Goal: Transaction & Acquisition: Purchase product/service

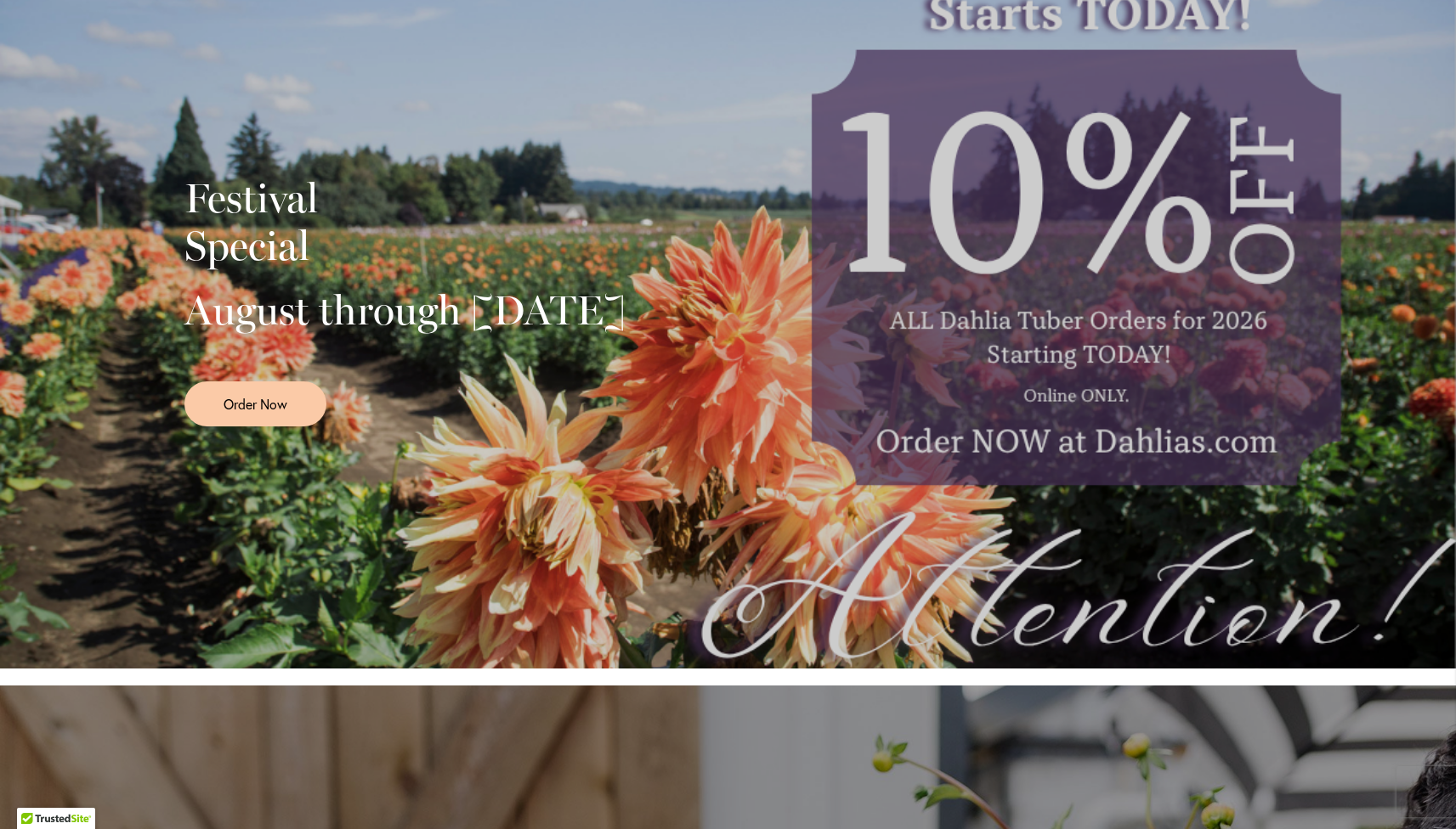
scroll to position [413, 0]
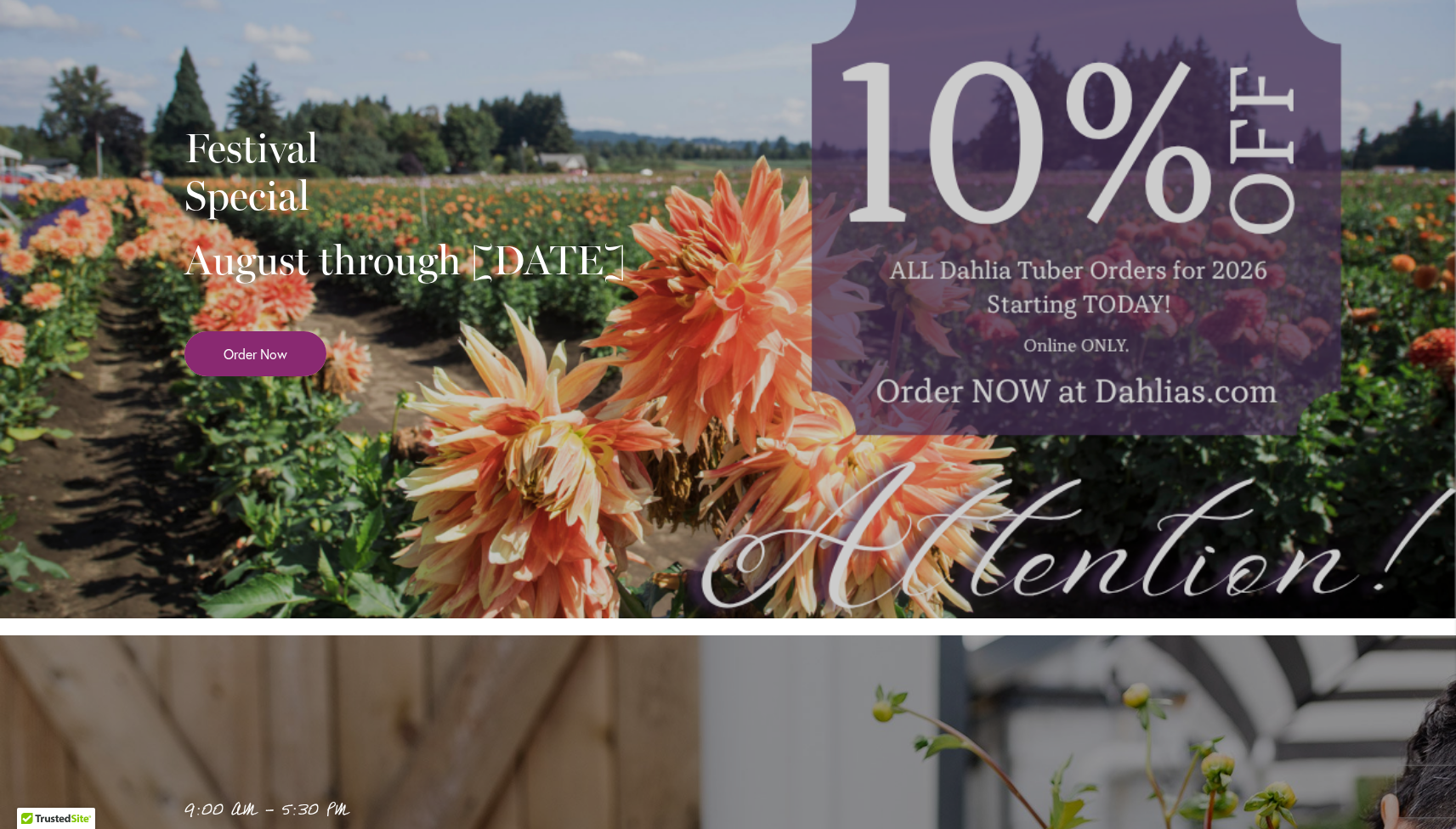
click at [270, 377] on link "Order Now" at bounding box center [255, 354] width 142 height 45
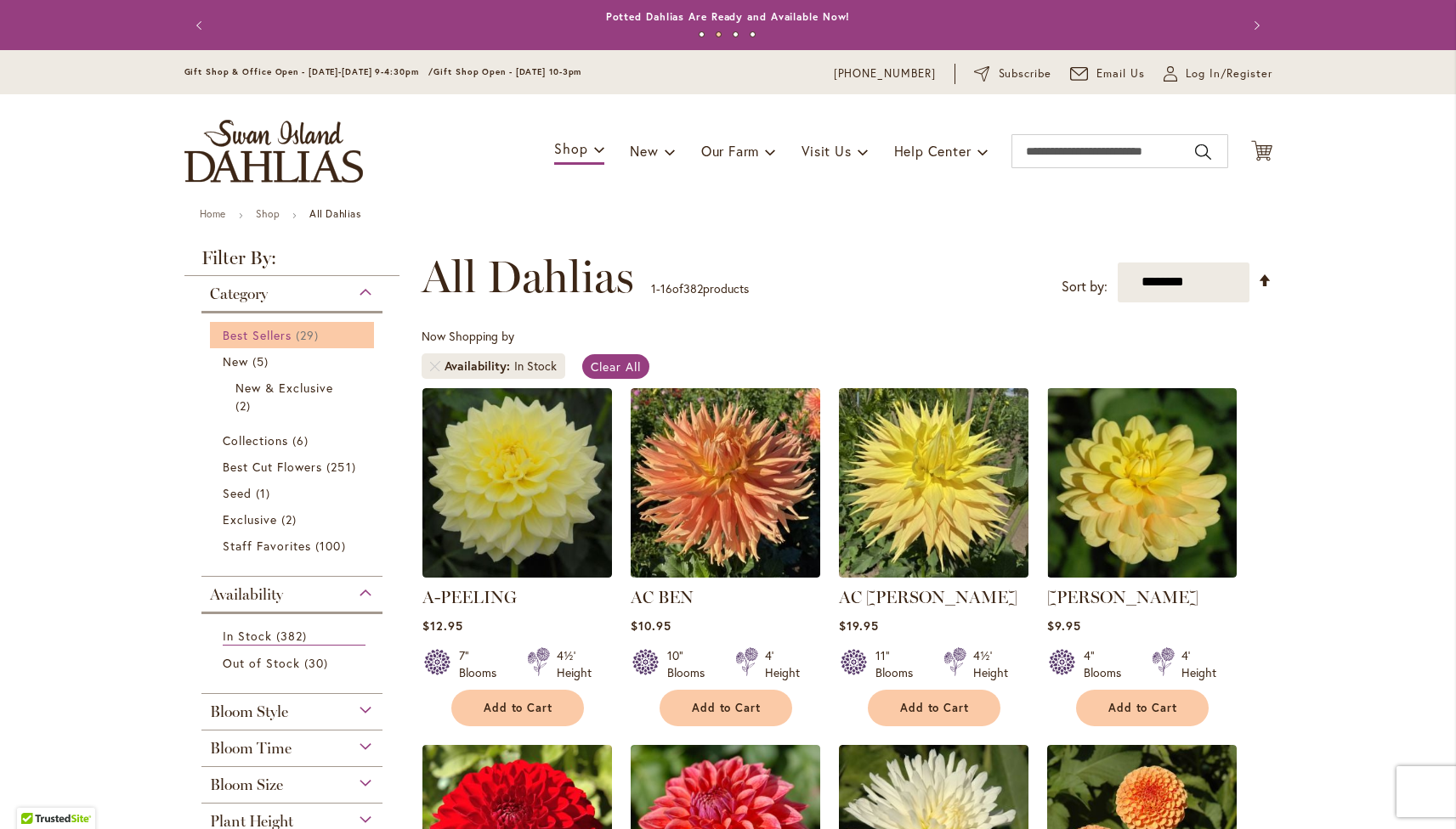
click at [279, 334] on span "Best Sellers" at bounding box center [257, 335] width 70 height 16
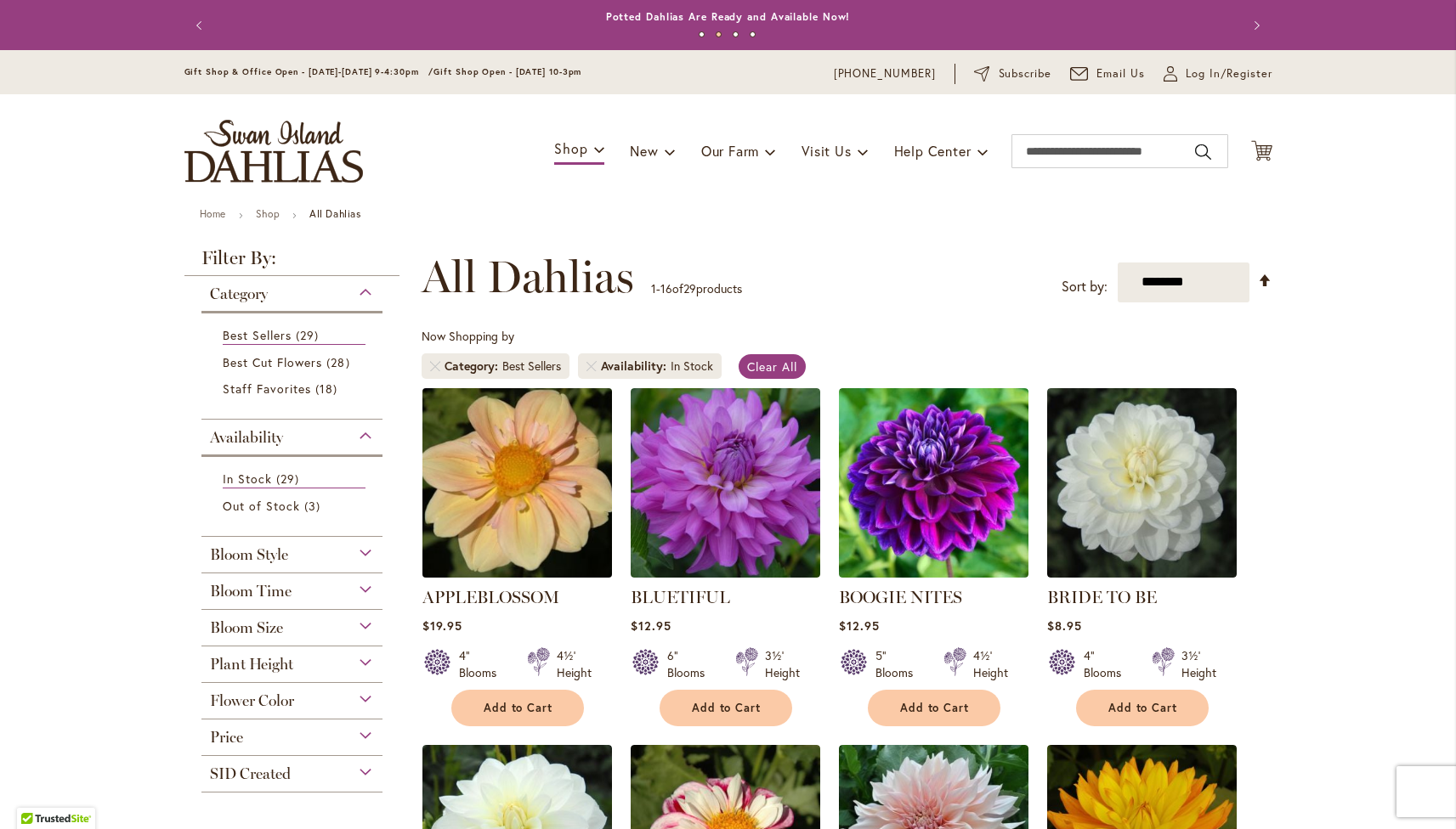
click at [552, 477] on img at bounding box center [517, 483] width 199 height 199
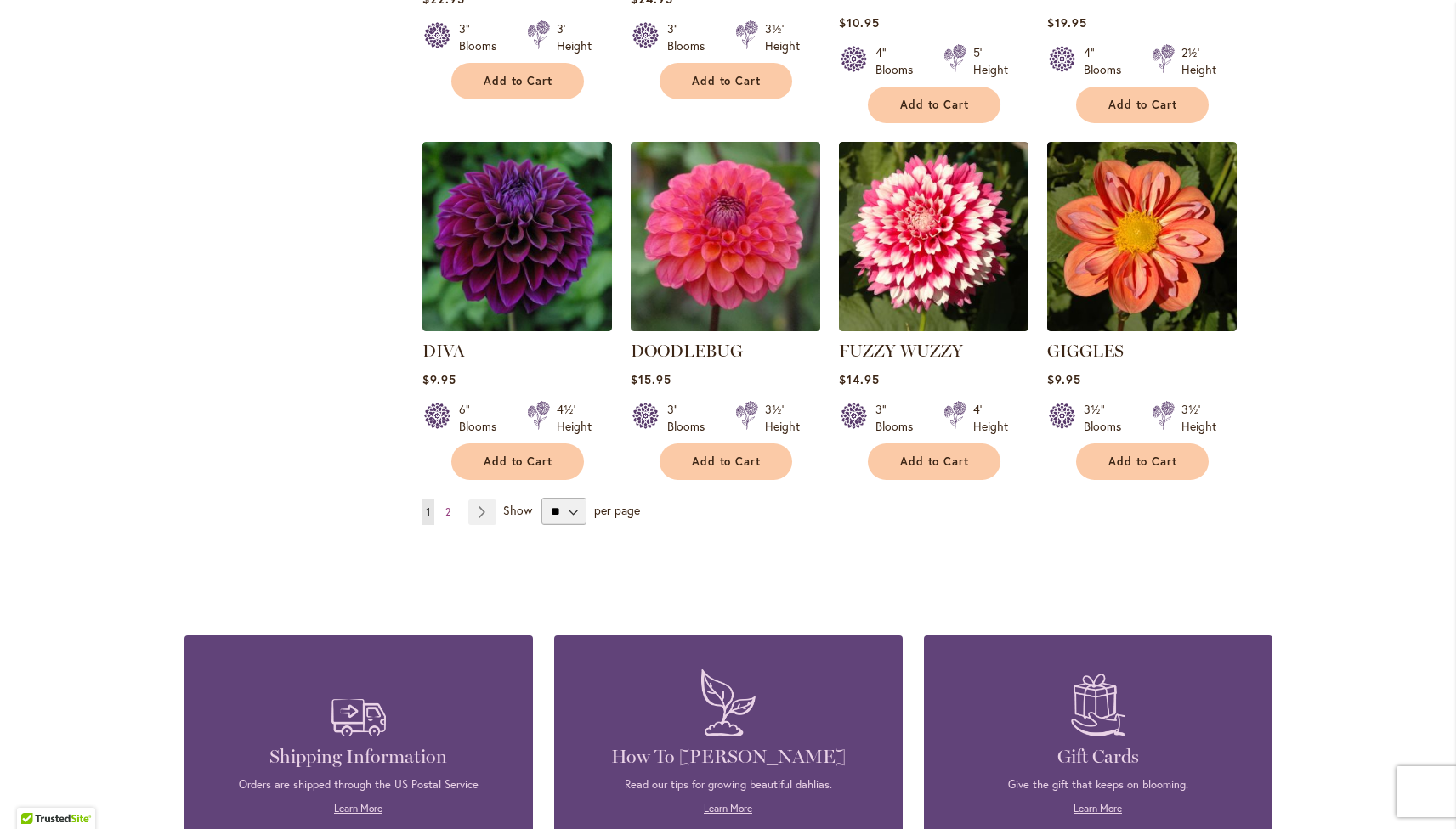
scroll to position [1342, 0]
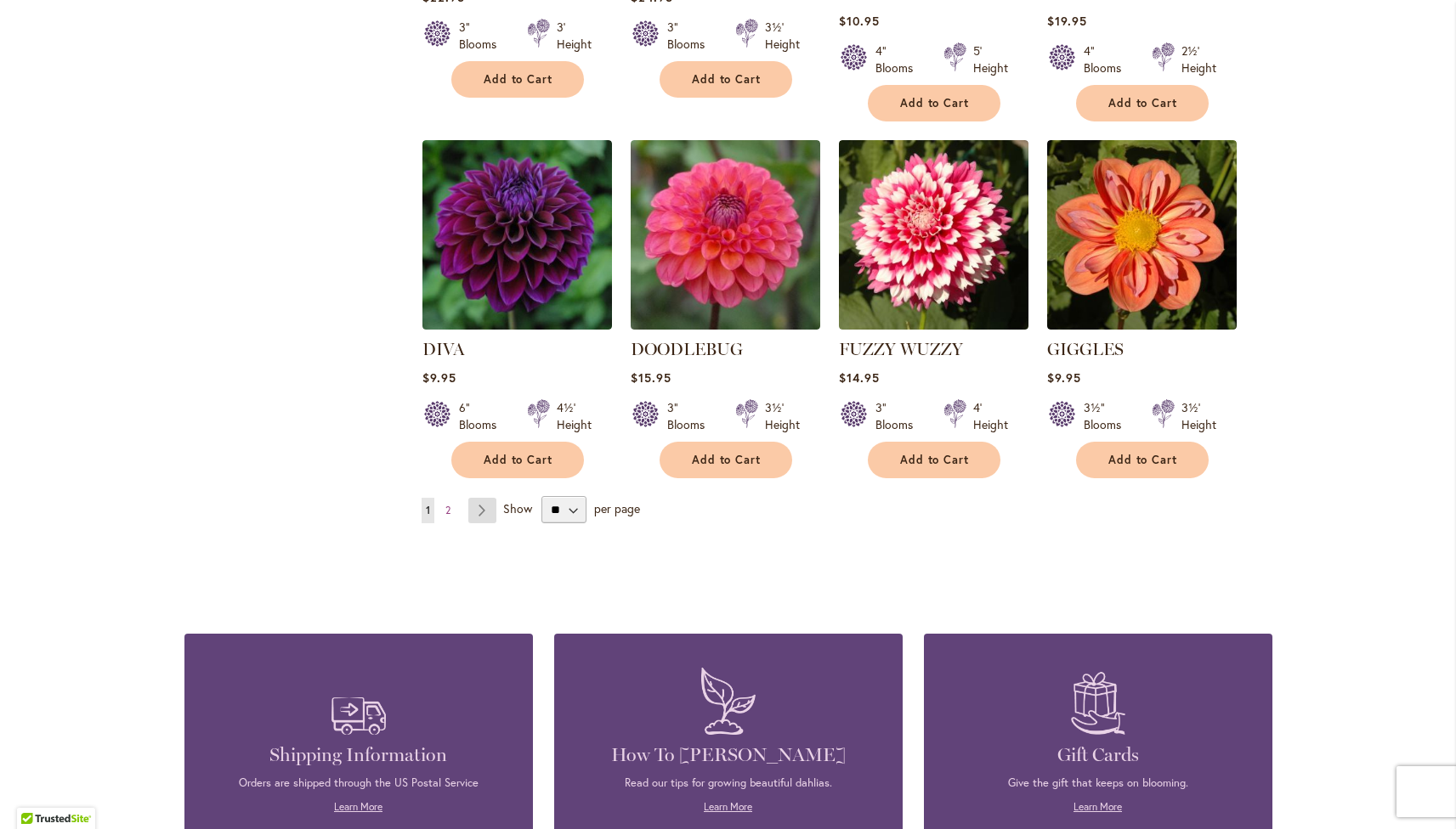
click at [475, 498] on link "Page Next" at bounding box center [482, 511] width 28 height 26
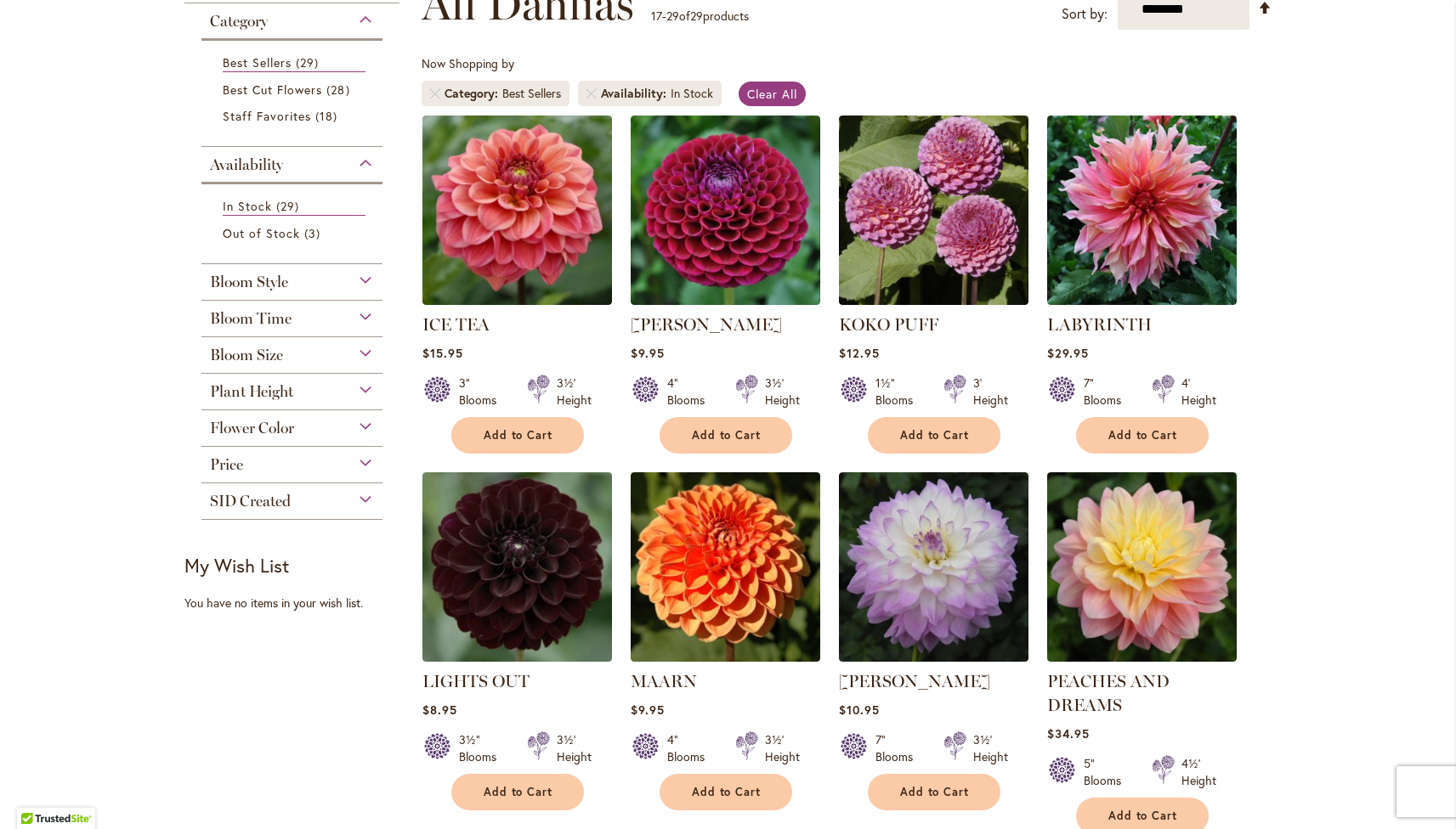
scroll to position [273, 0]
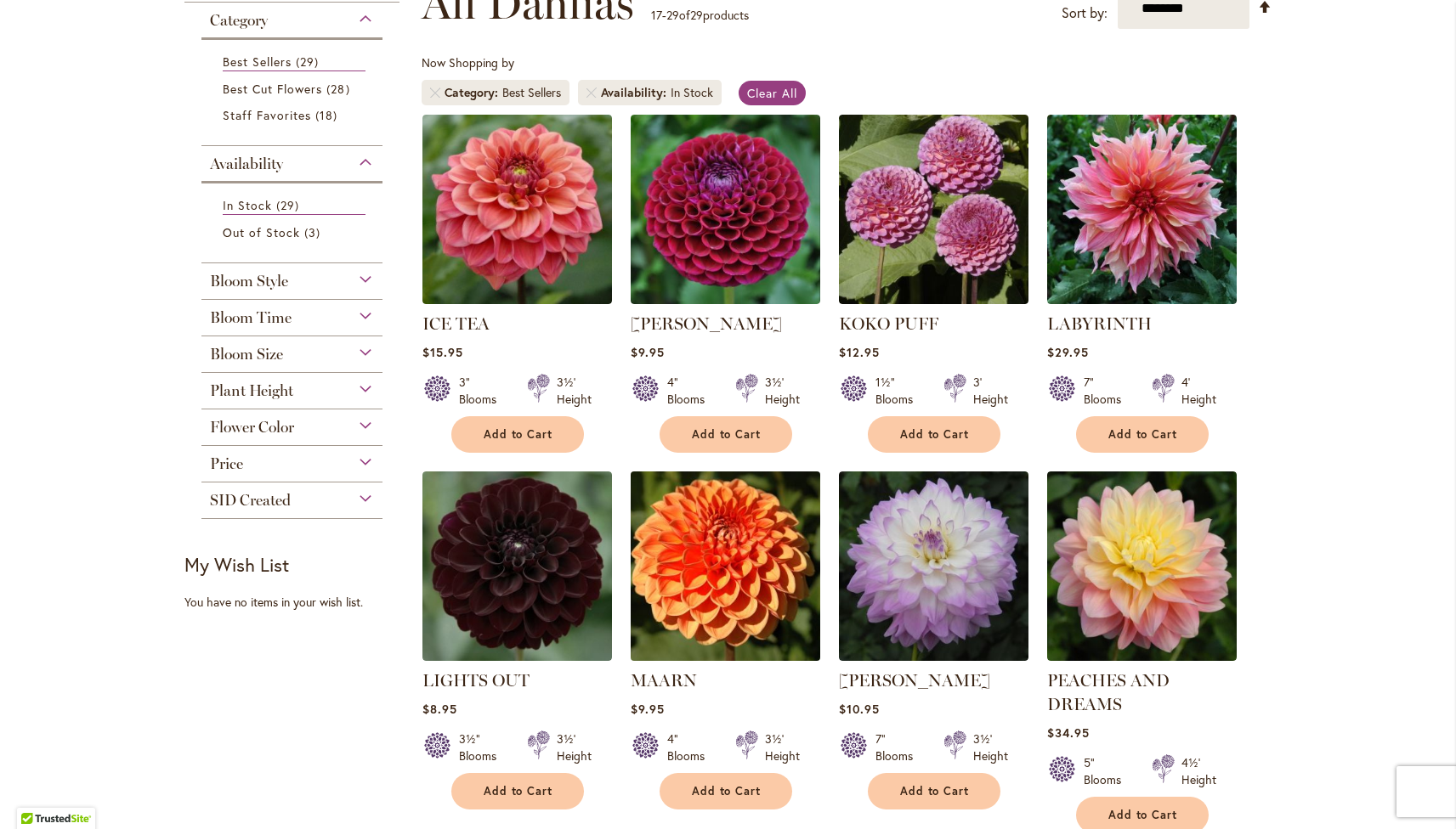
click at [729, 596] on img at bounding box center [725, 566] width 199 height 199
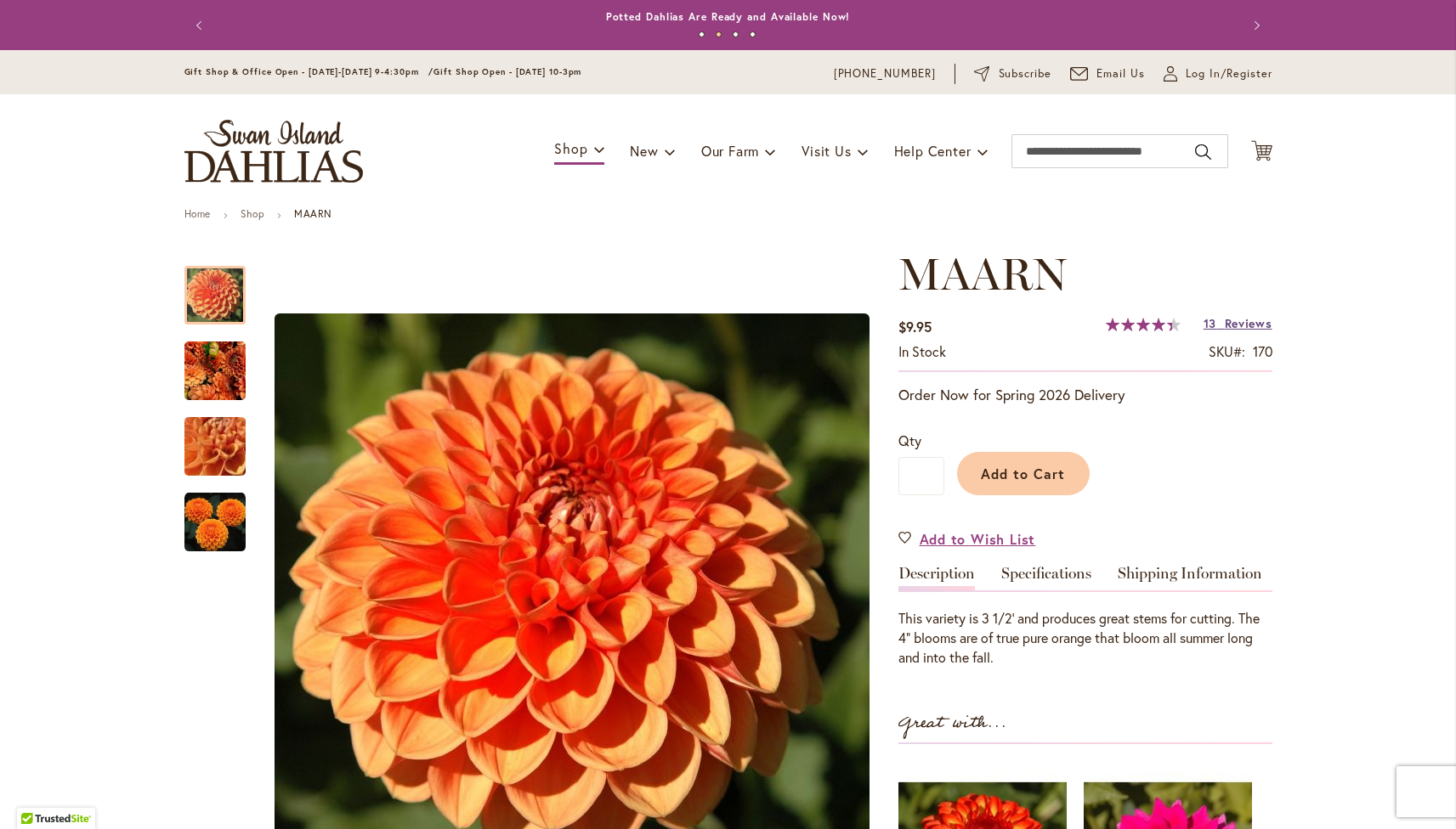
click at [1239, 319] on span "Reviews" at bounding box center [1249, 323] width 48 height 16
click at [1198, 575] on link "Shipping Information" at bounding box center [1190, 578] width 144 height 25
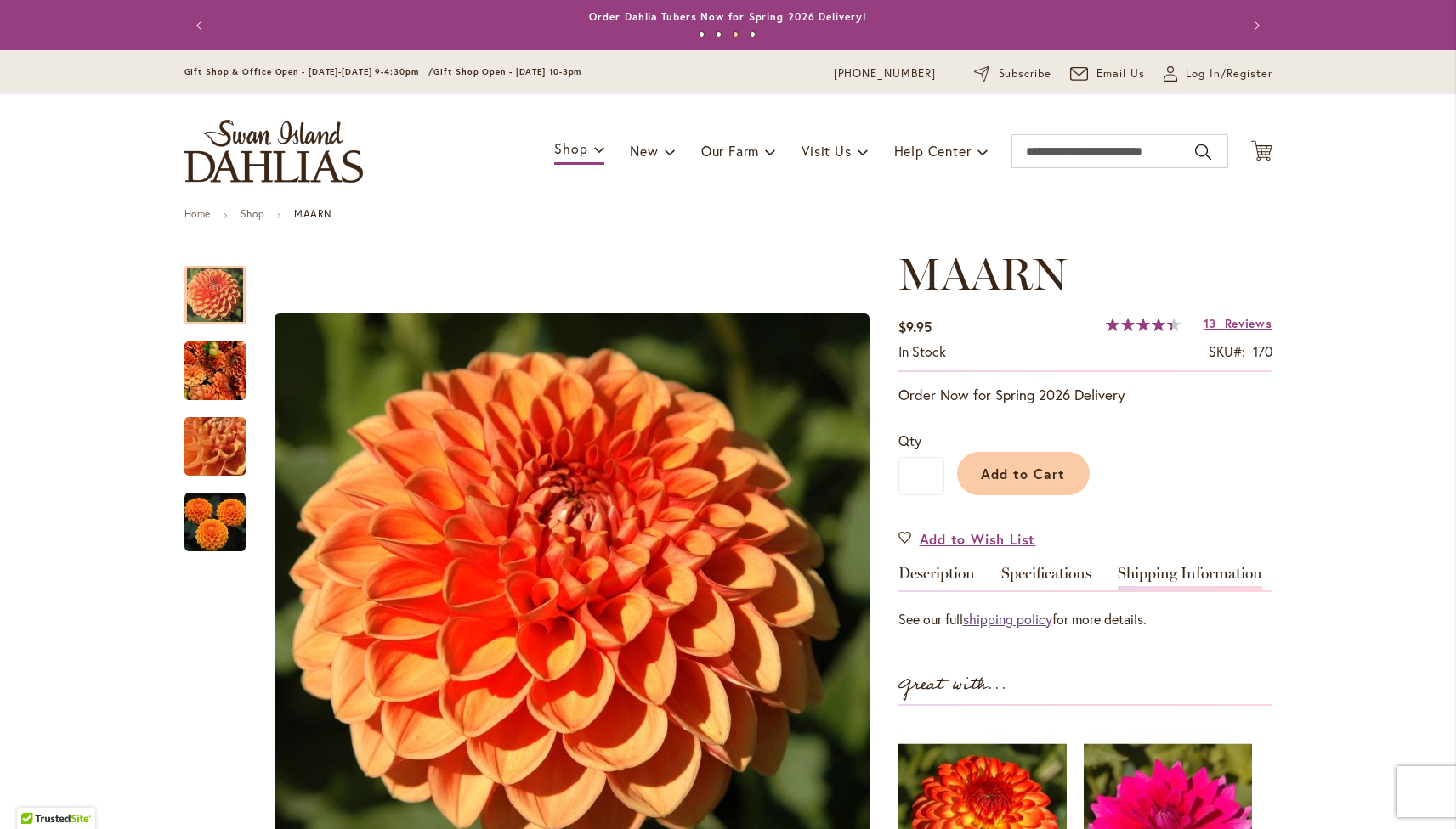
click at [1006, 614] on link "shipping policy" at bounding box center [1007, 619] width 89 height 18
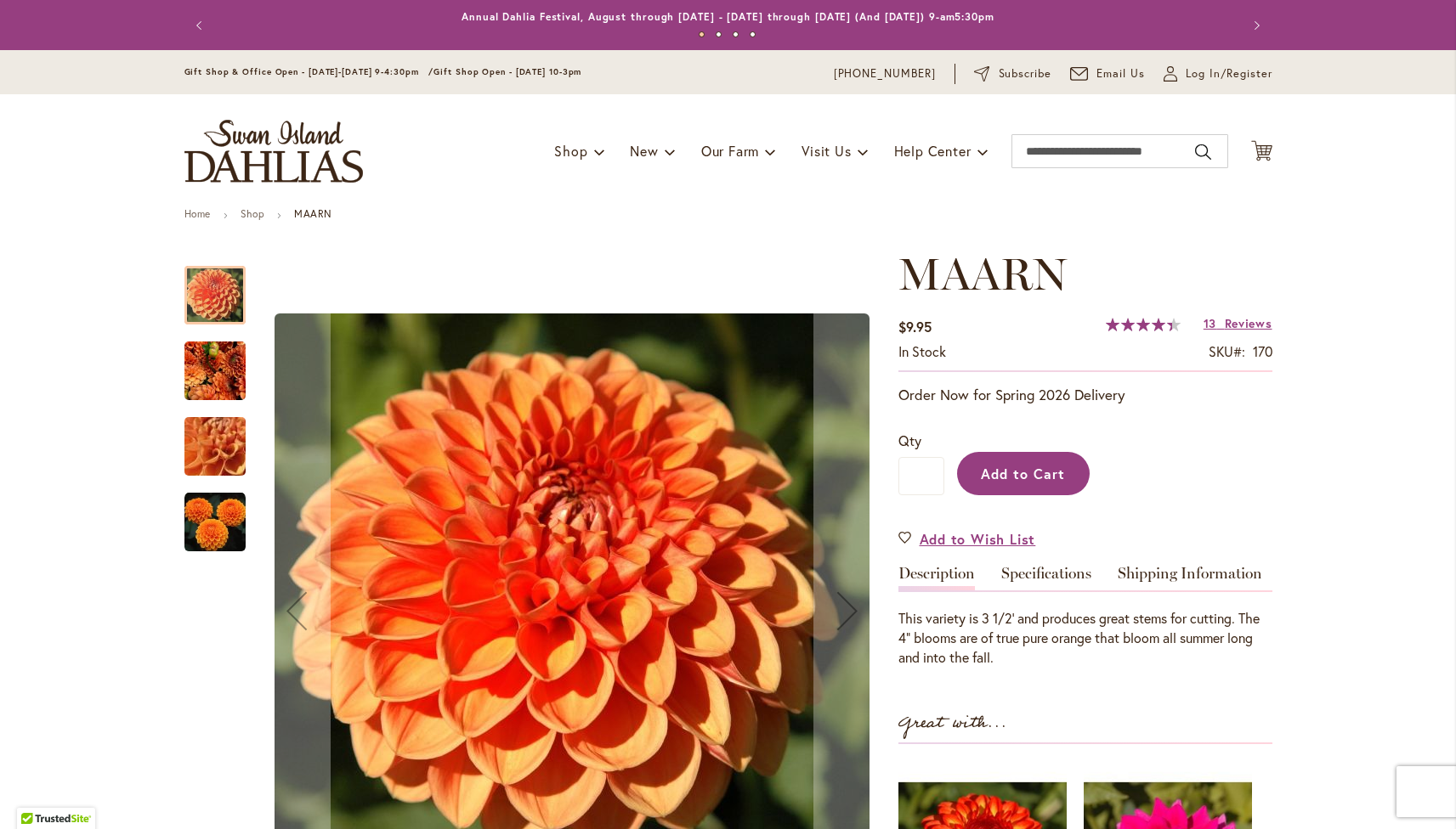
click at [1034, 472] on span "Add to Cart" at bounding box center [1024, 473] width 84 height 18
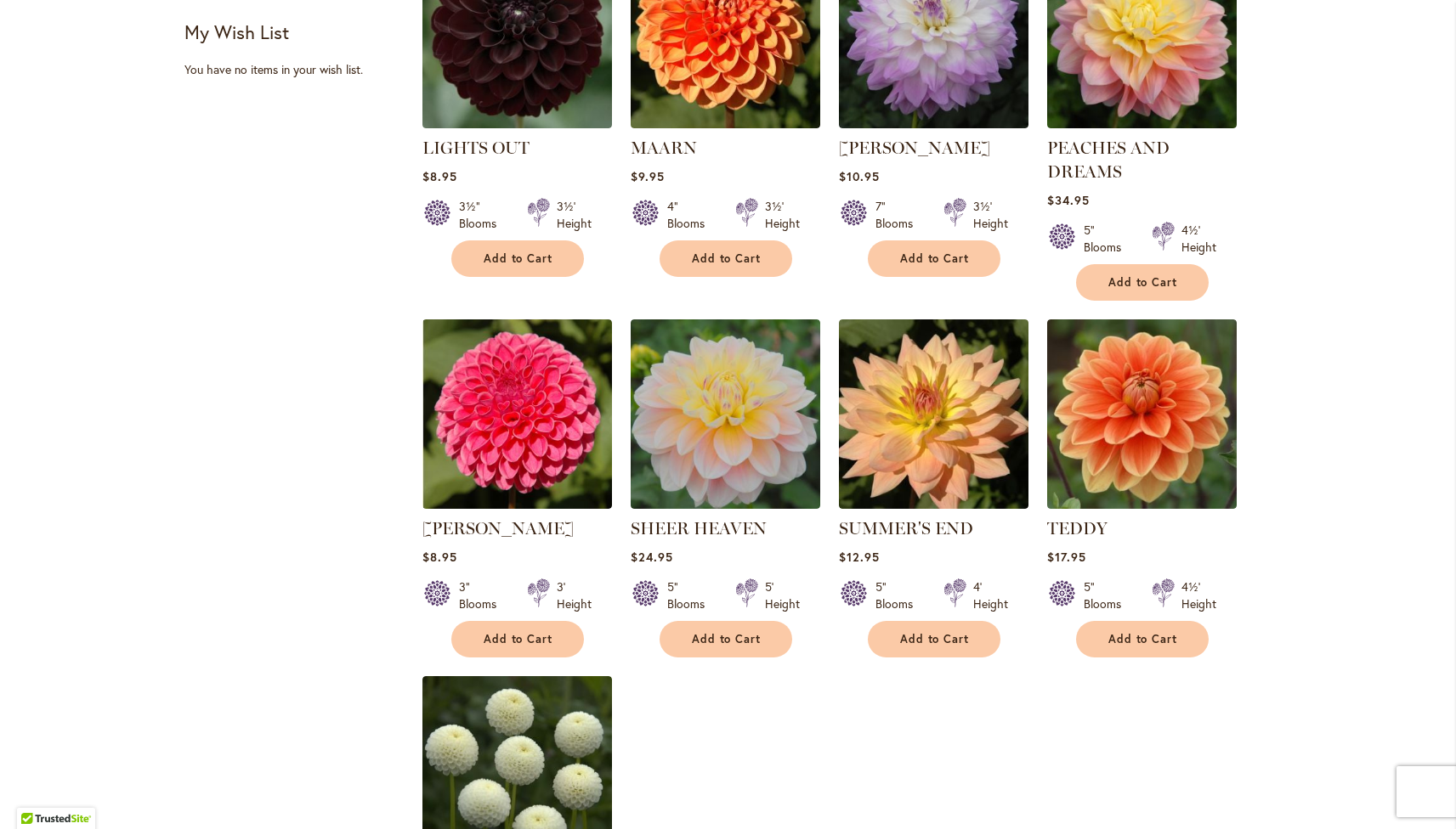
scroll to position [797, 0]
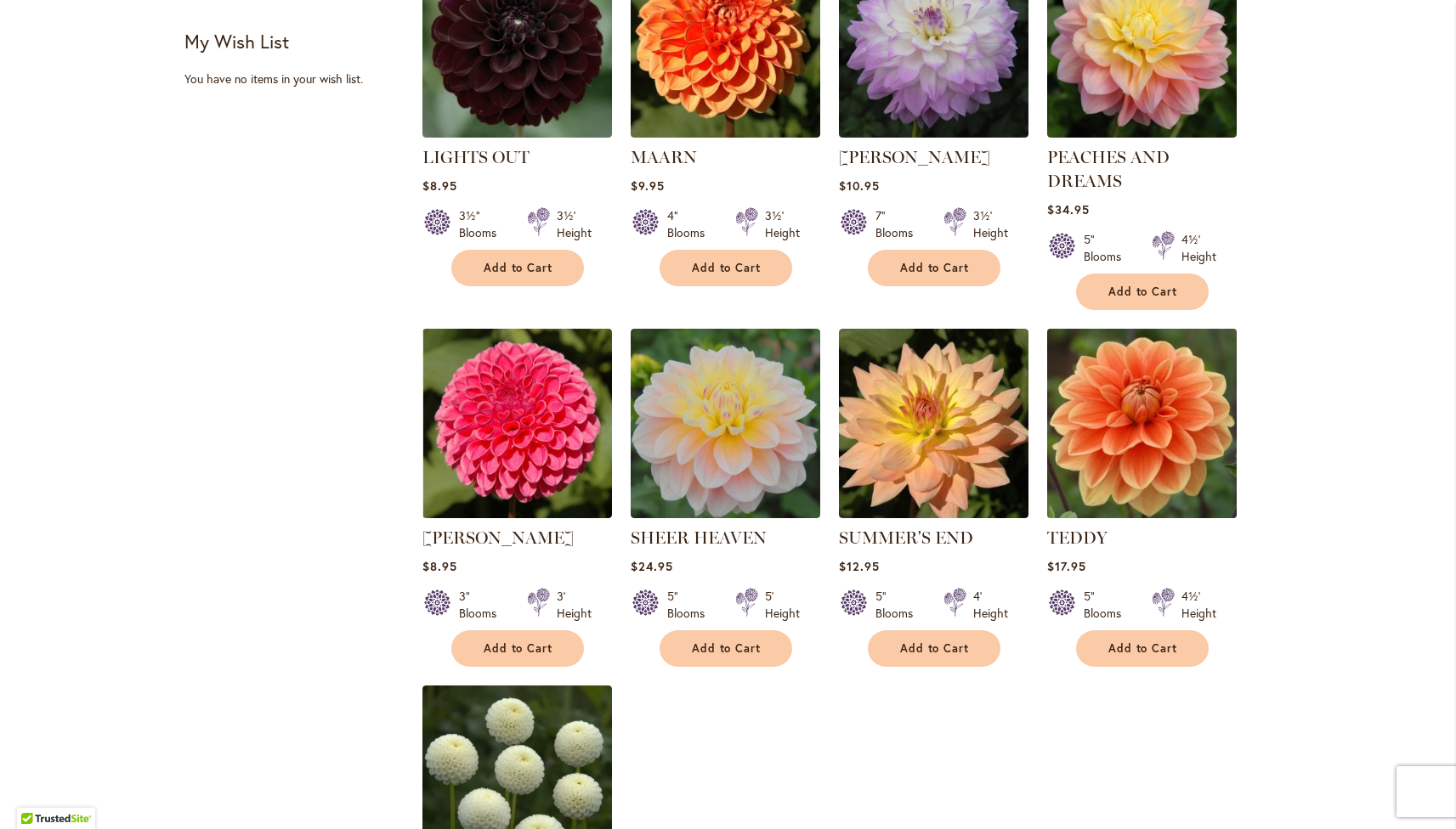
click at [1087, 378] on img at bounding box center [1142, 424] width 199 height 199
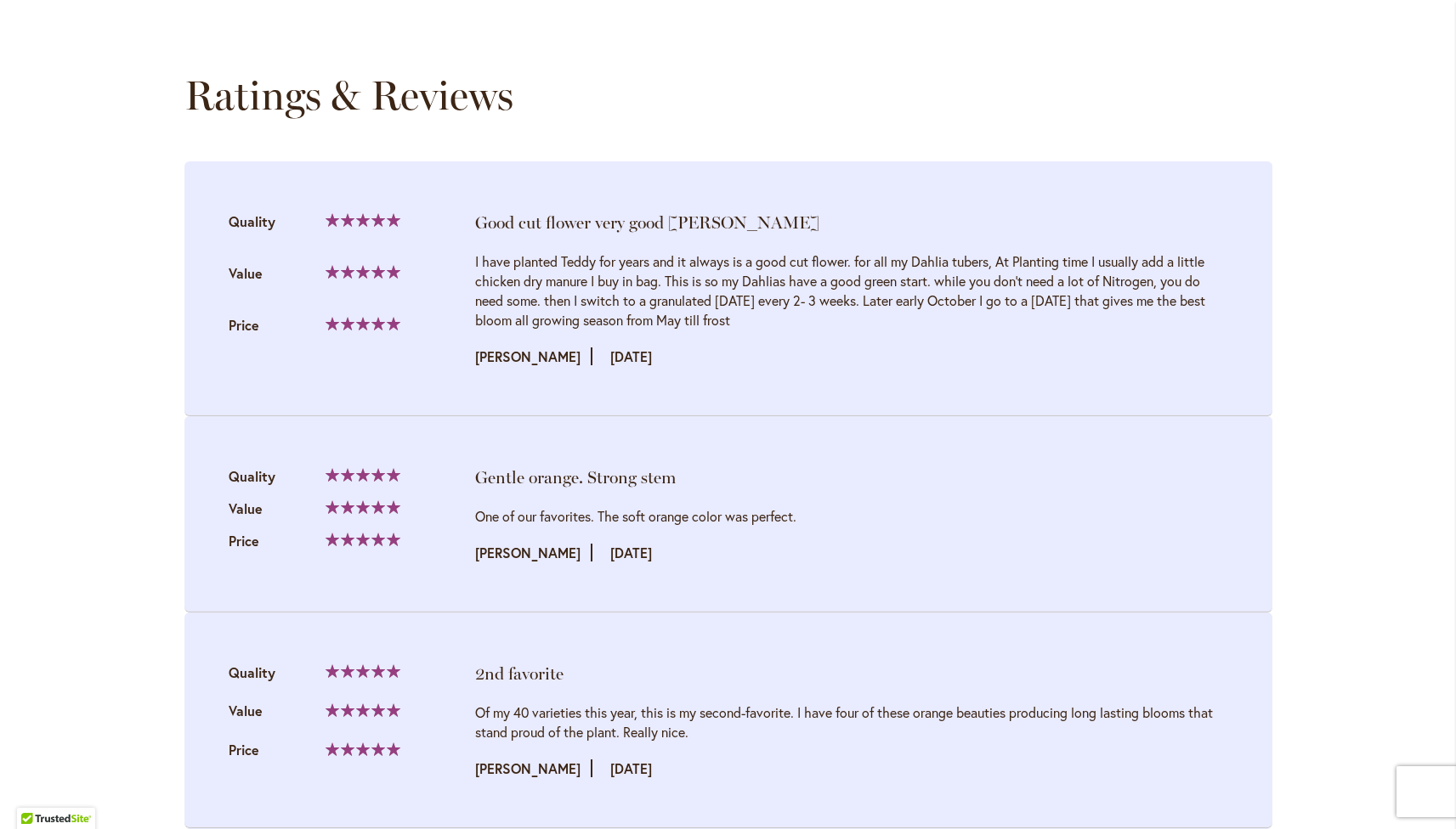
scroll to position [234, 0]
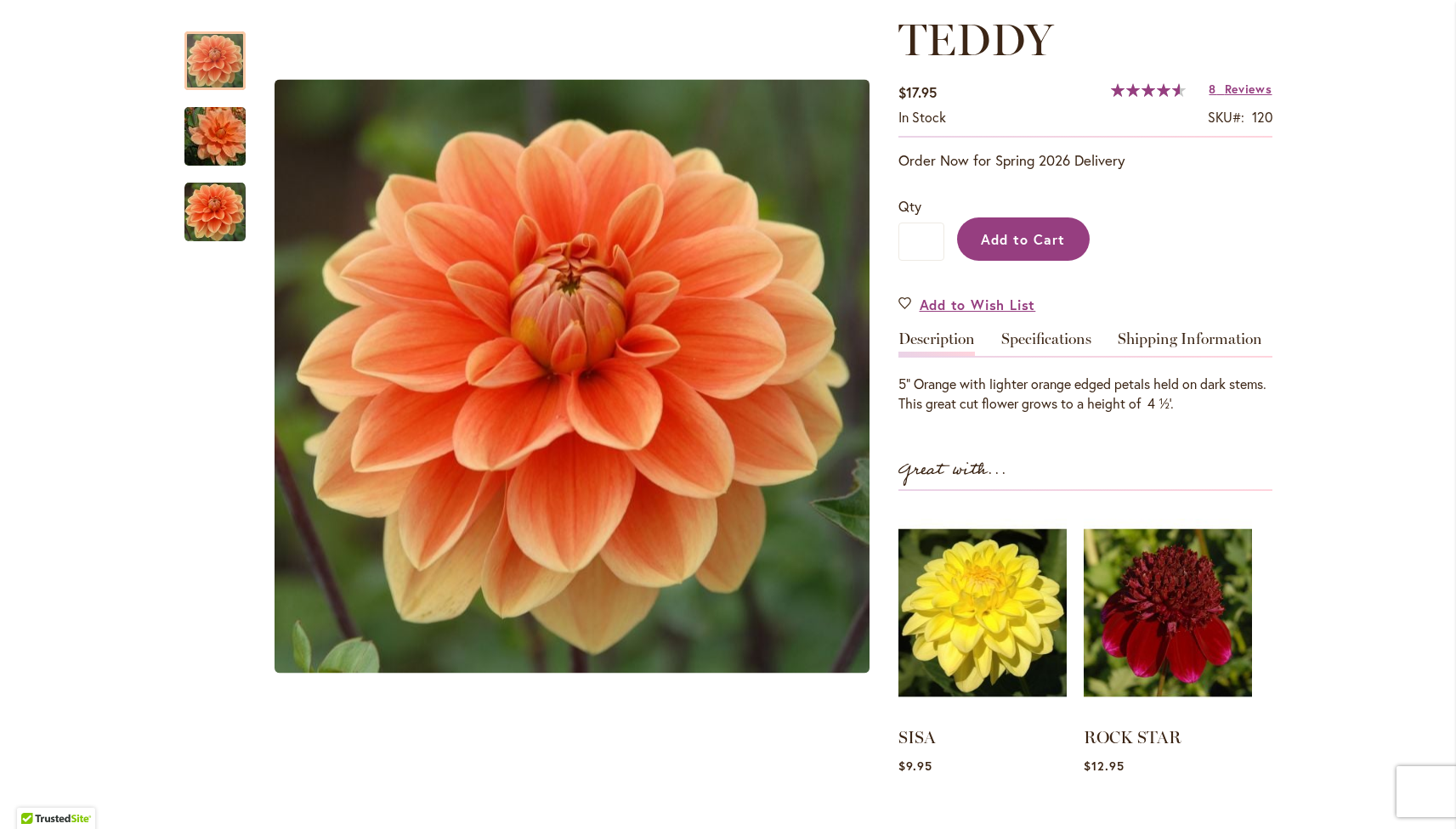
click at [1066, 241] on button "Add to Cart" at bounding box center [1024, 239] width 133 height 43
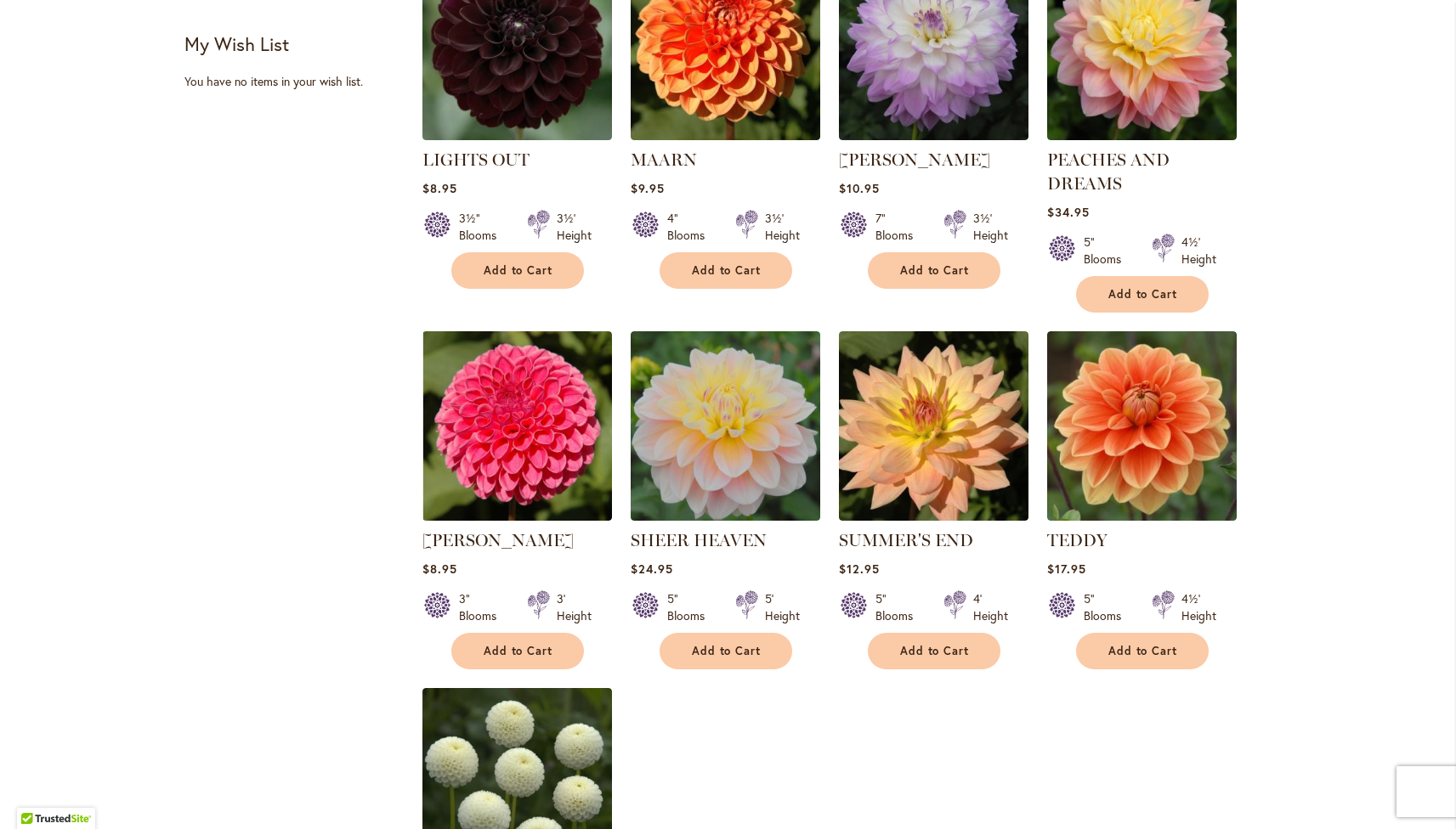
scroll to position [801, 0]
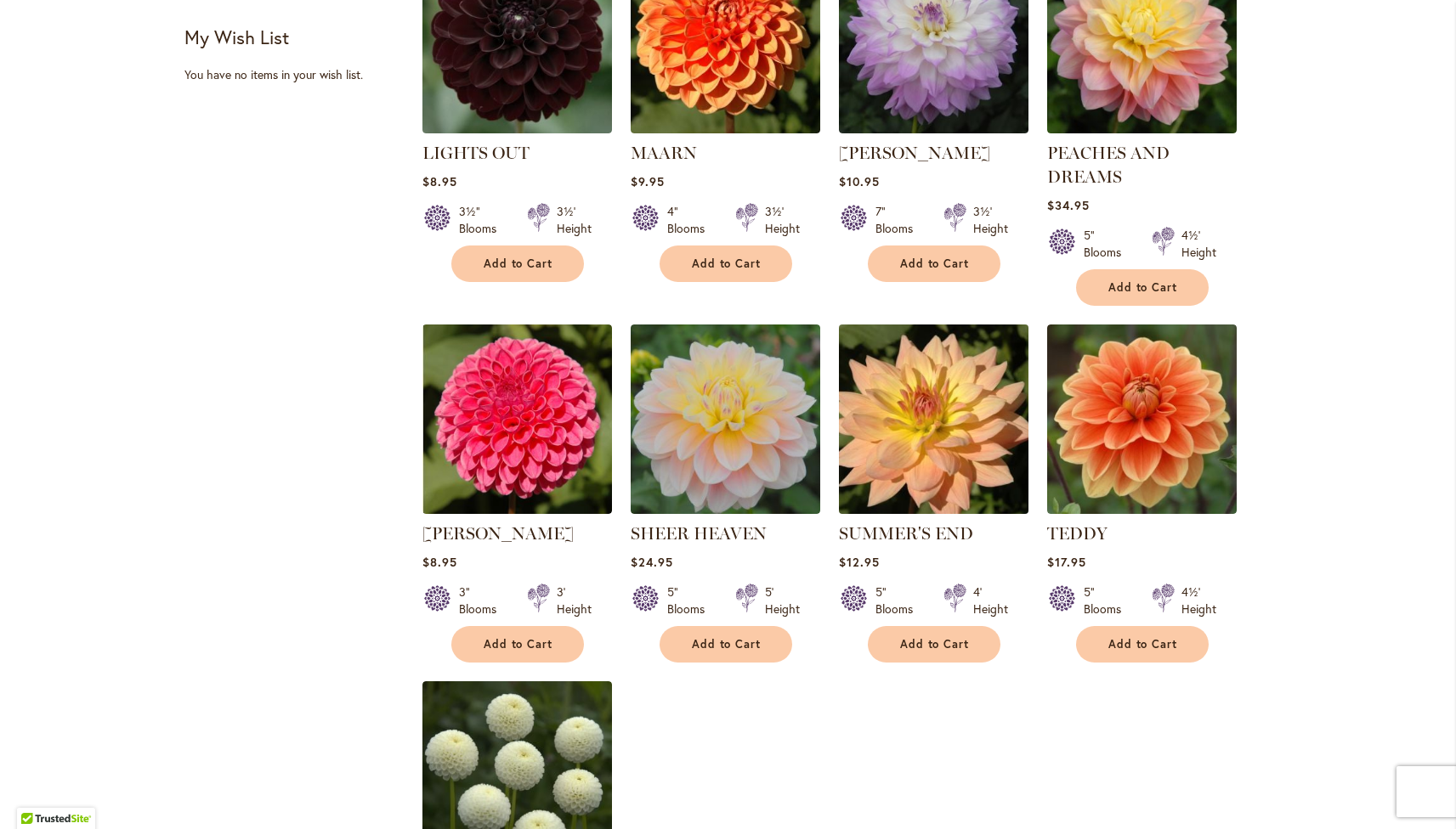
click at [929, 432] on img at bounding box center [934, 419] width 199 height 199
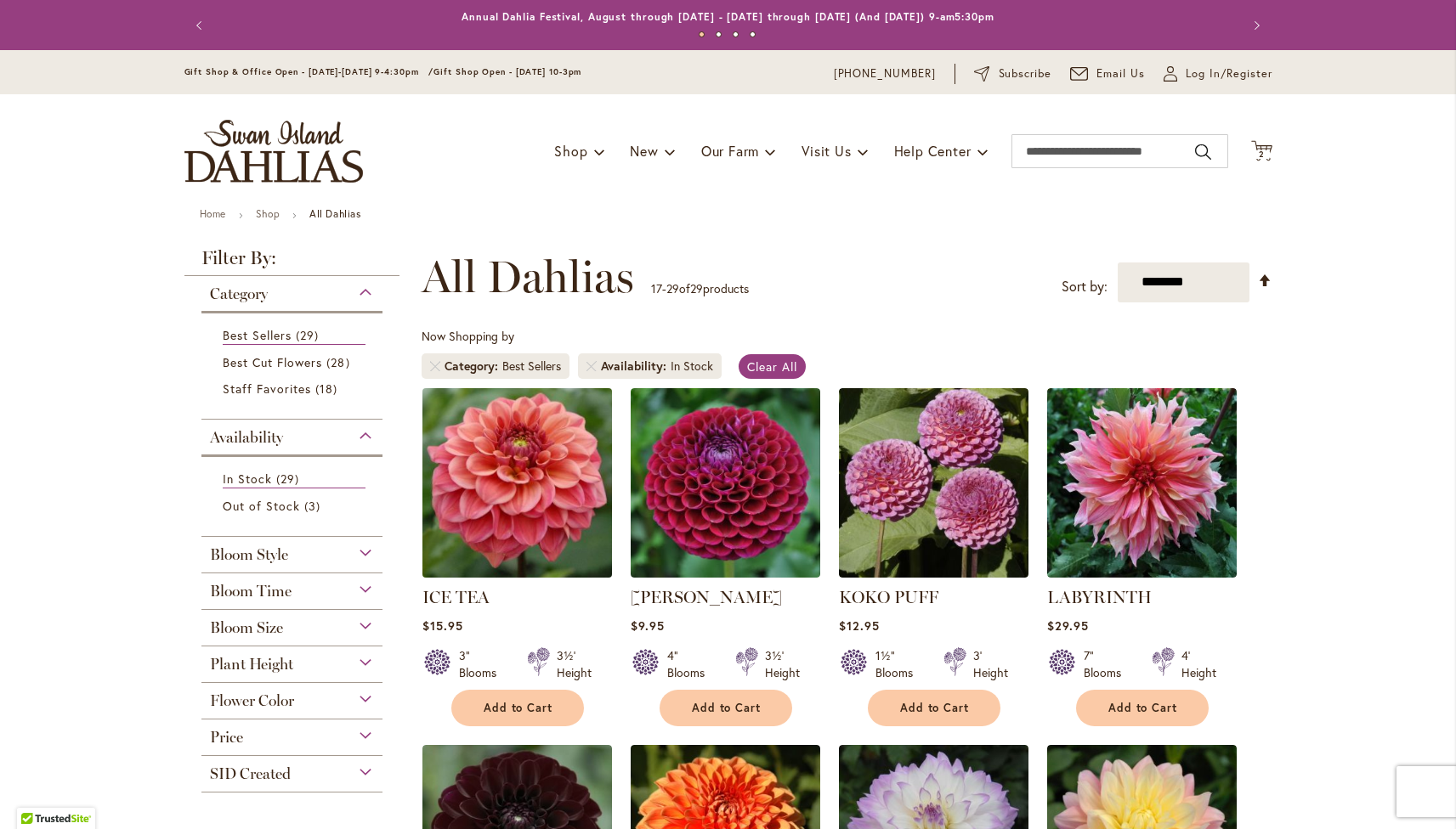
click at [513, 478] on img at bounding box center [517, 483] width 199 height 199
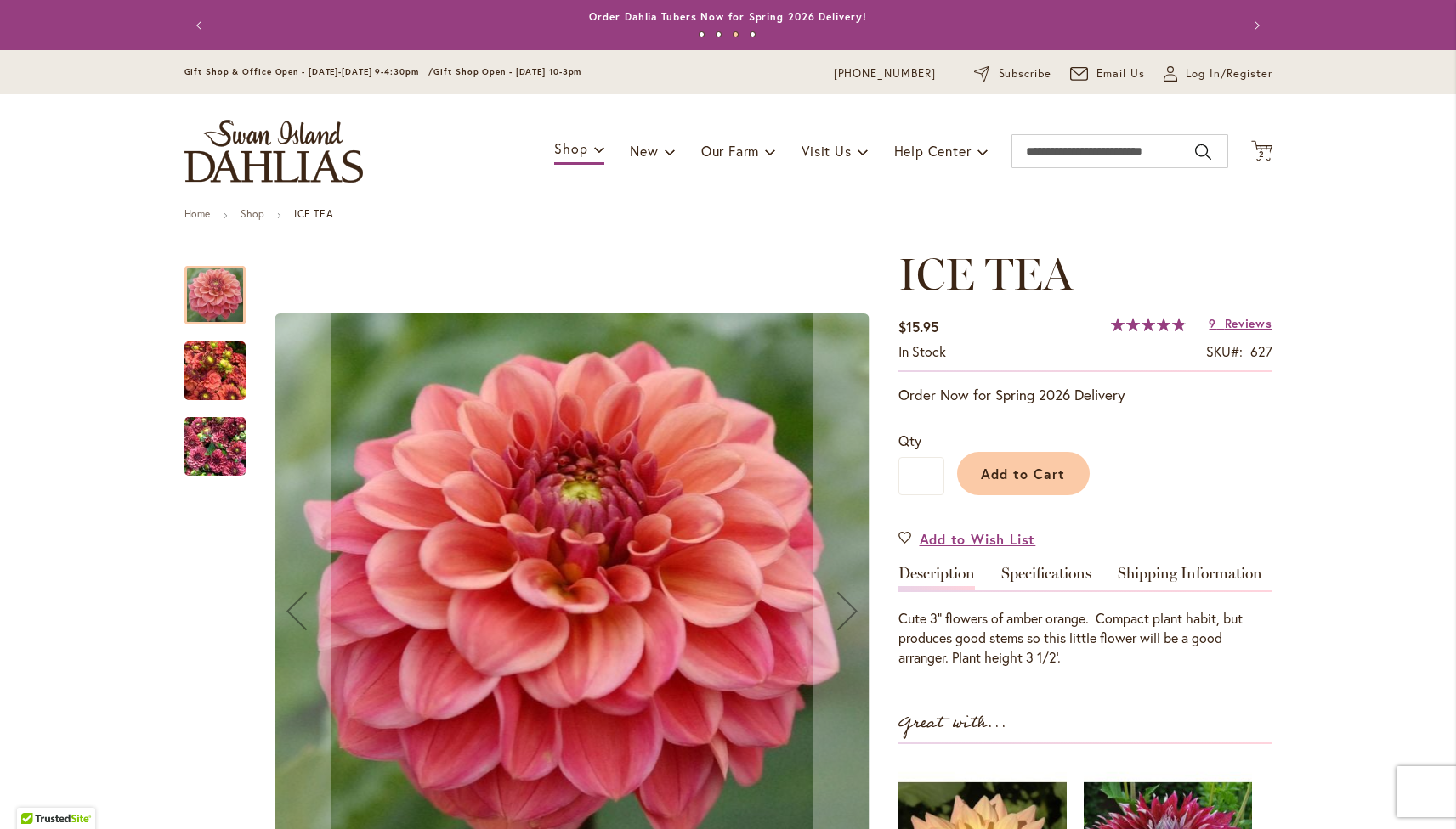
click at [196, 454] on img "ICE TEA" at bounding box center [215, 447] width 61 height 81
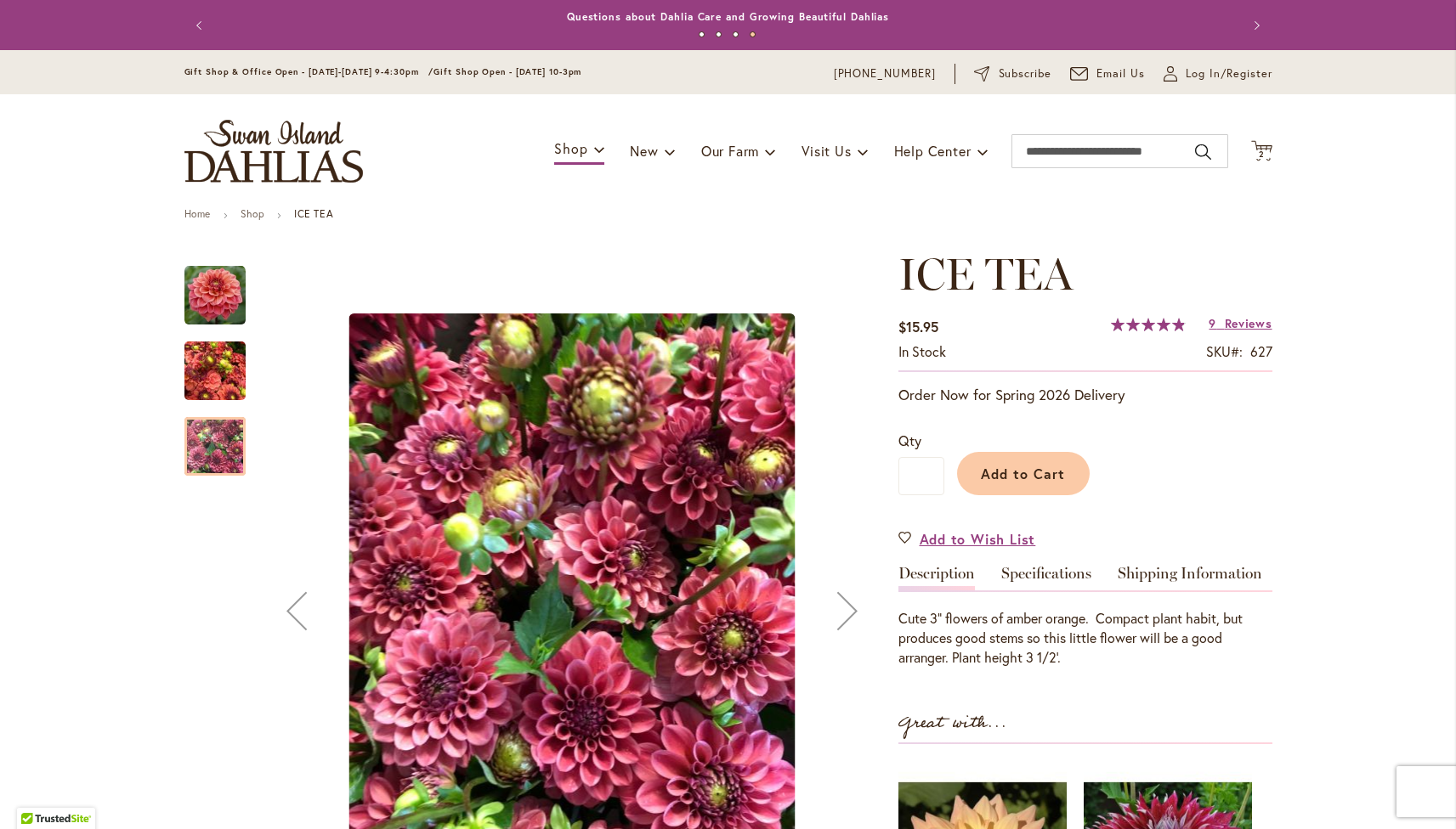
click at [218, 372] on img "ICE TEA" at bounding box center [215, 371] width 61 height 81
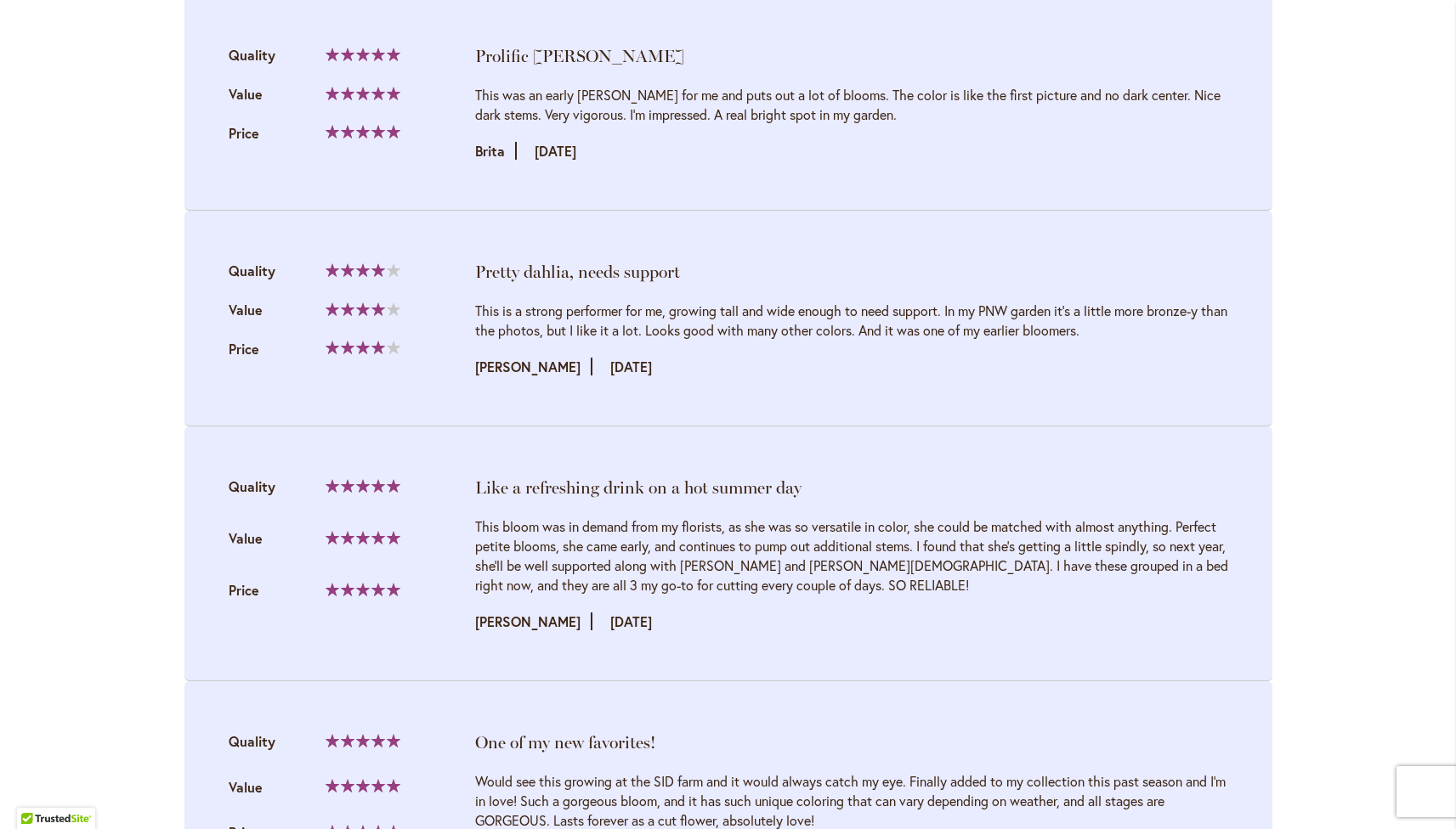
scroll to position [2058, 0]
click at [1026, 404] on li "Pretty dahlia, needs support Quality 80% Value Price" at bounding box center [729, 316] width 1089 height 216
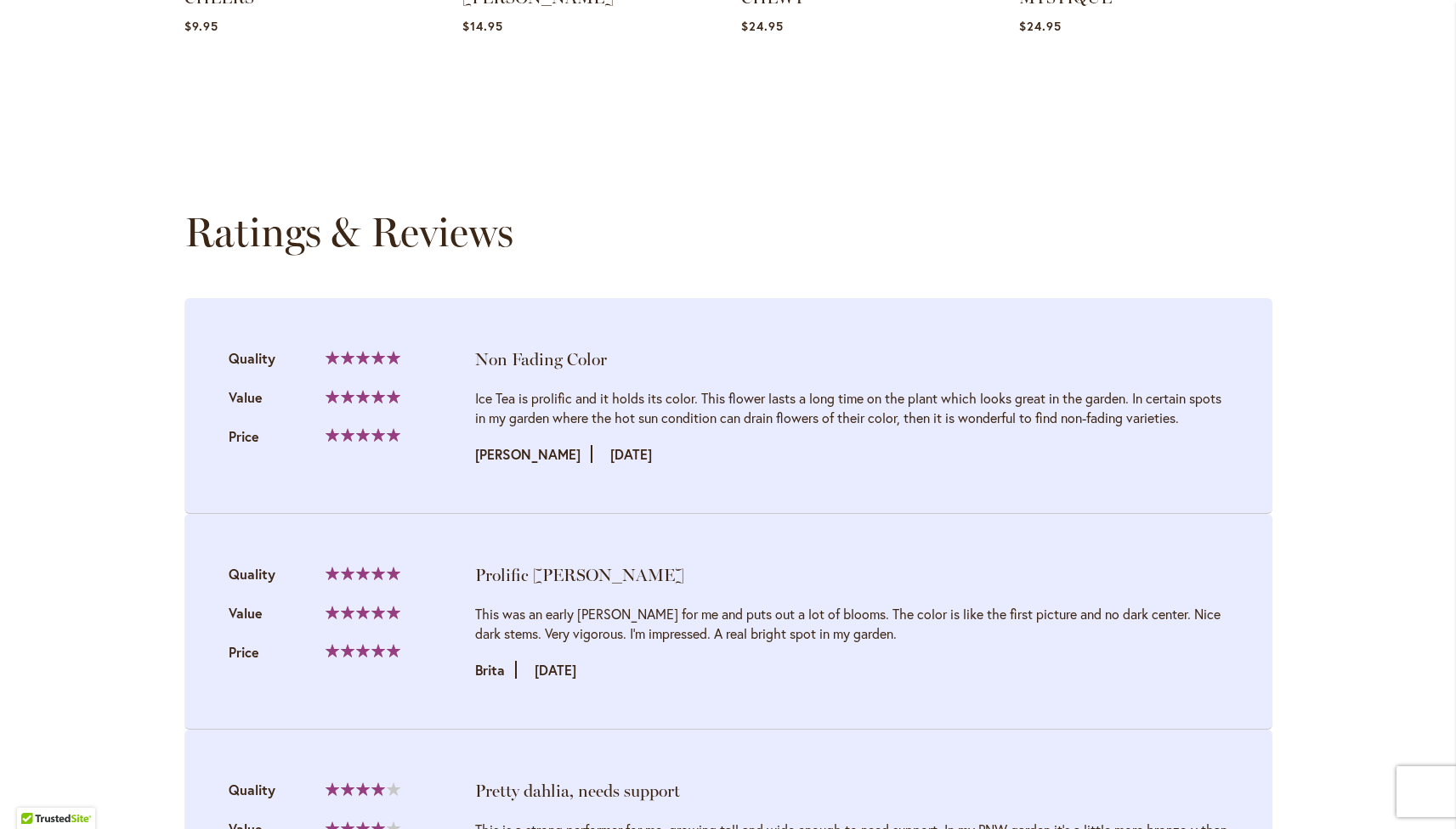
scroll to position [0, 0]
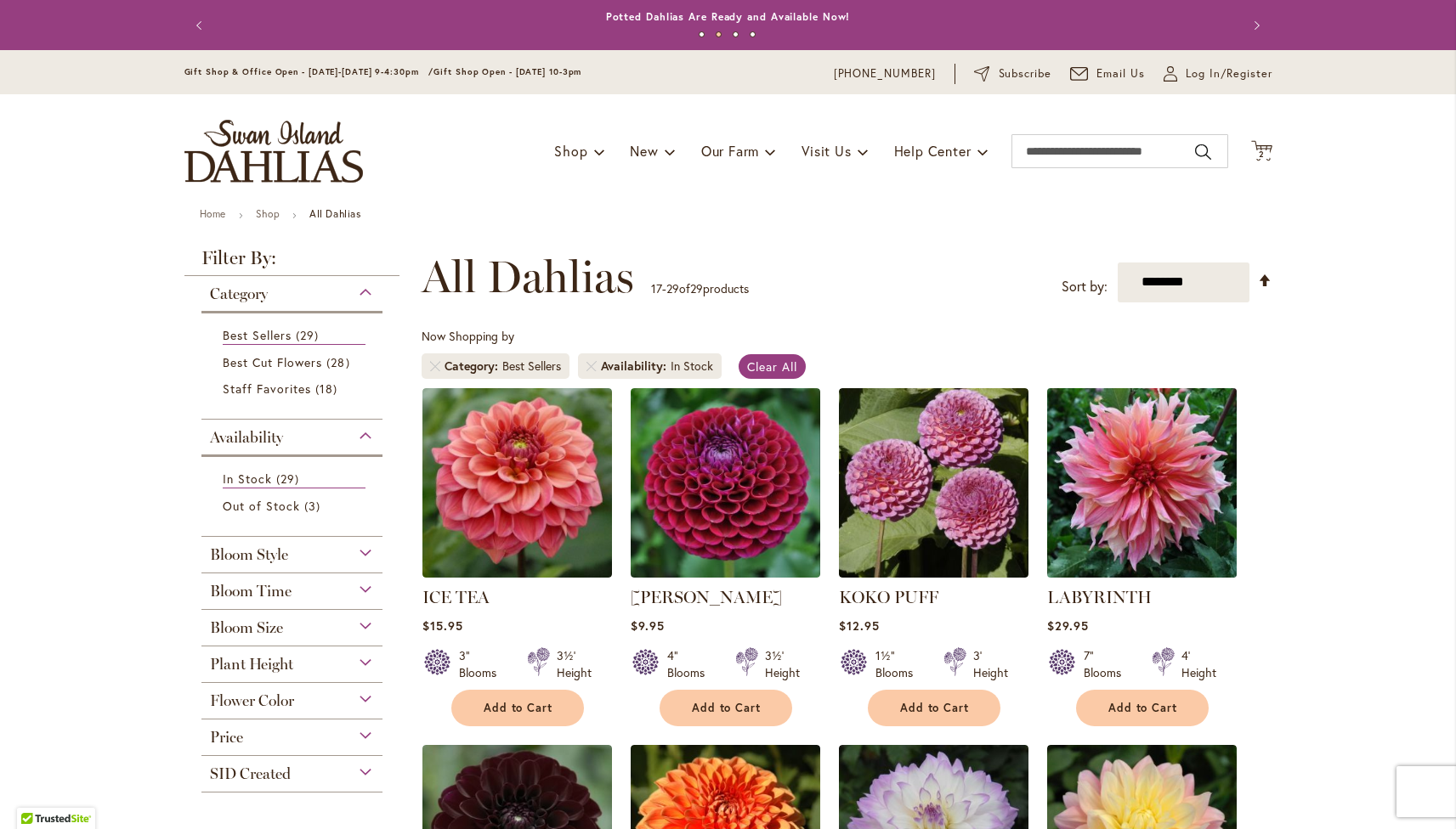
click at [1130, 491] on img at bounding box center [1142, 483] width 199 height 199
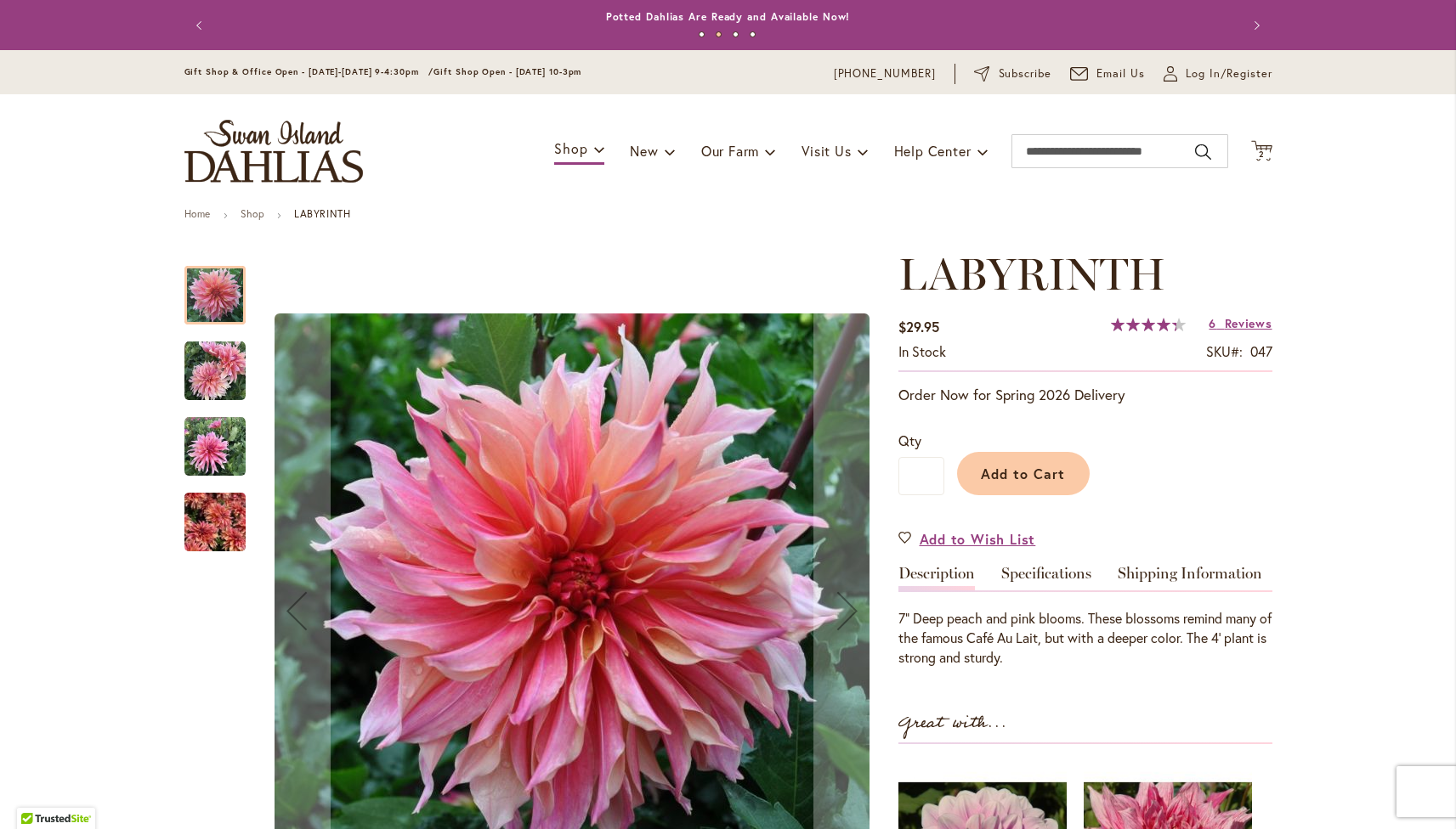
click at [219, 379] on img "Labyrinth" at bounding box center [215, 371] width 61 height 61
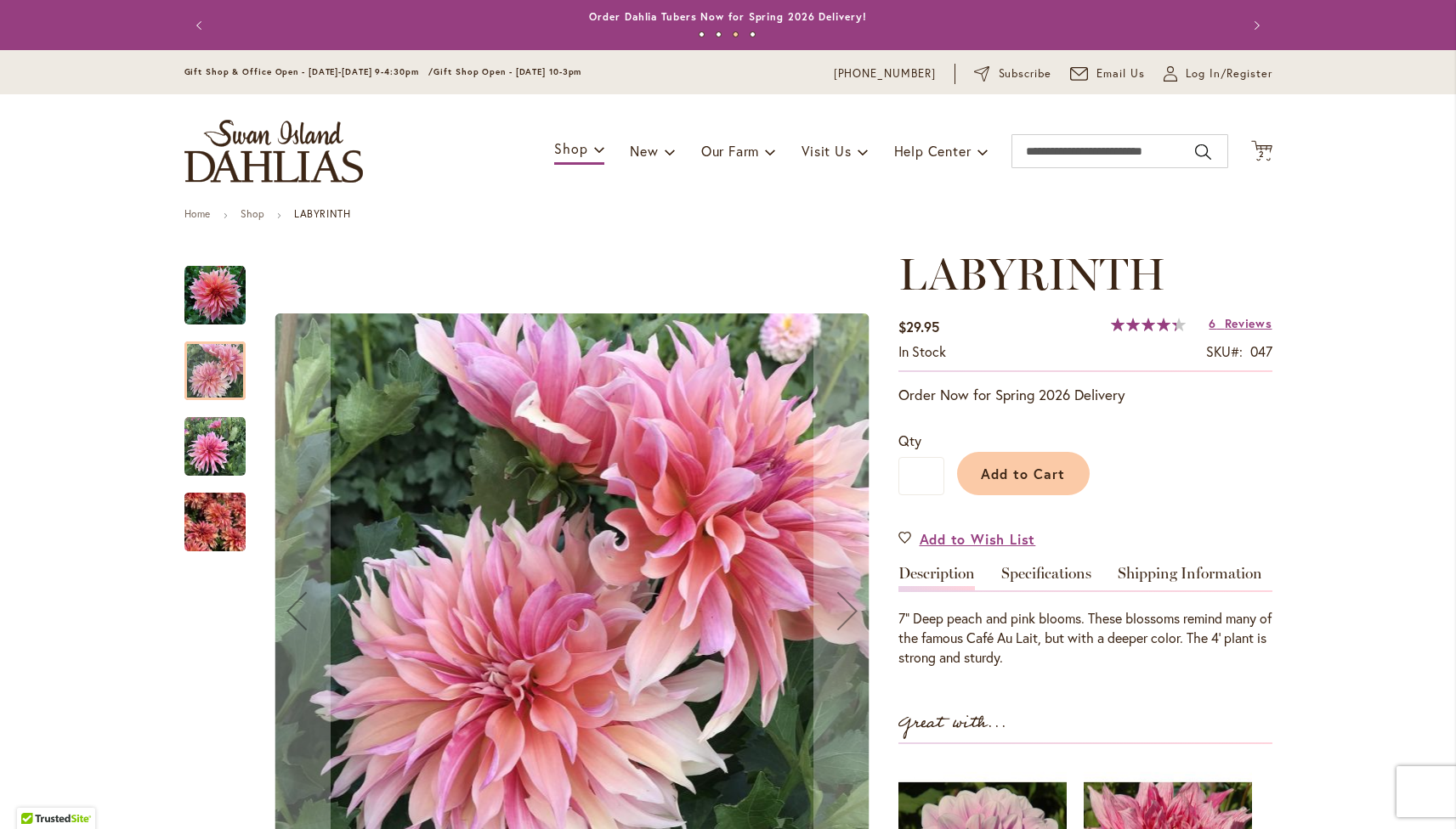
click at [220, 462] on img "Labyrinth" at bounding box center [215, 447] width 61 height 61
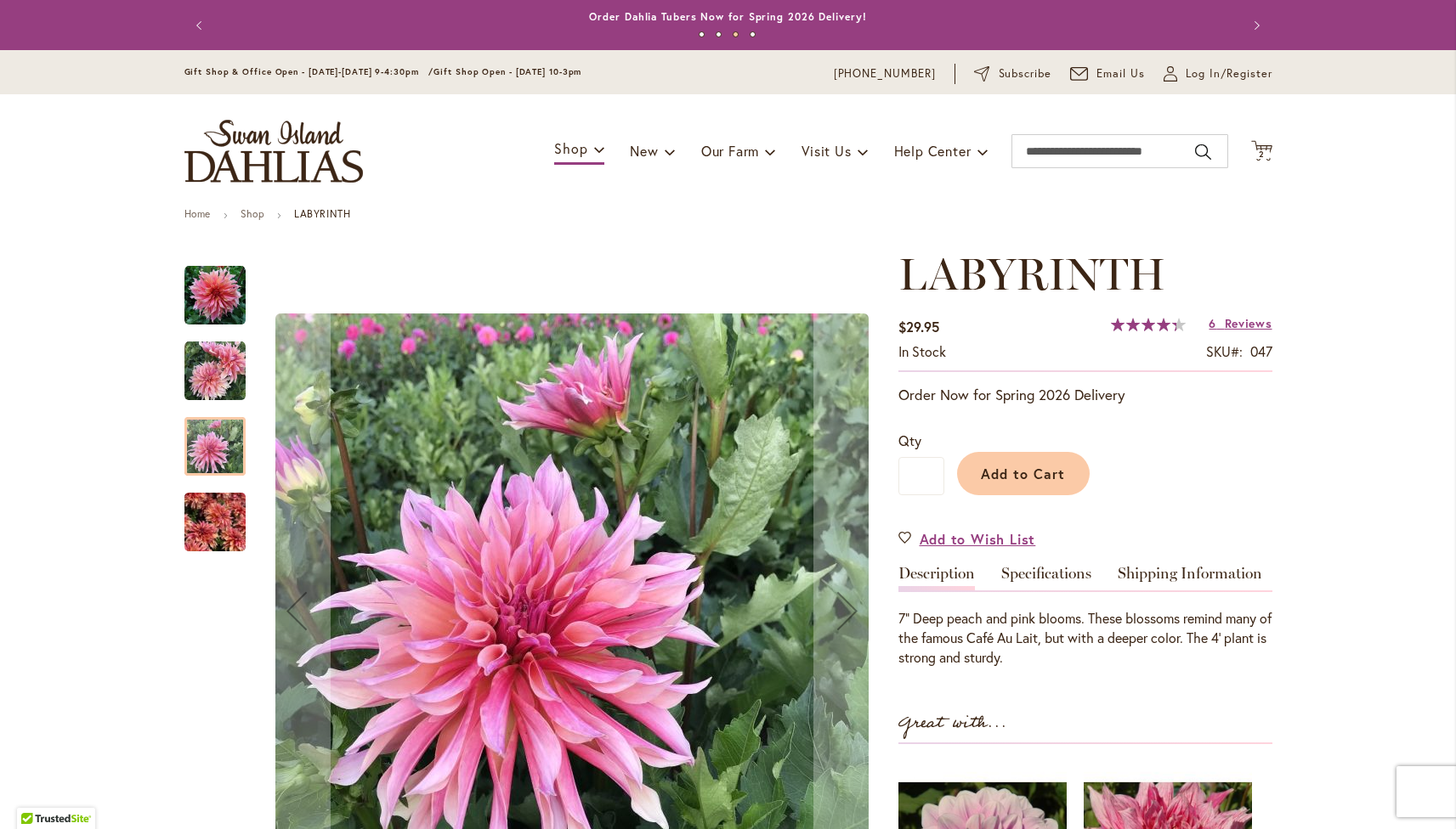
click at [213, 522] on img "Labyrinth" at bounding box center [215, 522] width 61 height 81
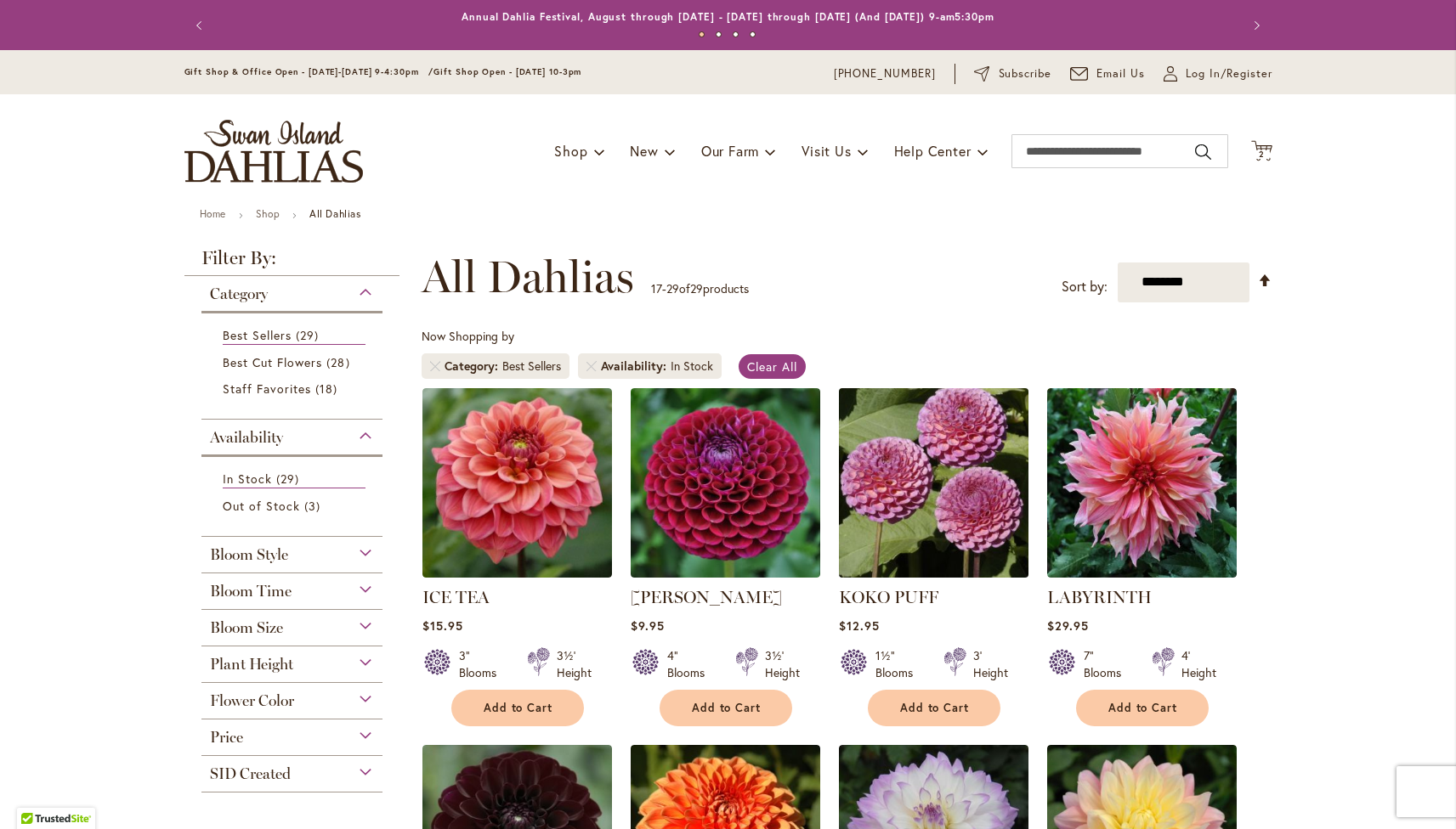
click at [897, 459] on img at bounding box center [934, 483] width 199 height 199
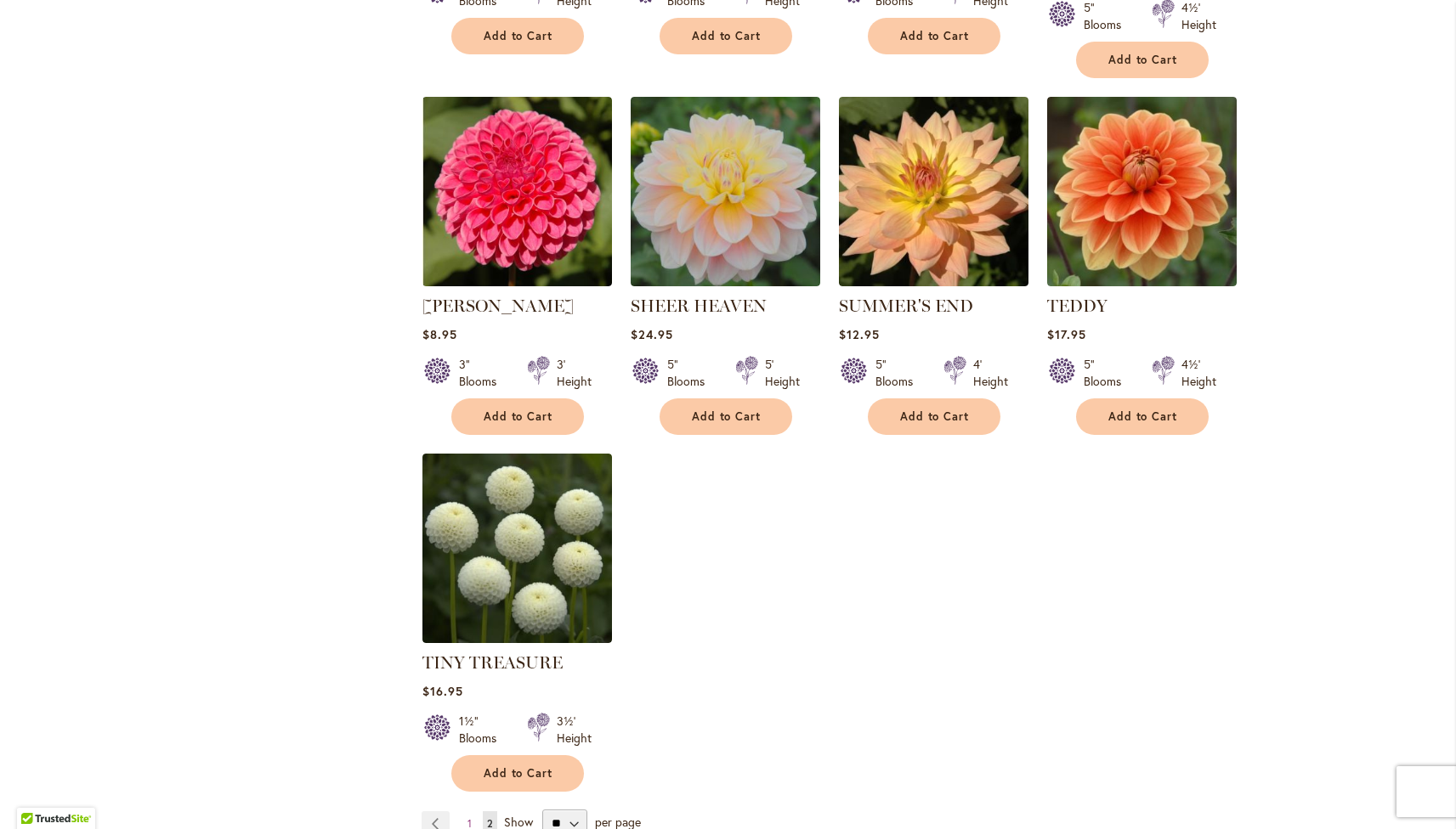
scroll to position [1058, 0]
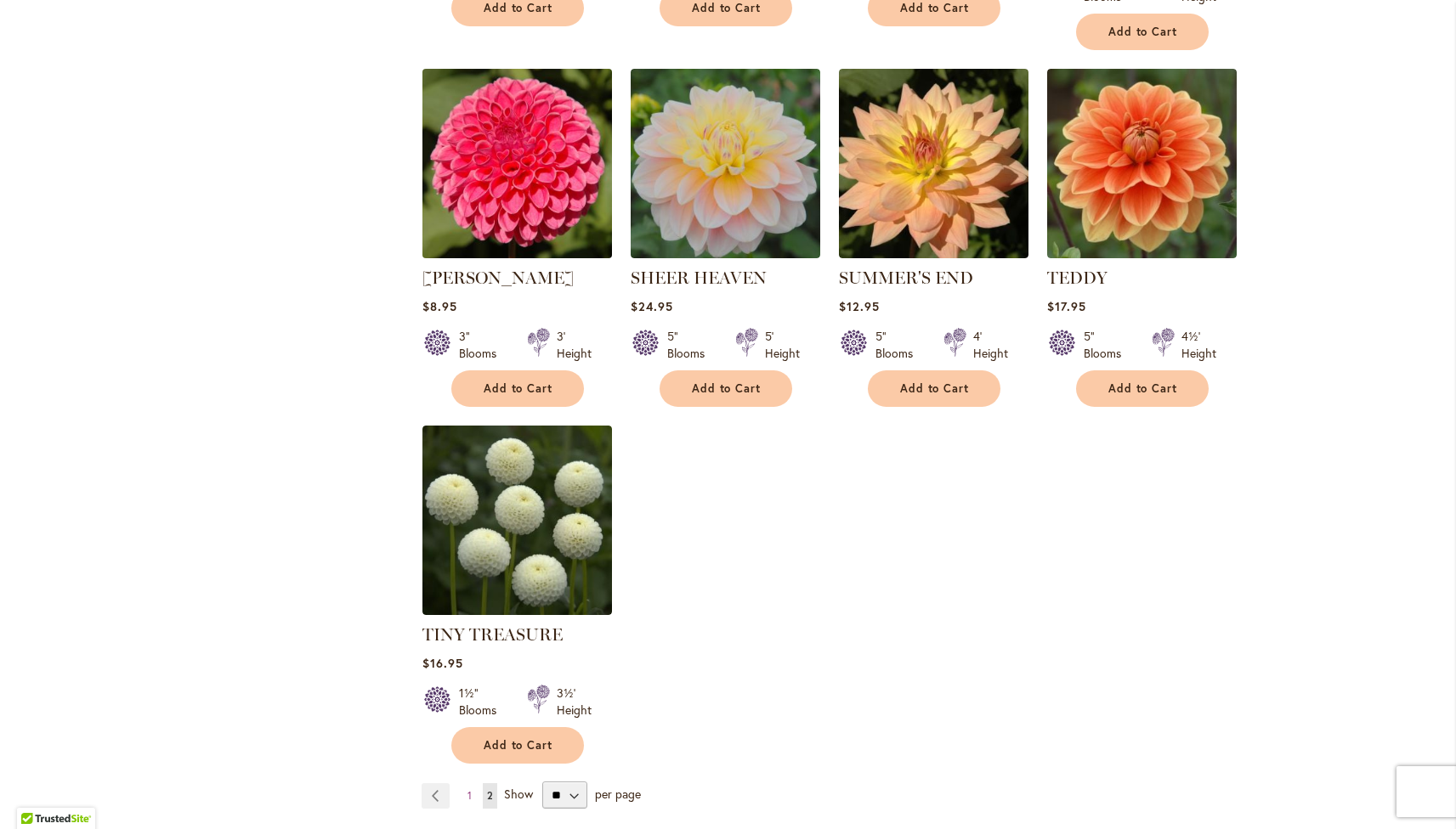
click at [523, 153] on img at bounding box center [517, 164] width 199 height 199
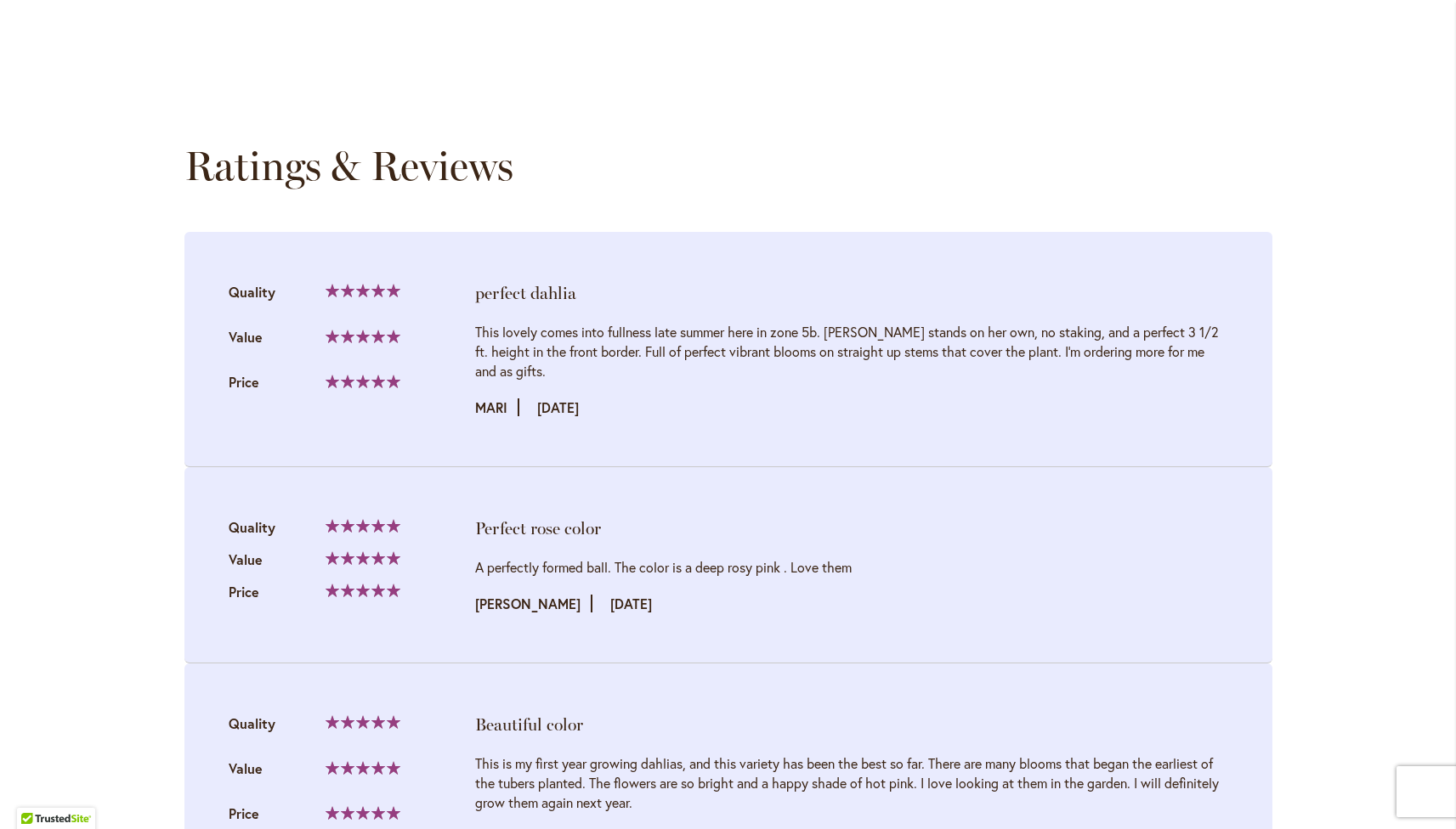
scroll to position [155, 0]
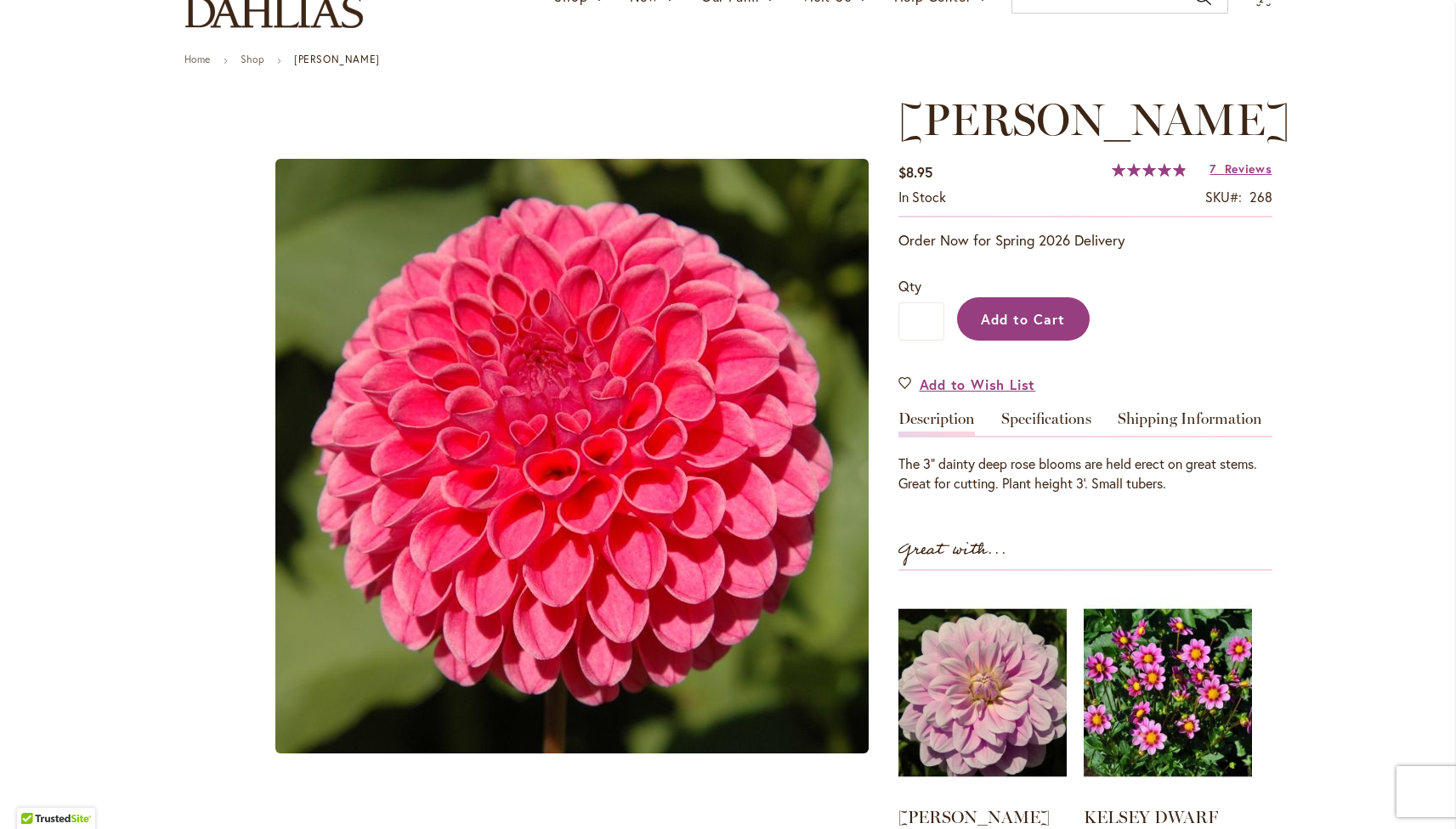
click at [1012, 331] on button "Add to Cart" at bounding box center [1024, 318] width 133 height 43
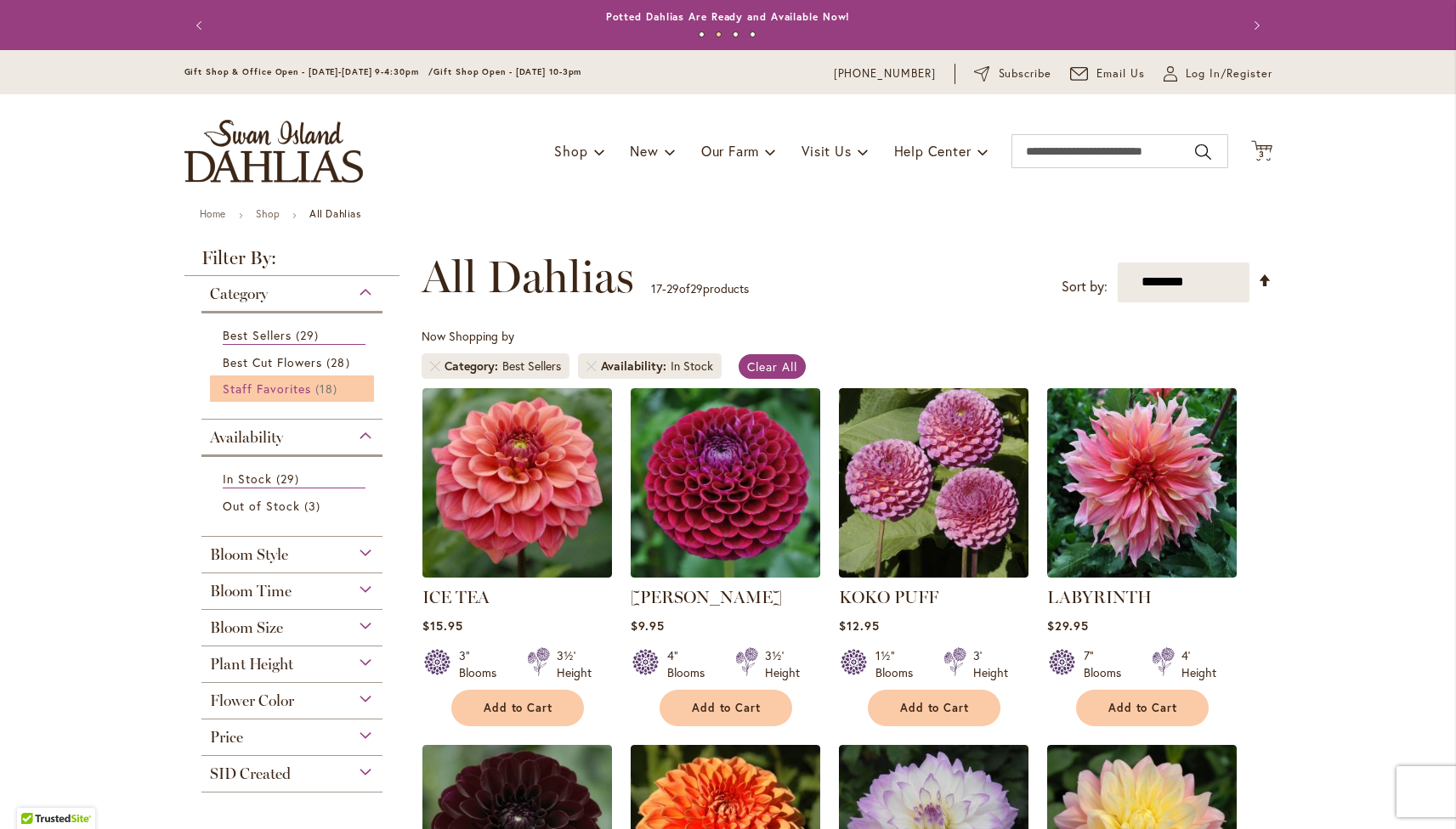
click at [278, 395] on span "Staff Favorites" at bounding box center [267, 388] width 89 height 16
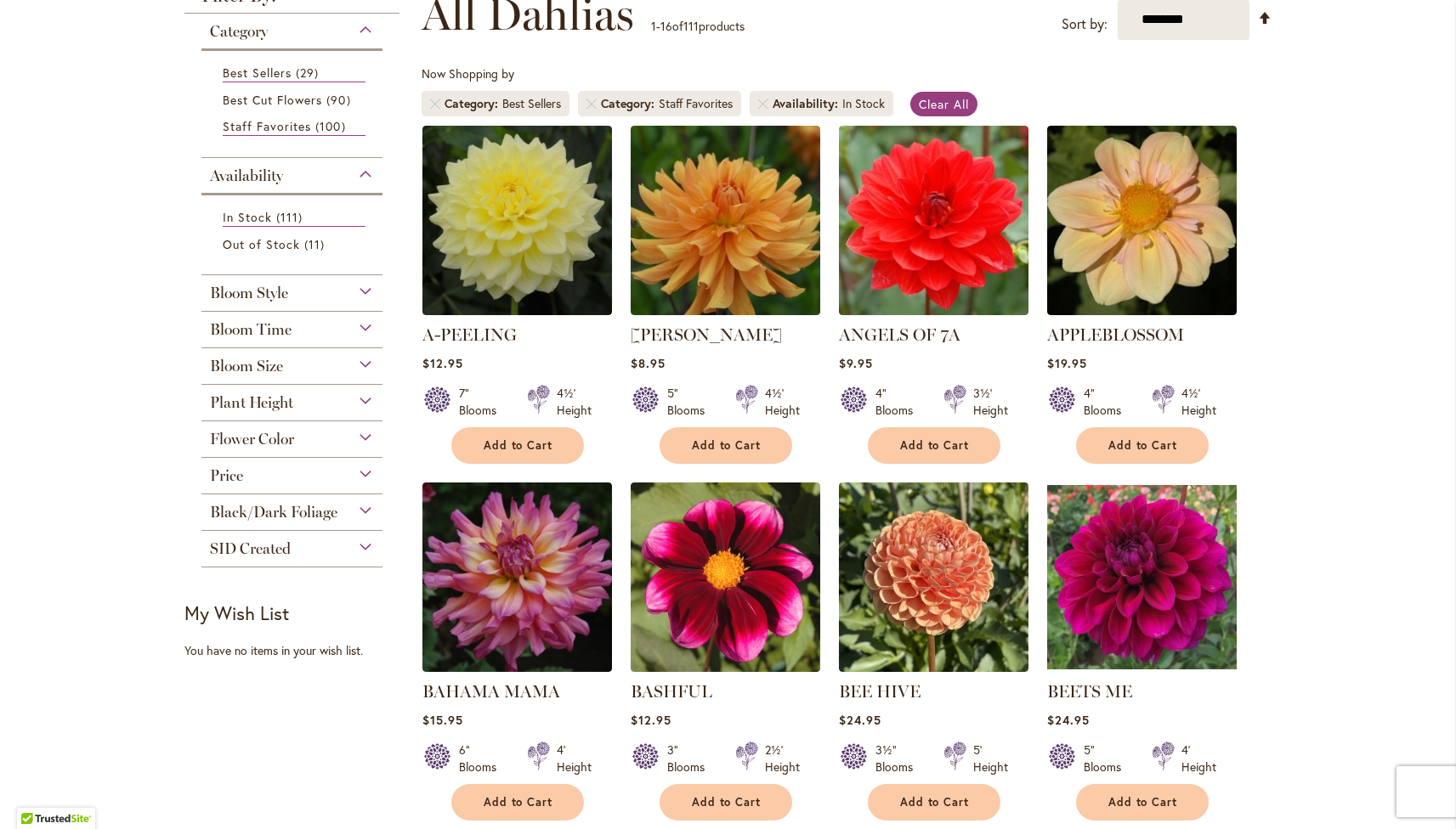
scroll to position [338, 0]
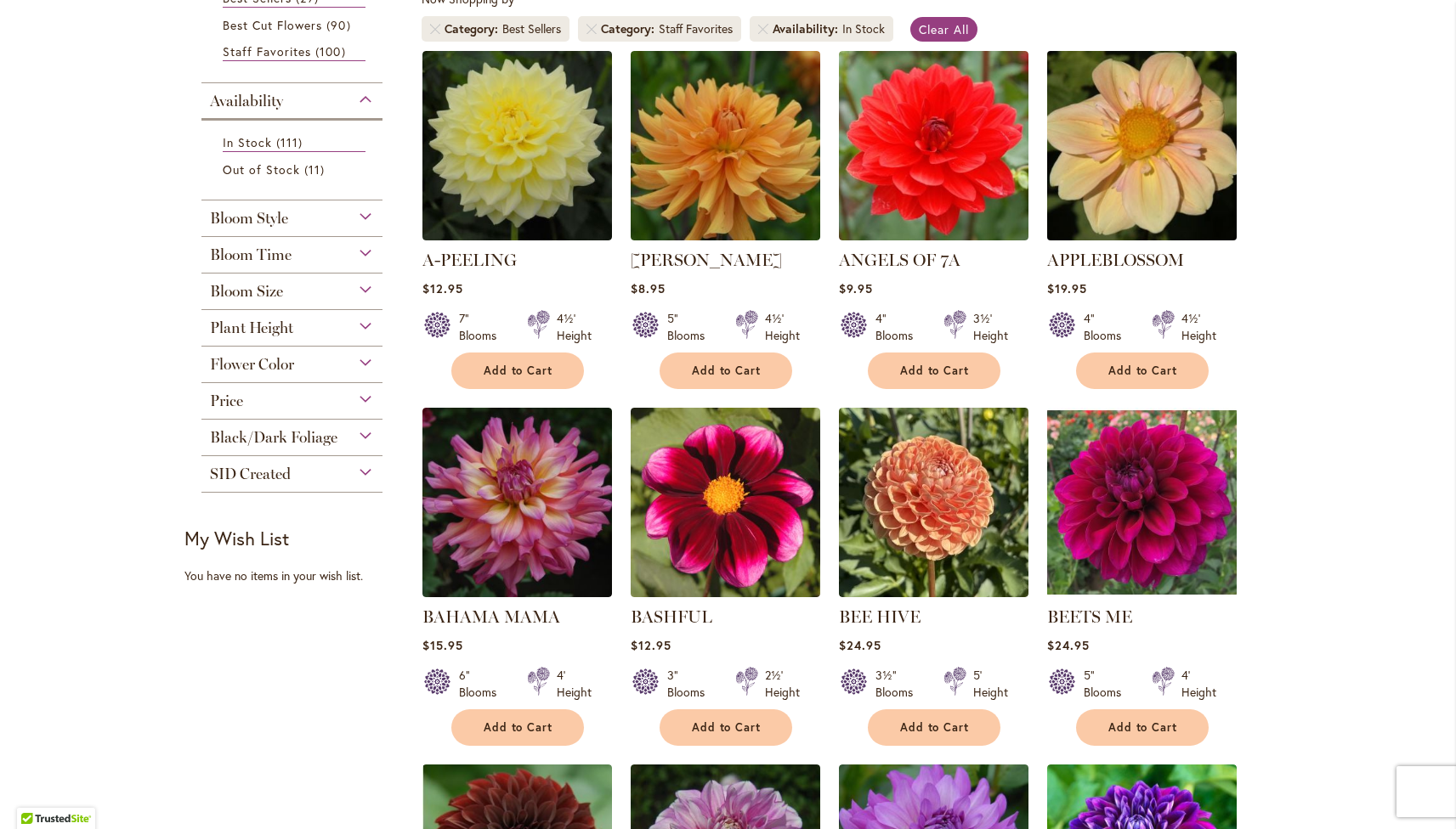
click at [1129, 103] on img at bounding box center [1142, 145] width 199 height 199
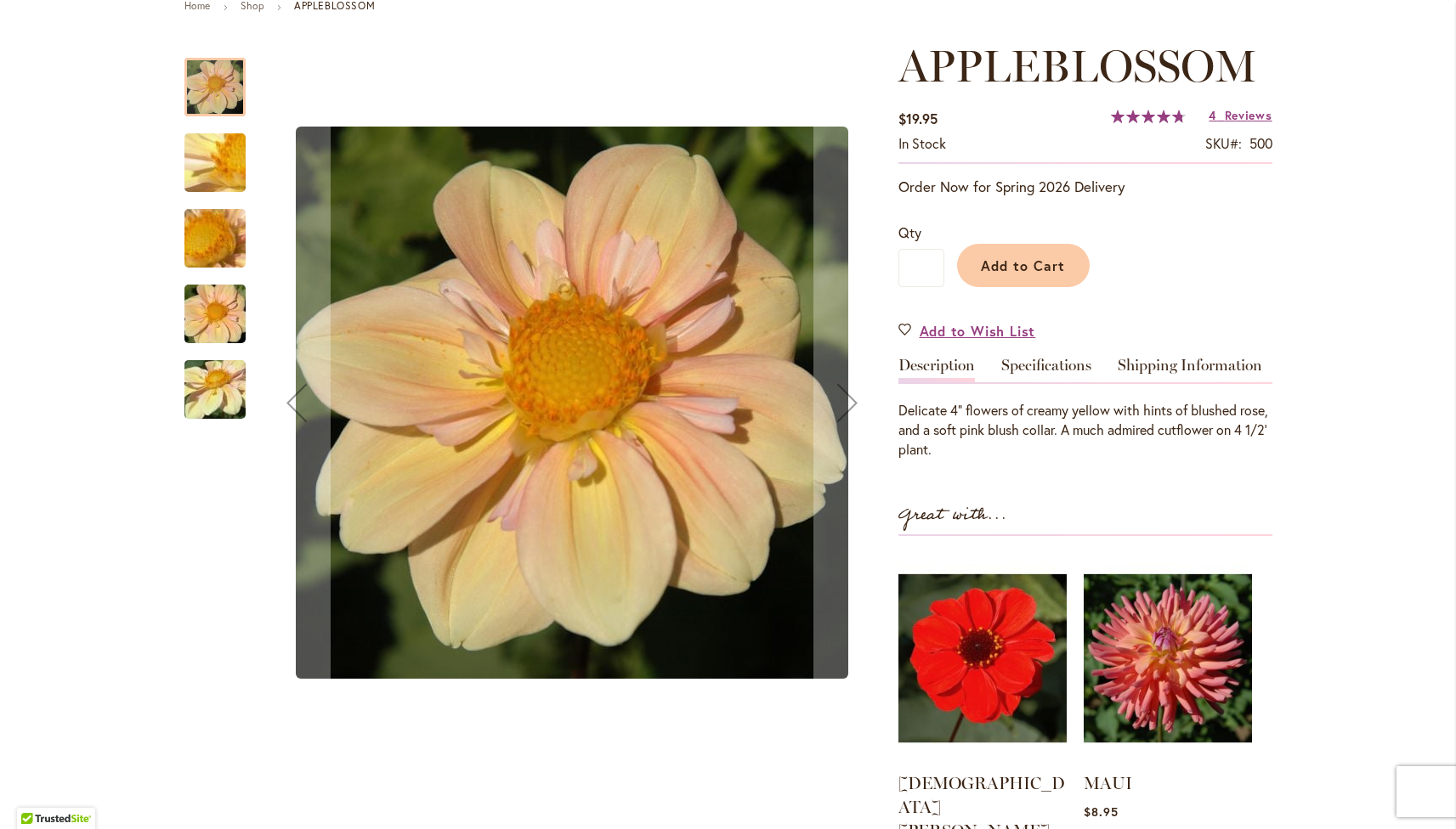
scroll to position [218, 0]
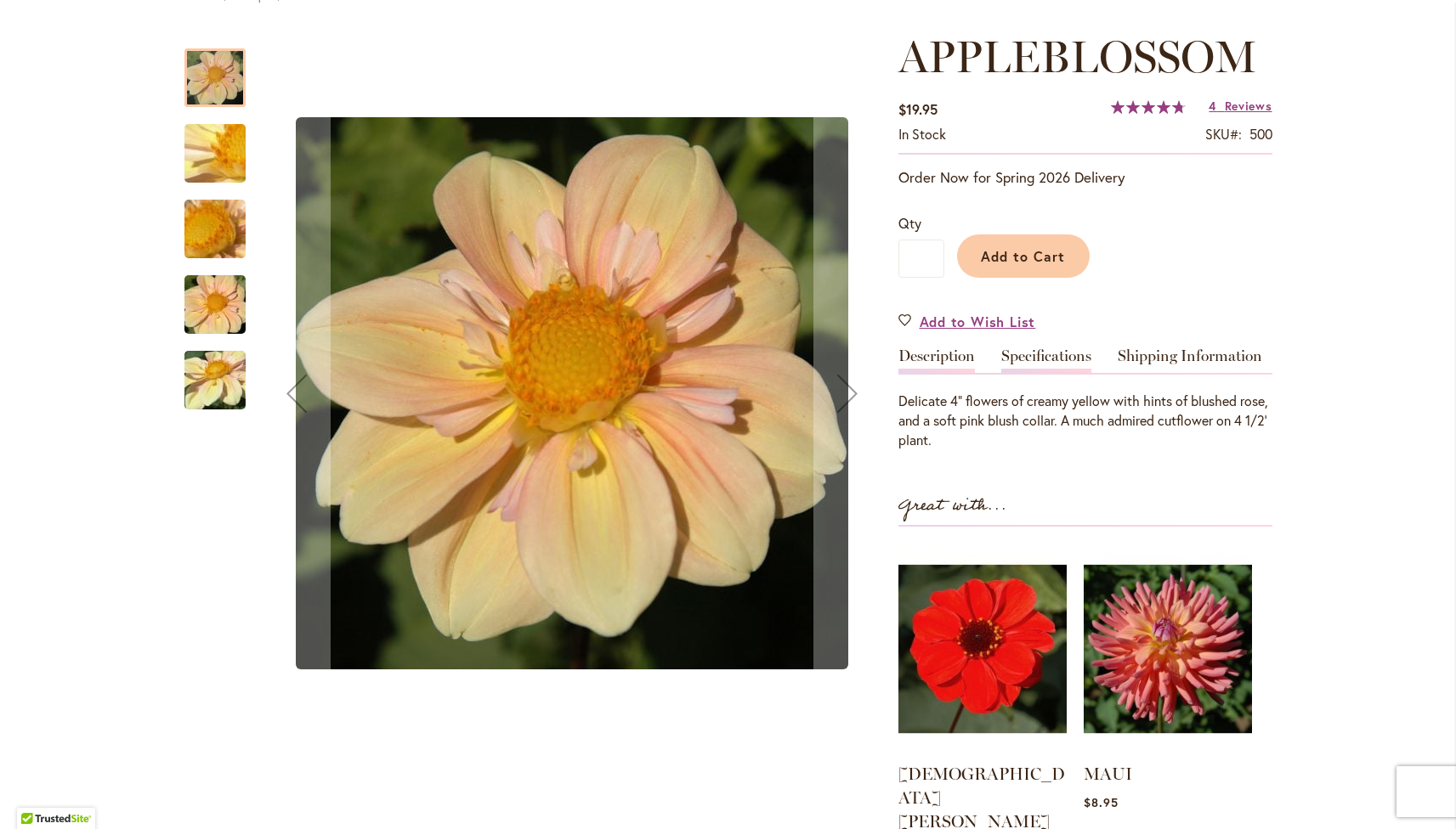
click at [1044, 353] on link "Specifications" at bounding box center [1047, 360] width 90 height 25
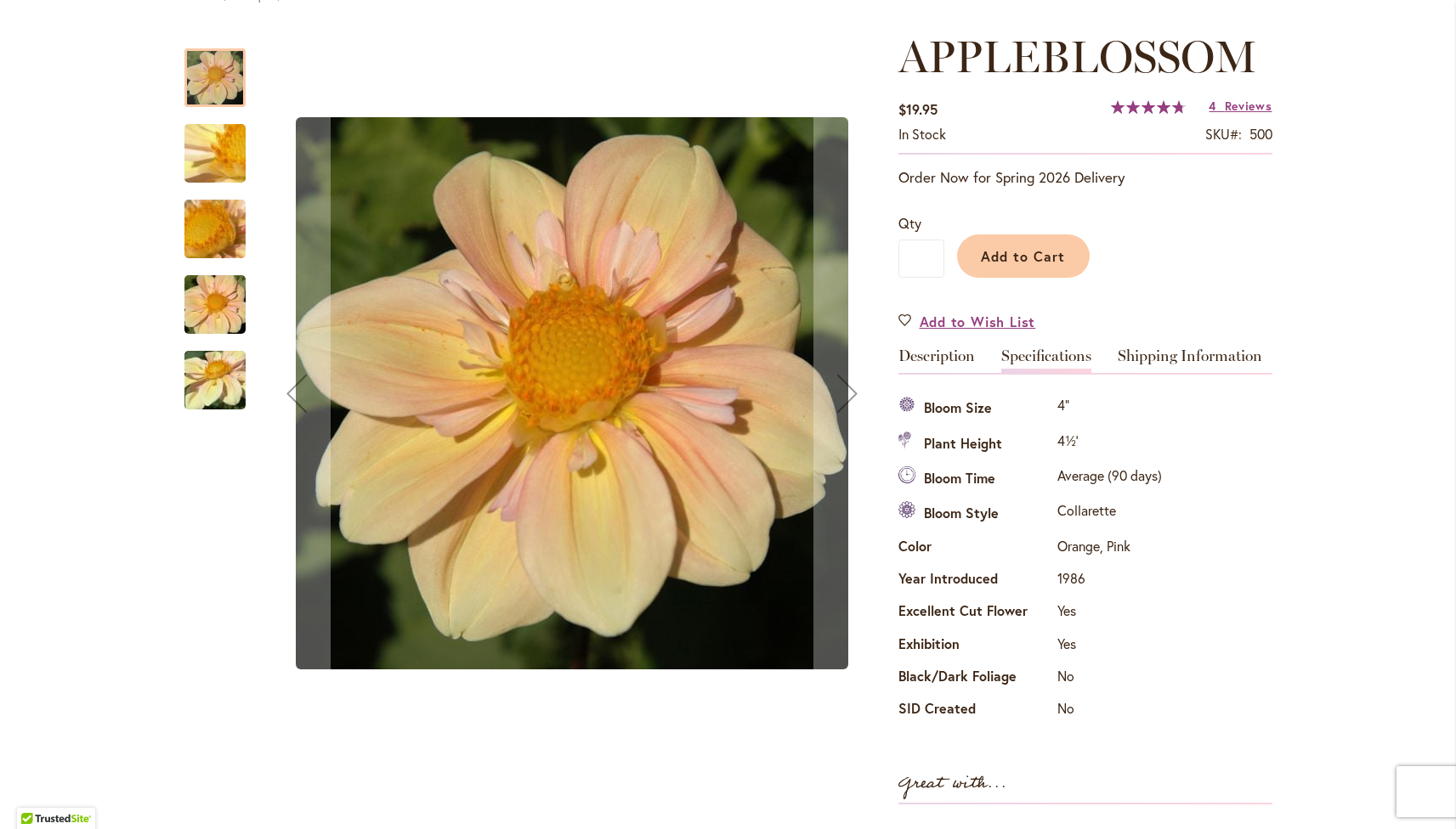
click at [187, 245] on img "APPLEBLOSSOM" at bounding box center [215, 229] width 122 height 92
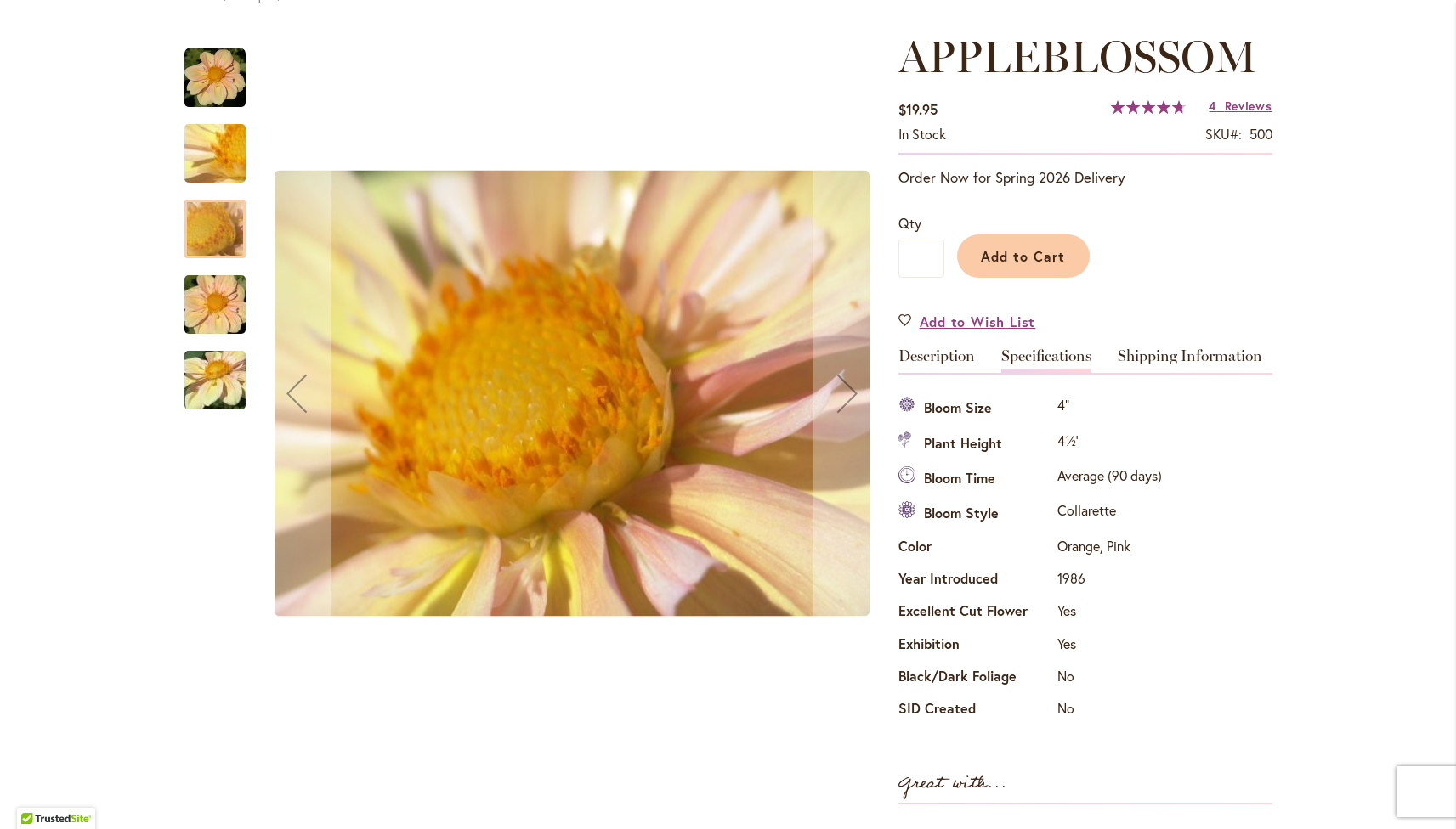
click at [197, 283] on img "APPLEBLOSSOM" at bounding box center [215, 304] width 122 height 81
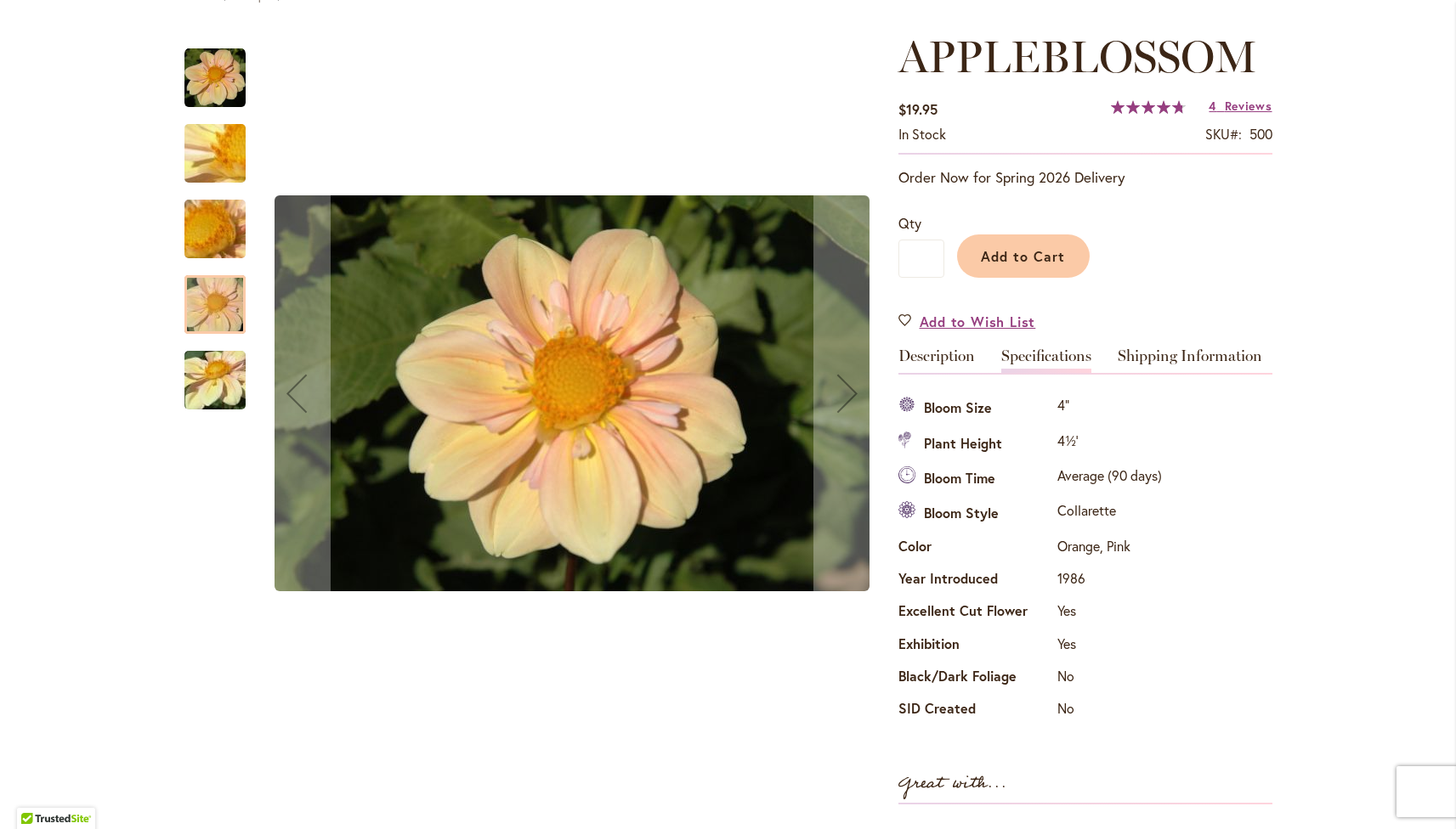
click at [208, 367] on img "APPLEBLOSSOM" at bounding box center [215, 381] width 122 height 92
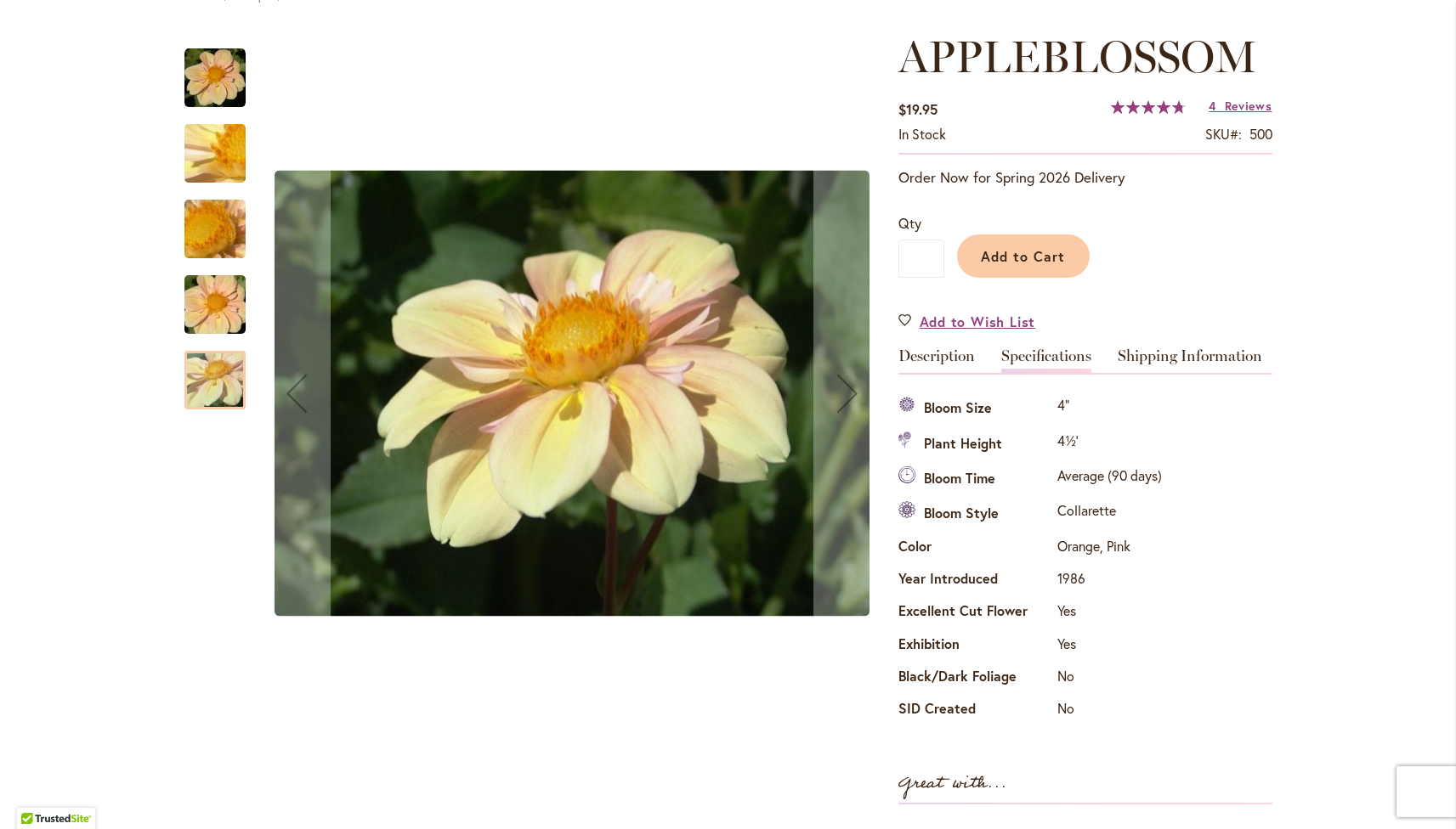
click at [217, 143] on img "APPLEBLOSSOM" at bounding box center [215, 154] width 122 height 92
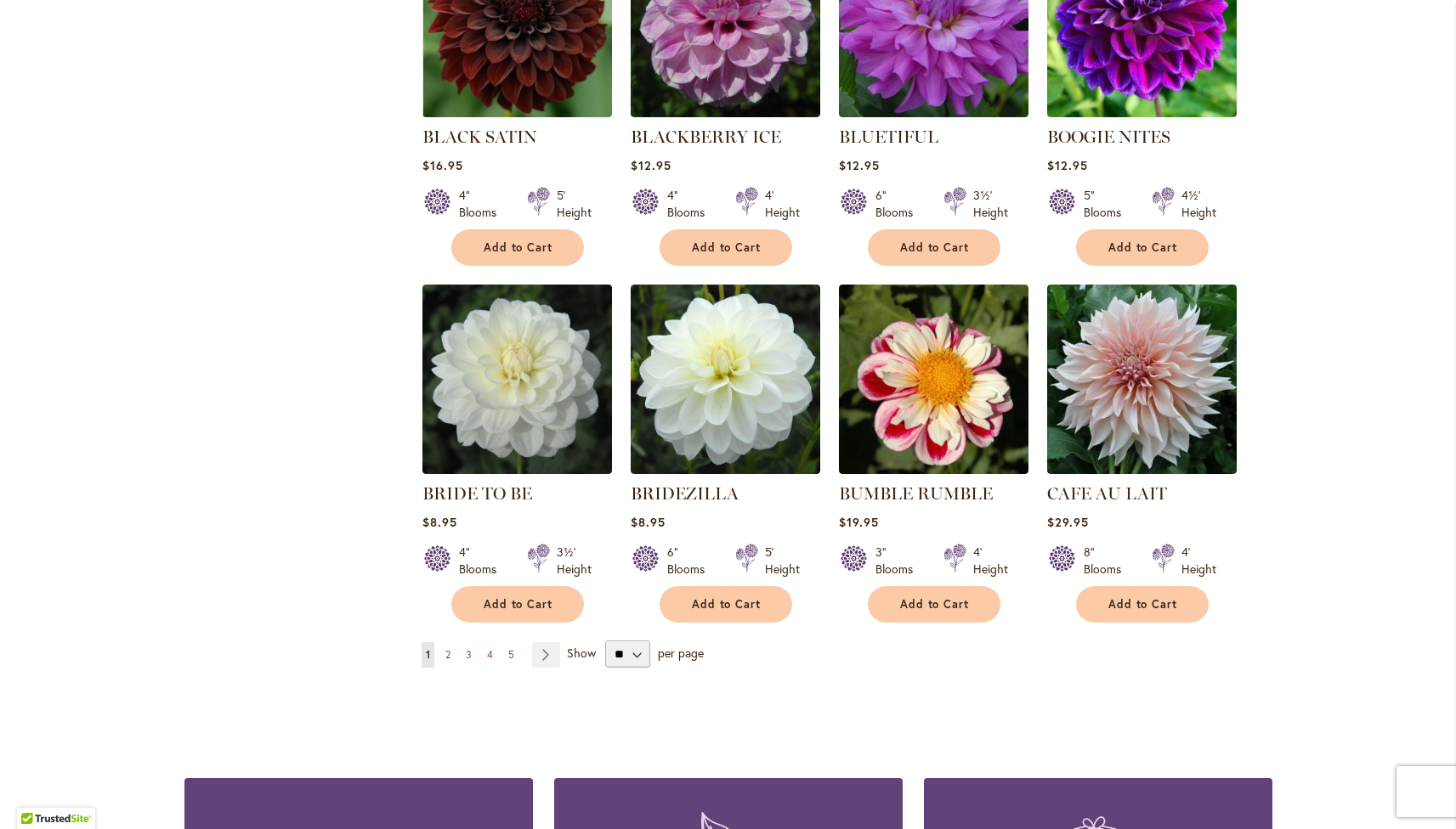
scroll to position [1172, 0]
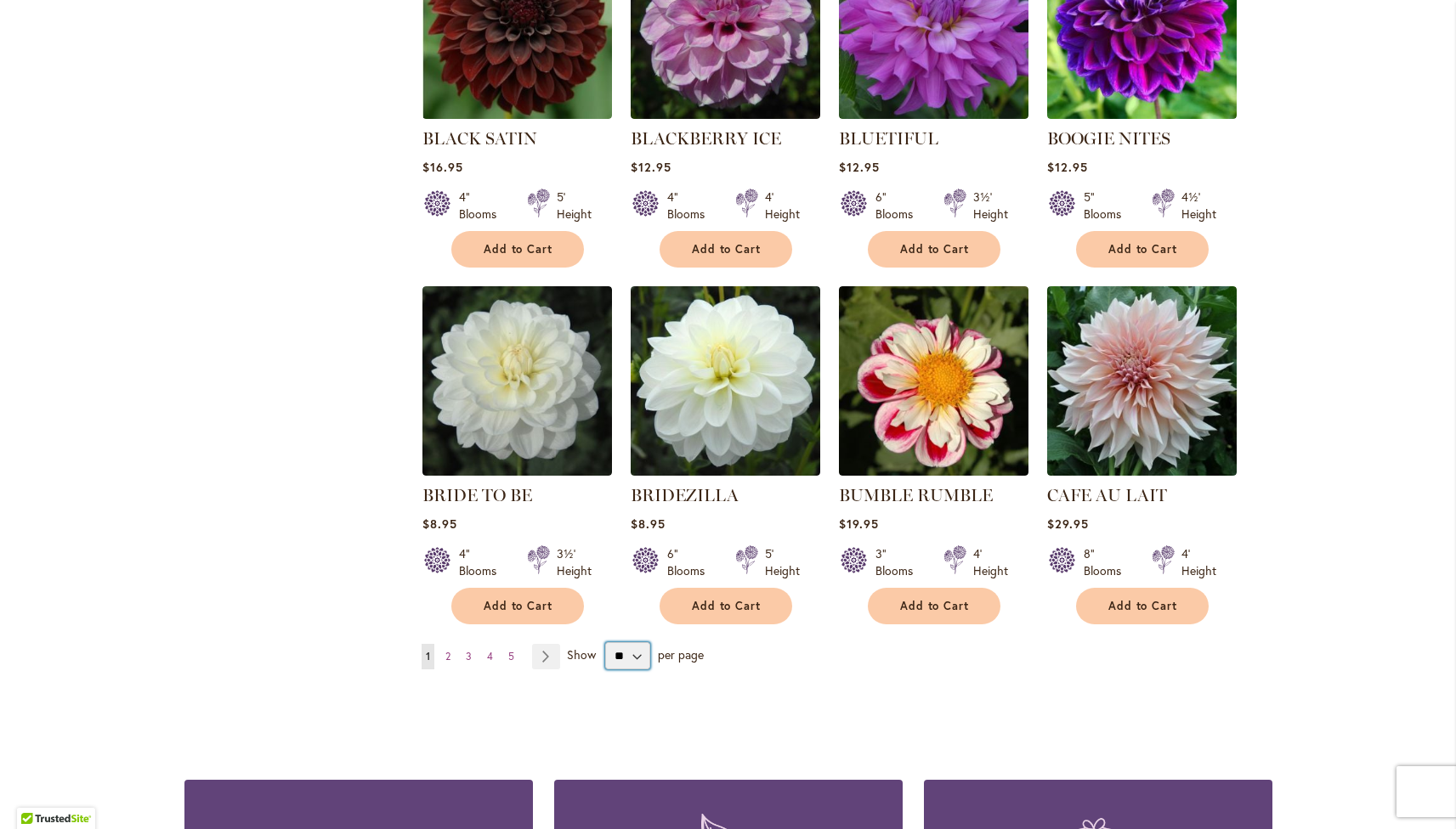
click at [619, 655] on select "** ** ** **" at bounding box center [628, 656] width 45 height 27
select select "**"
click at [606, 643] on select "** ** ** **" at bounding box center [628, 656] width 45 height 27
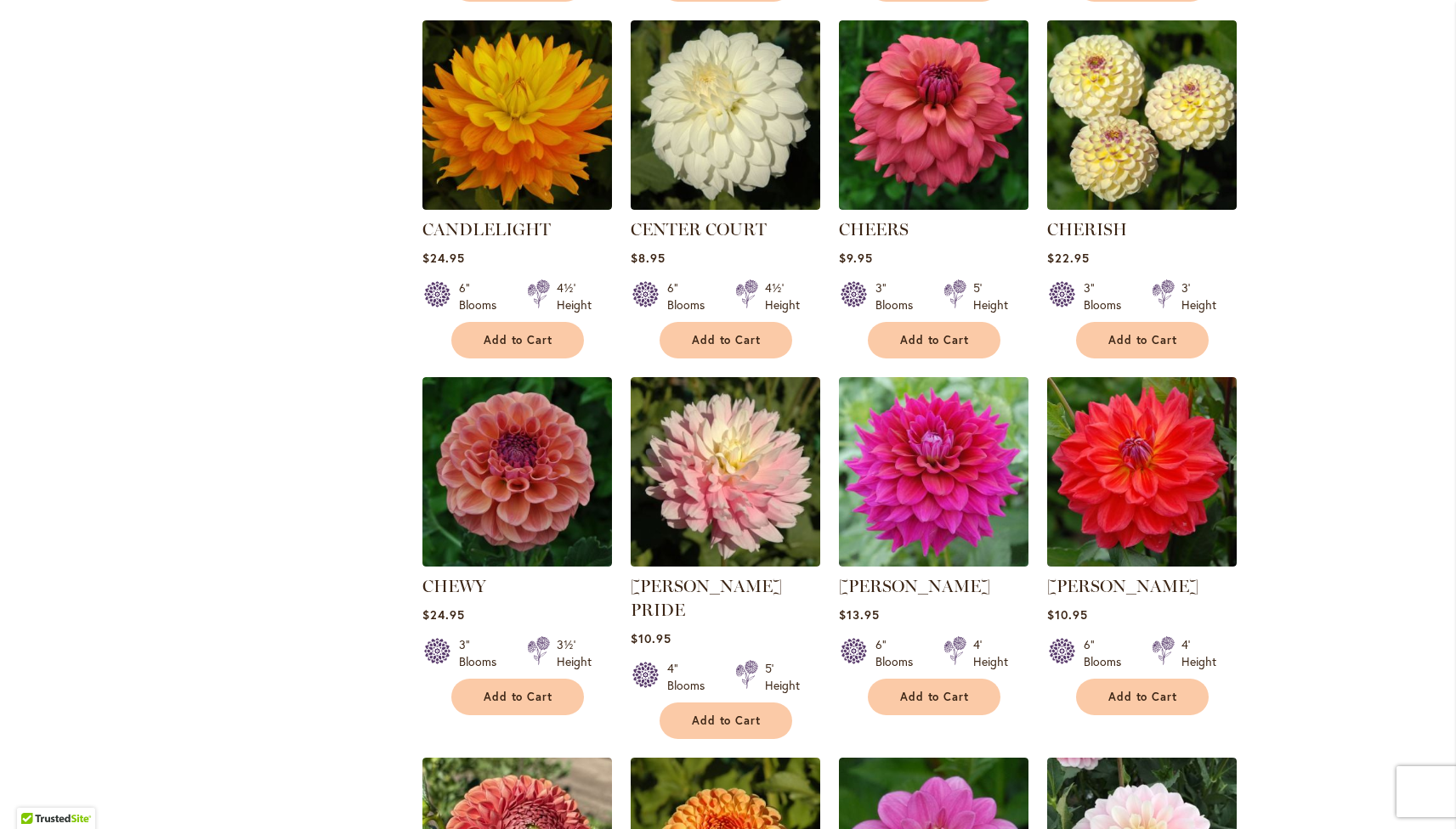
scroll to position [1806, 0]
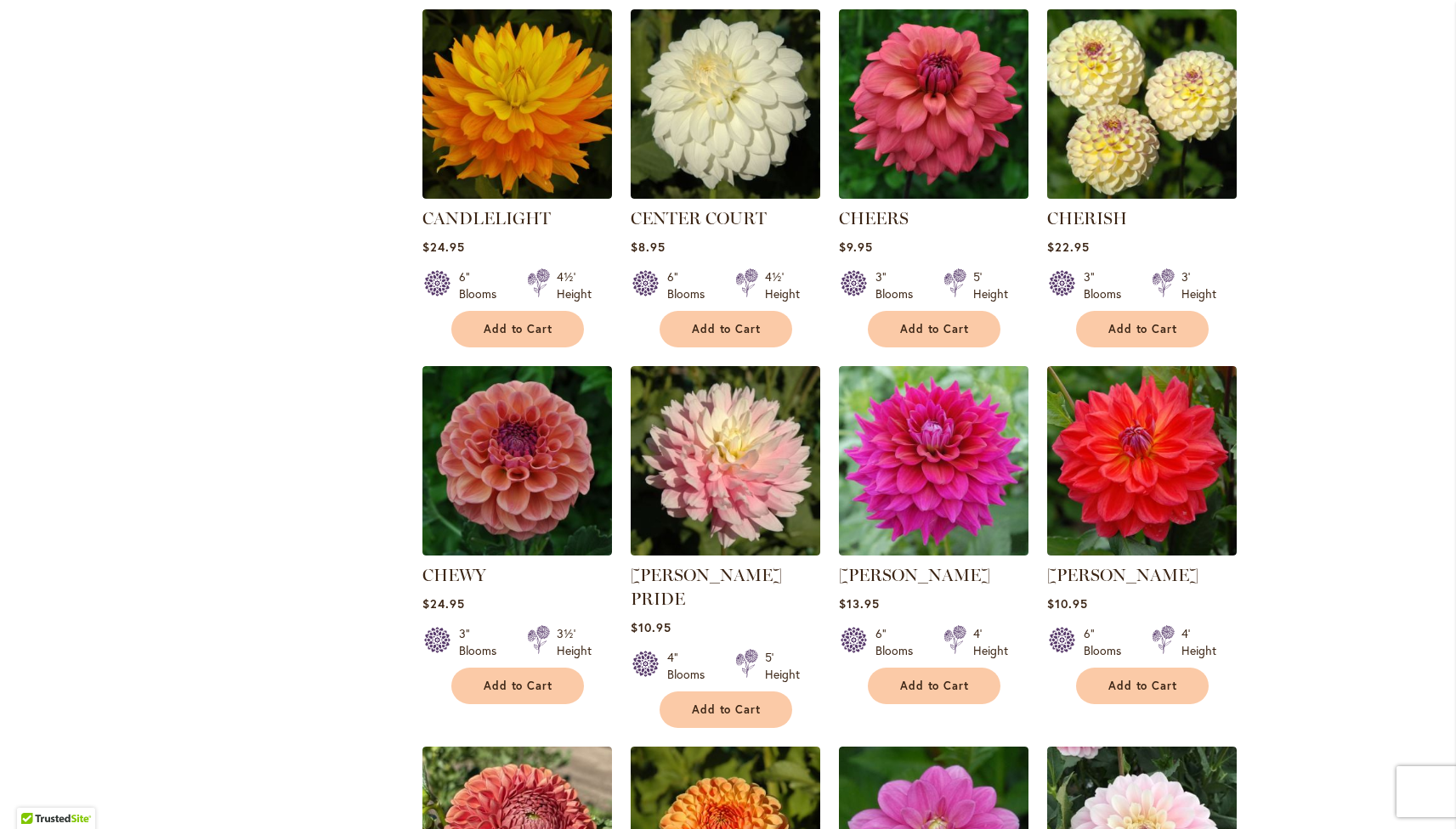
click at [1135, 147] on img at bounding box center [1142, 103] width 199 height 199
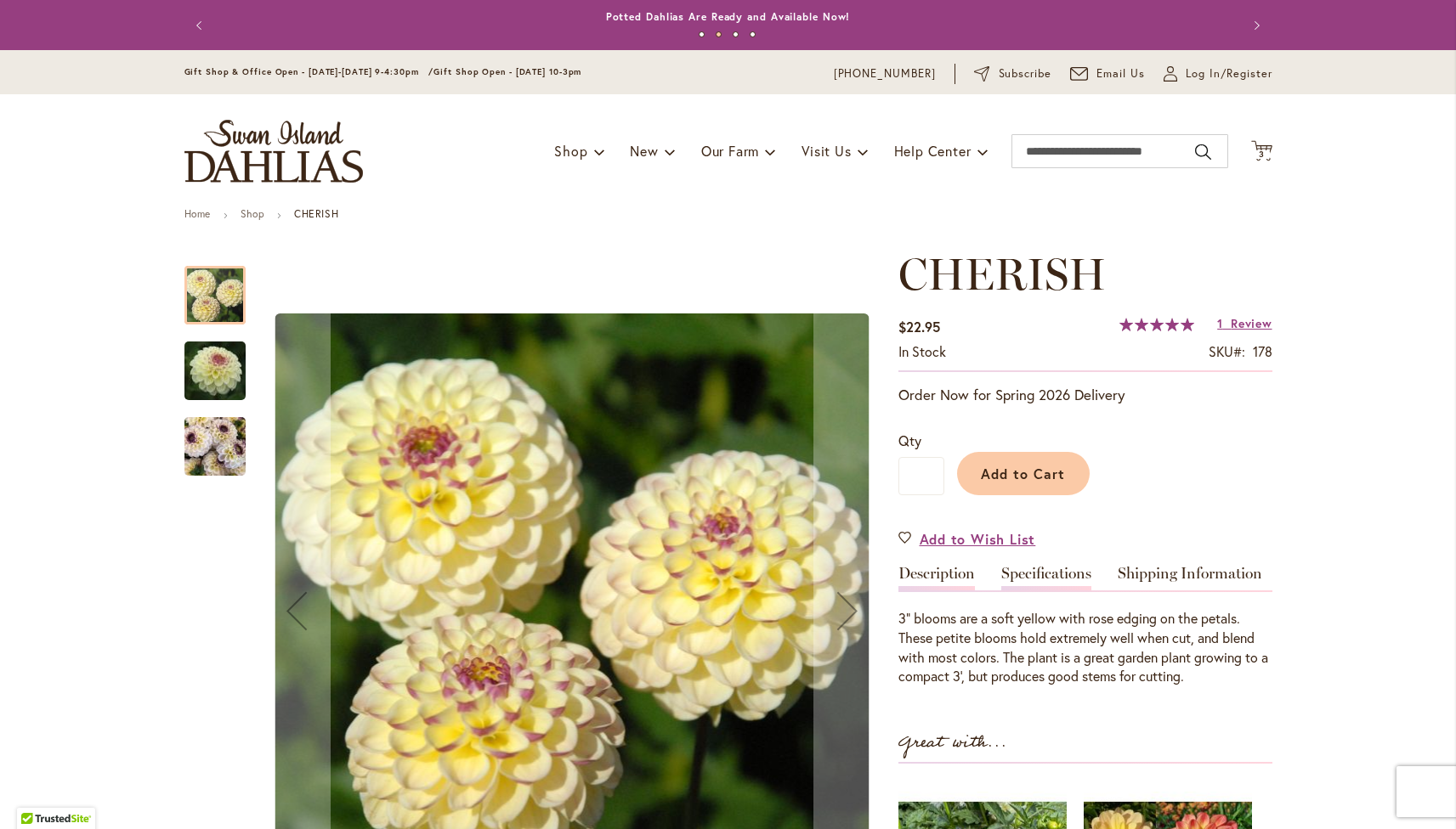
click at [1065, 584] on link "Specifications" at bounding box center [1047, 578] width 90 height 25
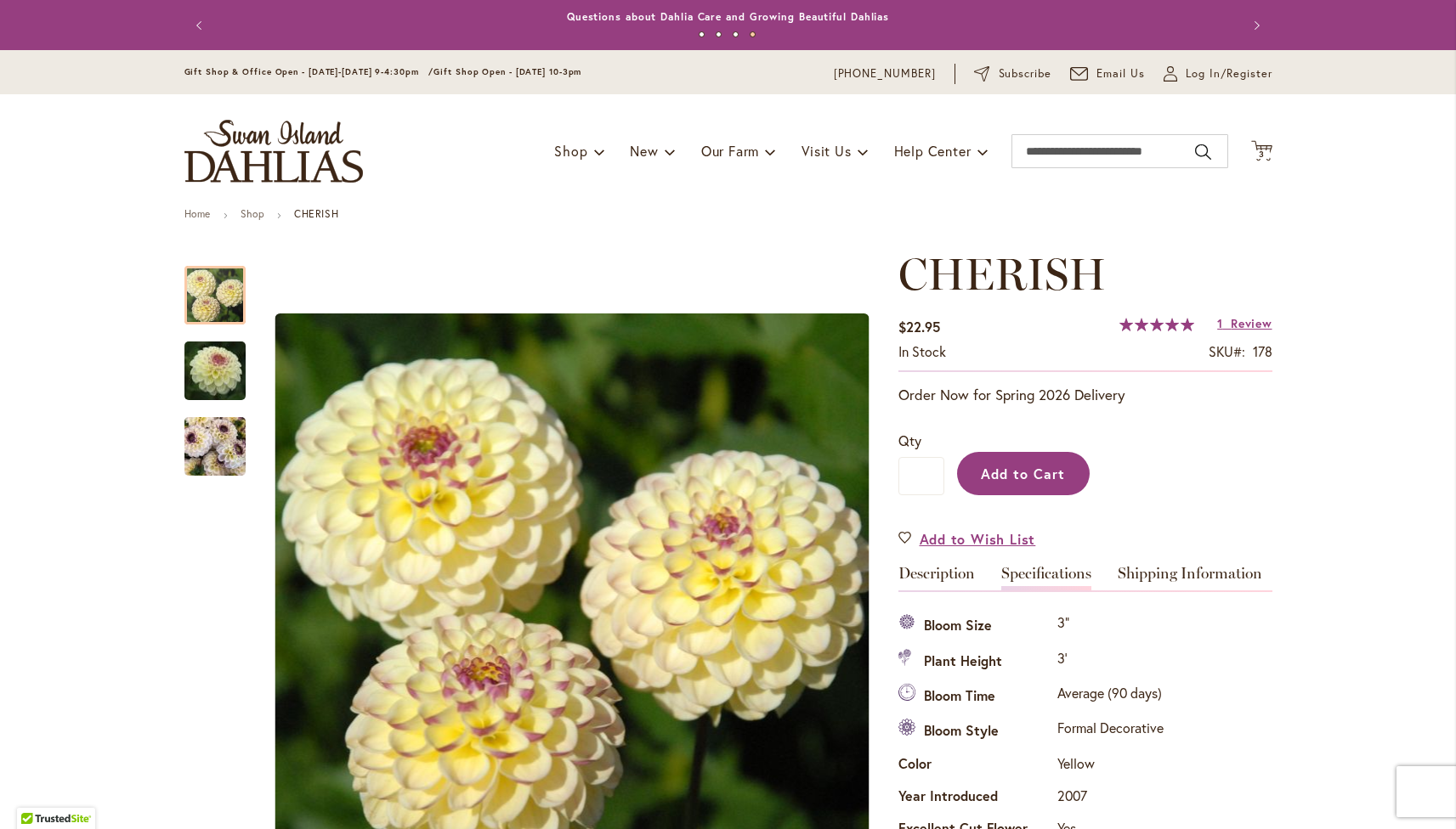
click at [1062, 457] on button "Add to Cart" at bounding box center [1024, 473] width 133 height 43
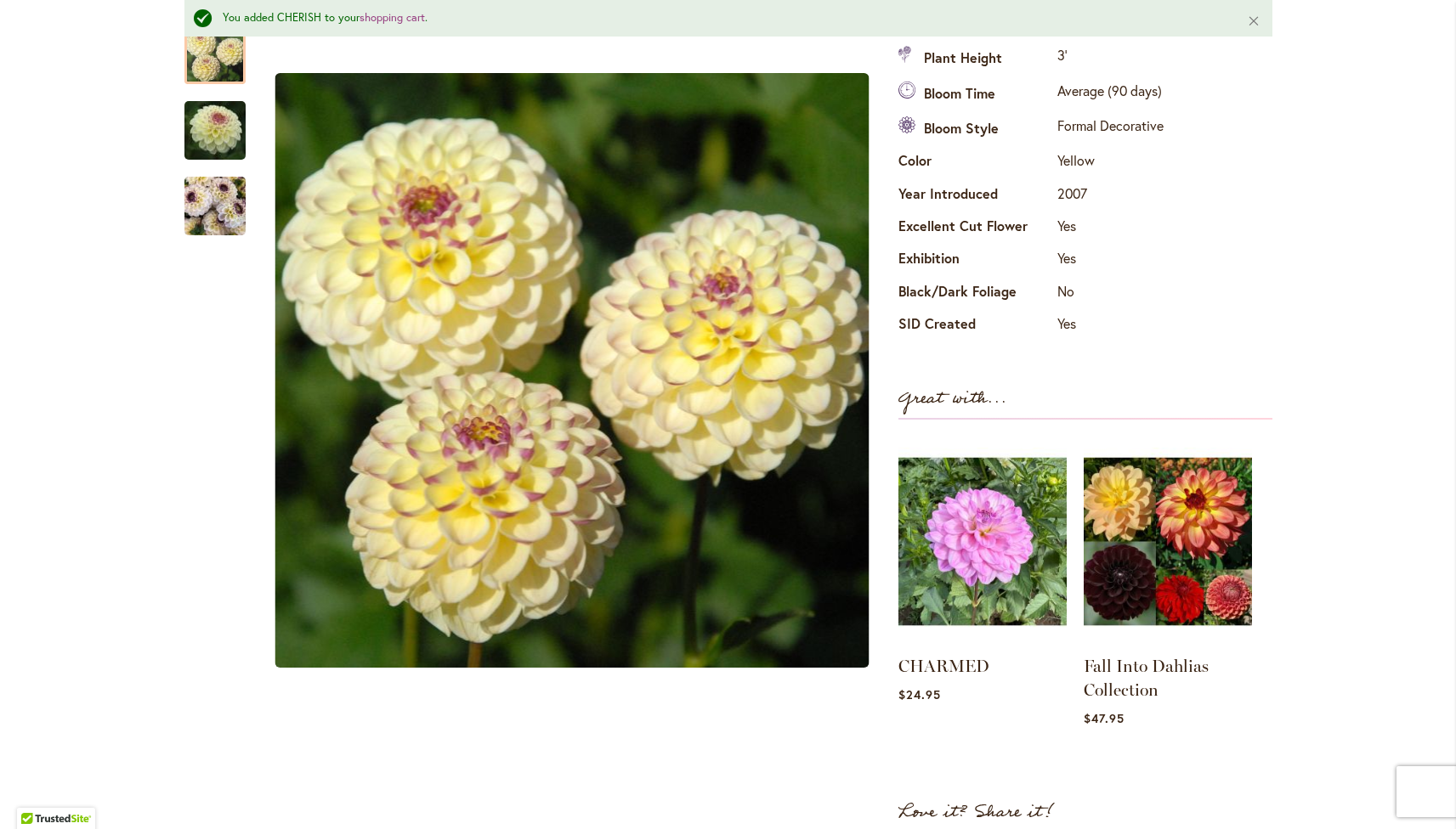
scroll to position [577, 0]
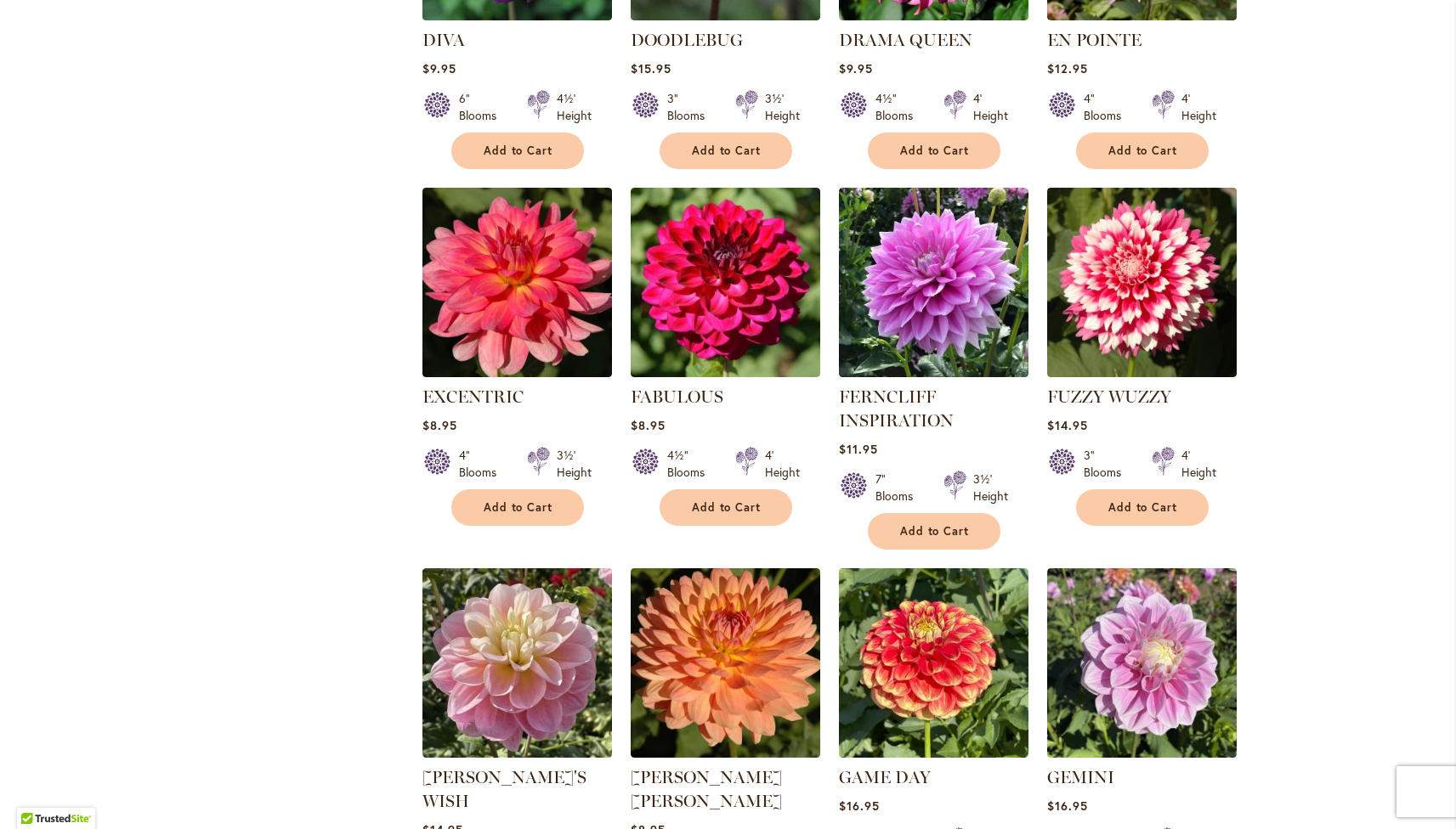
scroll to position [3491, 0]
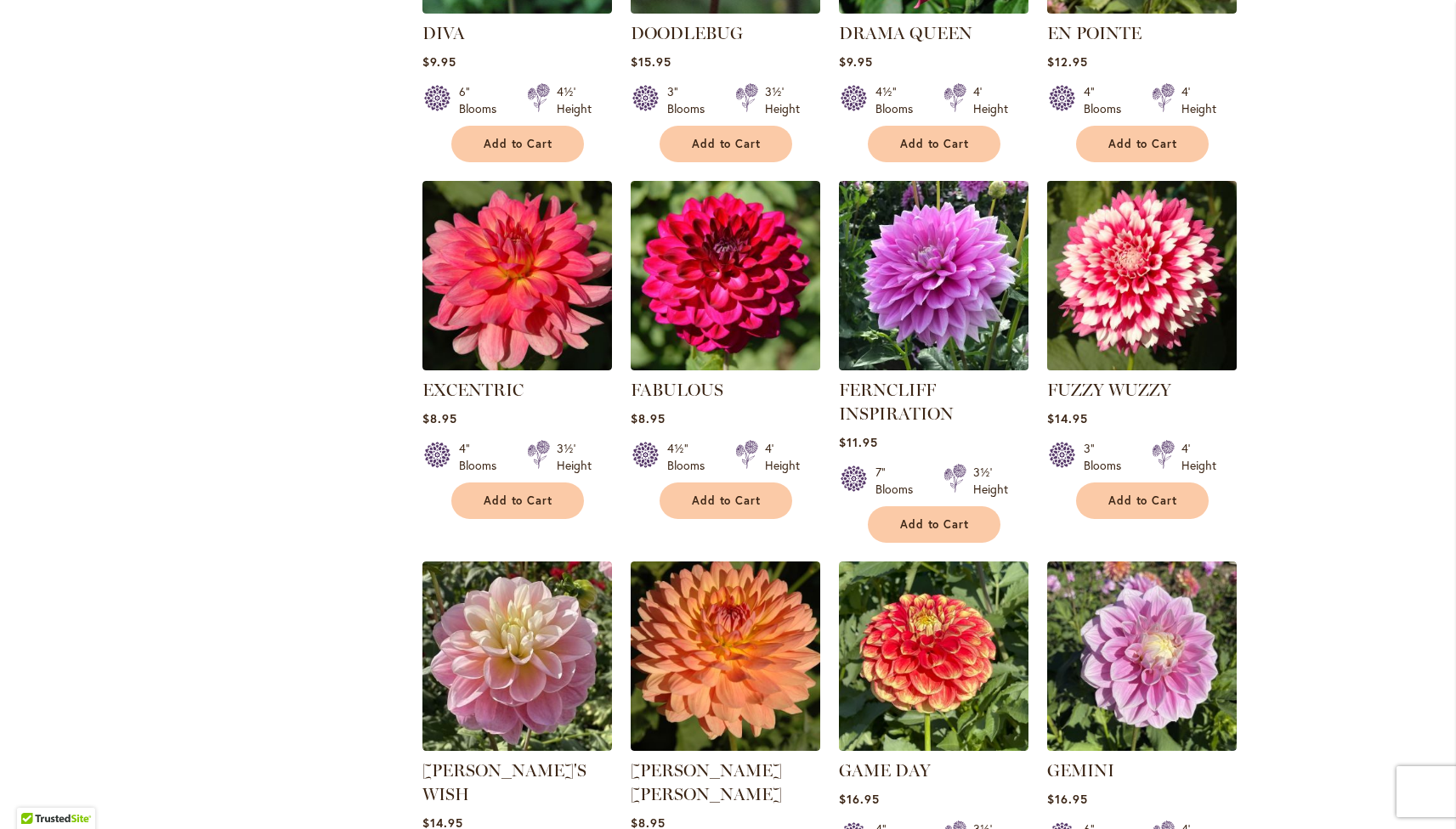
click at [1192, 248] on img at bounding box center [1142, 275] width 199 height 199
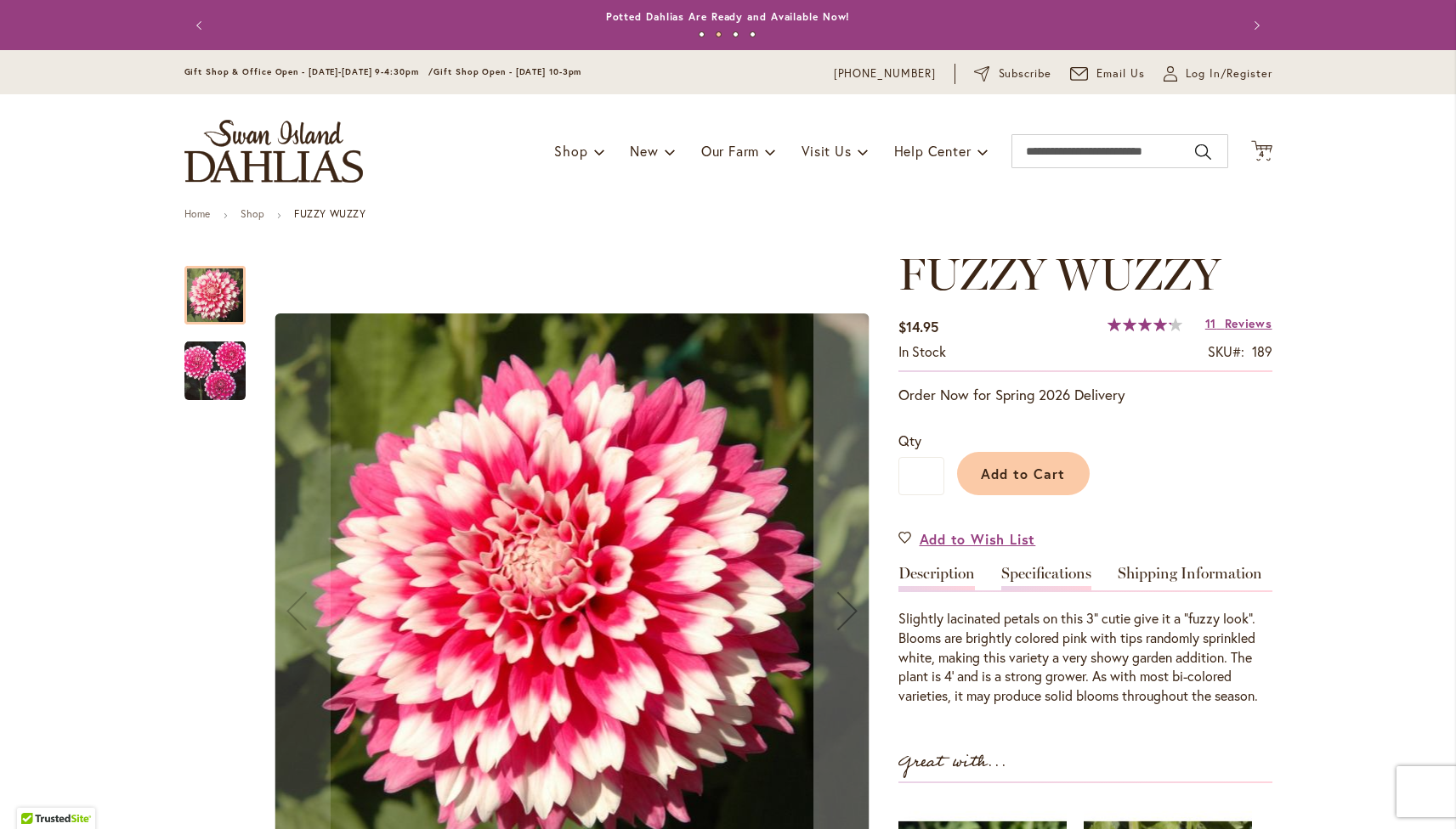
click at [1045, 566] on link "Specifications" at bounding box center [1047, 578] width 90 height 25
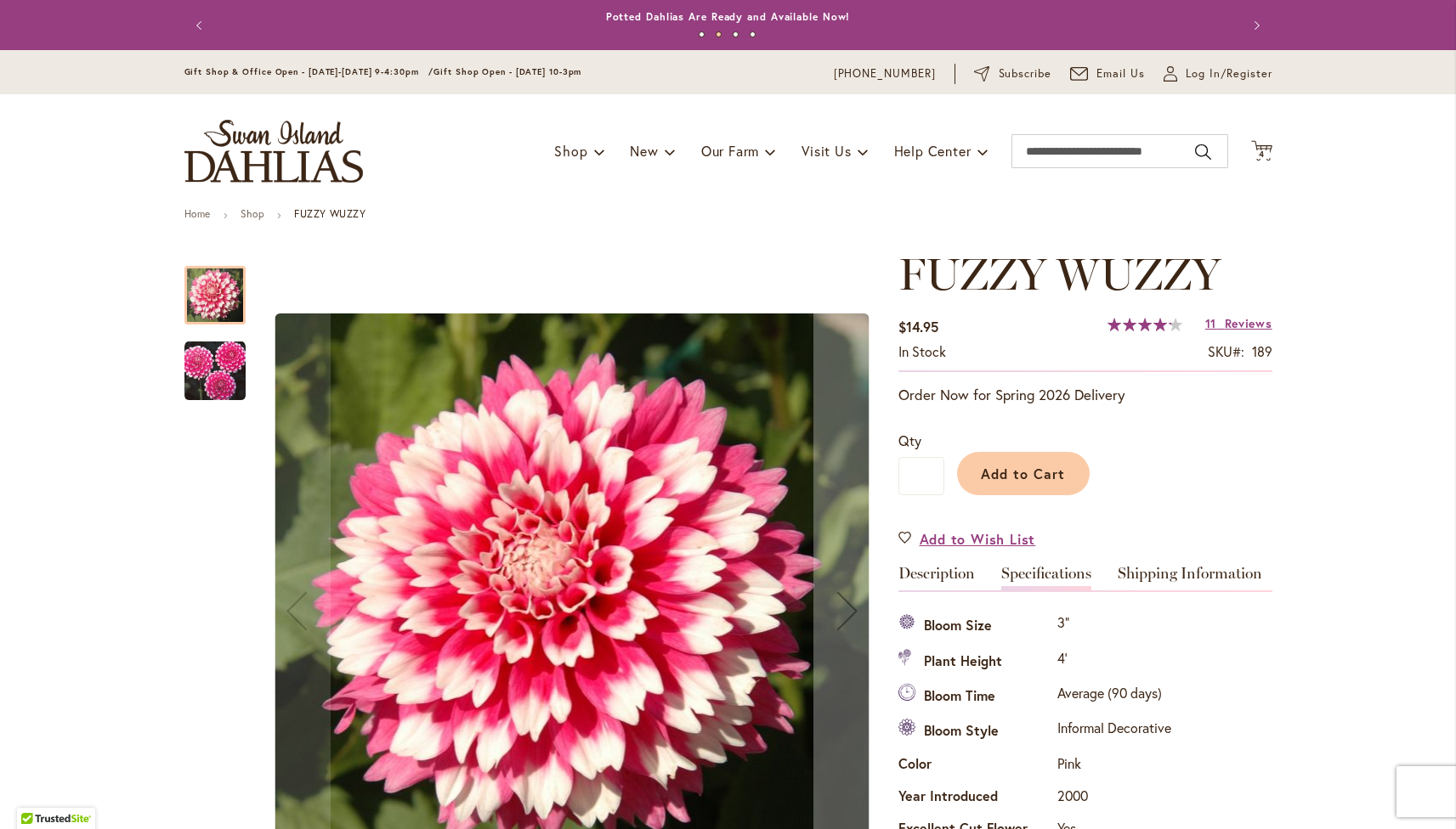
scroll to position [565, 0]
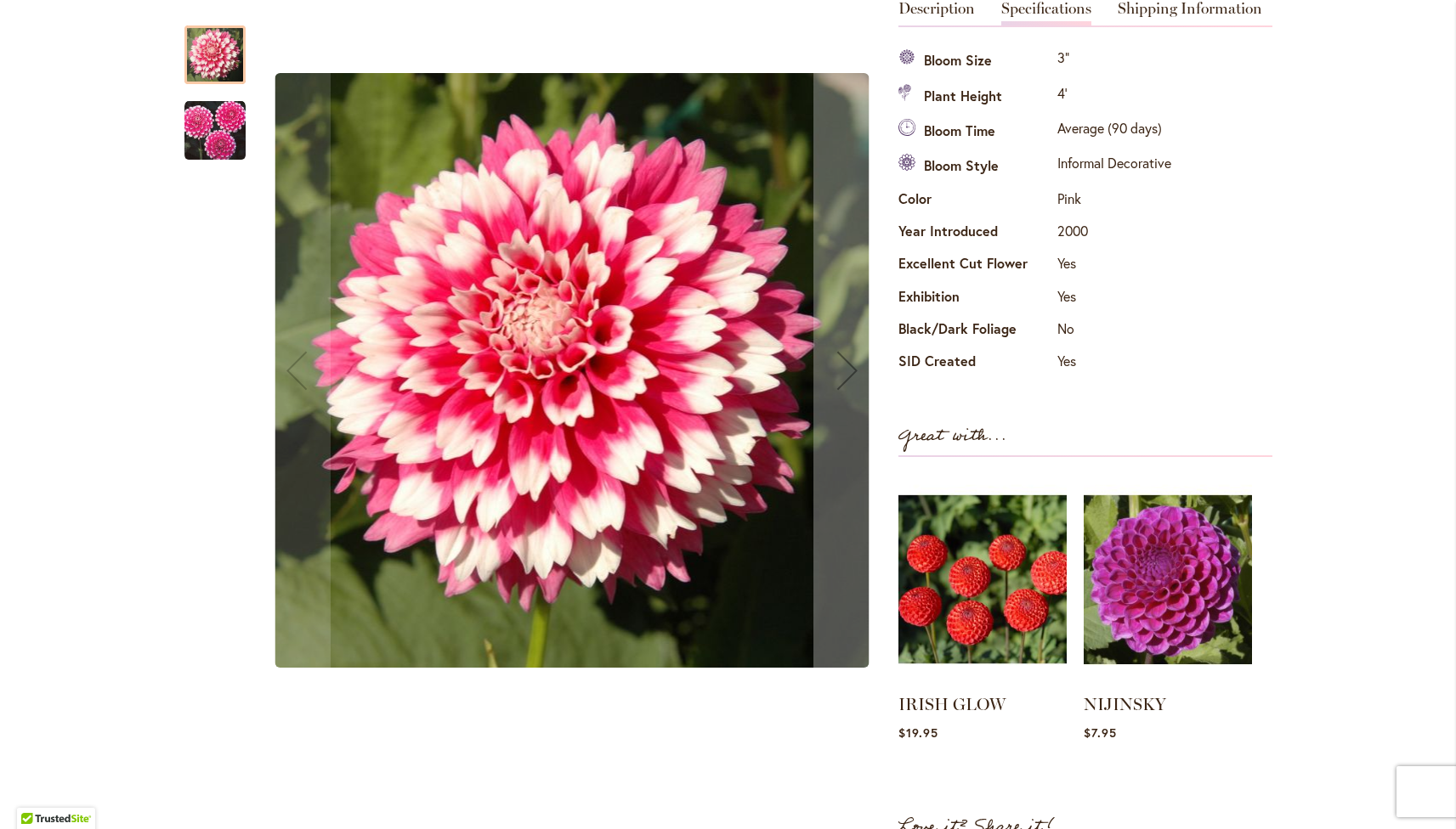
click at [232, 140] on img "FUZZY WUZZY" at bounding box center [215, 131] width 61 height 61
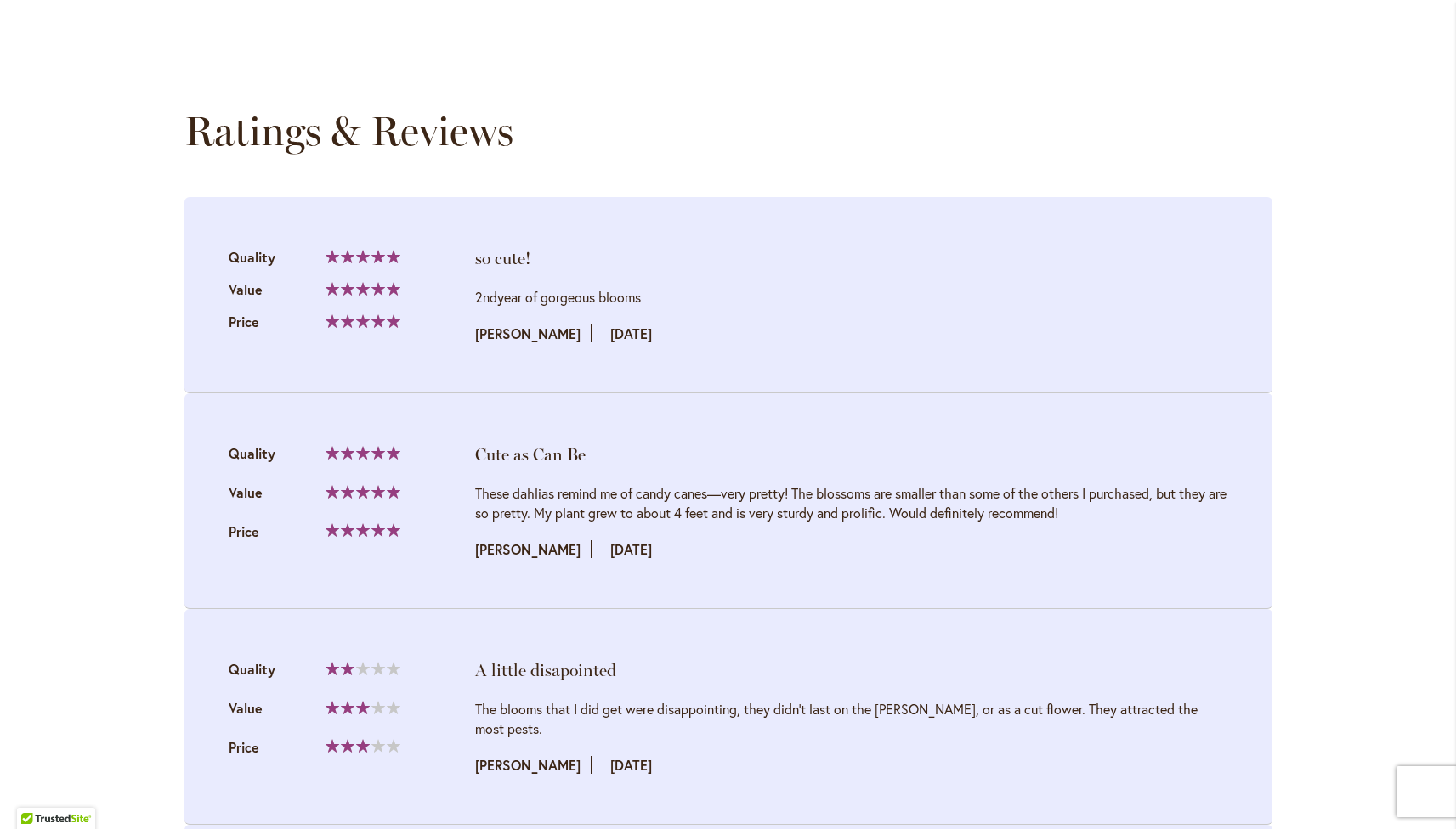
scroll to position [214, 0]
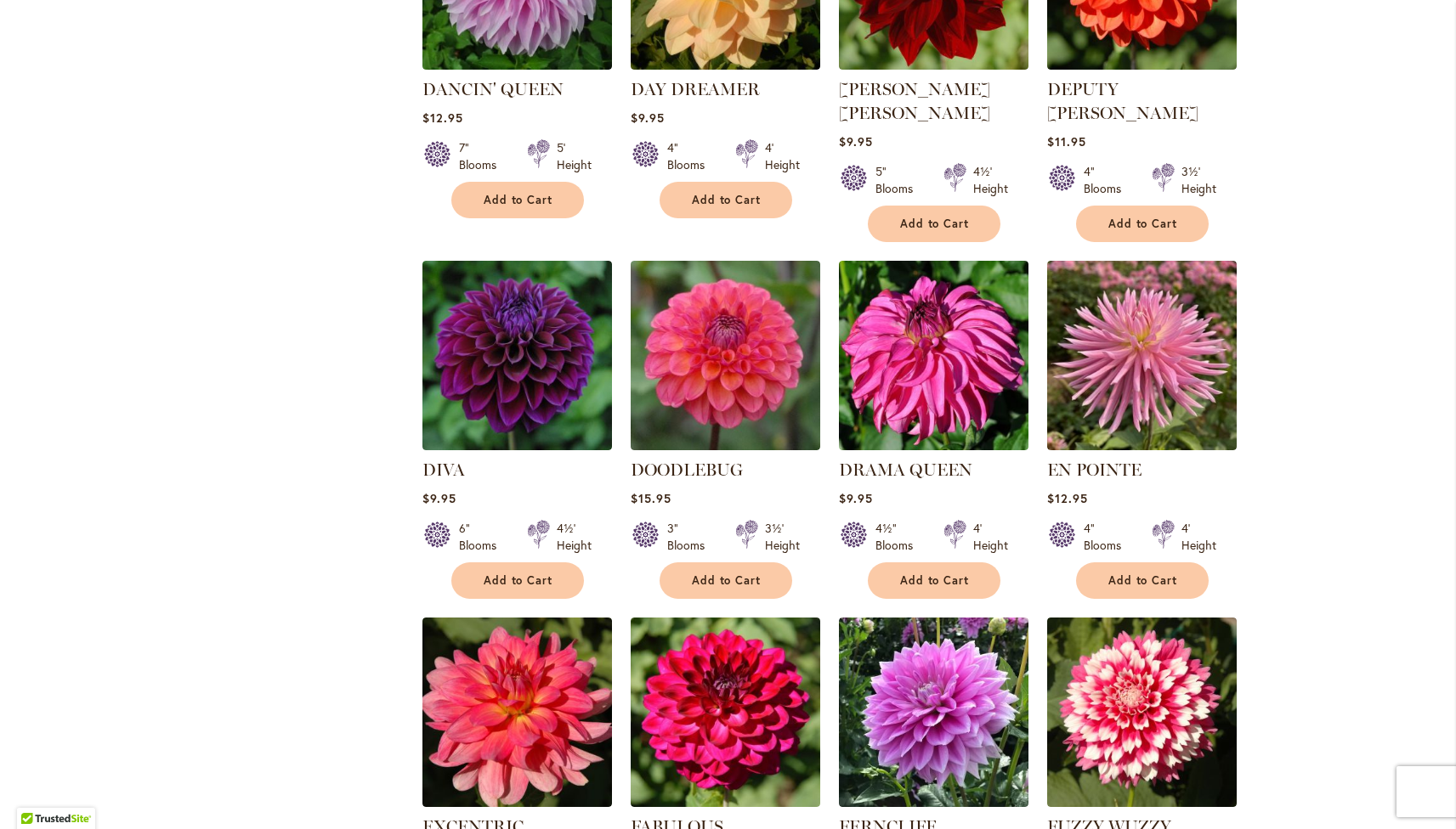
scroll to position [3104, 0]
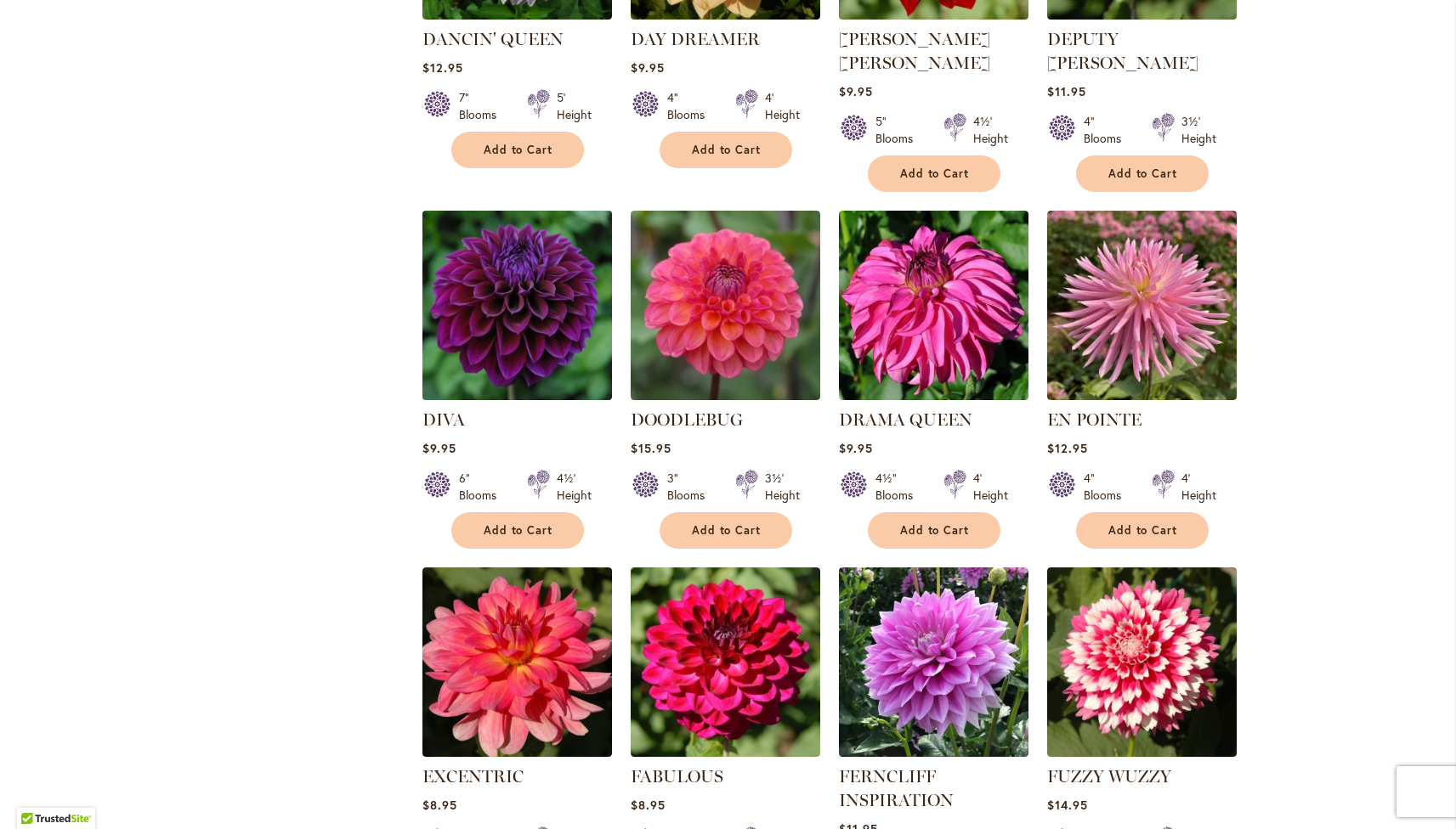
click at [482, 260] on img at bounding box center [517, 305] width 199 height 199
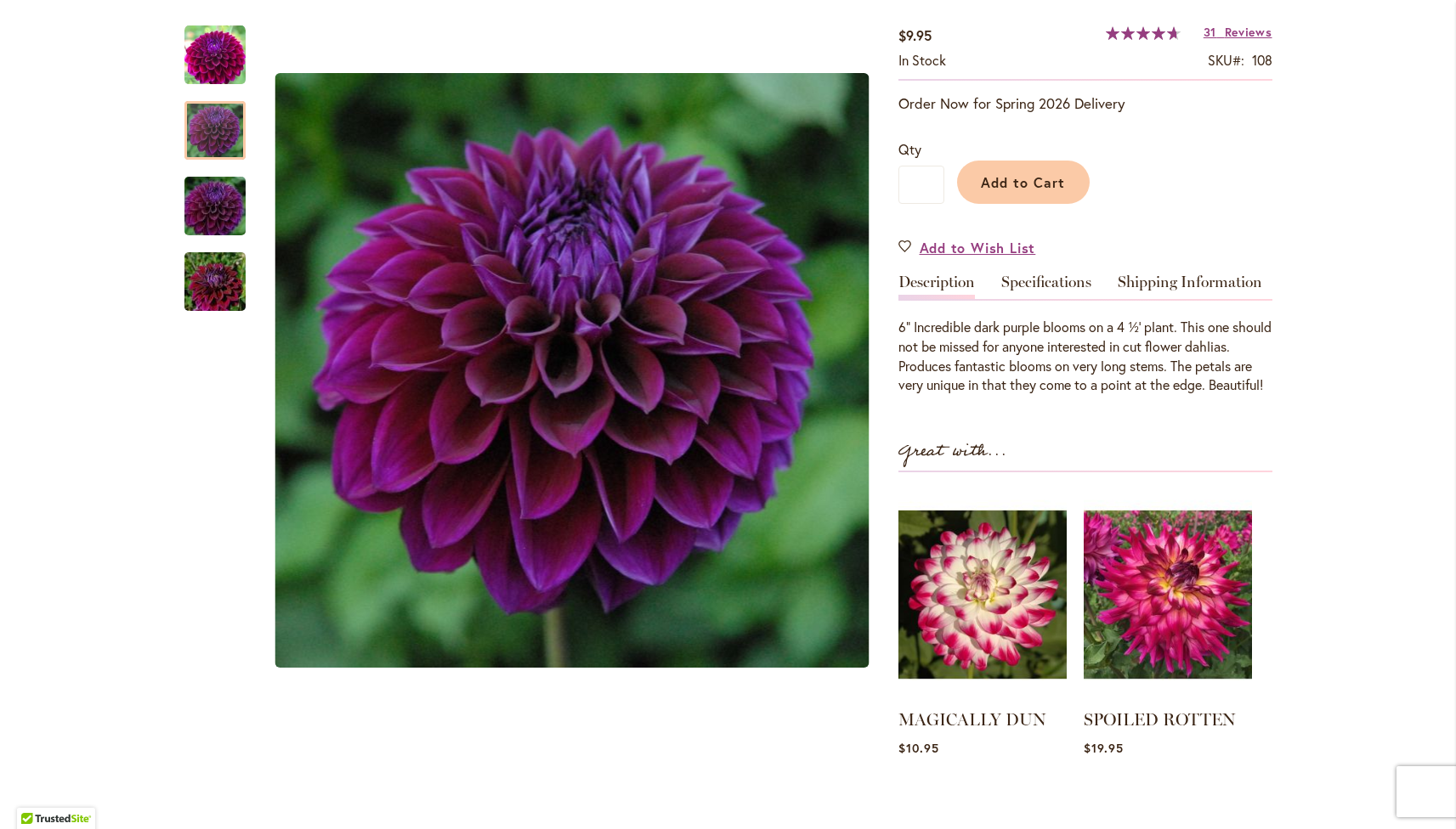
scroll to position [201, 0]
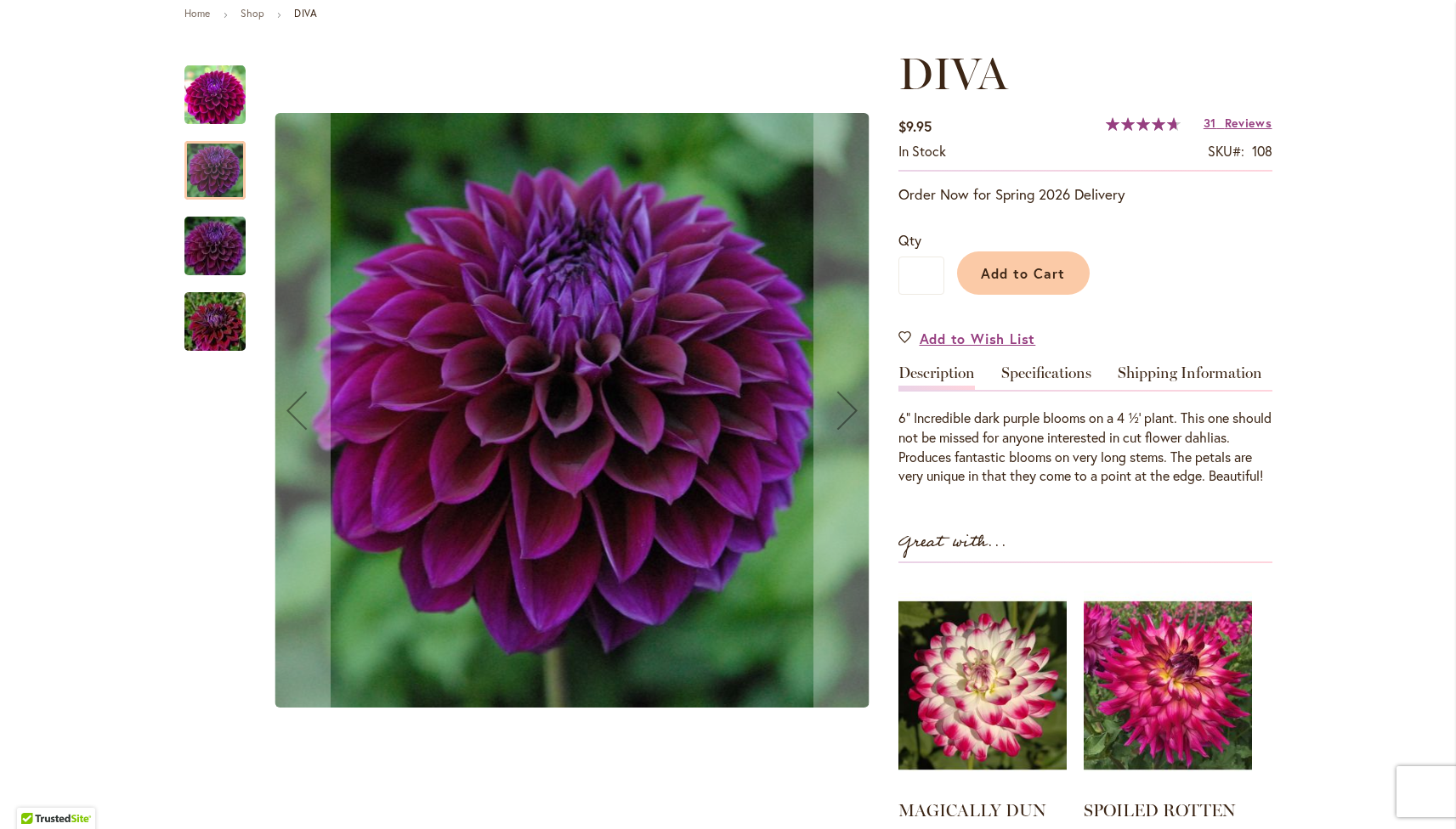
click at [222, 241] on img "Diva" at bounding box center [215, 246] width 122 height 81
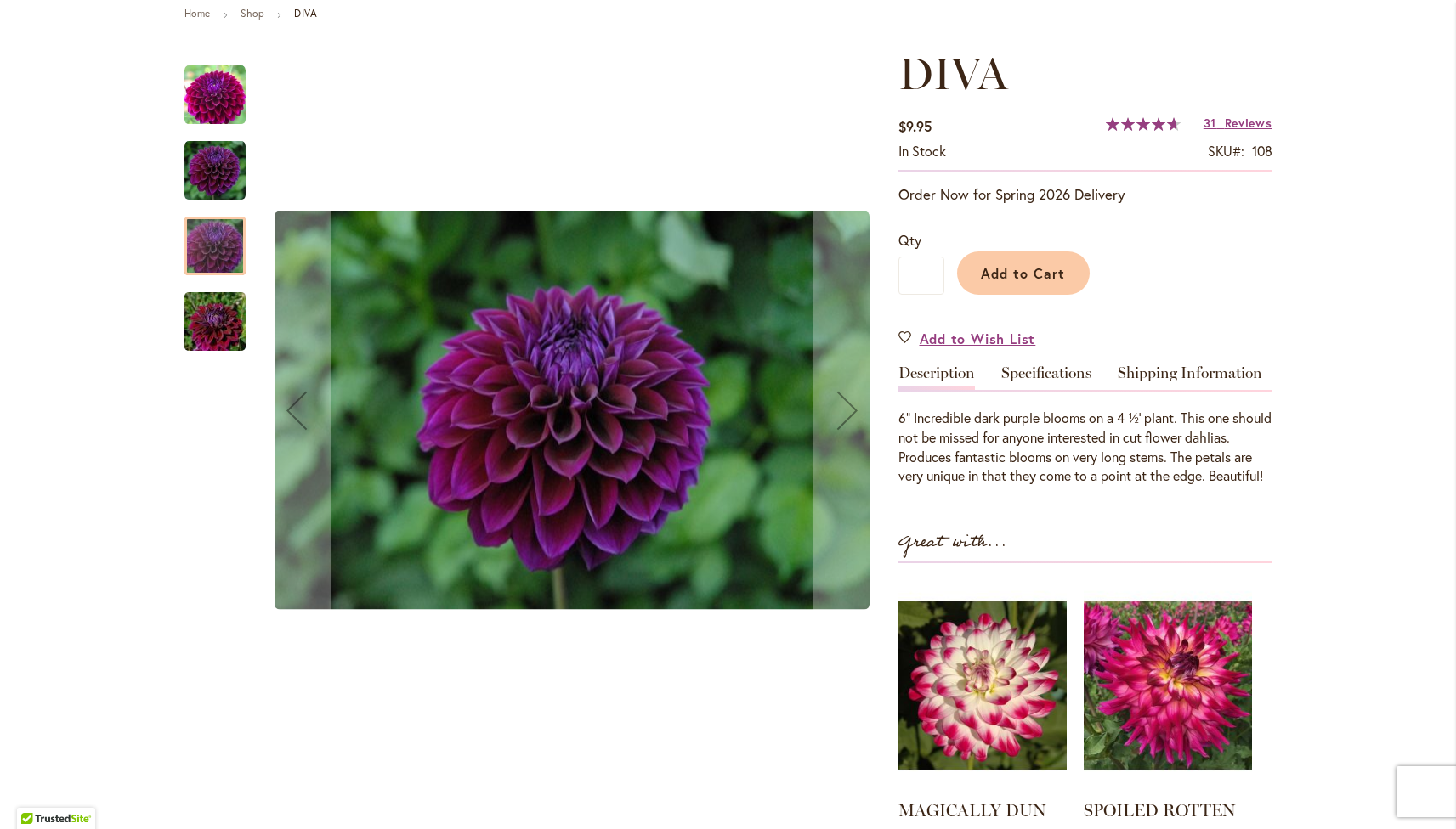
click at [220, 303] on img "Diva" at bounding box center [215, 321] width 122 height 81
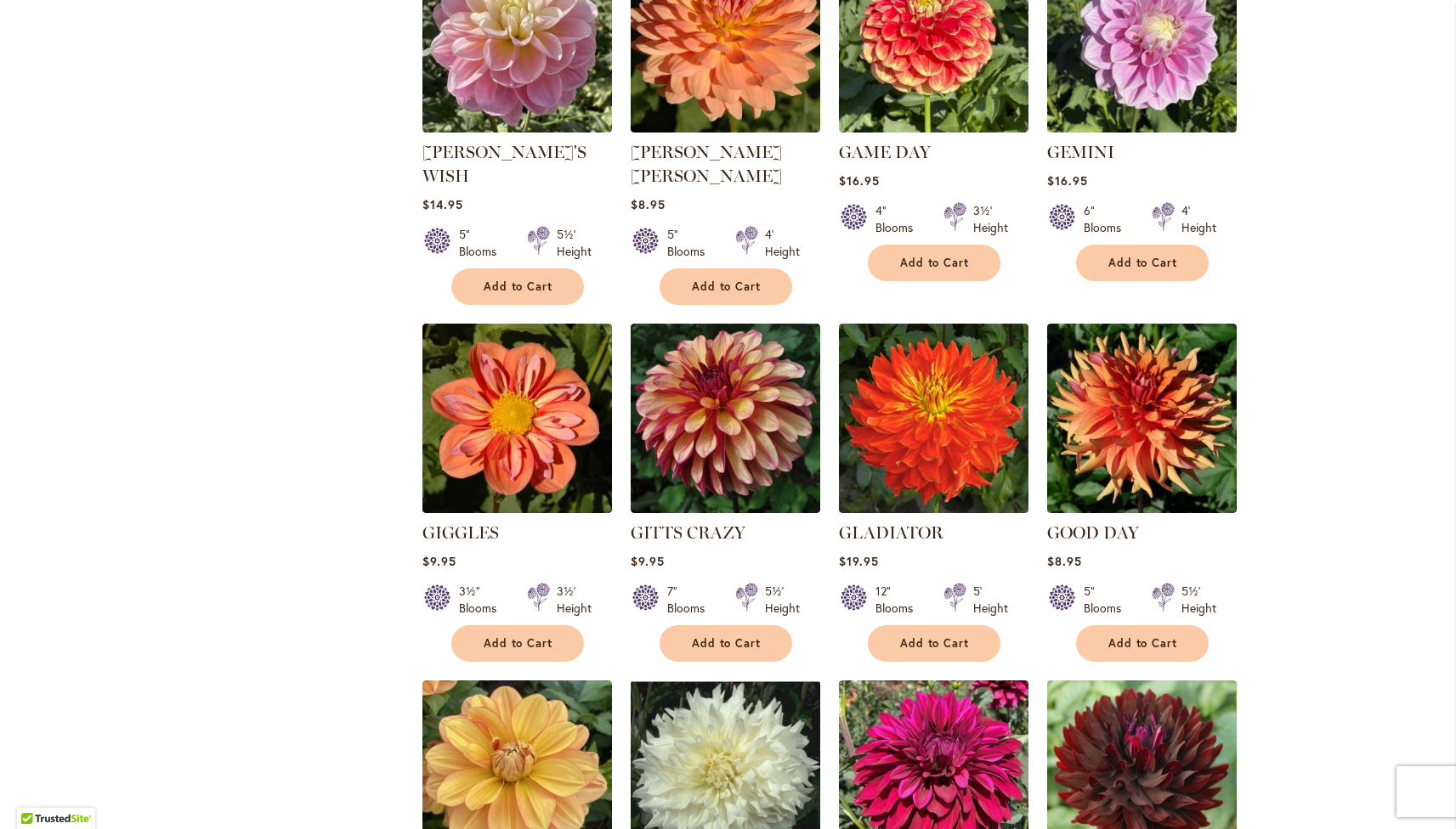
scroll to position [4119, 0]
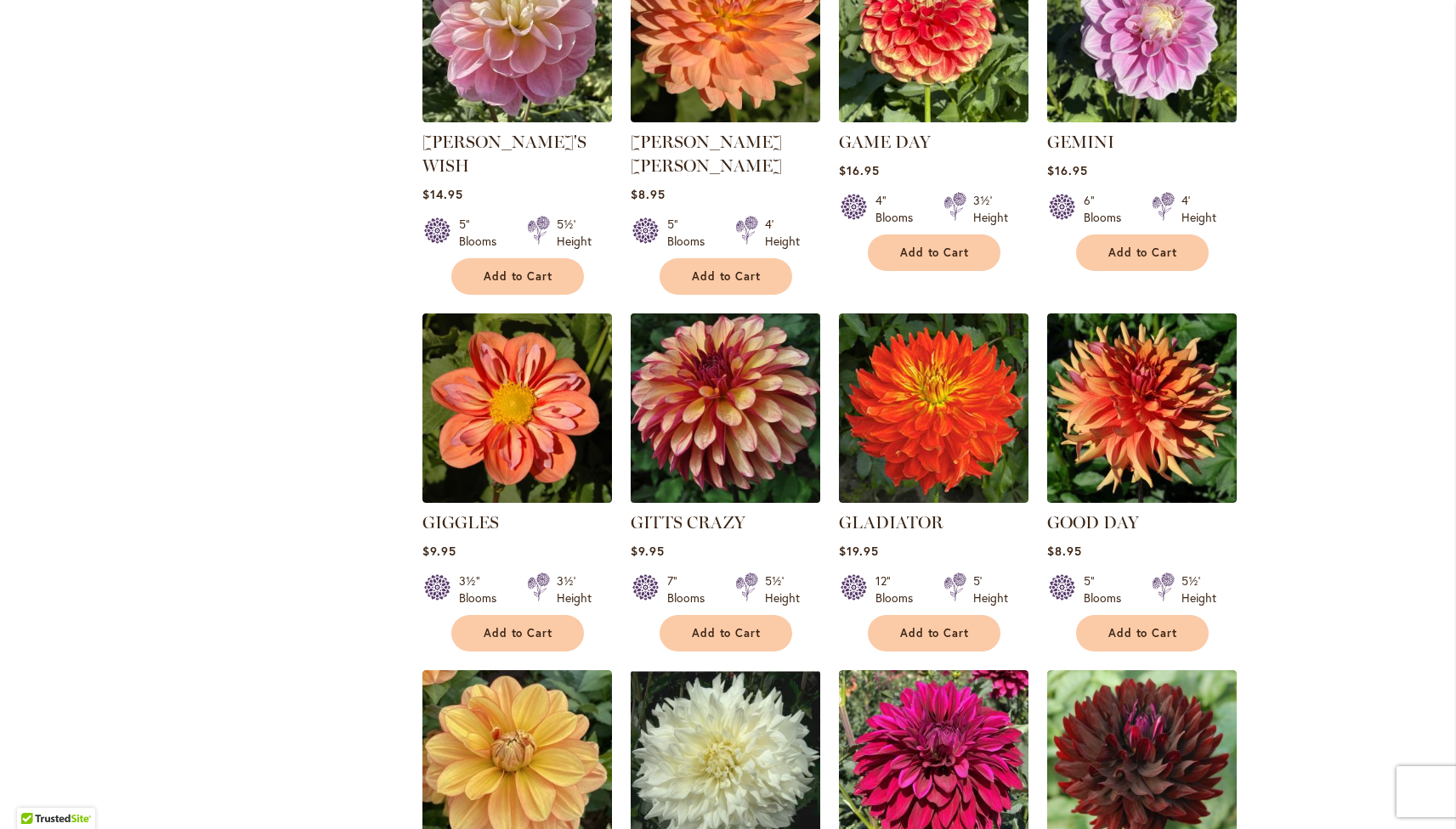
click at [747, 309] on img at bounding box center [725, 408] width 199 height 199
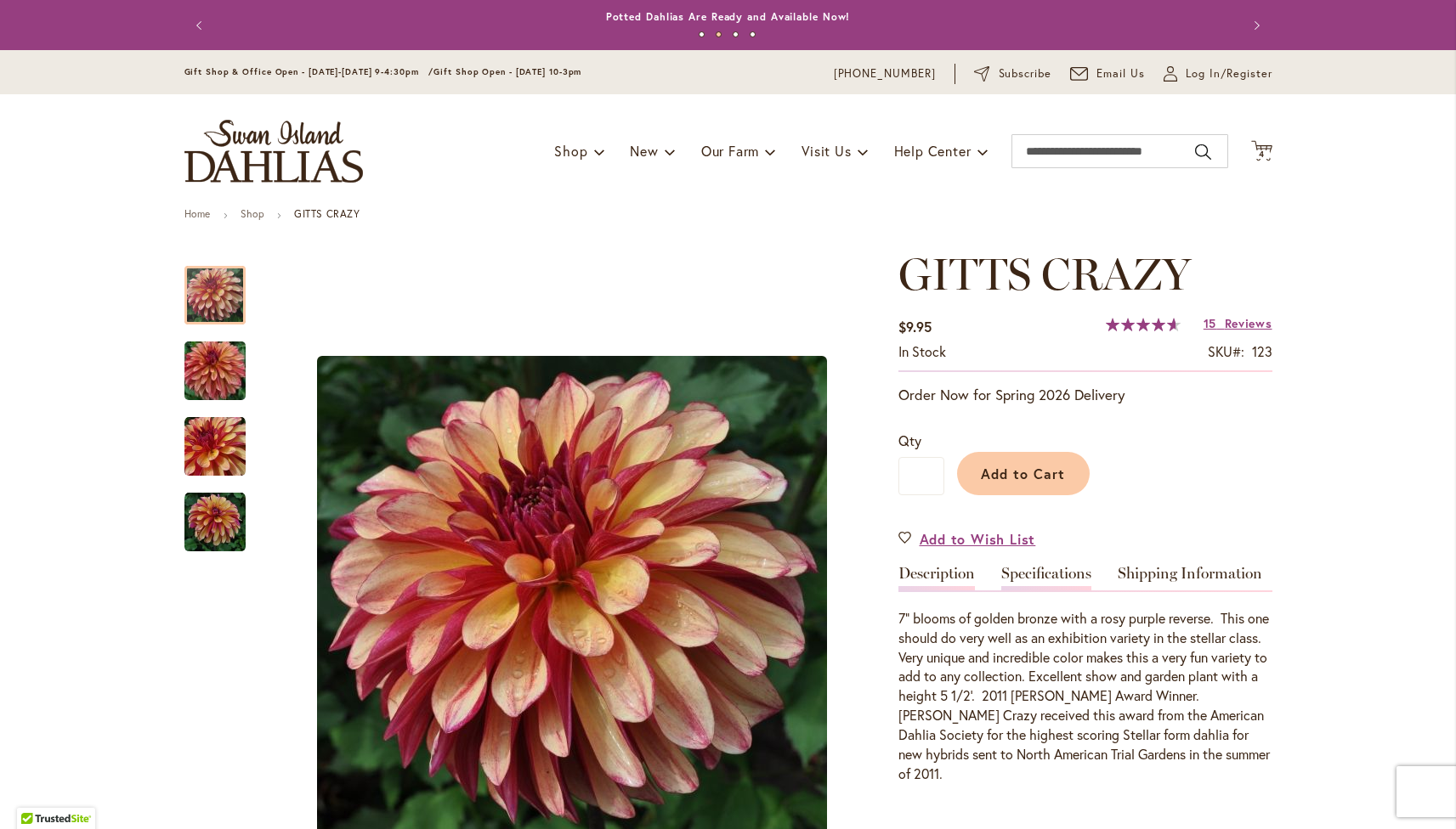
click at [1071, 579] on link "Specifications" at bounding box center [1047, 578] width 90 height 25
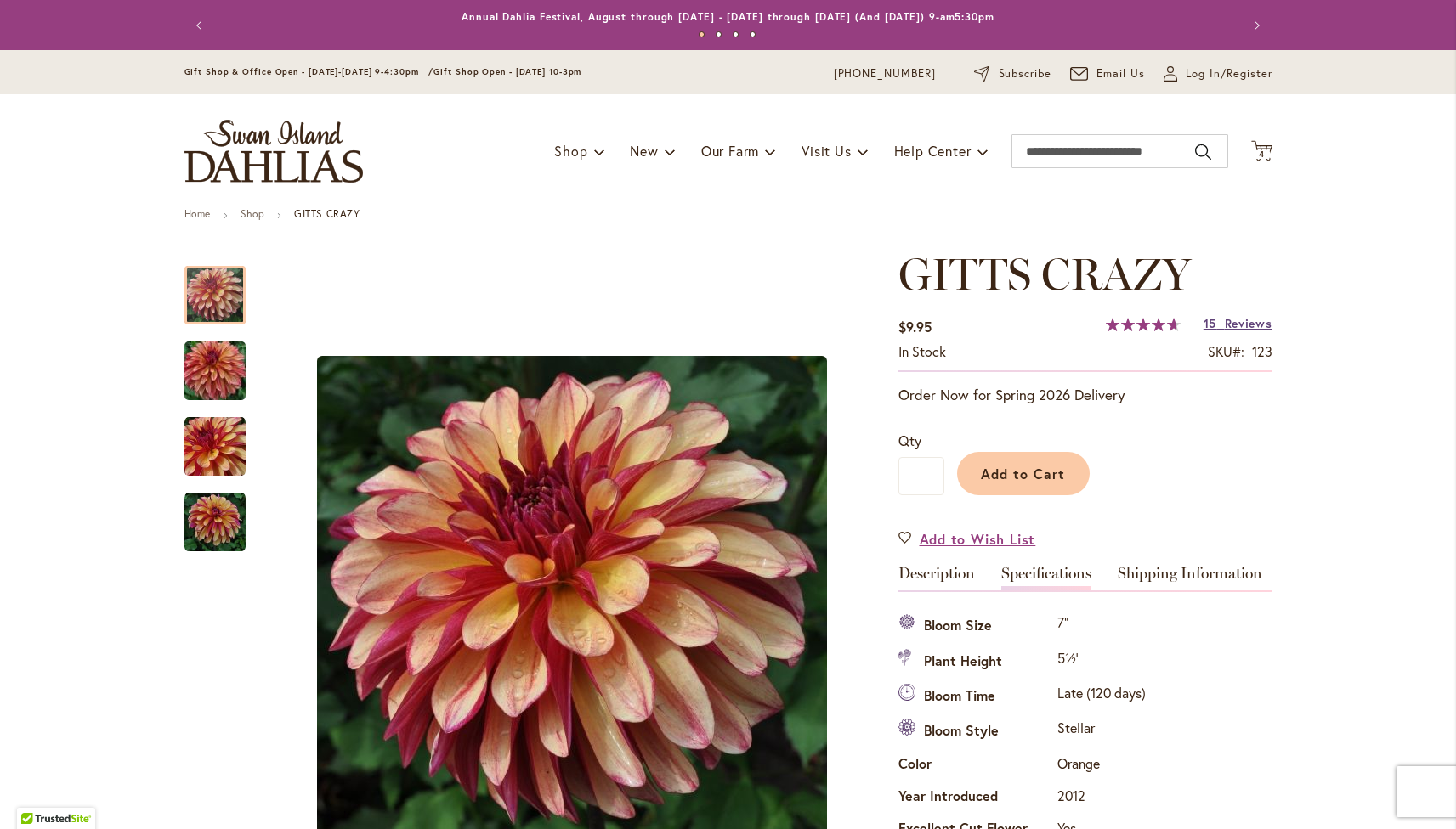
click at [1227, 324] on span "Reviews" at bounding box center [1249, 323] width 48 height 16
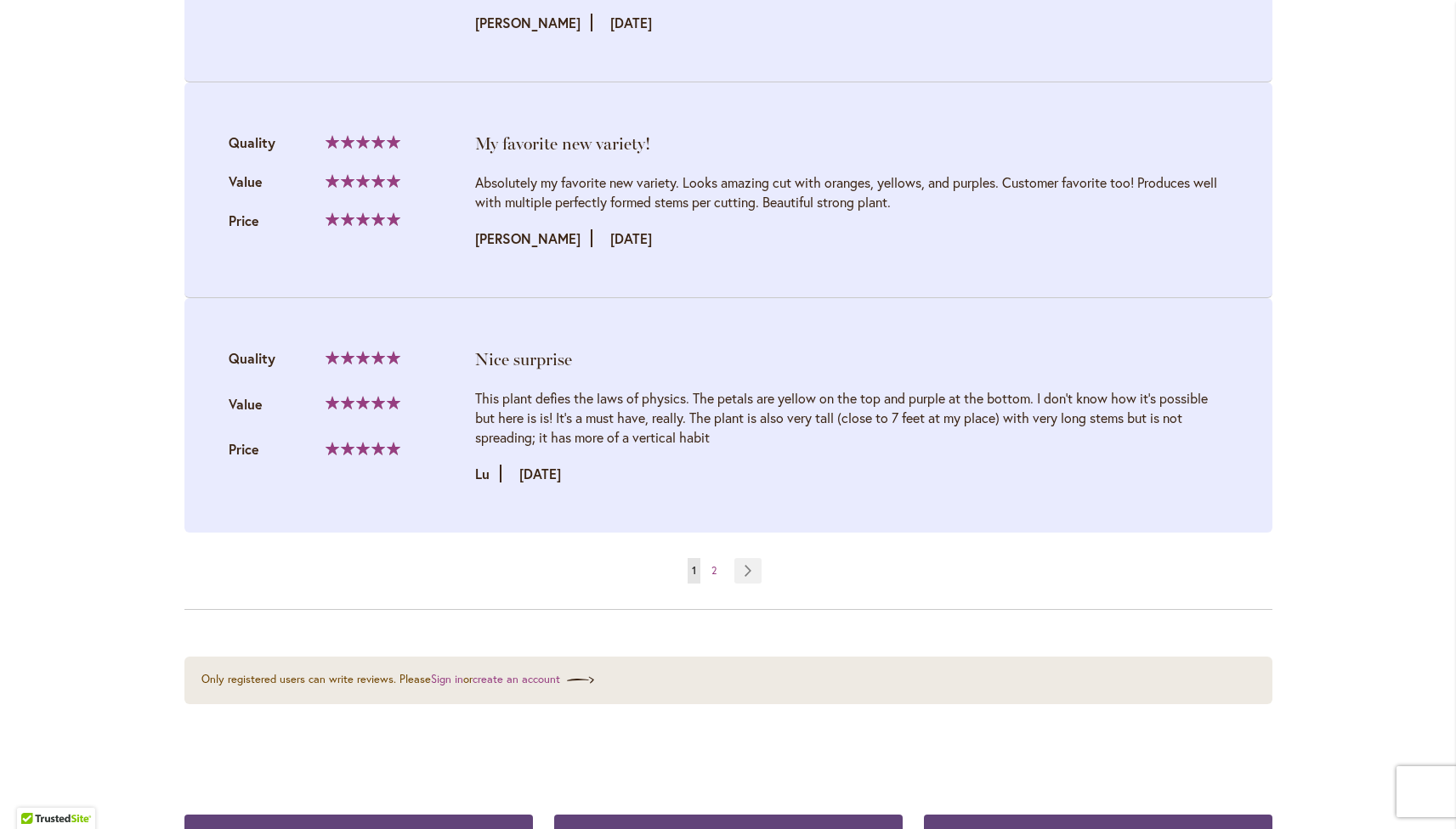
scroll to position [3829, 0]
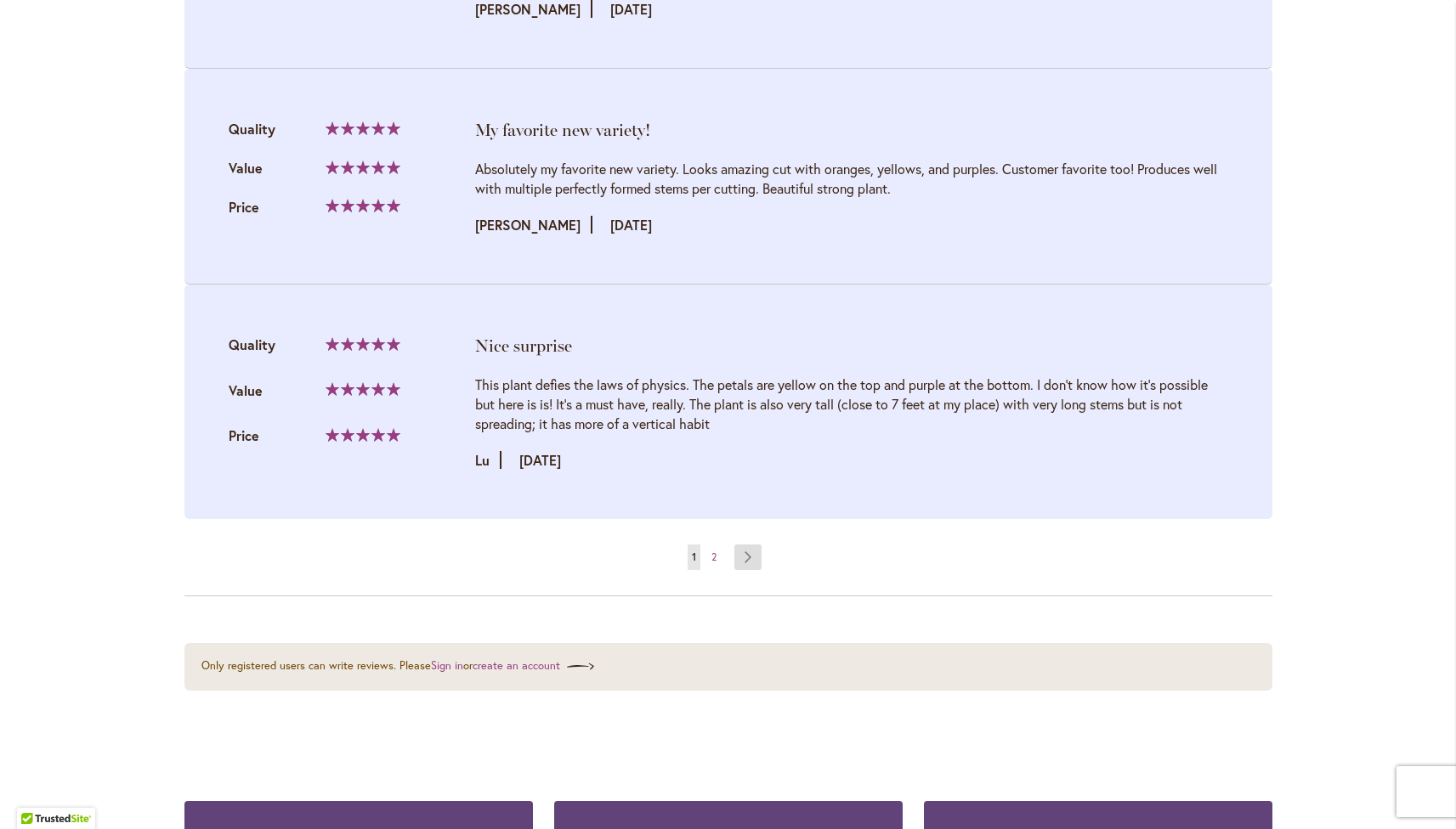
click at [741, 559] on link "Page Next" at bounding box center [748, 557] width 28 height 26
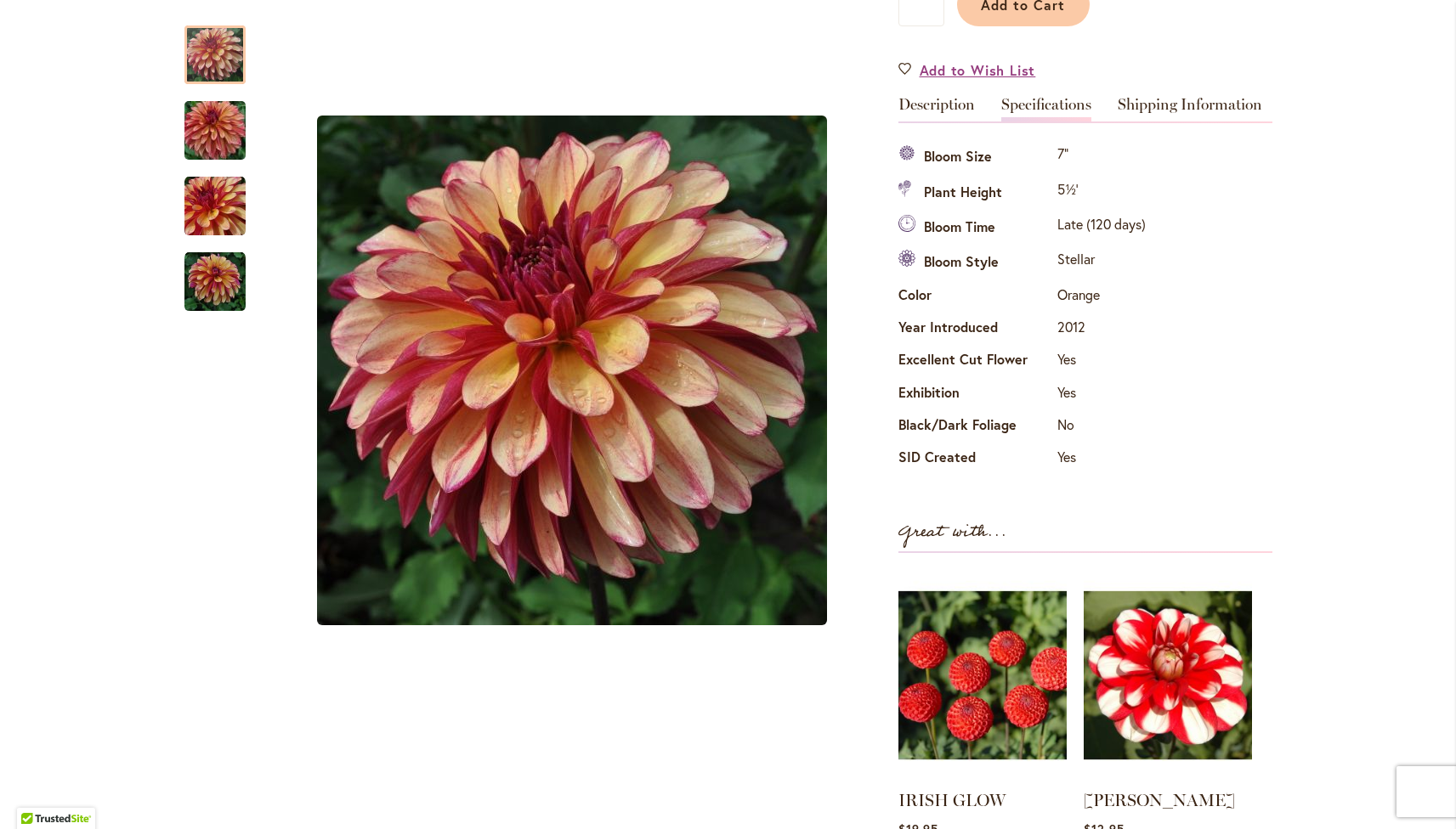
scroll to position [0, 0]
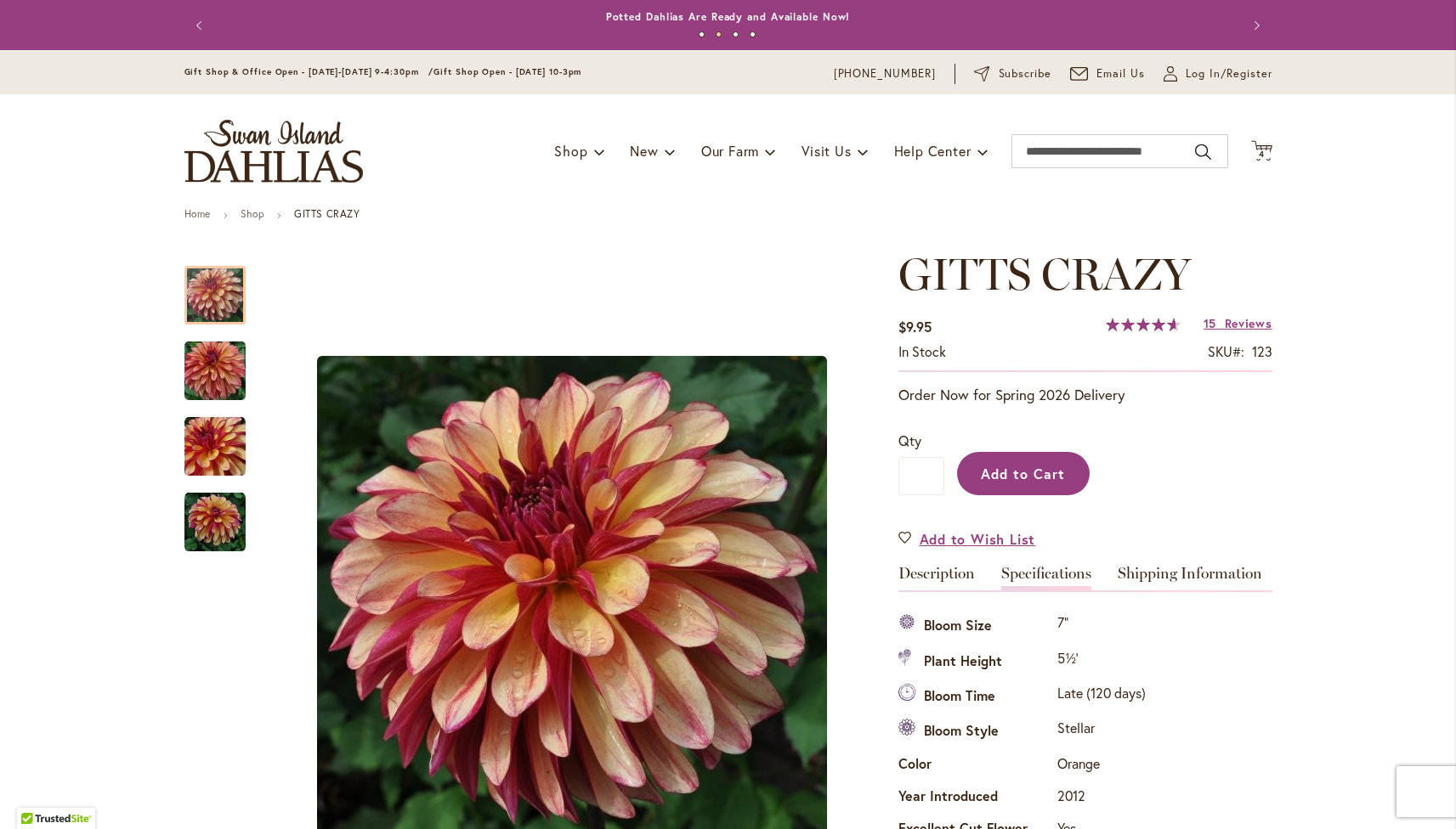
click at [1000, 472] on span "Add to Cart" at bounding box center [1024, 473] width 84 height 18
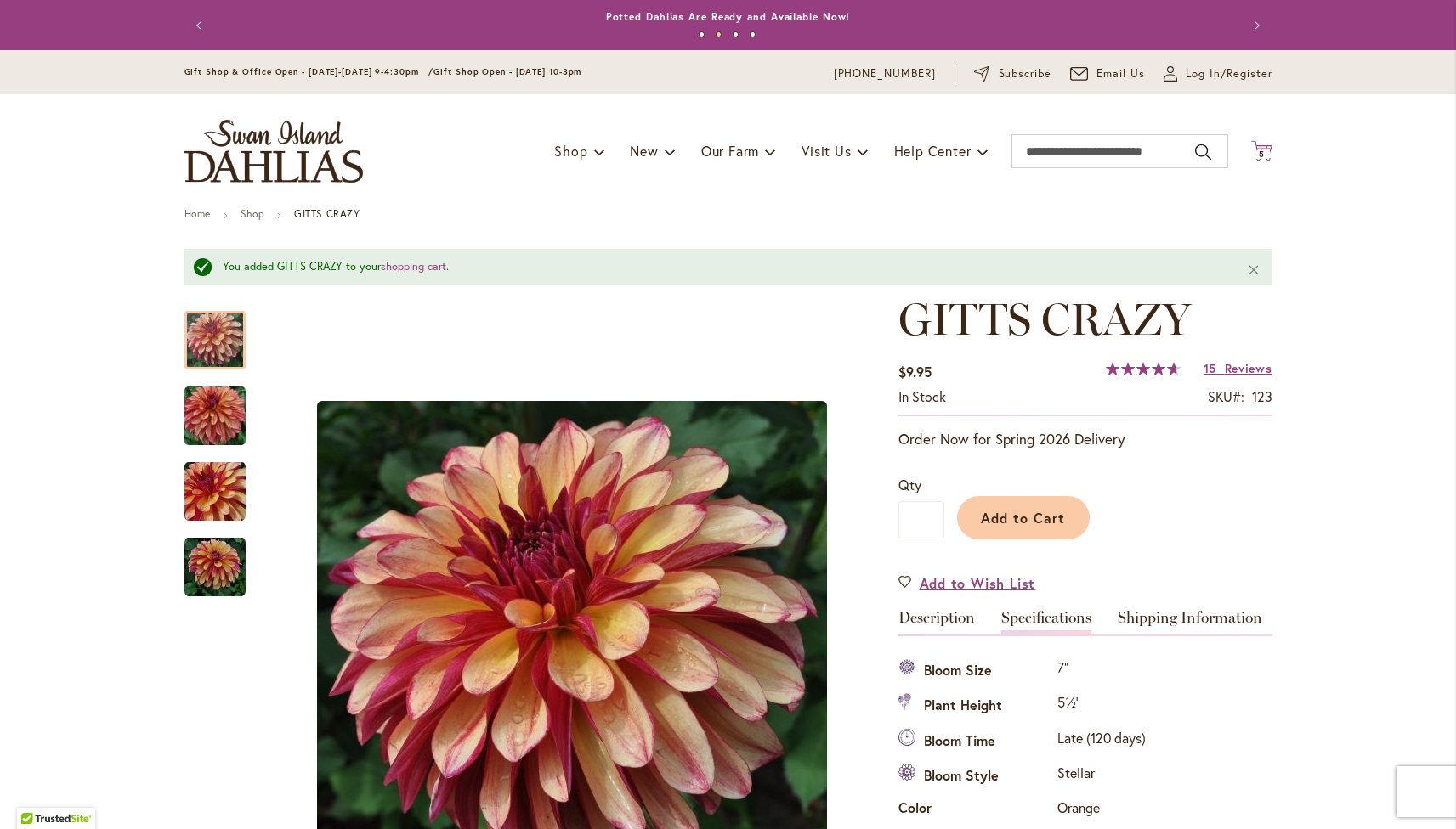
click at [1262, 151] on span "5 5 items" at bounding box center [1262, 154] width 17 height 9
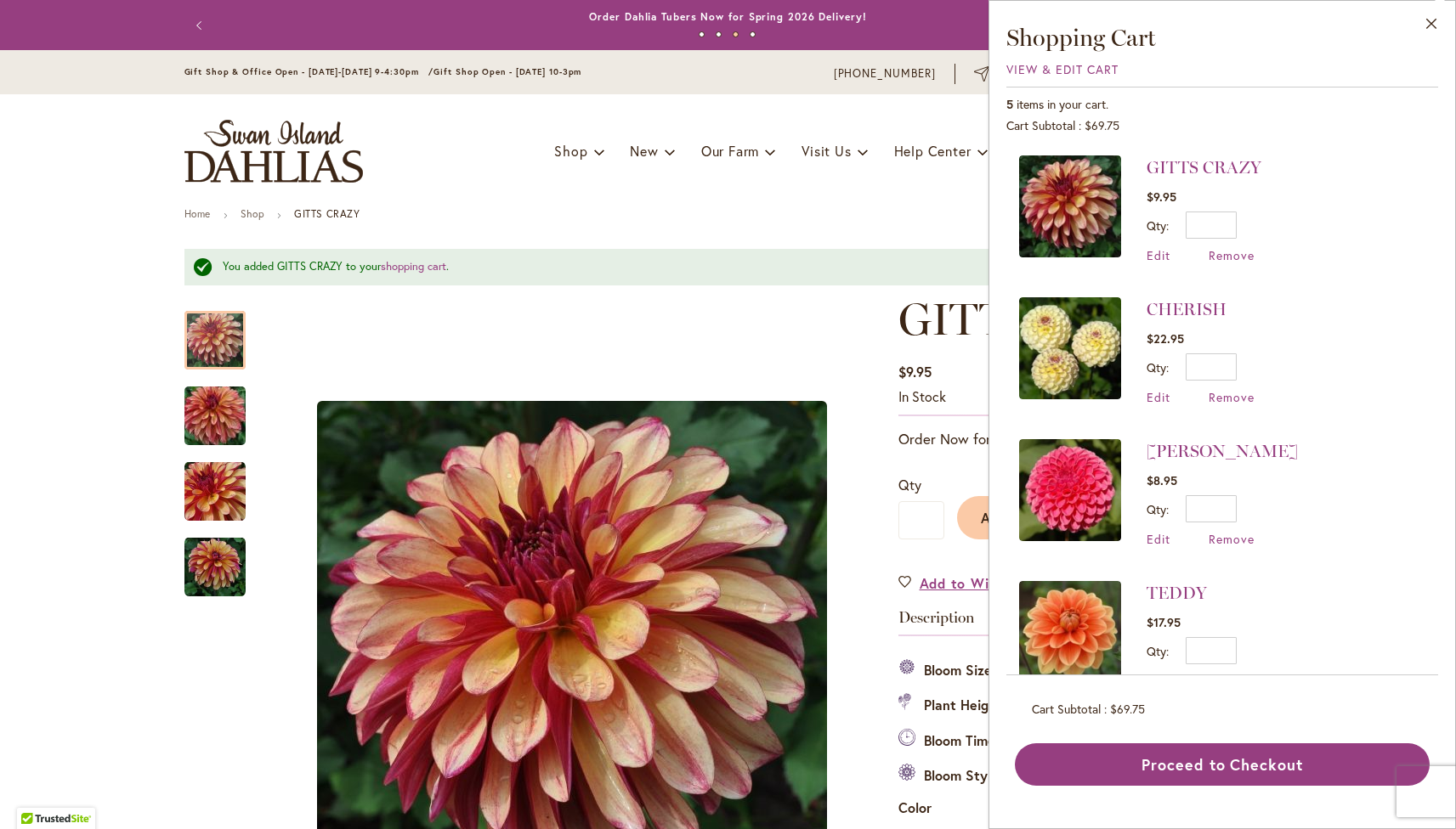
drag, startPoint x: 1424, startPoint y: 165, endPoint x: 1432, endPoint y: 175, distance: 12.8
click at [1432, 175] on div "GITTS CRAZY $9.95 Qty * Update Edit Remove" at bounding box center [1222, 408] width 431 height 533
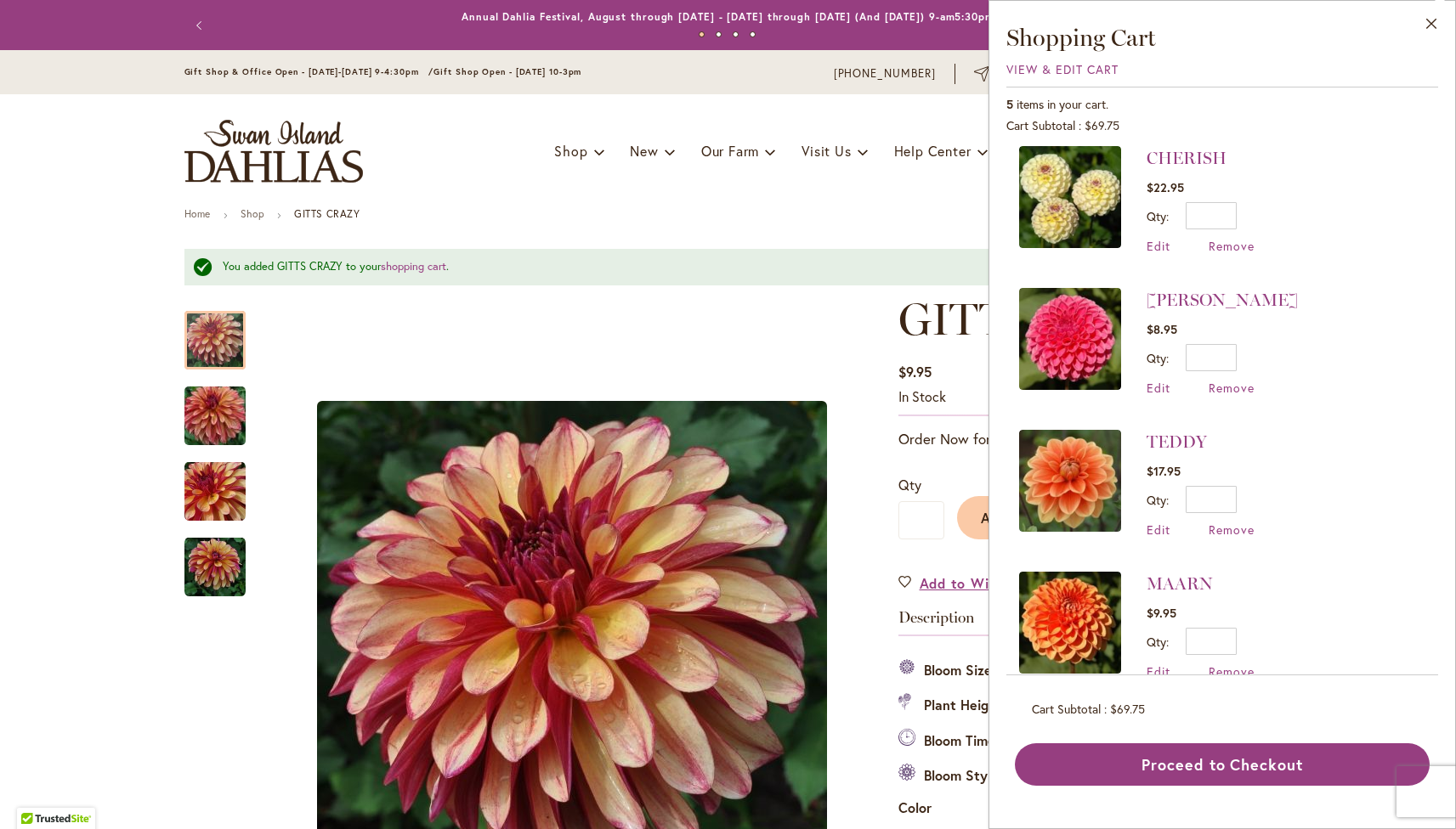
scroll to position [184, 0]
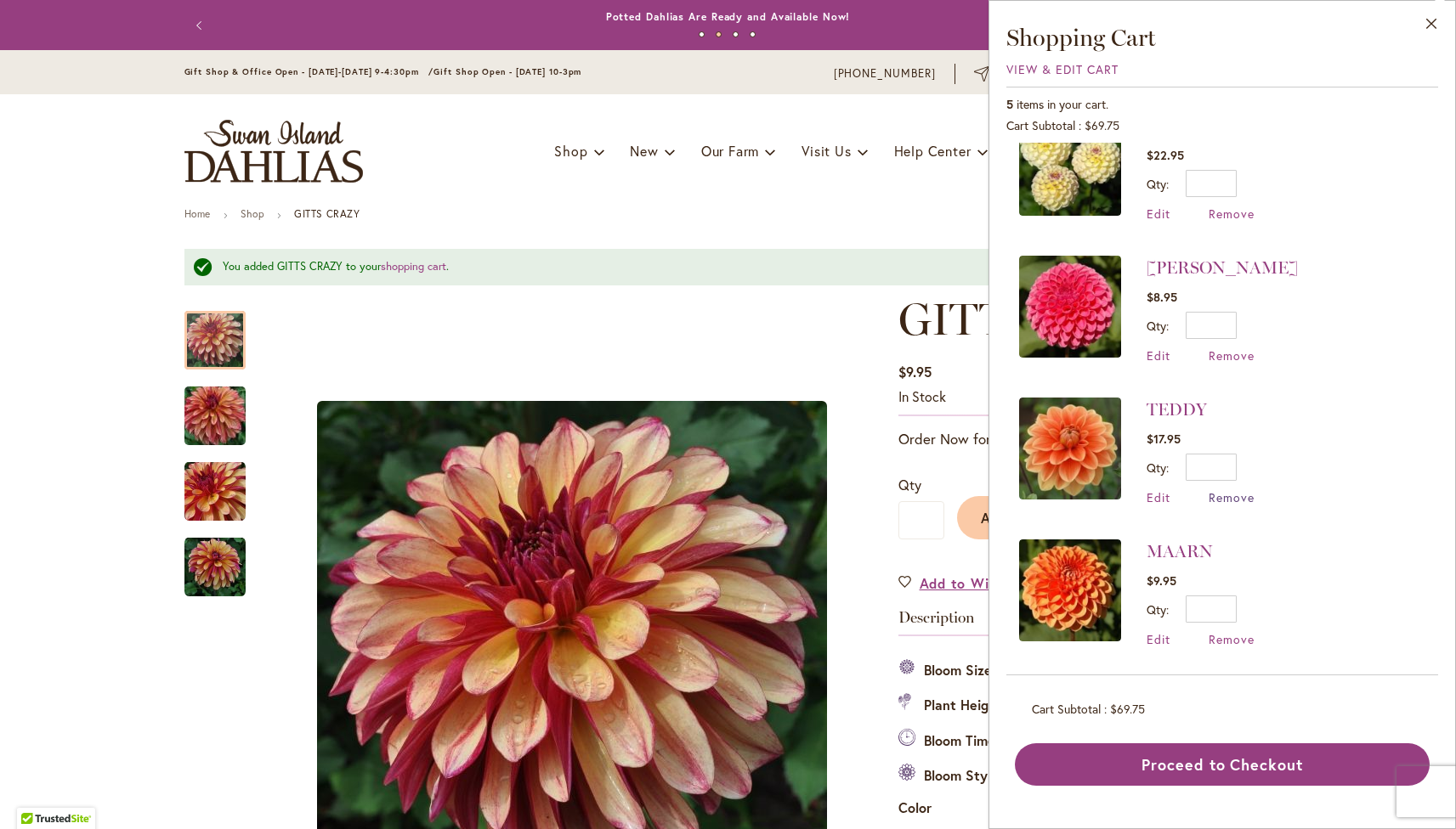
click at [1237, 494] on span "Remove" at bounding box center [1232, 497] width 46 height 16
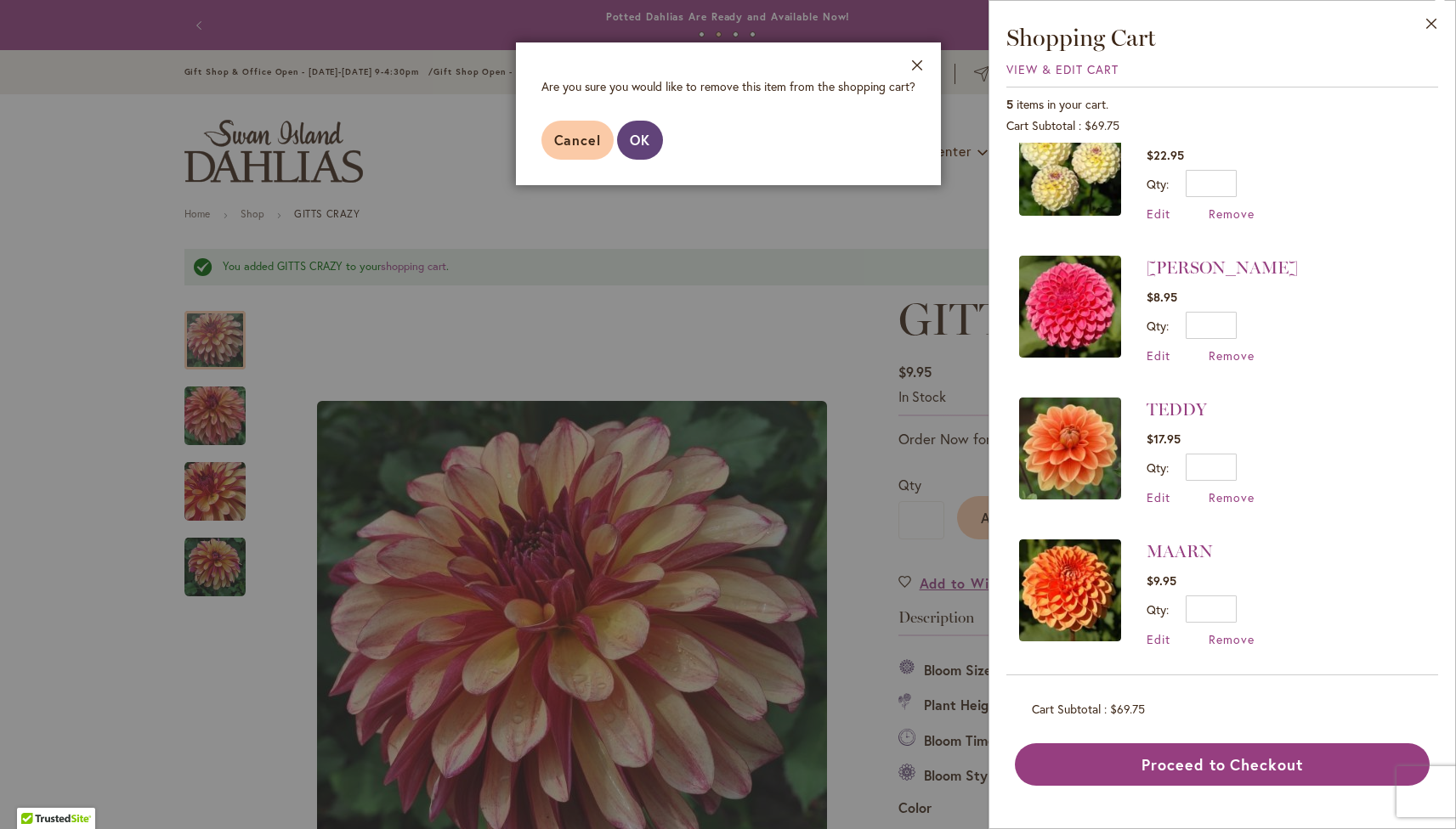
click at [637, 140] on span "OK" at bounding box center [640, 140] width 20 height 18
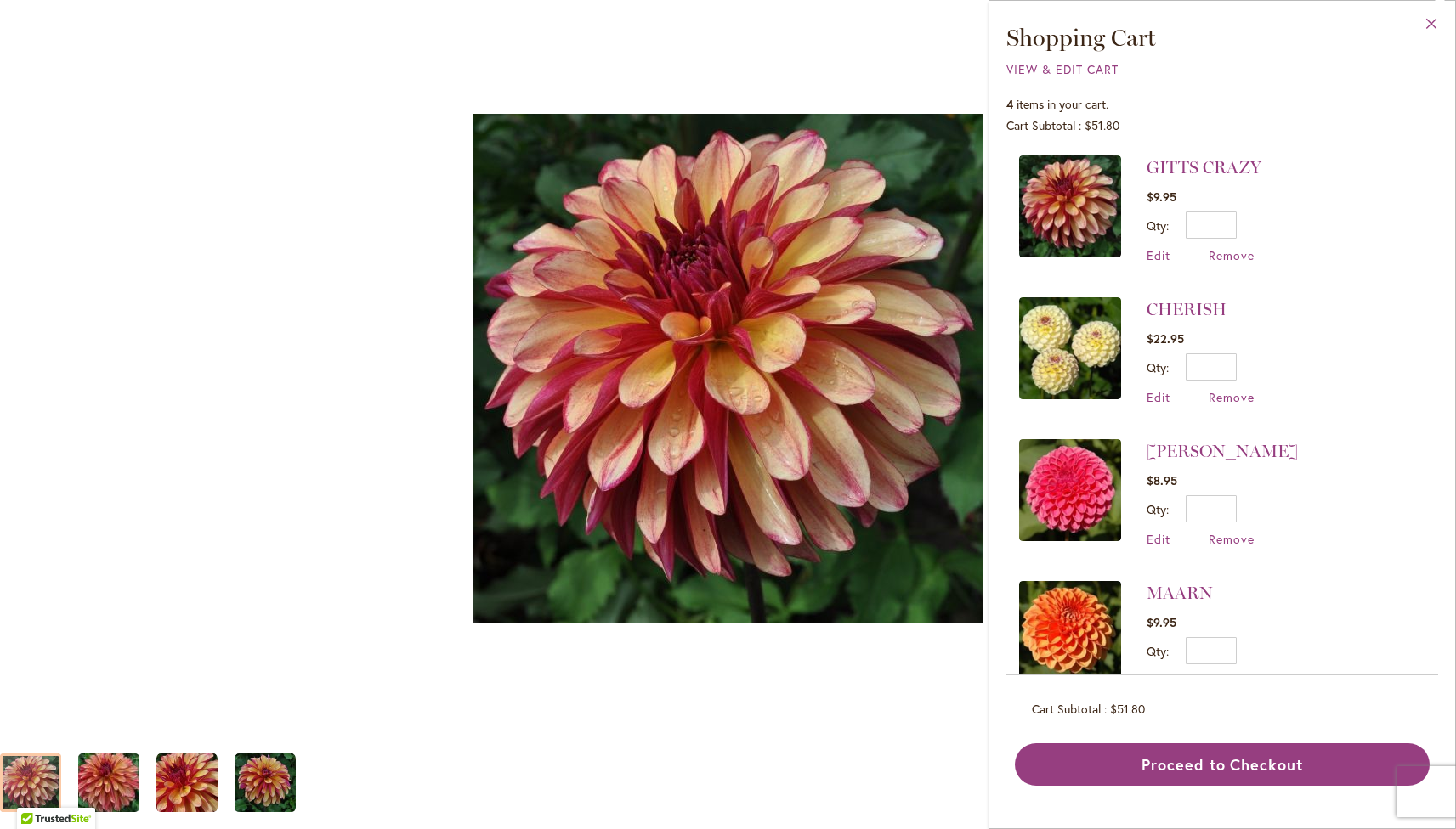
click at [1425, 22] on button "Close" at bounding box center [1432, 28] width 47 height 54
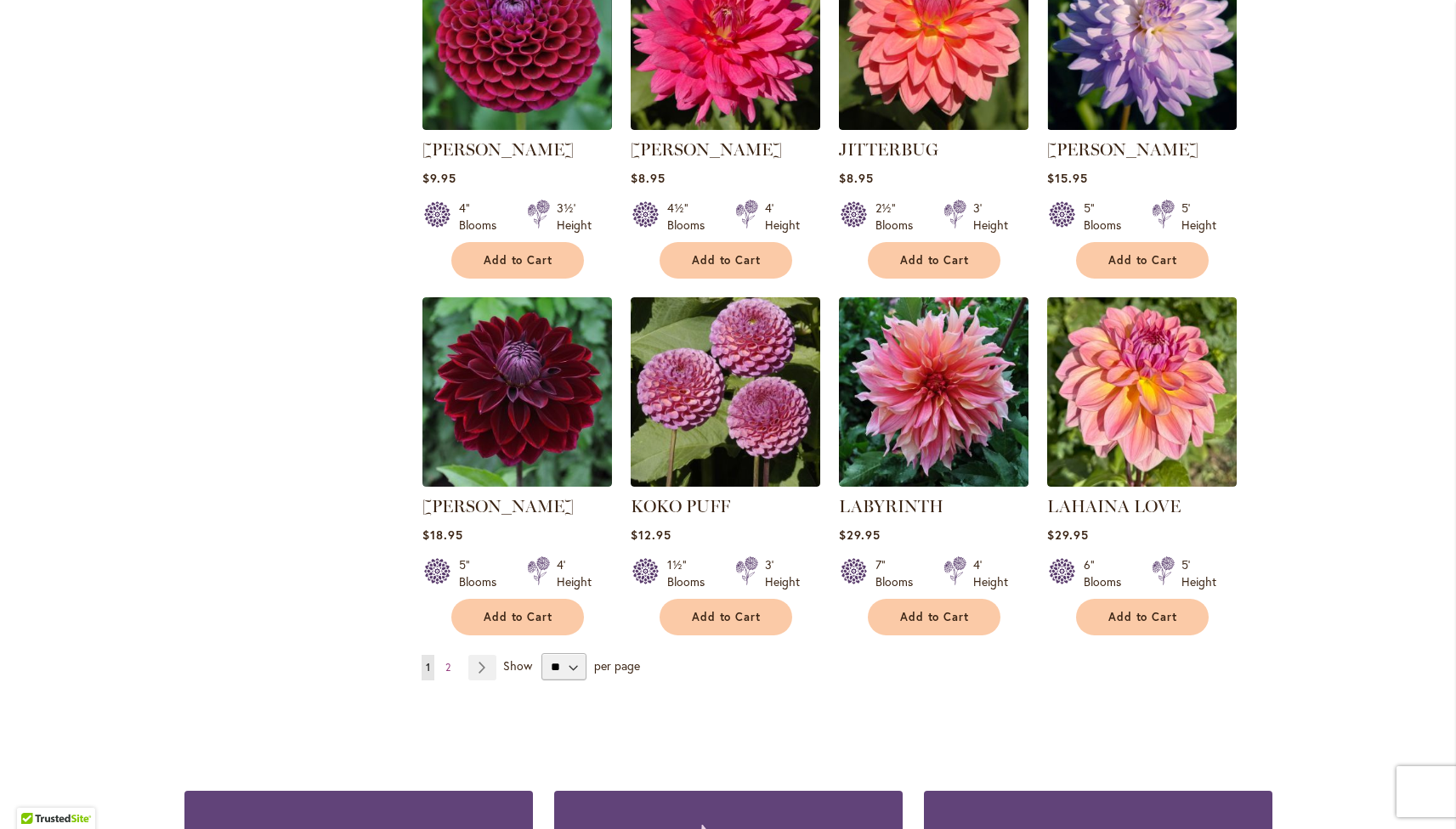
scroll to position [5609, 0]
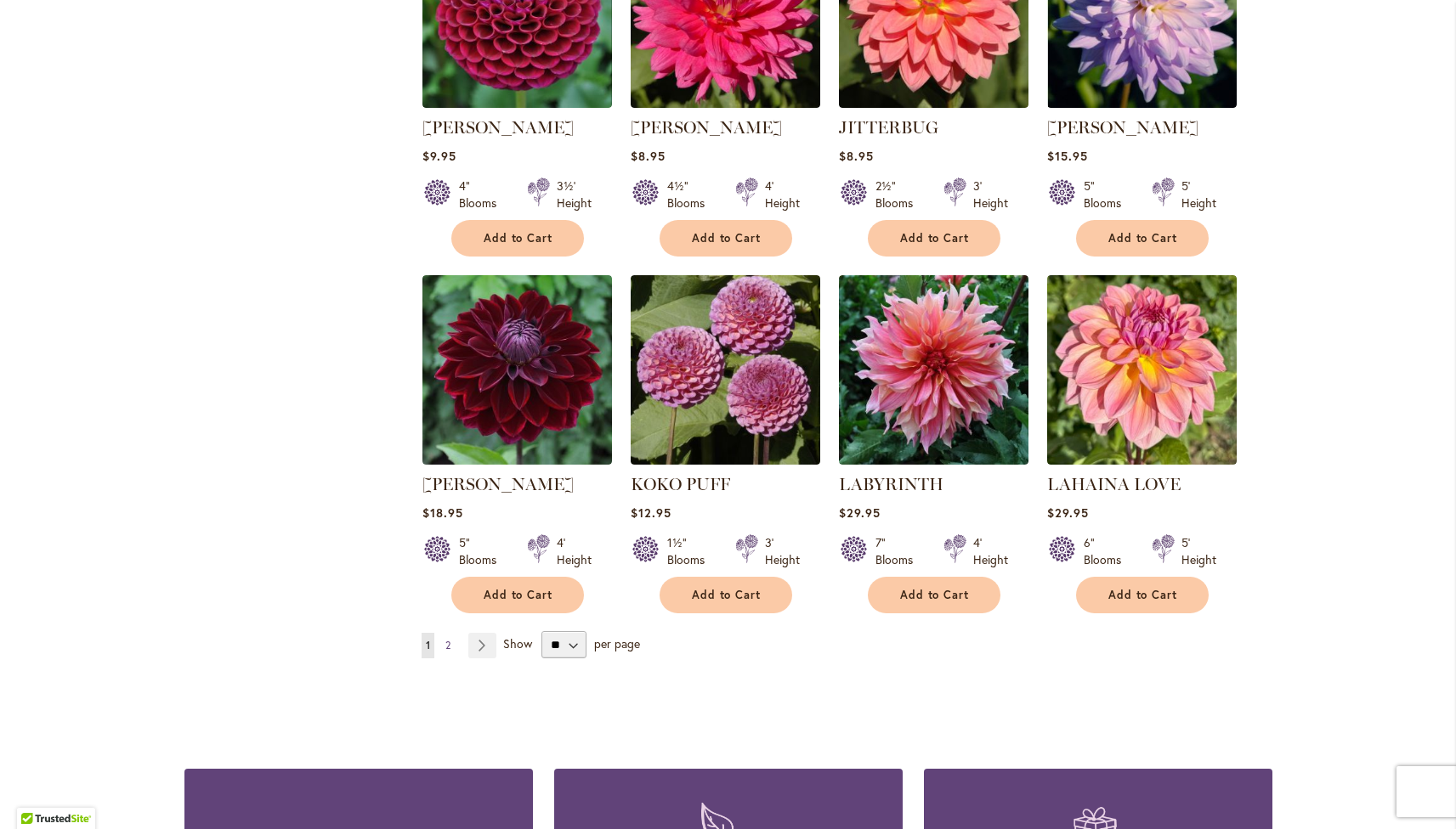
click at [446, 639] on span "2" at bounding box center [448, 644] width 5 height 12
click at [474, 633] on link "Page Next" at bounding box center [482, 645] width 28 height 26
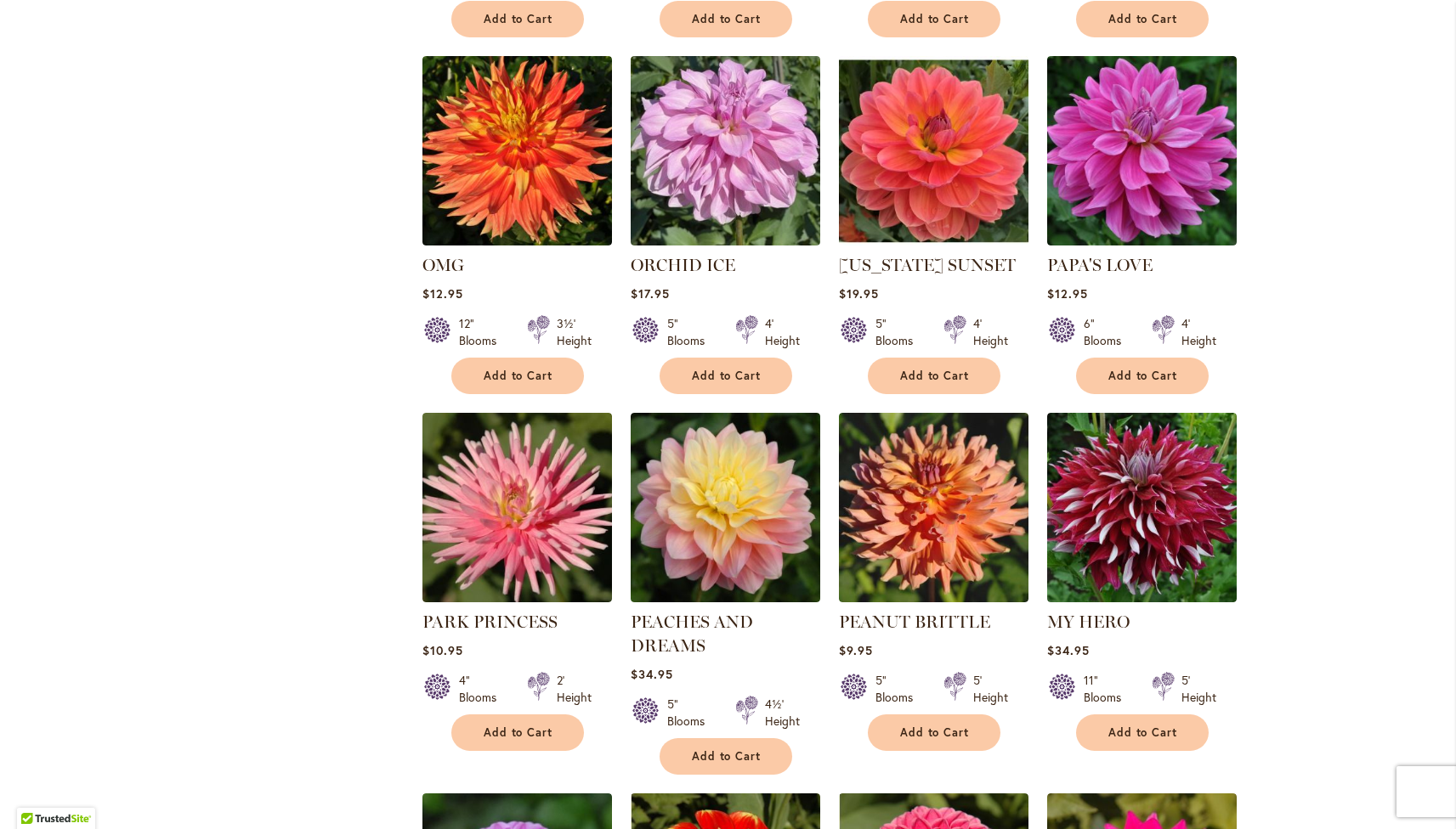
scroll to position [1755, 0]
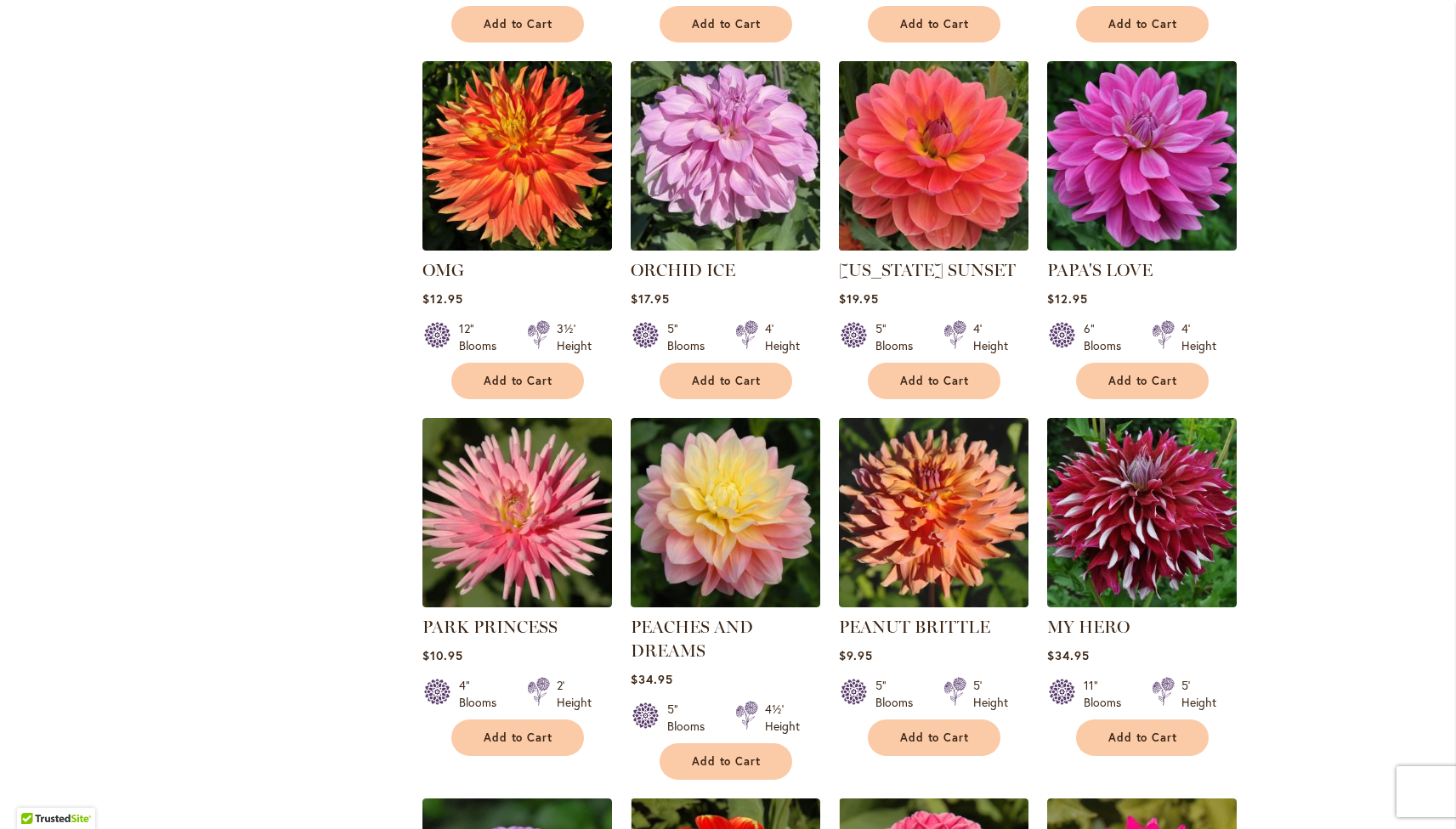
click at [958, 176] on img at bounding box center [934, 156] width 199 height 199
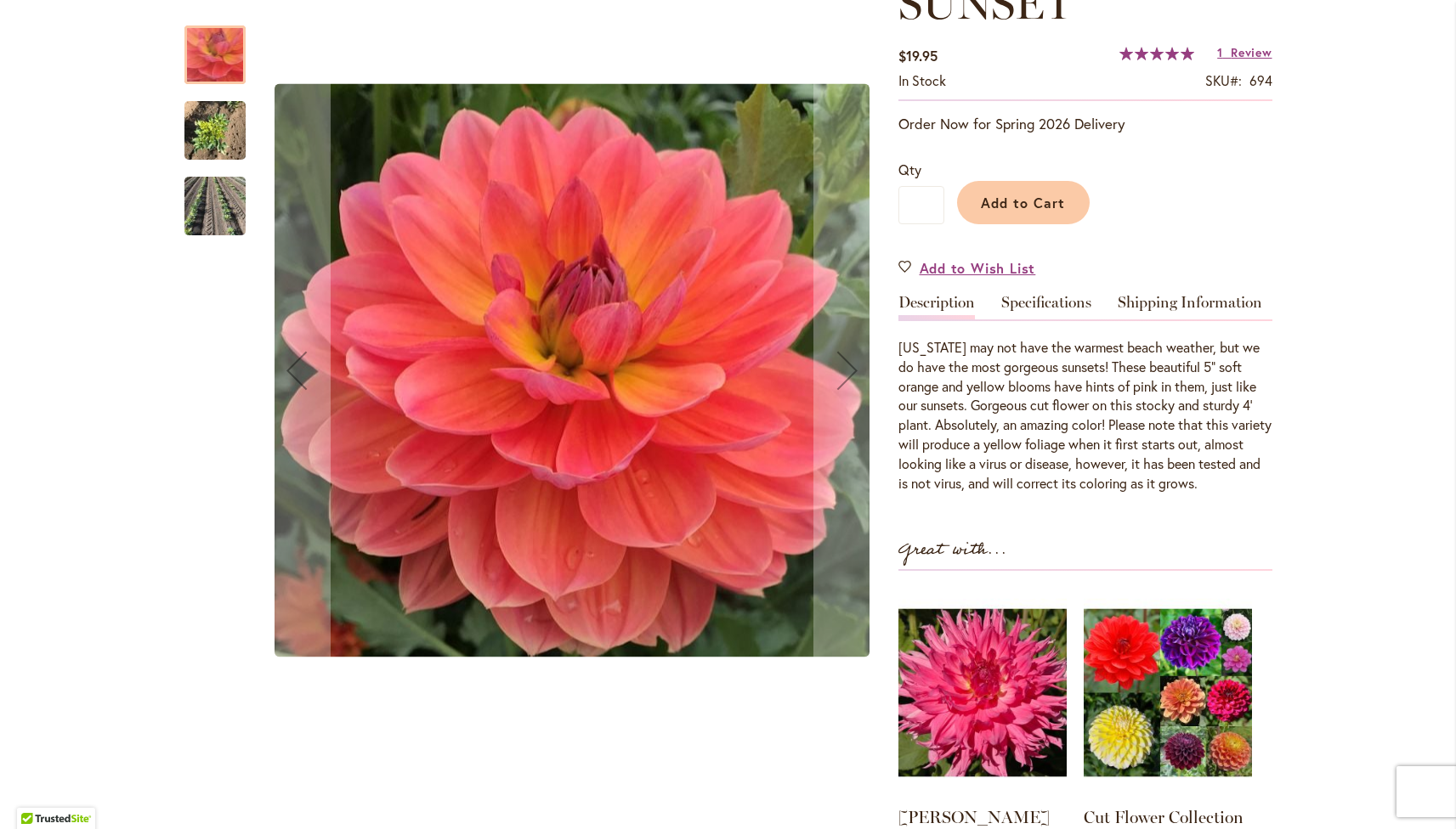
scroll to position [324, 0]
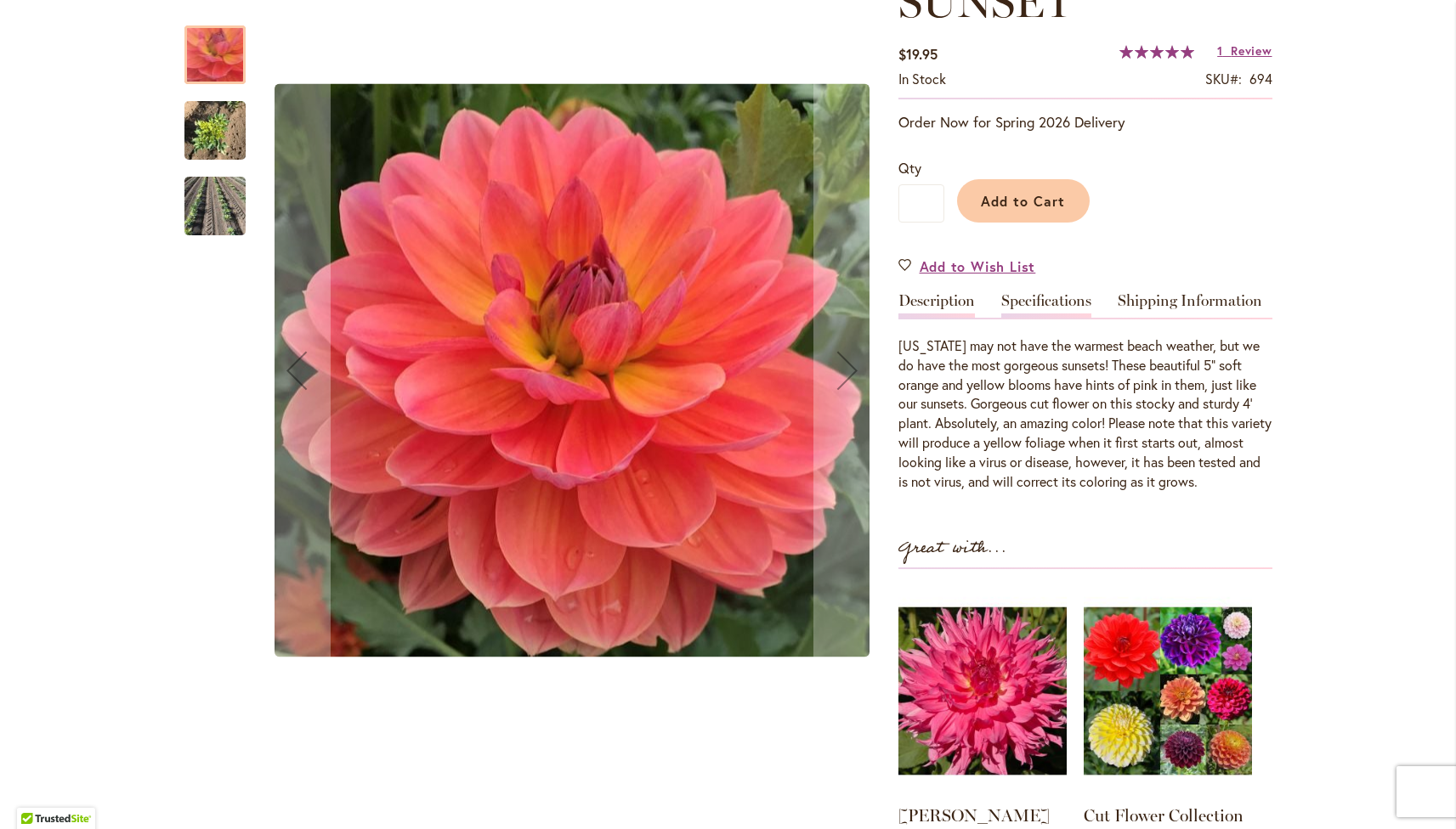
click at [1081, 301] on link "Specifications" at bounding box center [1047, 306] width 90 height 25
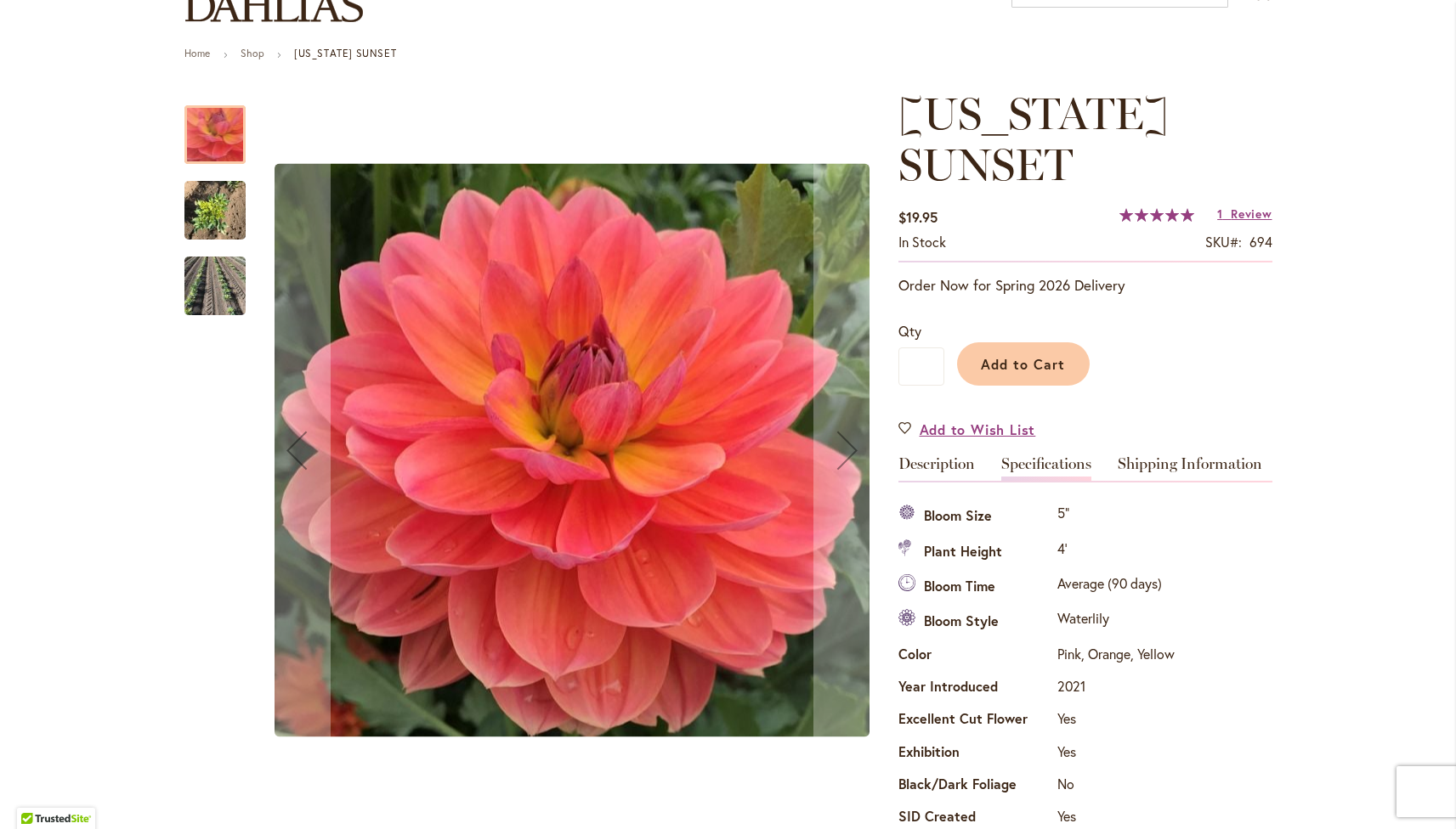
scroll to position [150, 0]
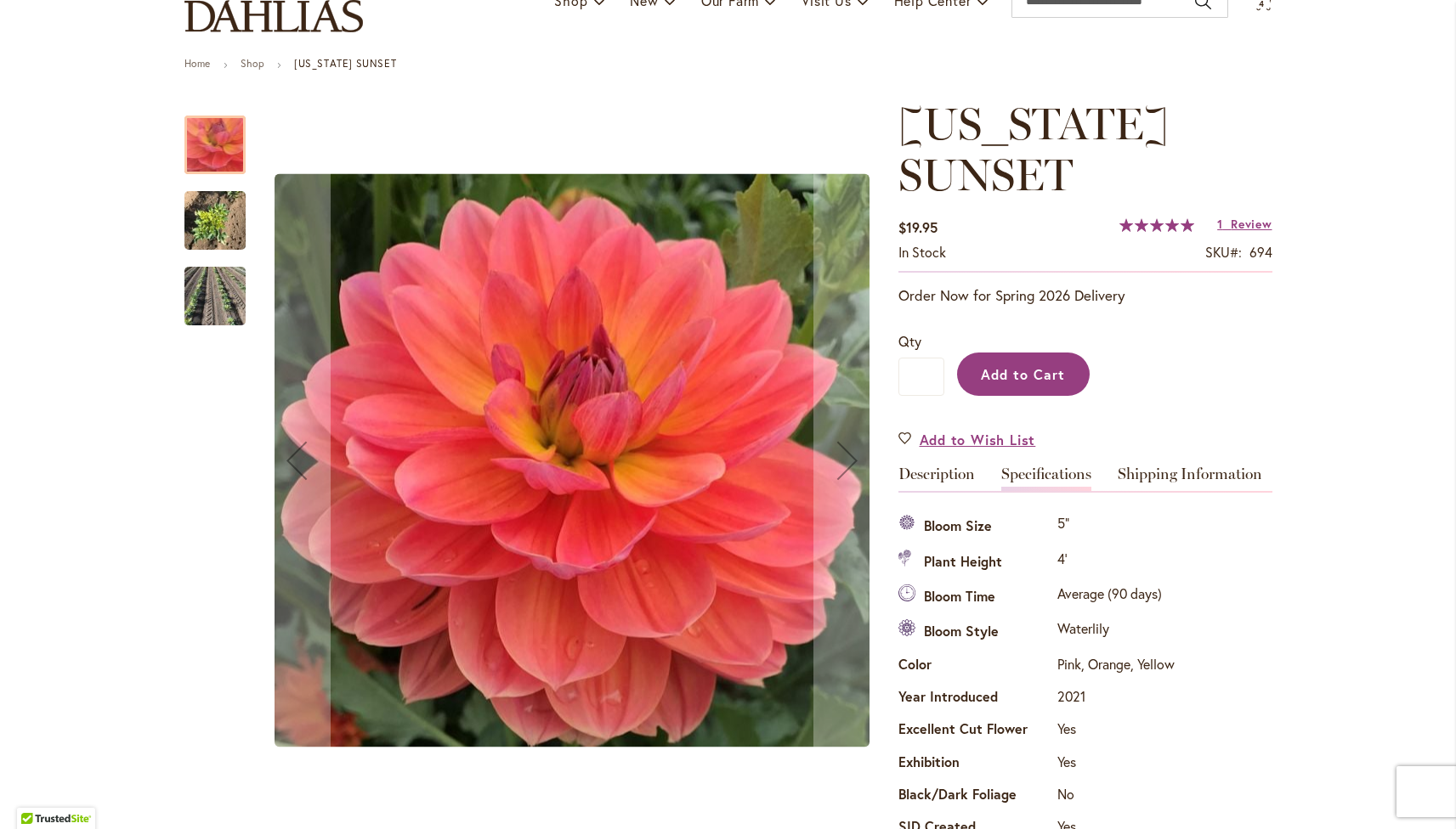
click at [1042, 369] on span "Add to Cart" at bounding box center [1024, 374] width 84 height 18
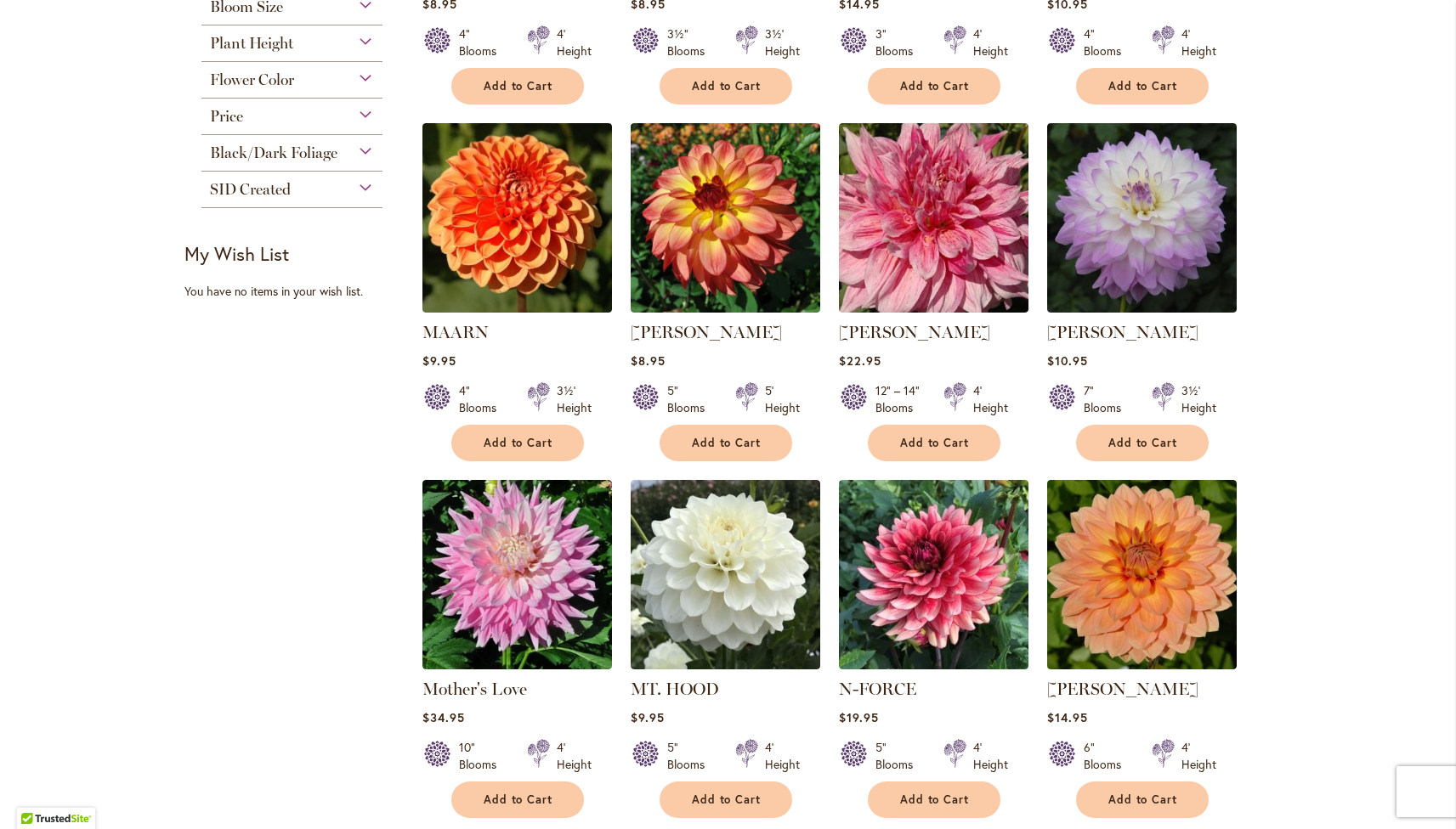
scroll to position [624, 0]
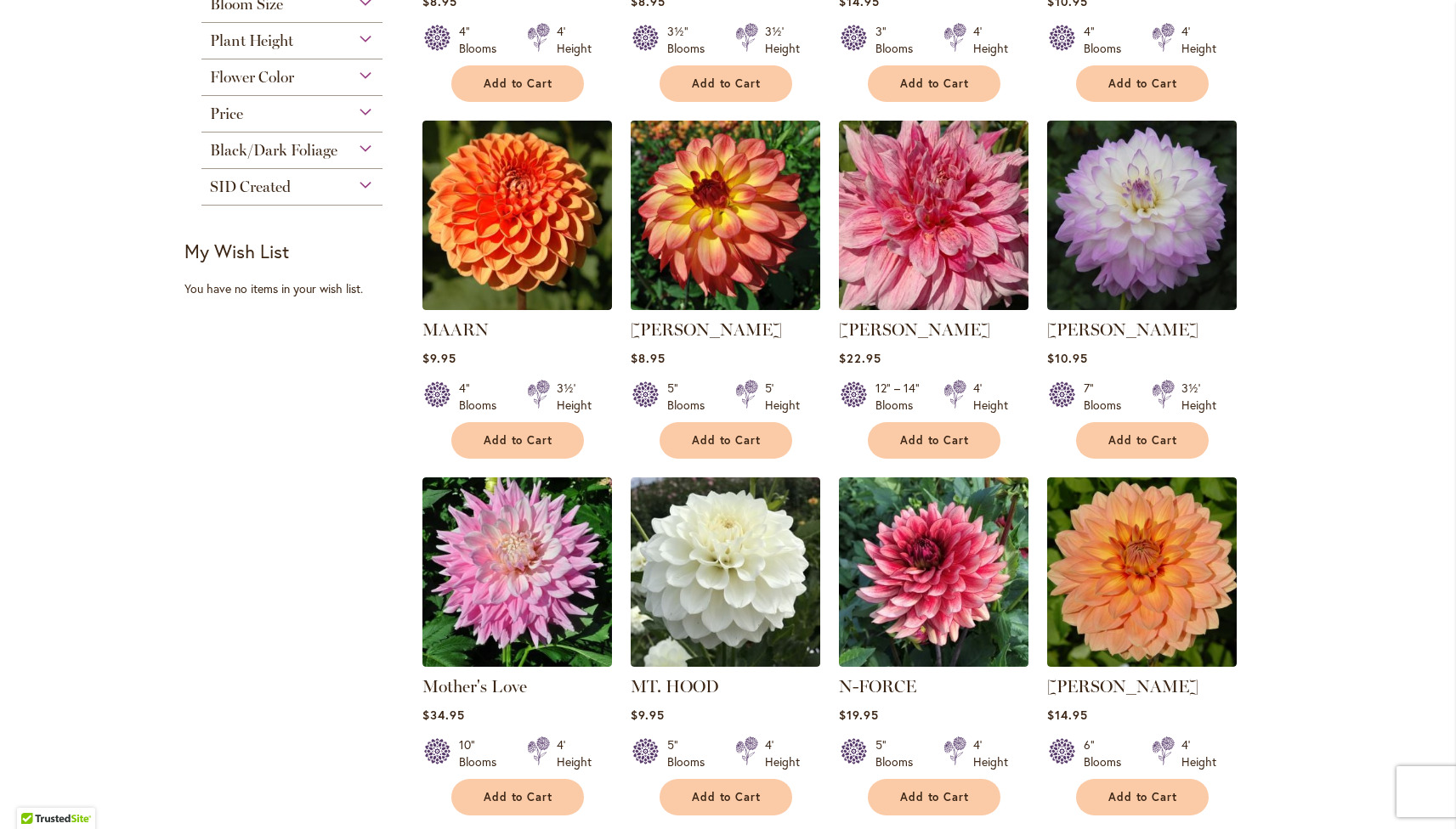
click at [690, 226] on img at bounding box center [725, 215] width 199 height 199
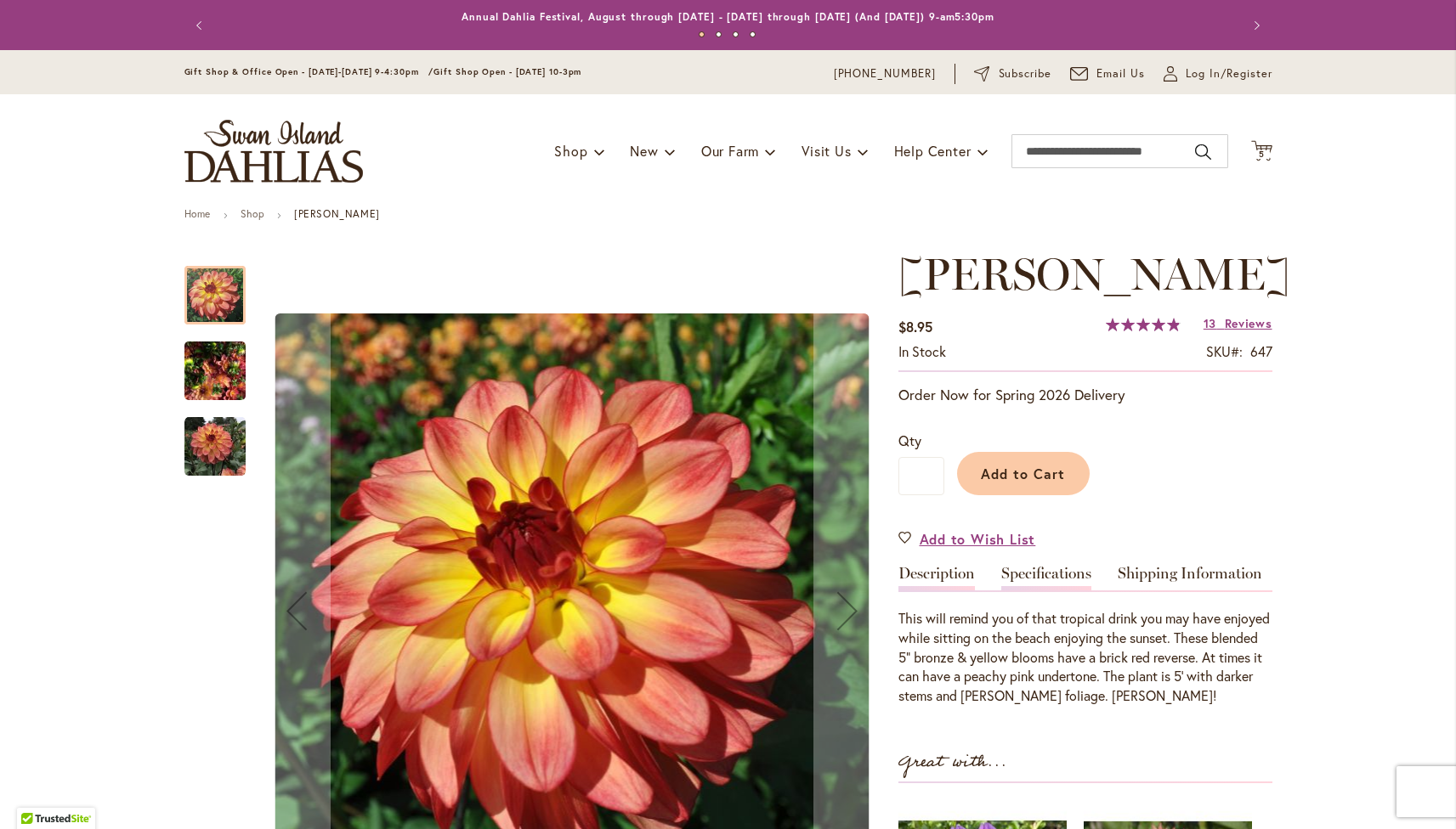
click at [1033, 567] on link "Specifications" at bounding box center [1047, 578] width 90 height 25
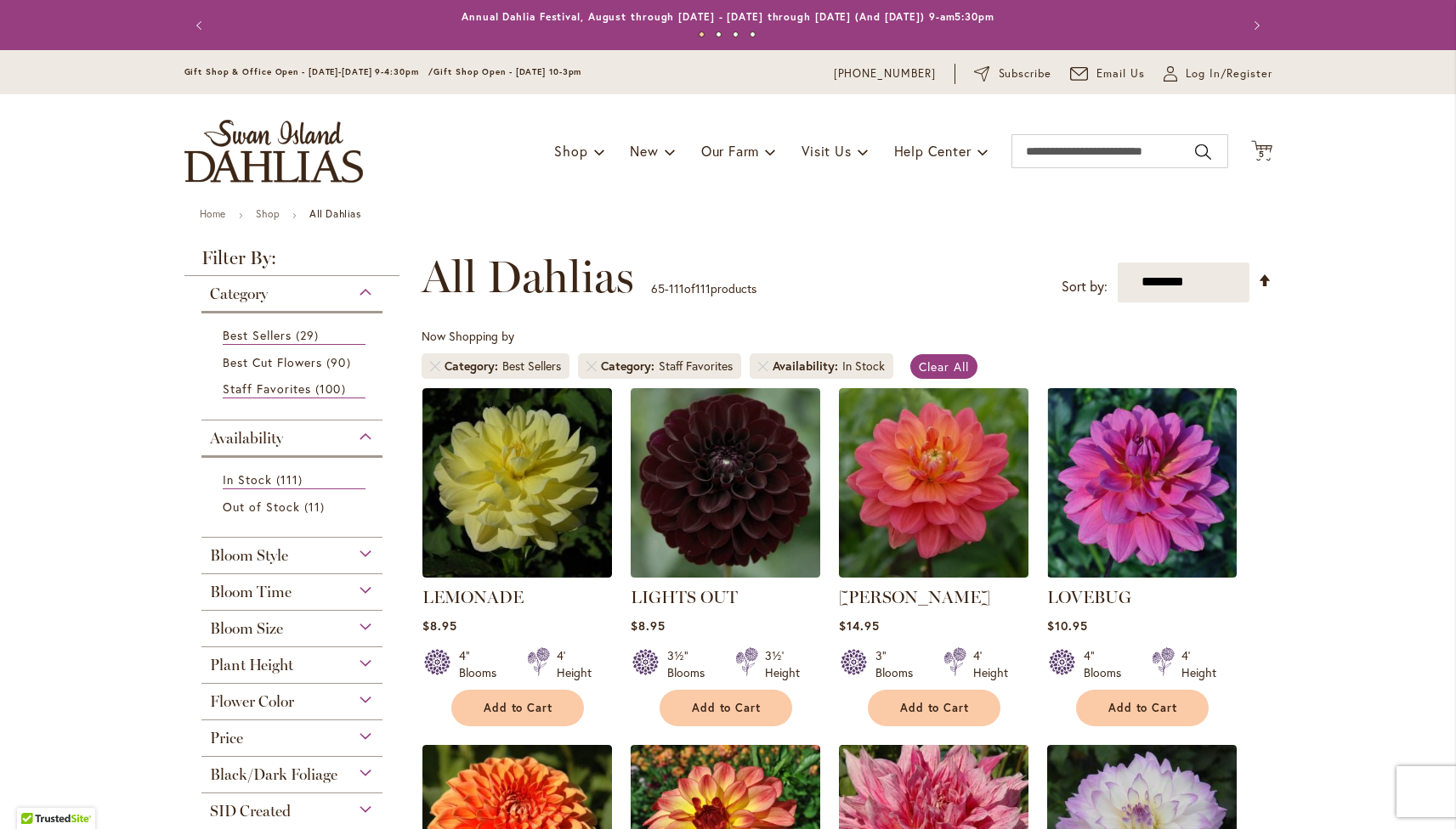
click at [297, 593] on div "Bloom Time" at bounding box center [293, 588] width 182 height 27
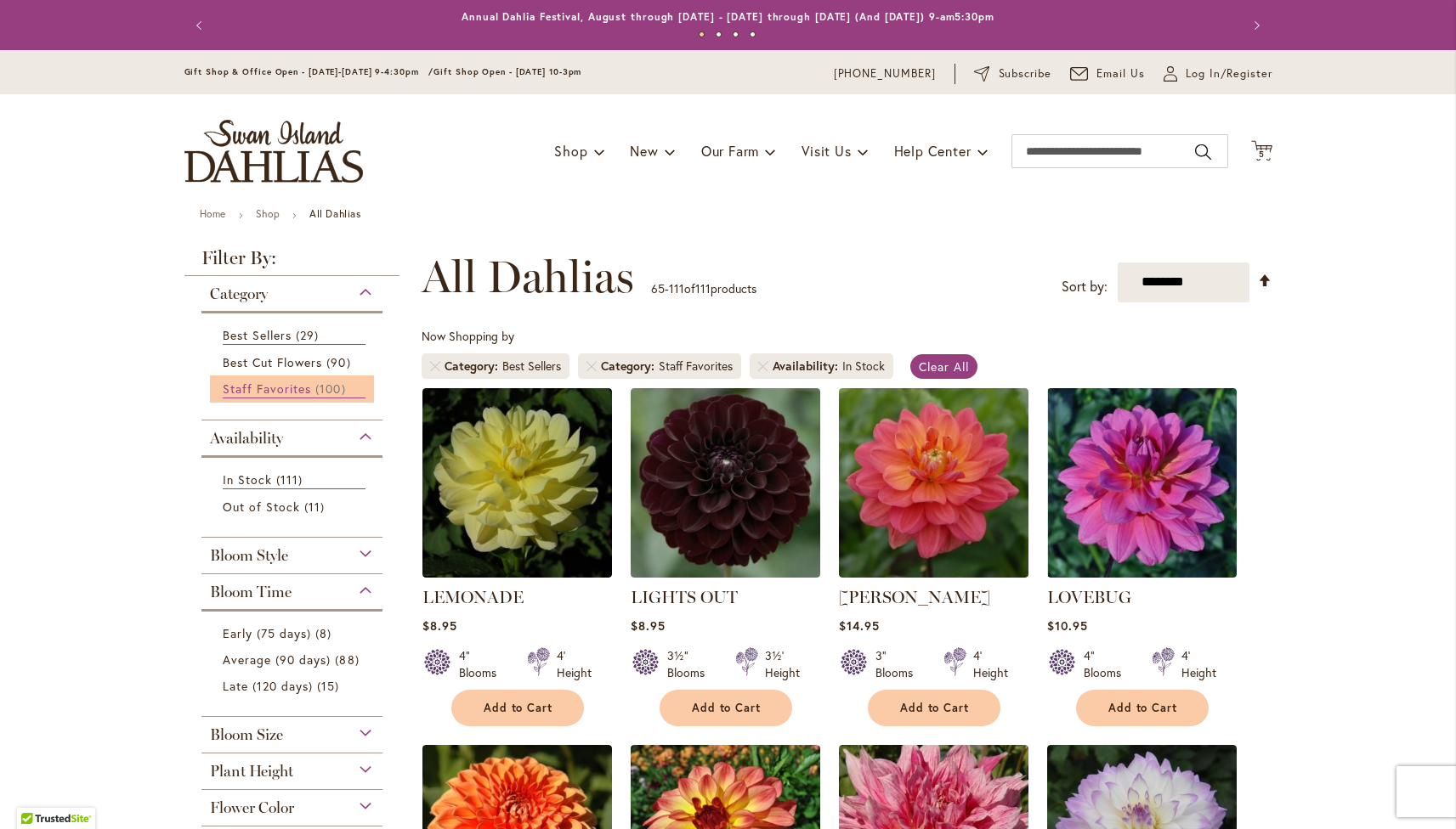
click at [270, 394] on span "Staff Favorites" at bounding box center [267, 388] width 89 height 16
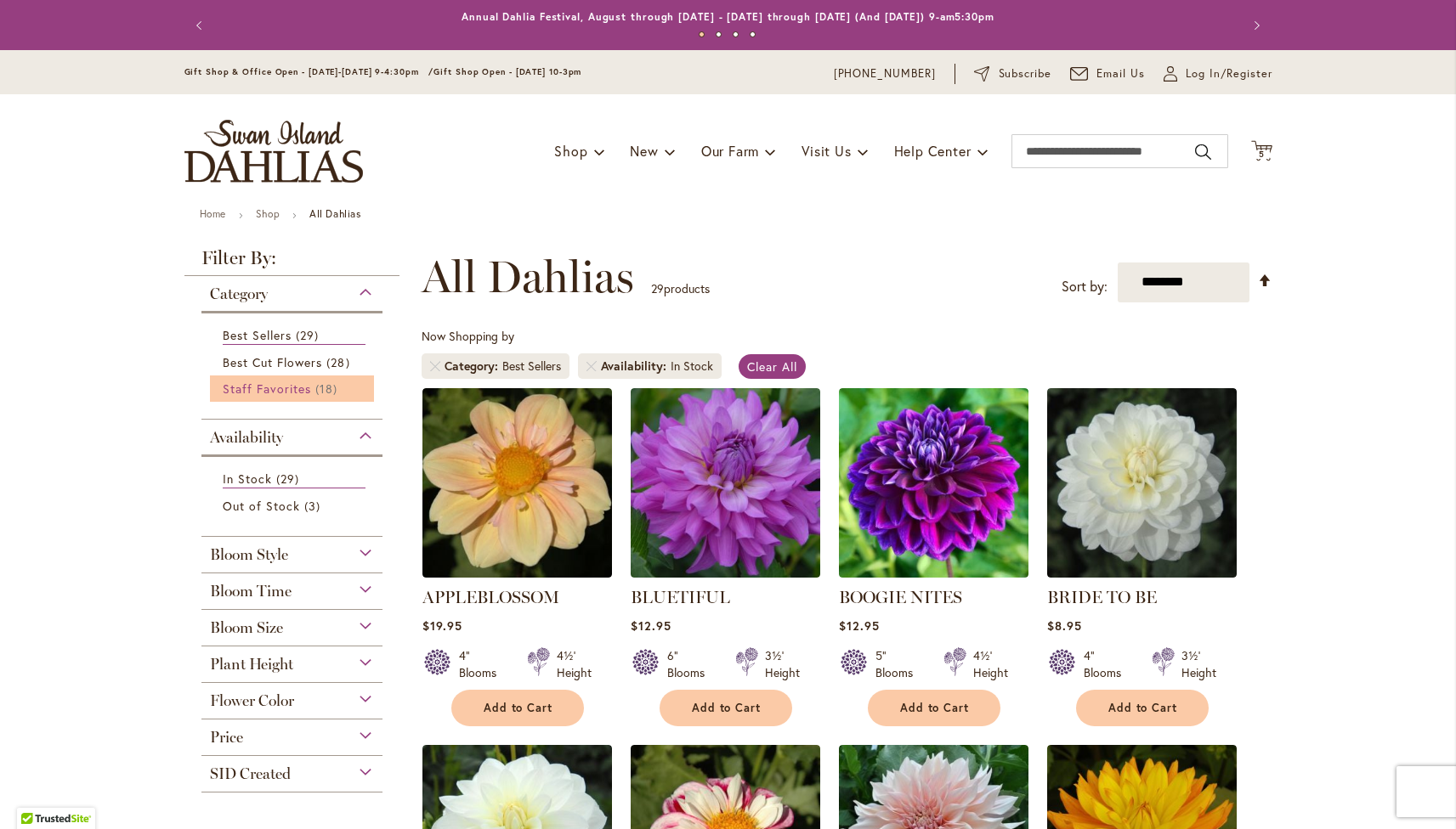
click at [303, 383] on span "Staff Favorites" at bounding box center [267, 388] width 89 height 16
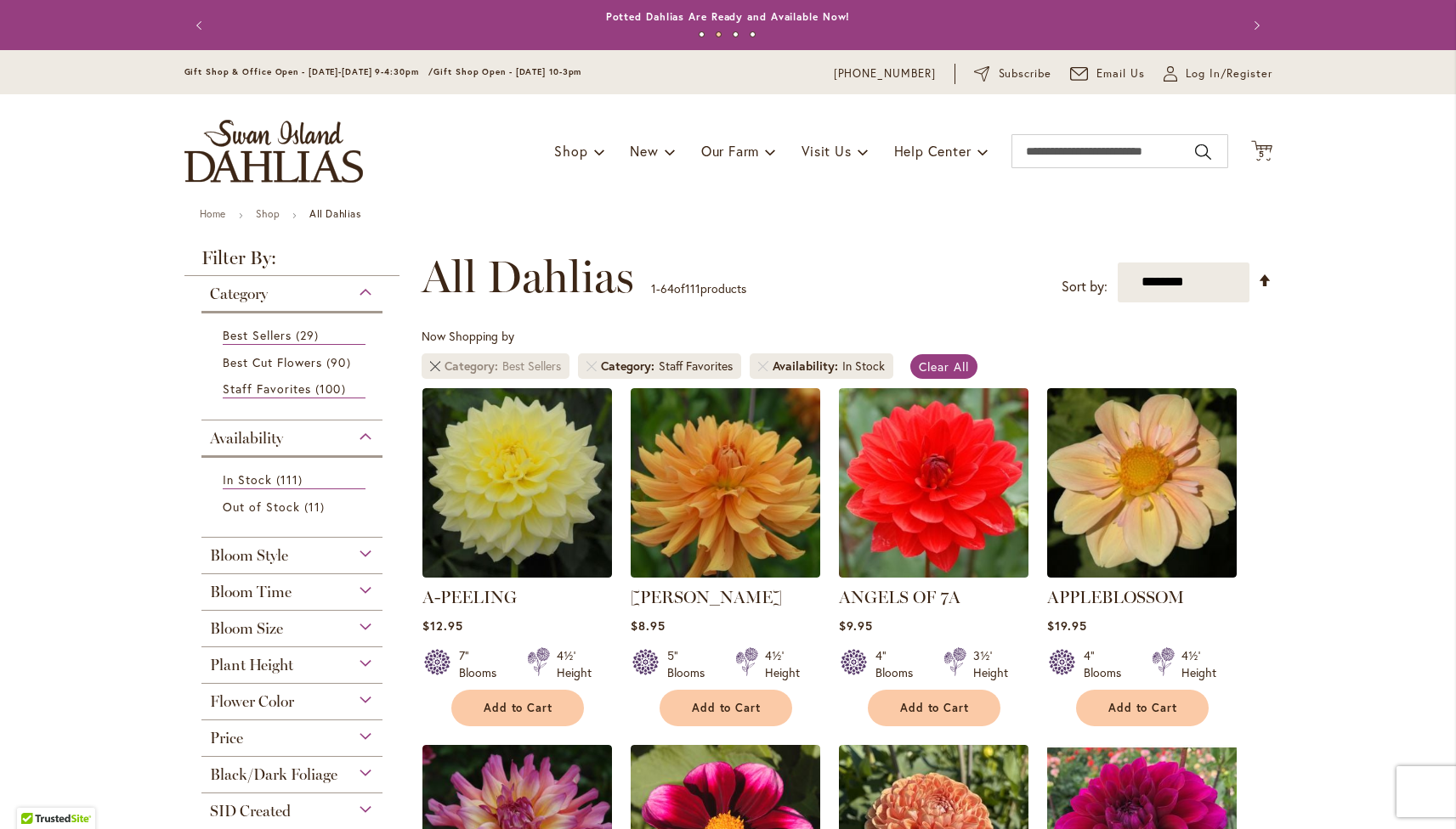
click at [430, 368] on link "Remove Category Best Sellers" at bounding box center [435, 366] width 11 height 11
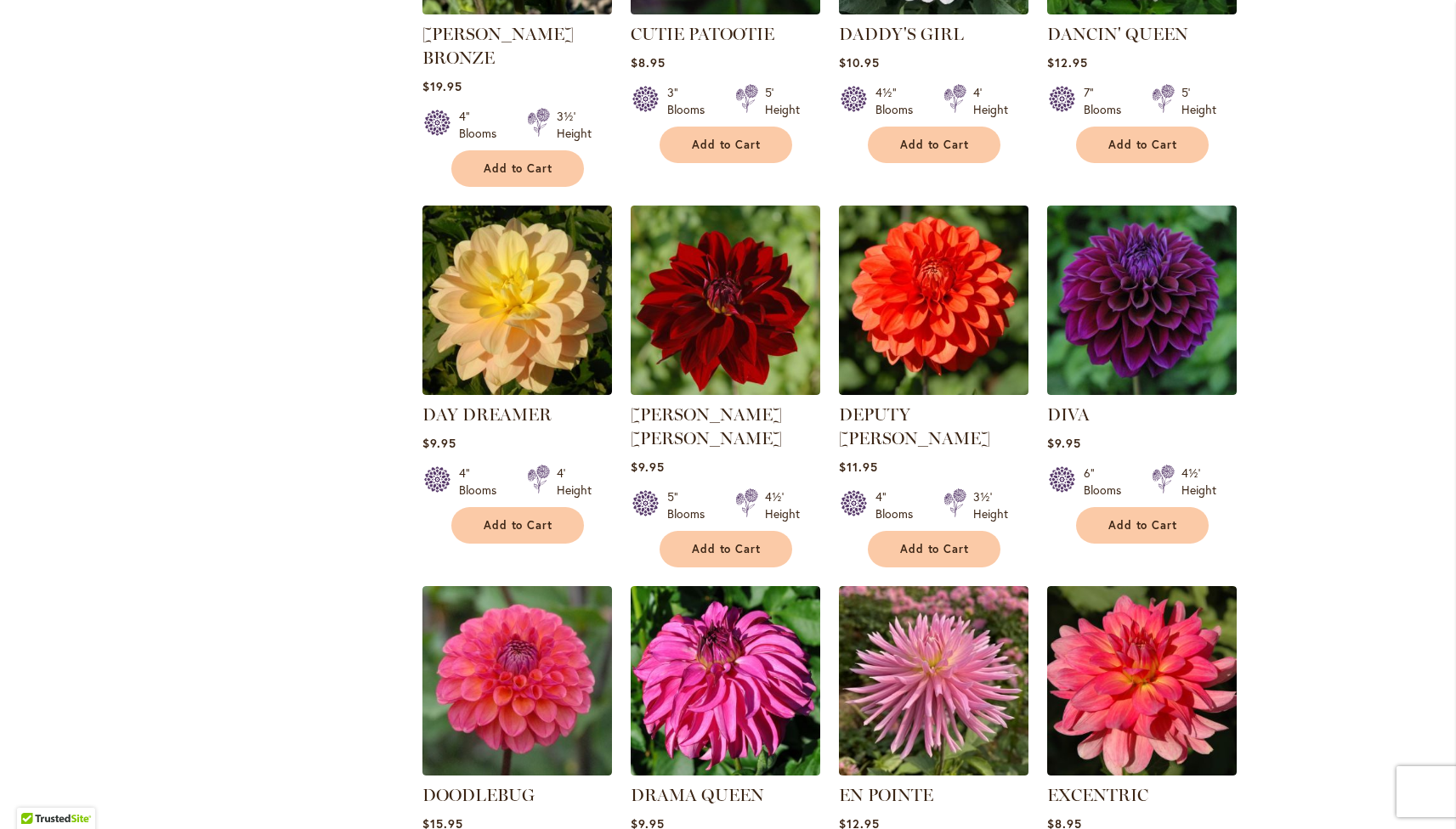
scroll to position [2138, 0]
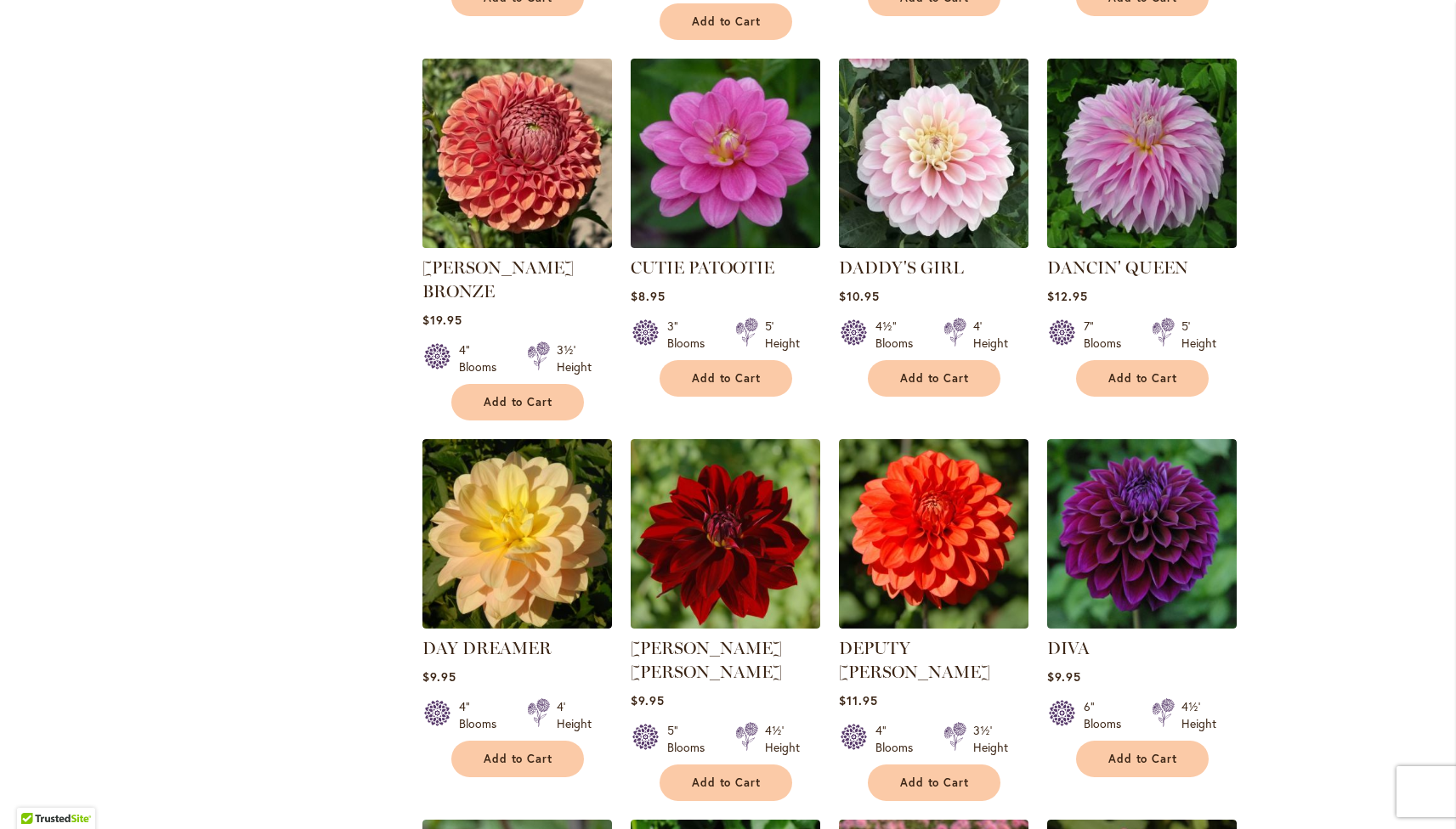
click at [485, 153] on img at bounding box center [517, 153] width 199 height 199
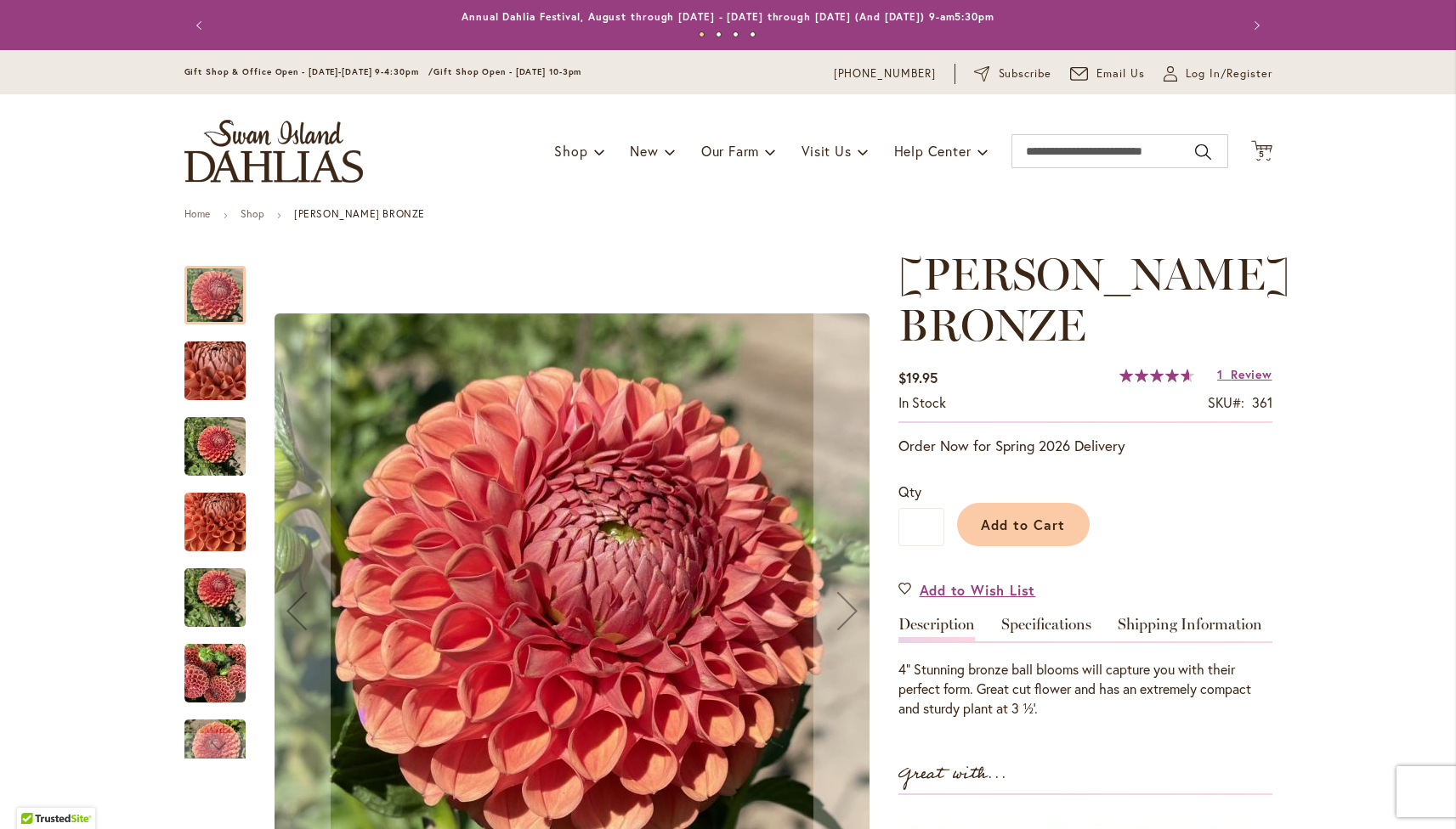
click at [215, 658] on img "CORNEL BRONZE" at bounding box center [215, 674] width 61 height 61
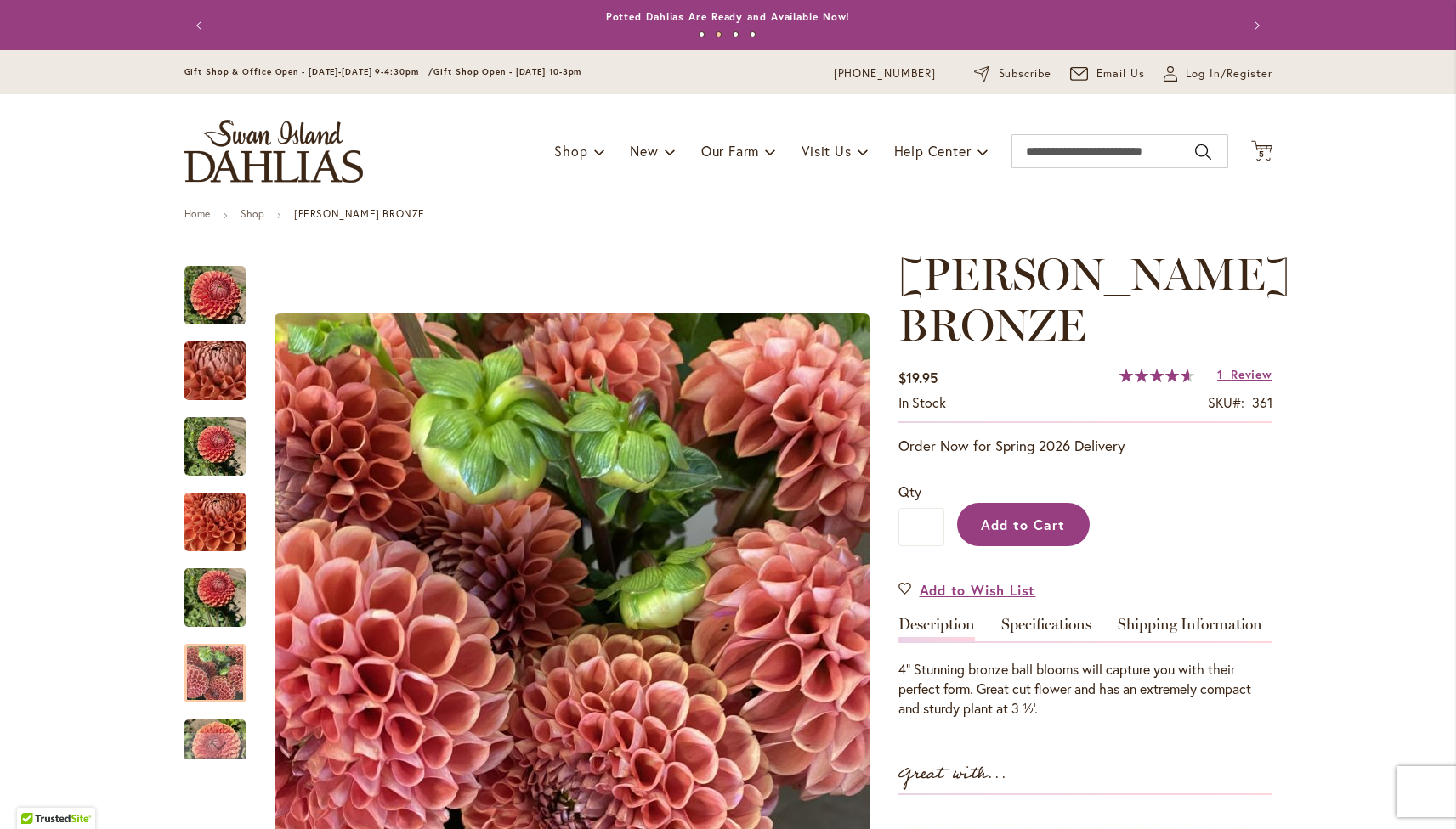
click at [1024, 526] on span "Add to Cart" at bounding box center [1024, 524] width 84 height 18
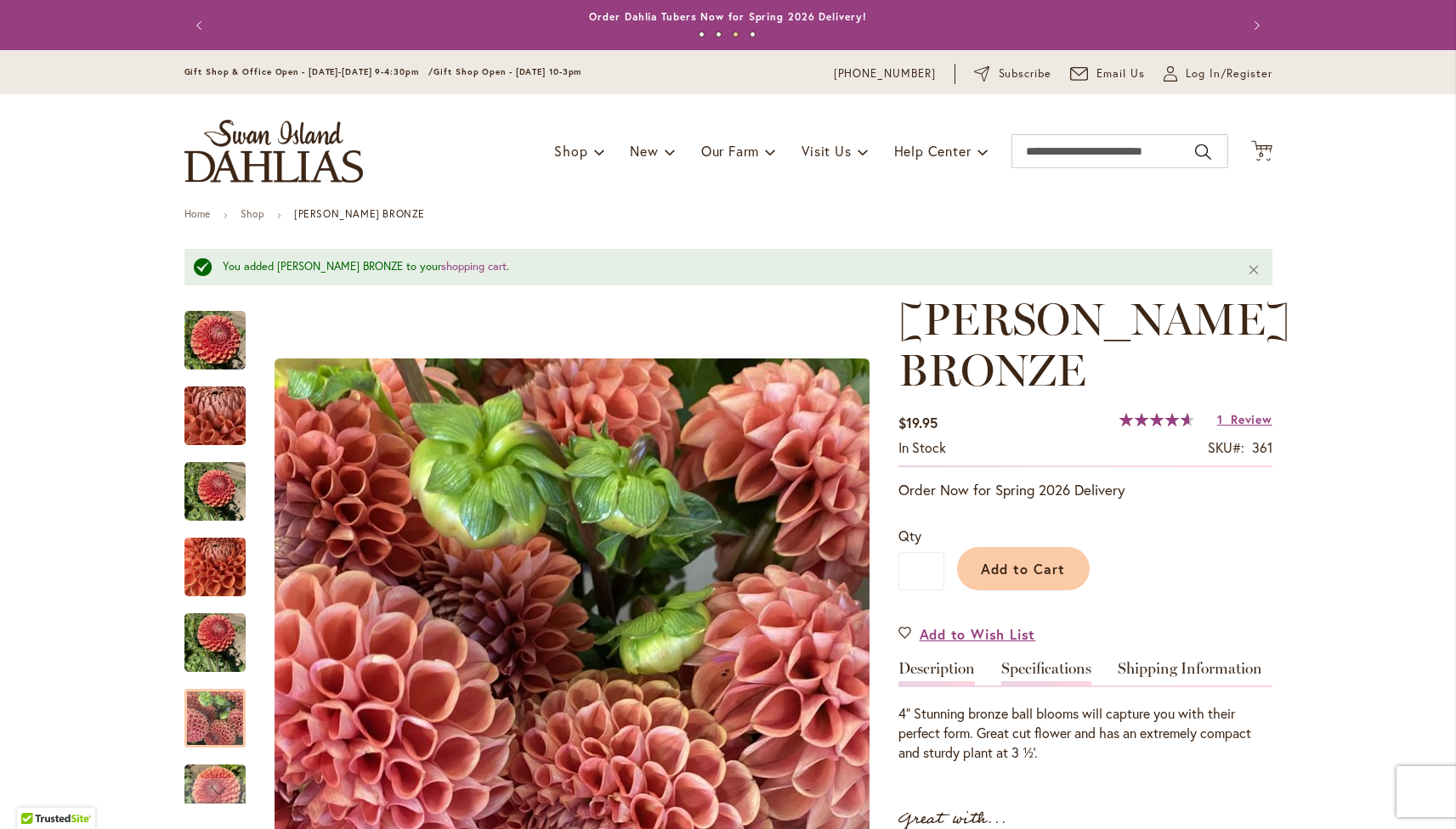
click at [1021, 666] on link "Specifications" at bounding box center [1047, 673] width 90 height 25
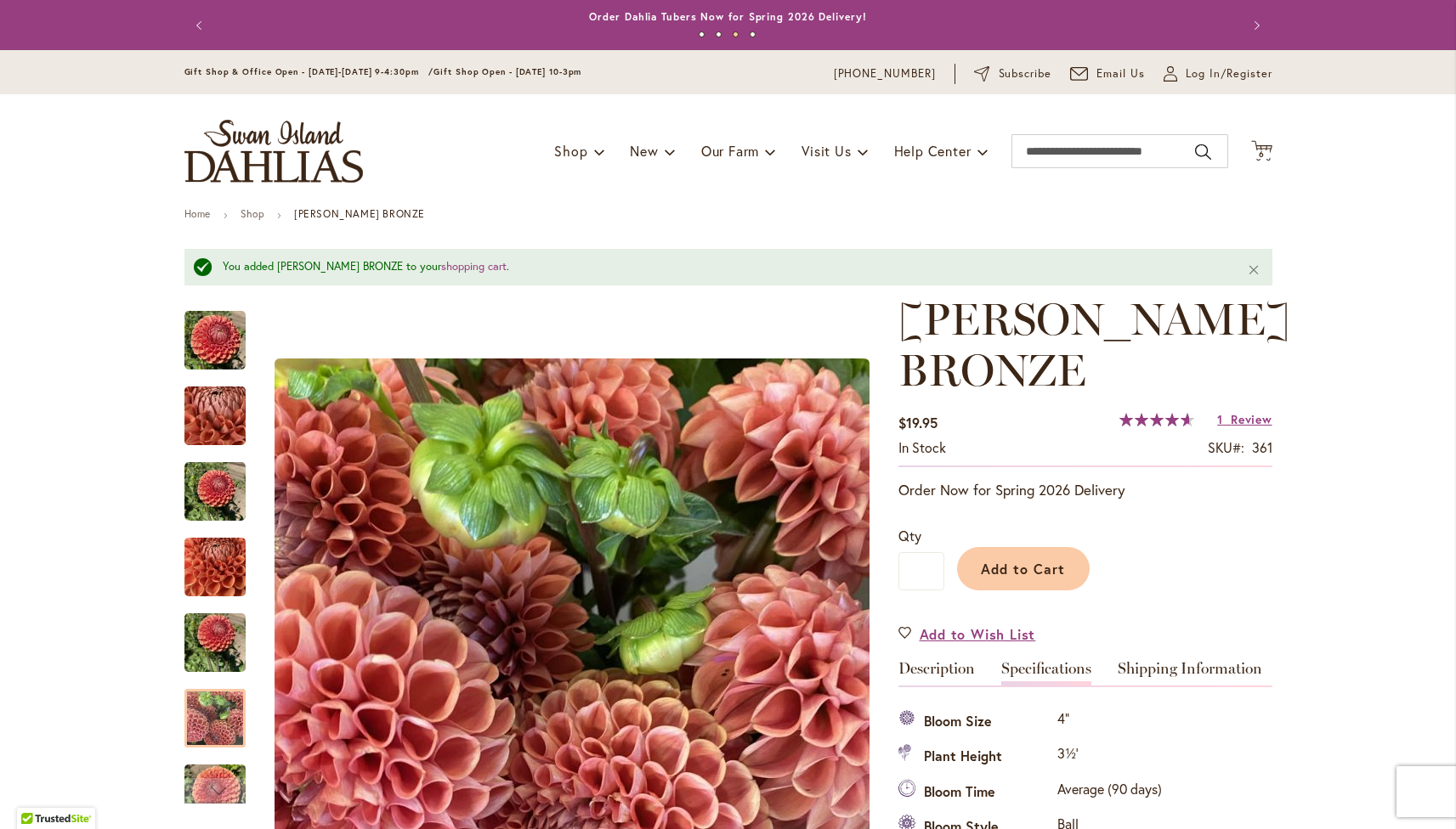
scroll to position [661, 0]
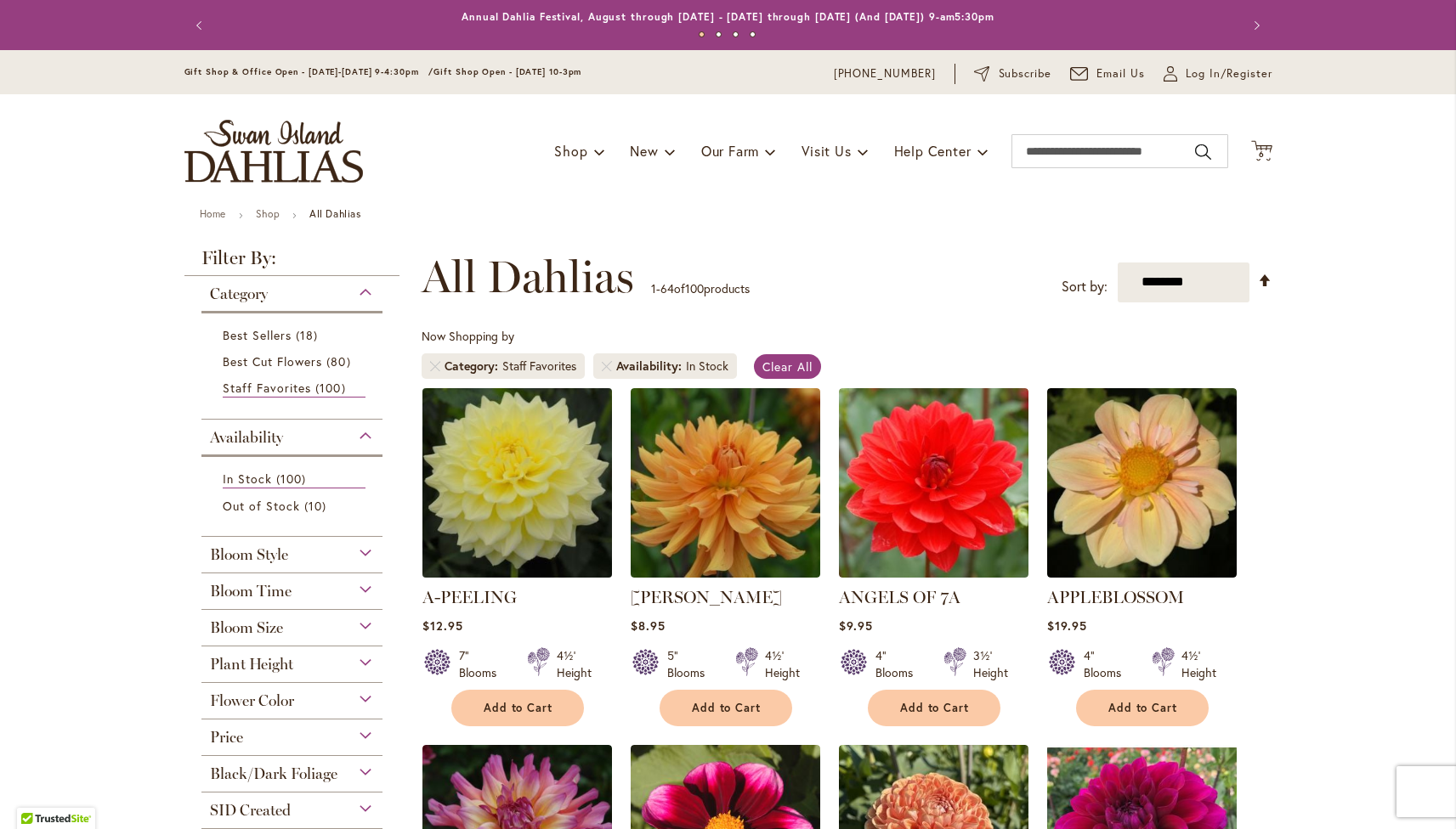
click at [526, 477] on img at bounding box center [517, 483] width 199 height 199
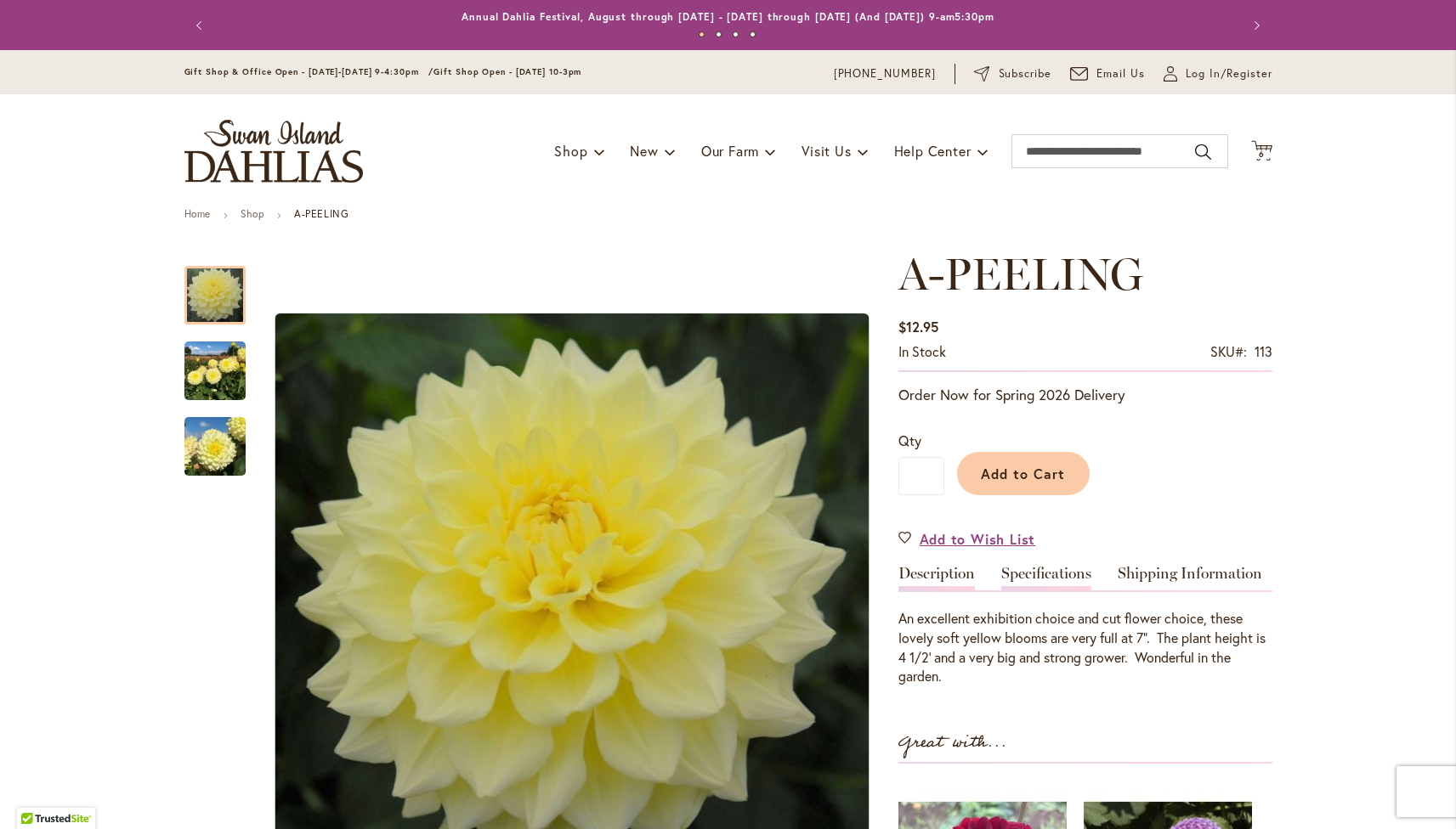
click at [1021, 573] on link "Specifications" at bounding box center [1047, 578] width 90 height 25
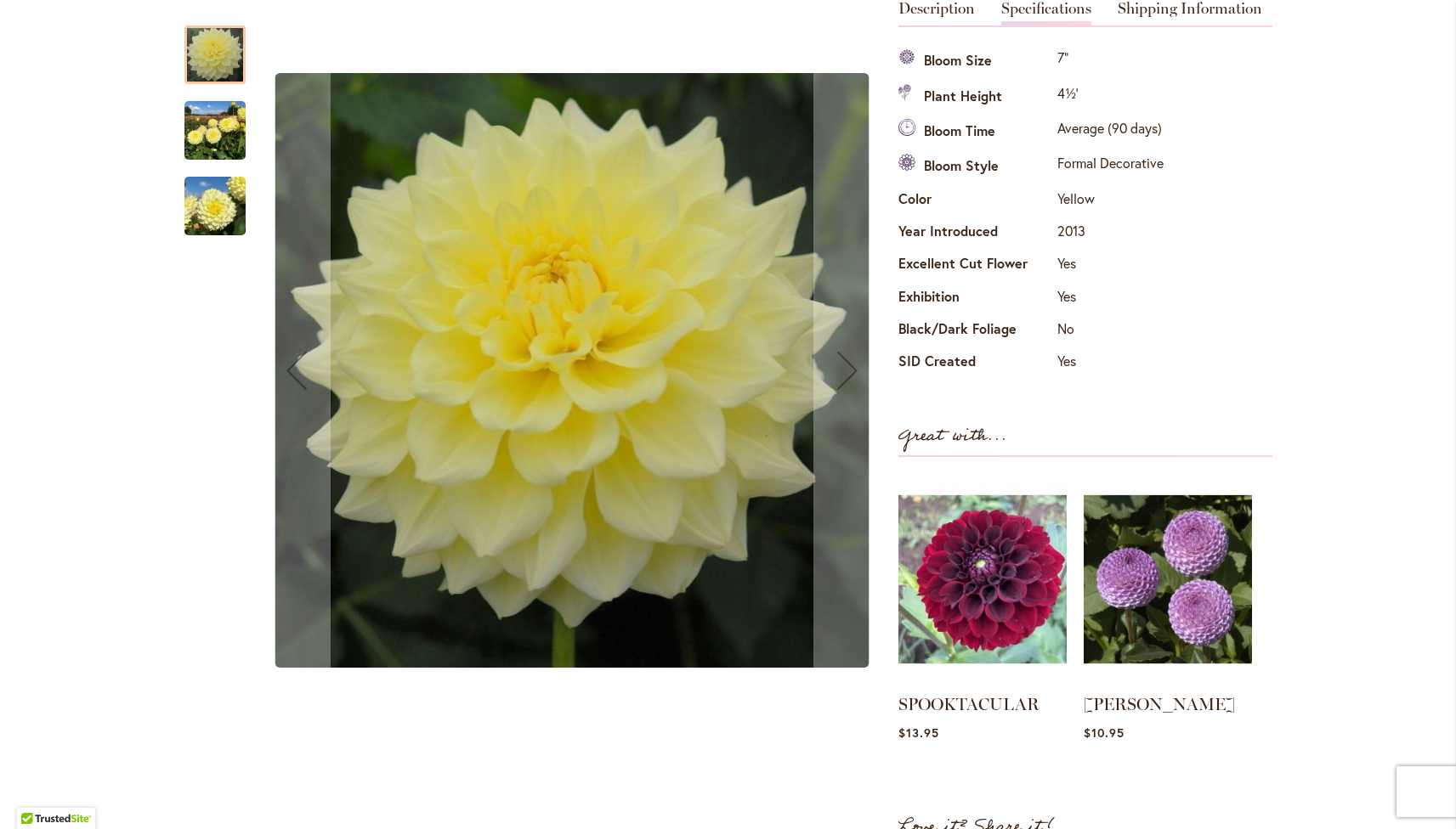
click at [210, 142] on img "A-Peeling" at bounding box center [215, 130] width 61 height 81
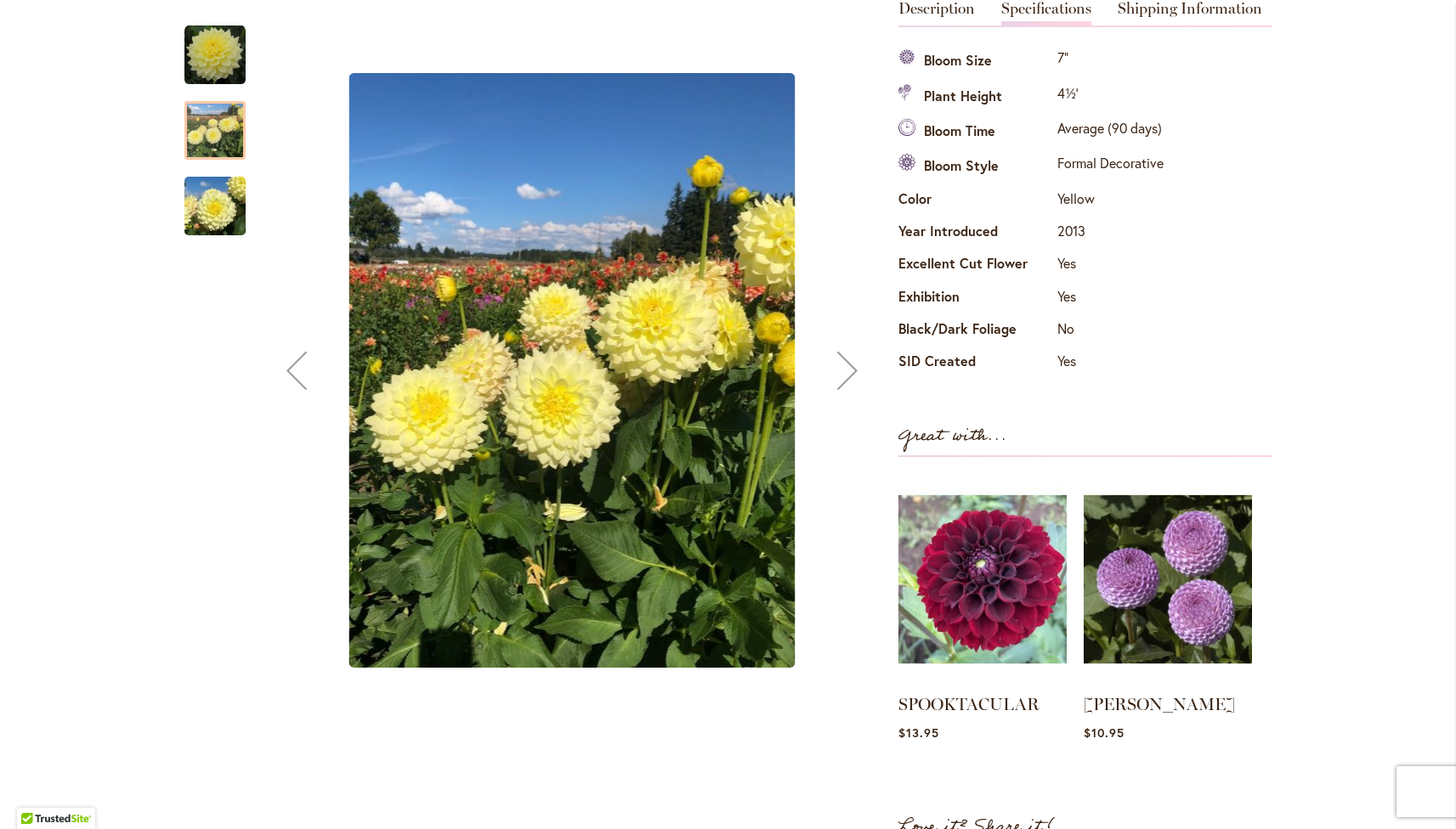
click at [224, 208] on img "A-Peeling" at bounding box center [215, 206] width 61 height 81
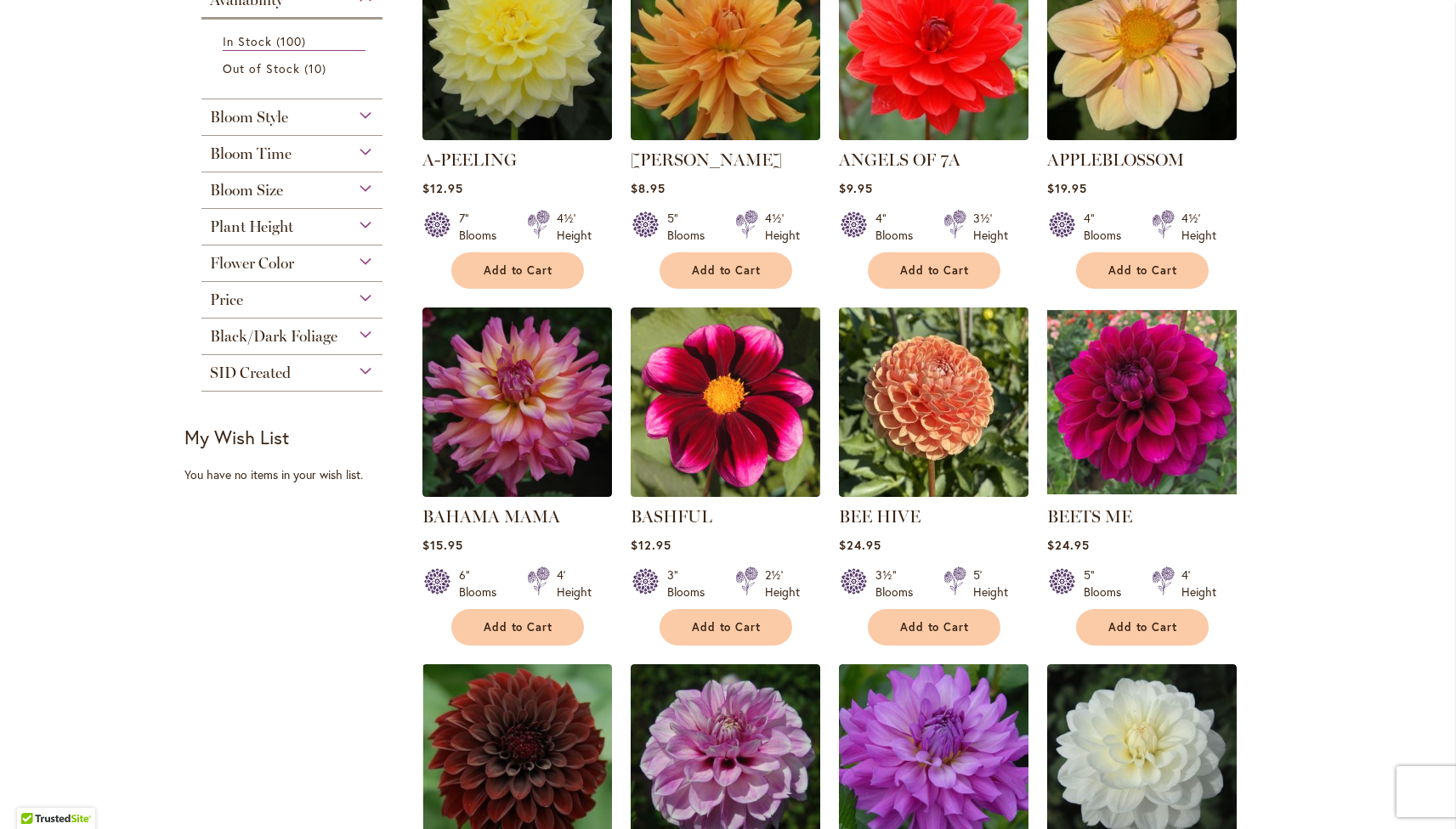
scroll to position [294, 0]
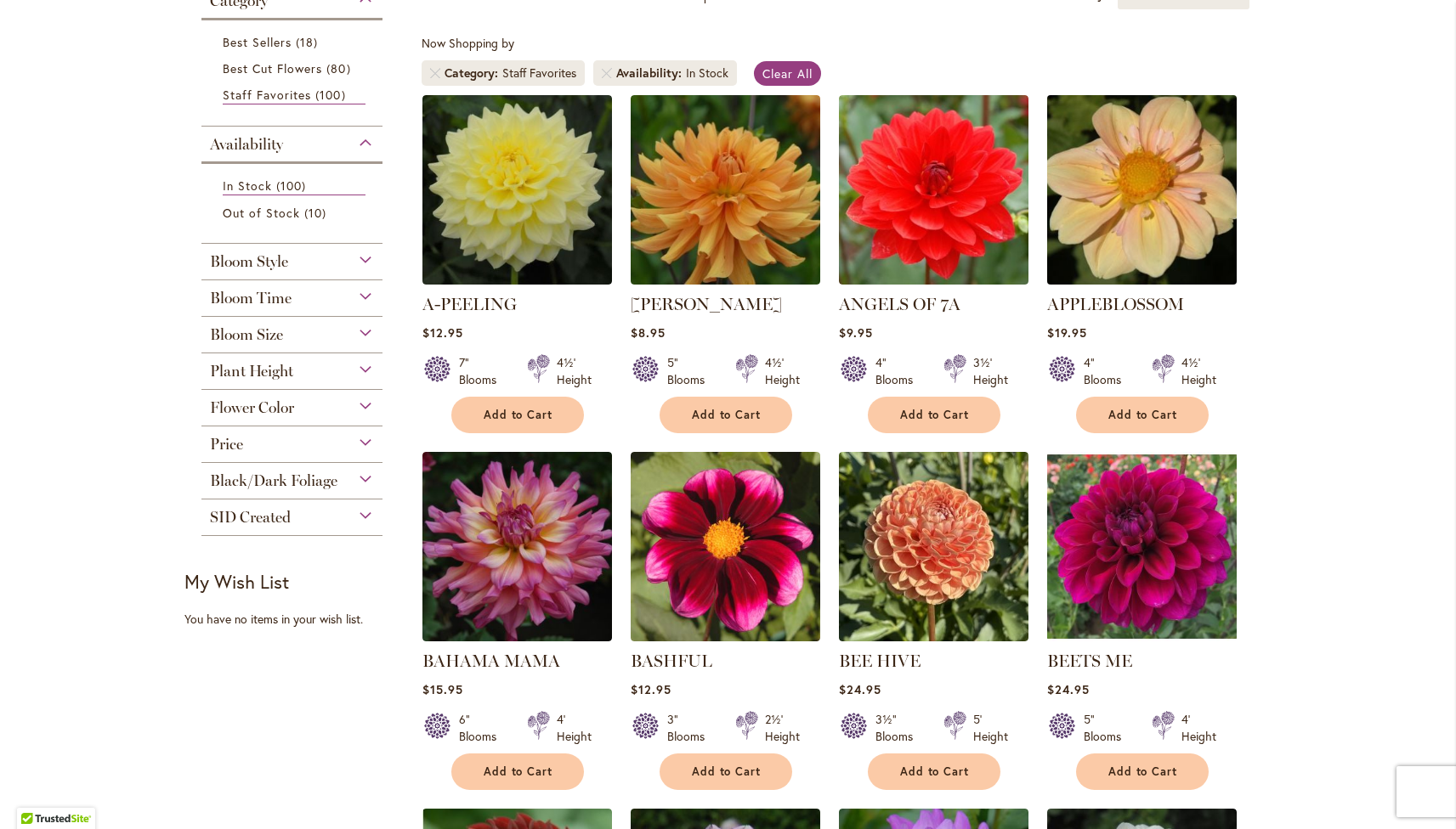
click at [1178, 185] on img at bounding box center [1142, 189] width 199 height 199
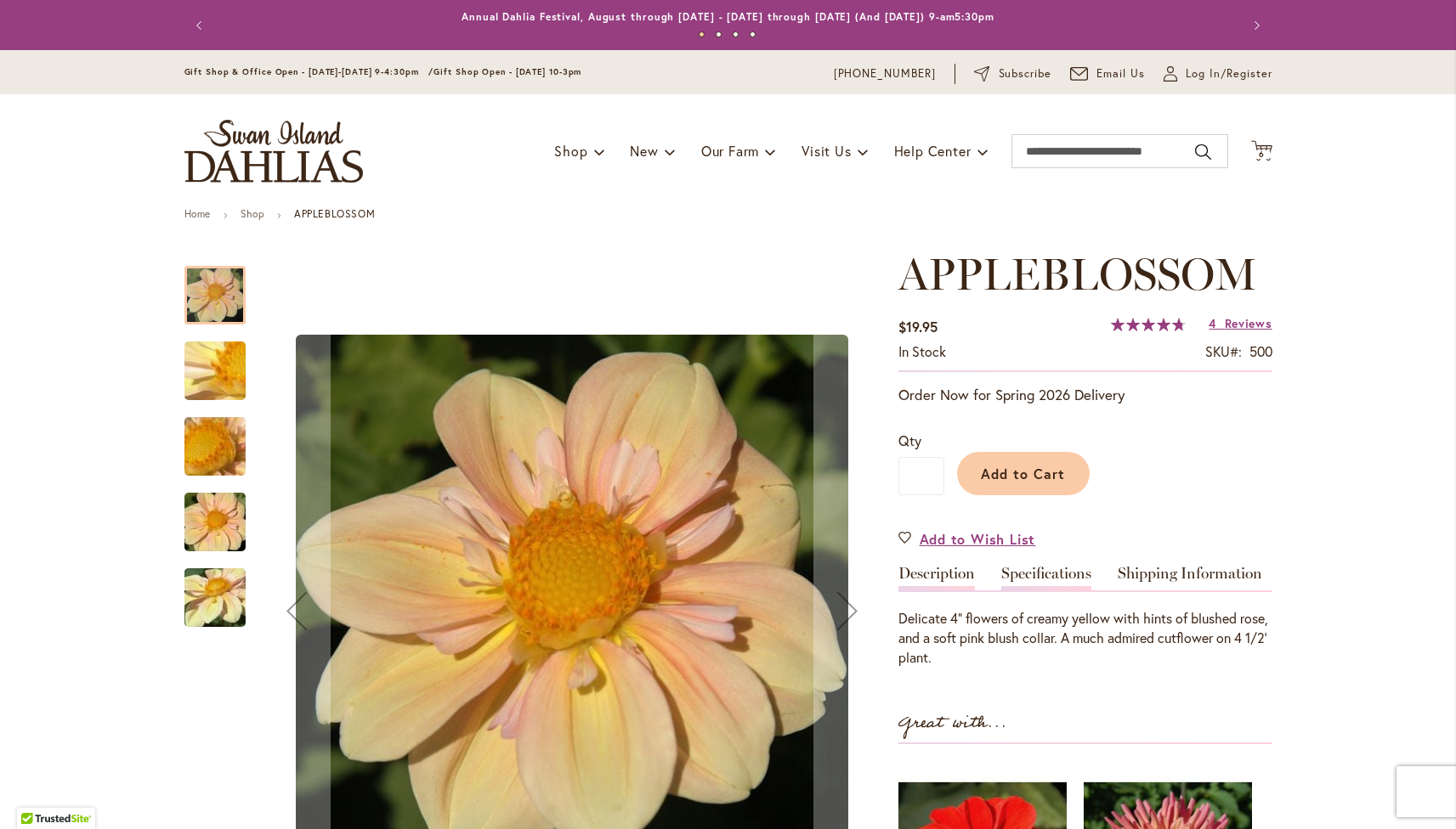
click at [1035, 566] on link "Specifications" at bounding box center [1047, 578] width 90 height 25
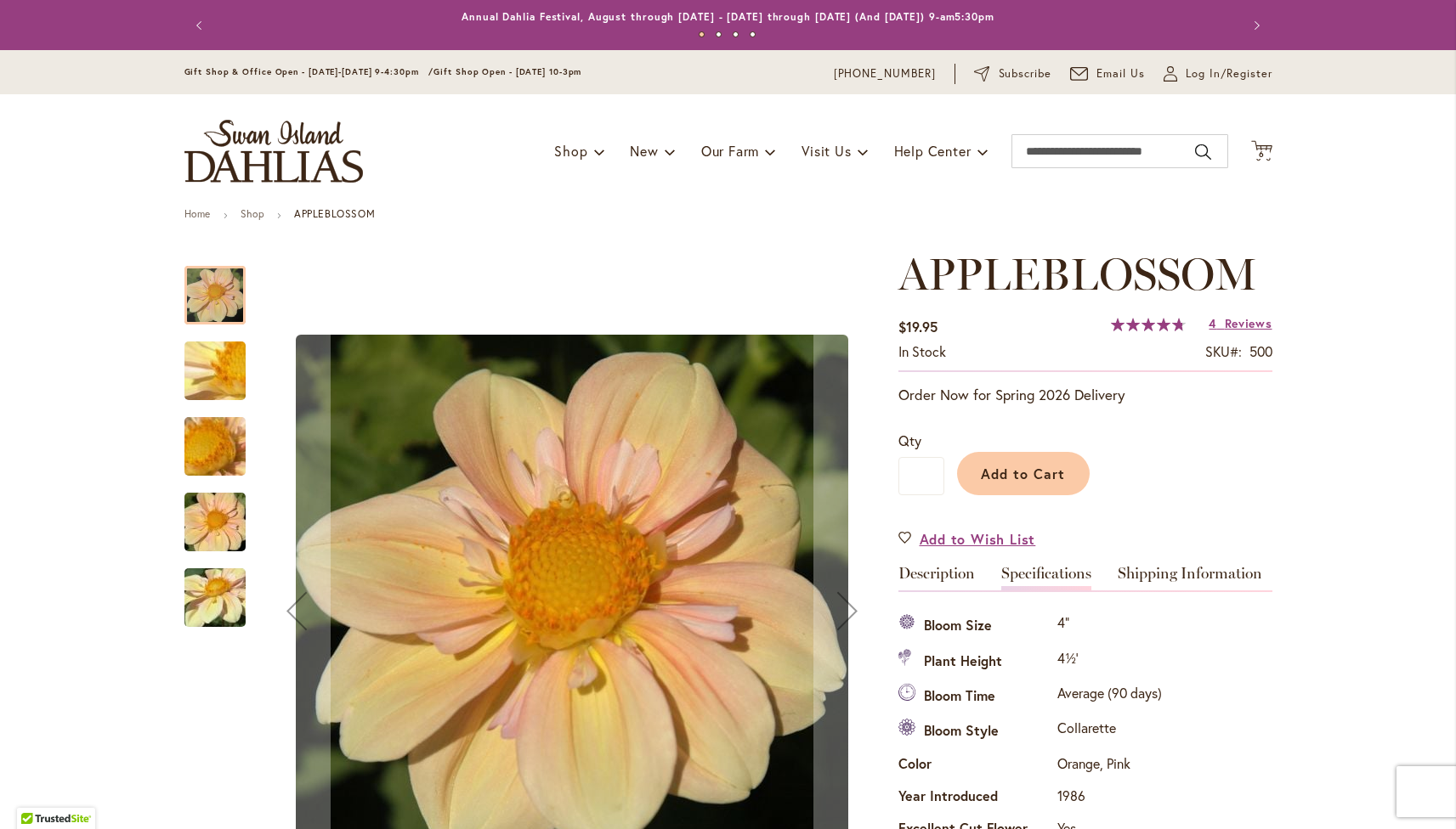
scroll to position [565, 0]
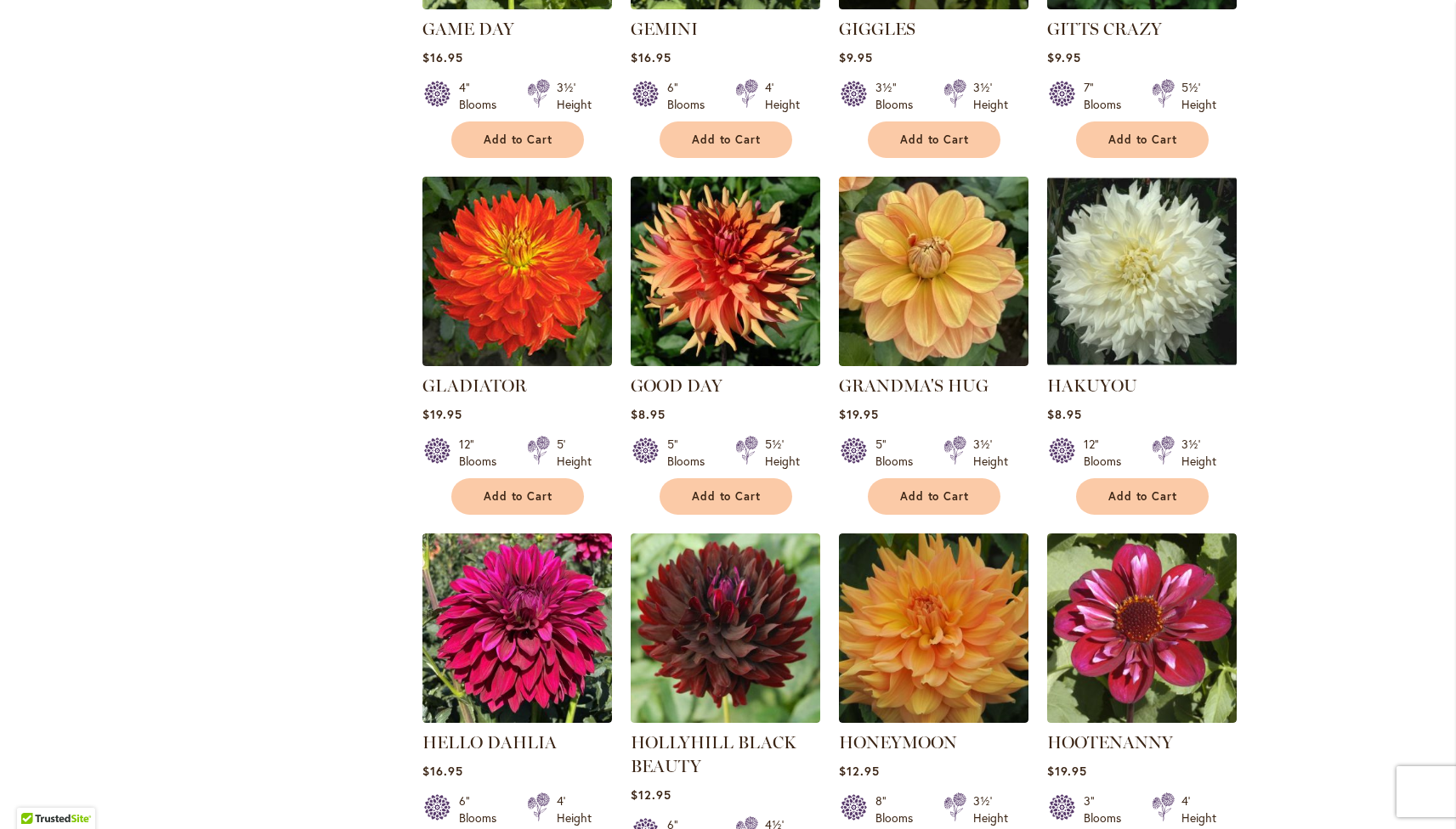
scroll to position [3866, 0]
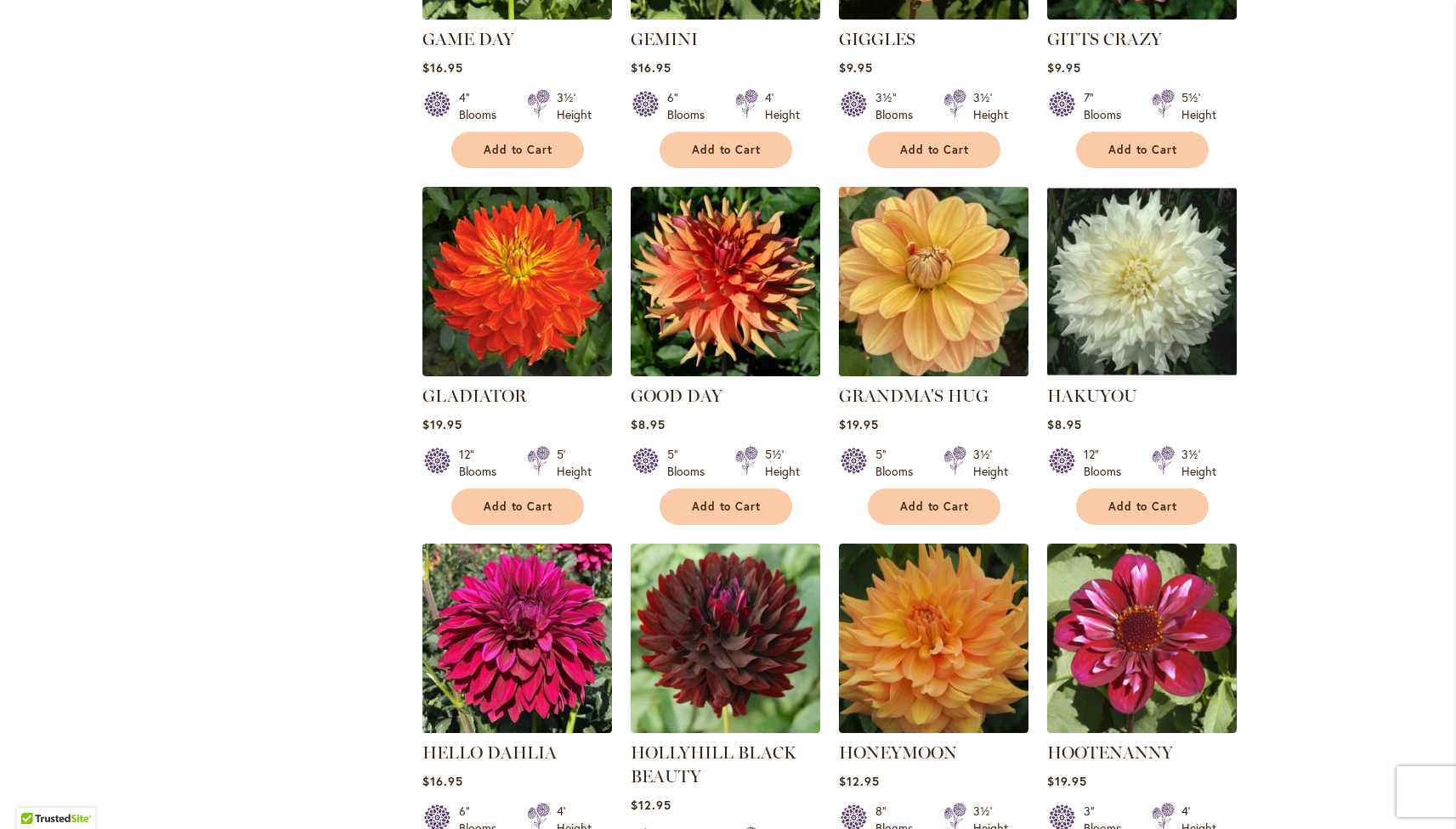
click at [878, 205] on img at bounding box center [934, 281] width 199 height 199
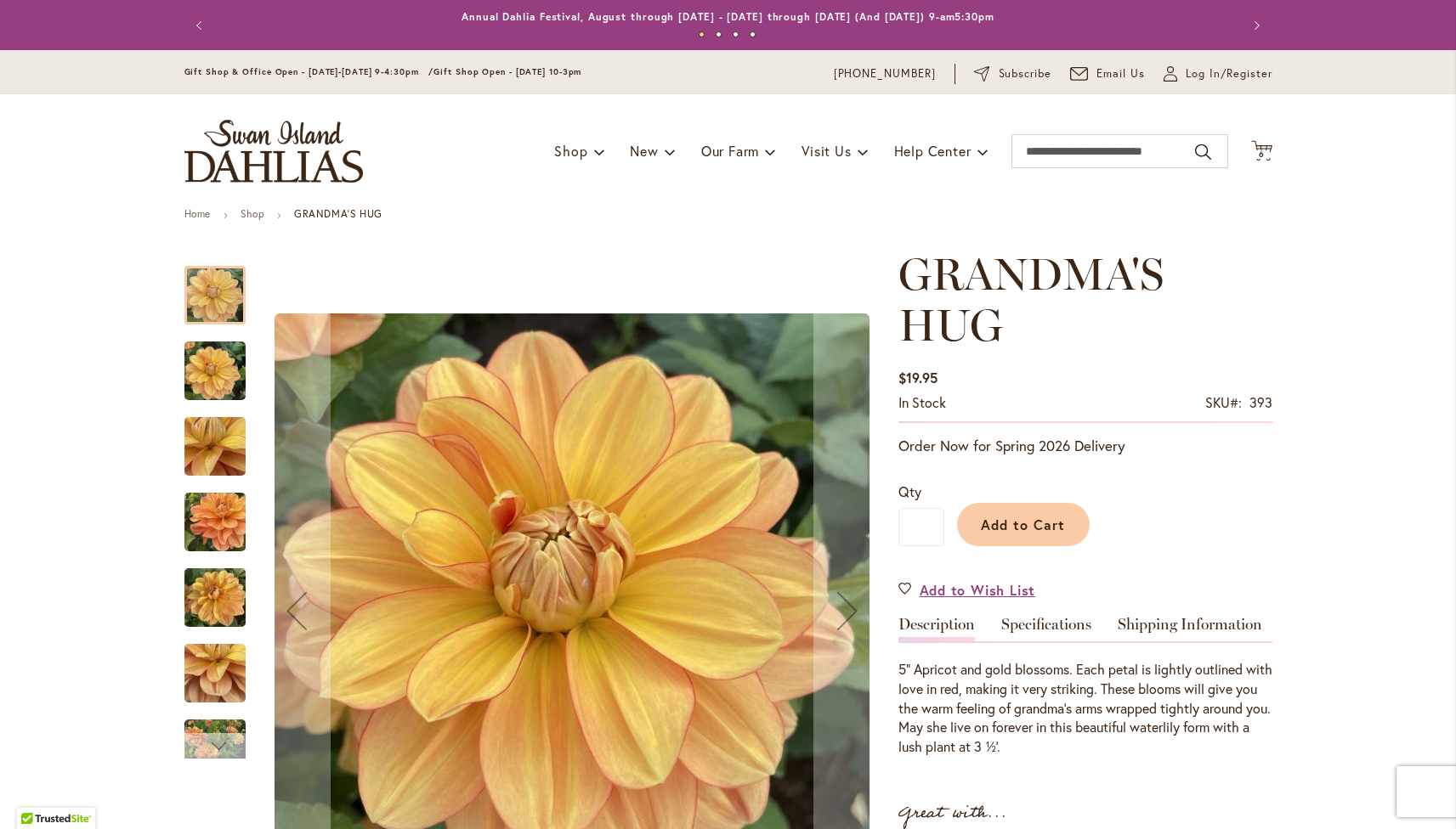
click at [203, 748] on div "Next" at bounding box center [215, 746] width 26 height 26
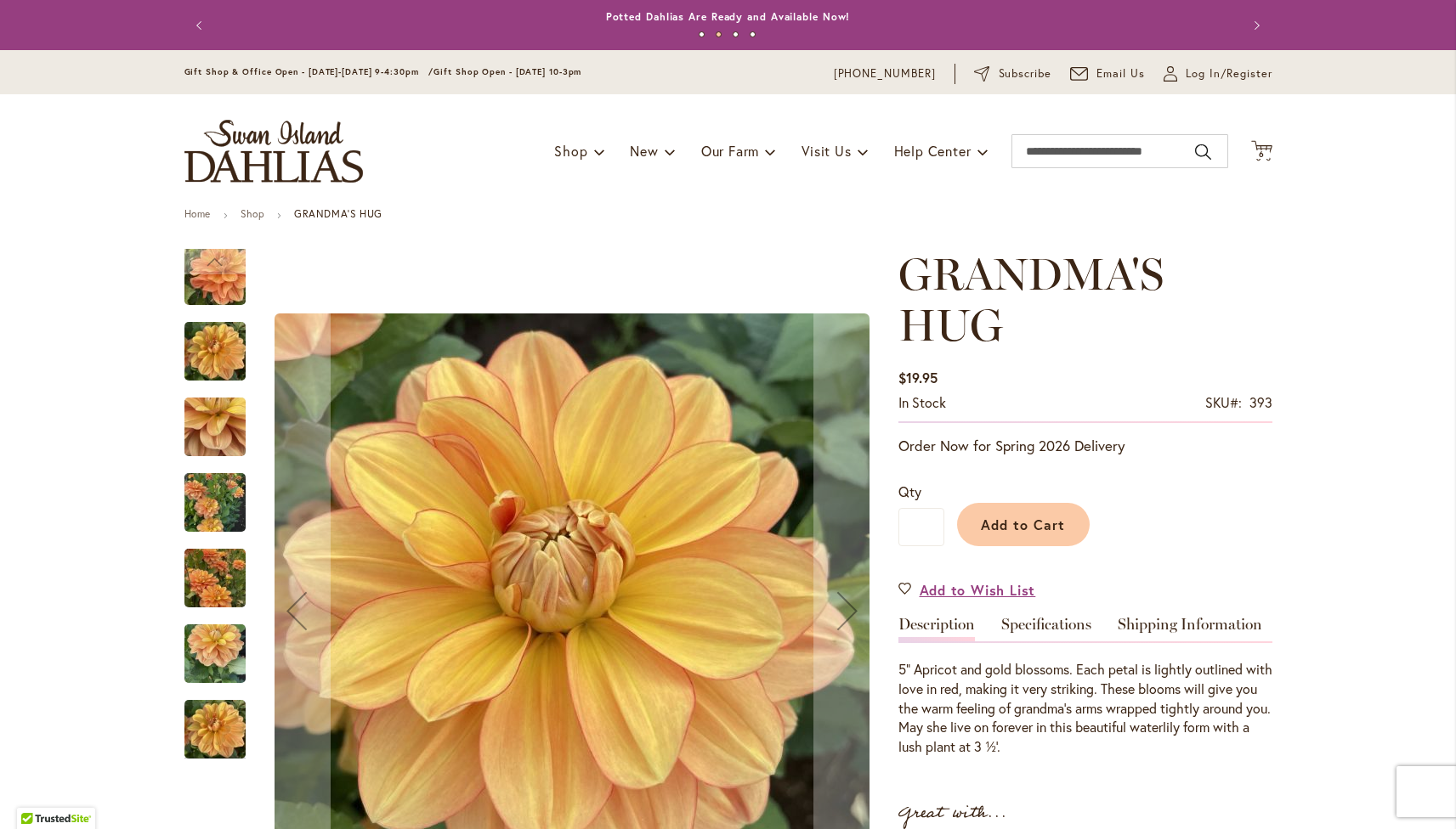
click at [200, 557] on img "GRANDMA'S HUG" at bounding box center [215, 578] width 61 height 81
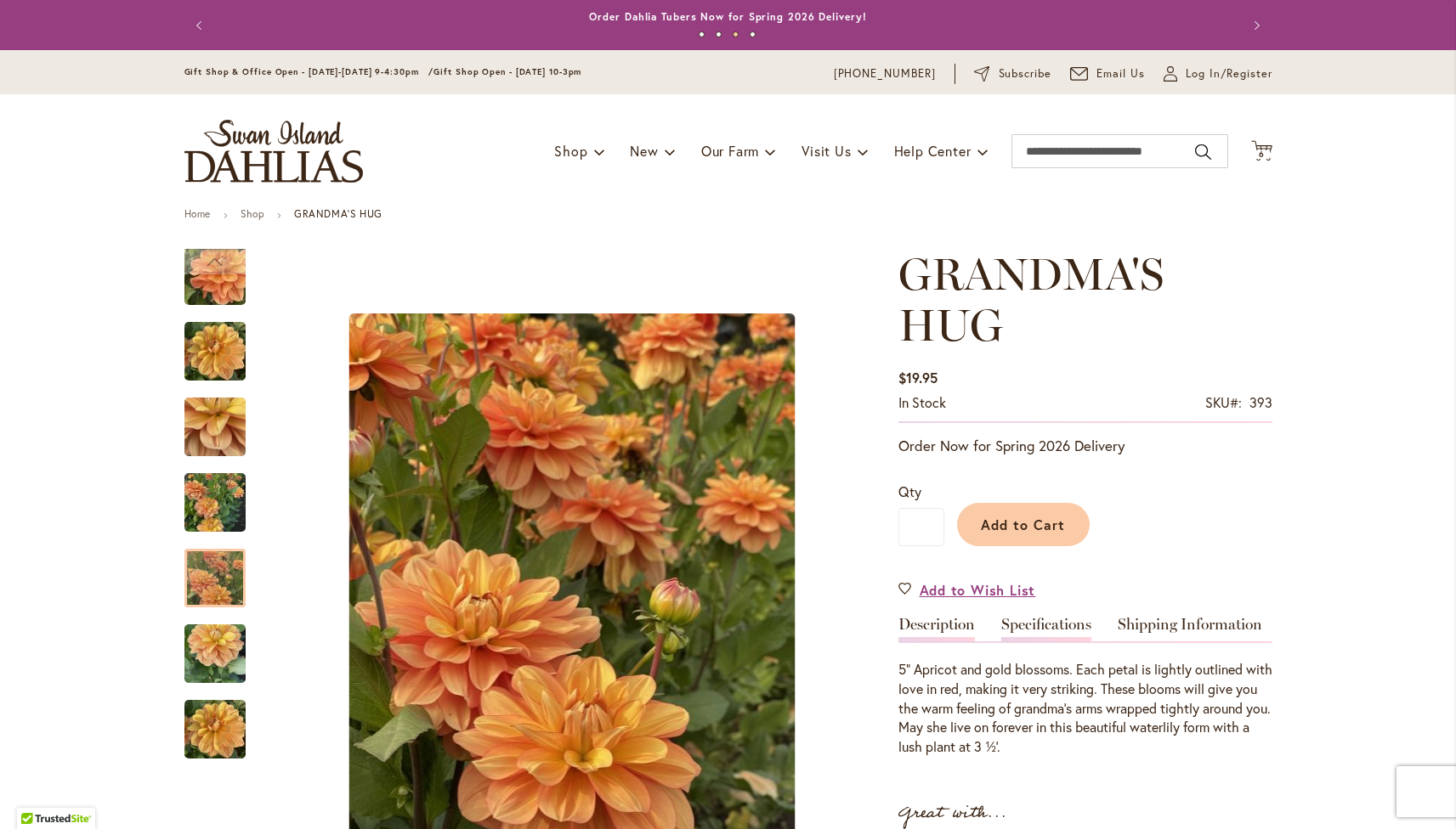
click at [1058, 633] on link "Specifications" at bounding box center [1047, 629] width 90 height 25
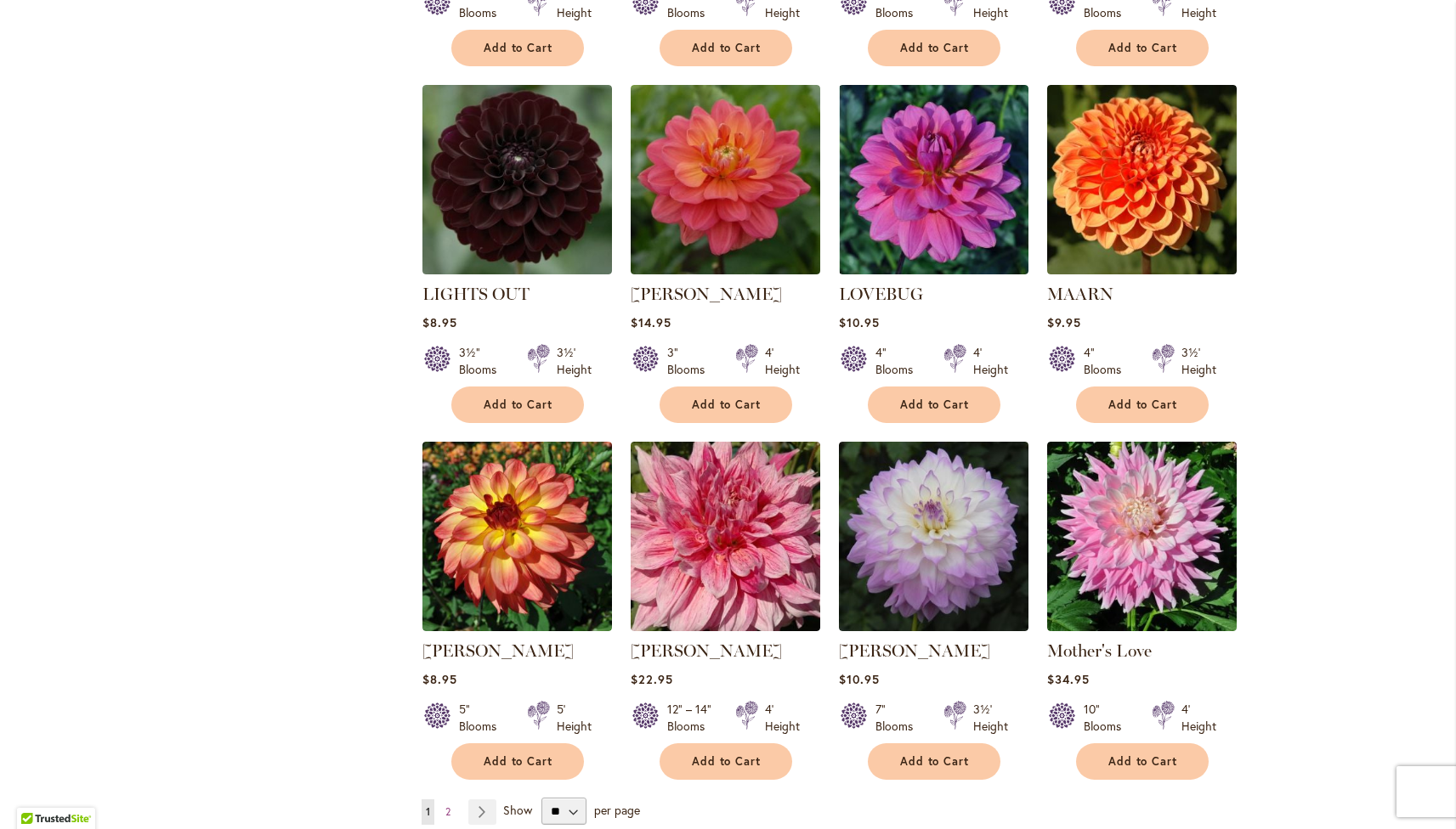
scroll to position [5422, 0]
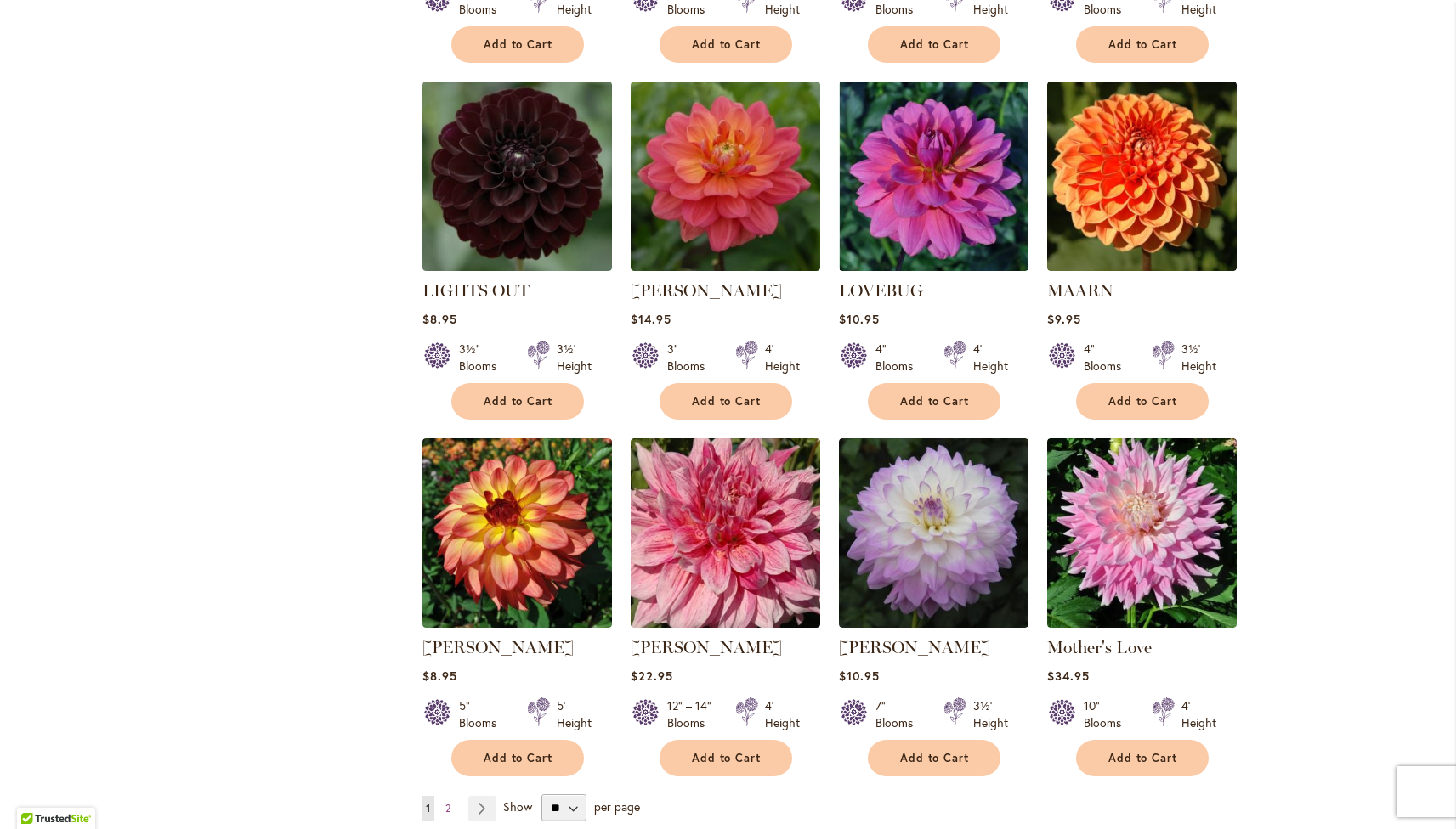
click at [462, 796] on li "Page Next" at bounding box center [479, 809] width 34 height 26
click at [470, 796] on link "Page Next" at bounding box center [482, 809] width 28 height 26
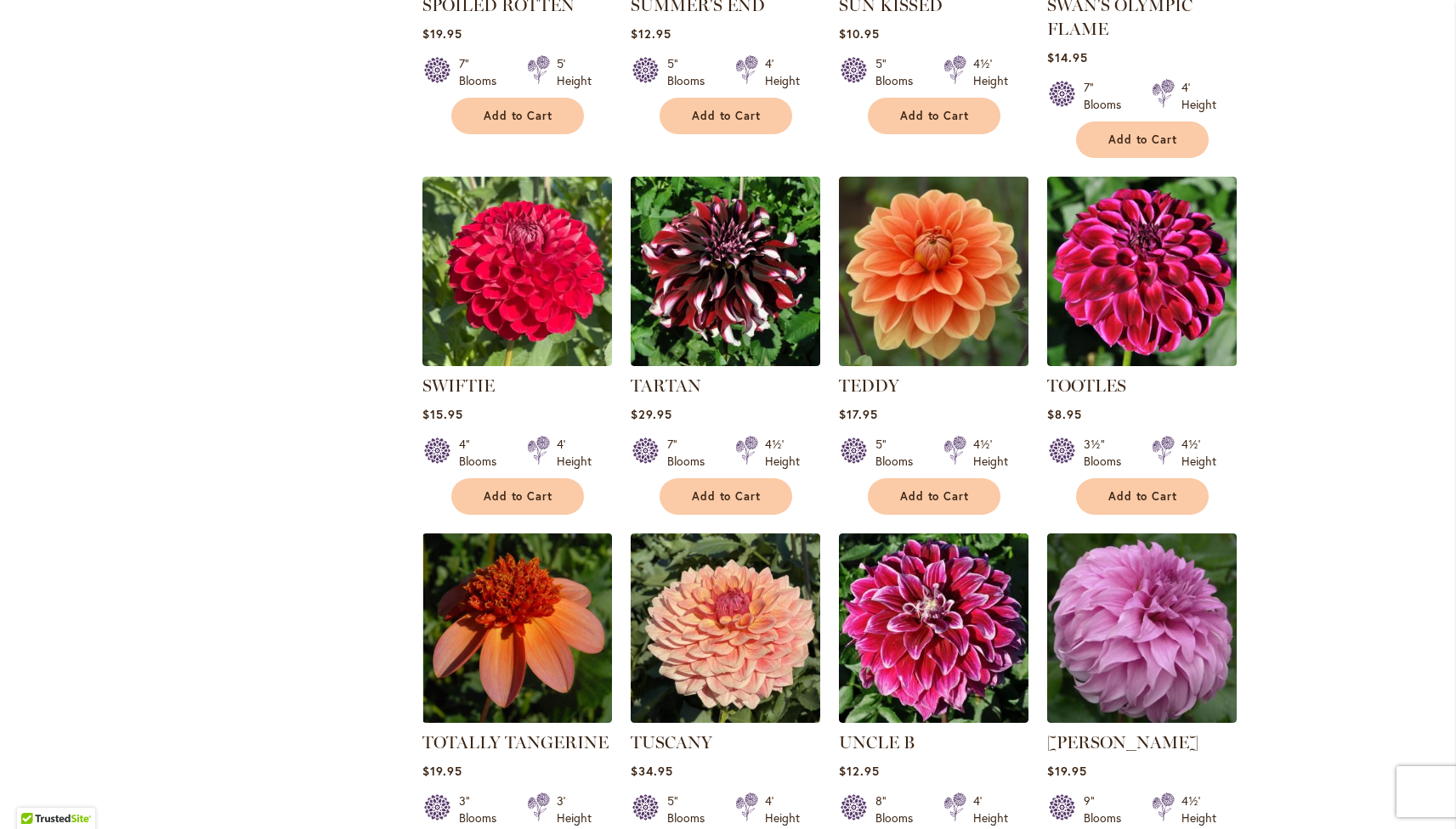
scroll to position [2403, 0]
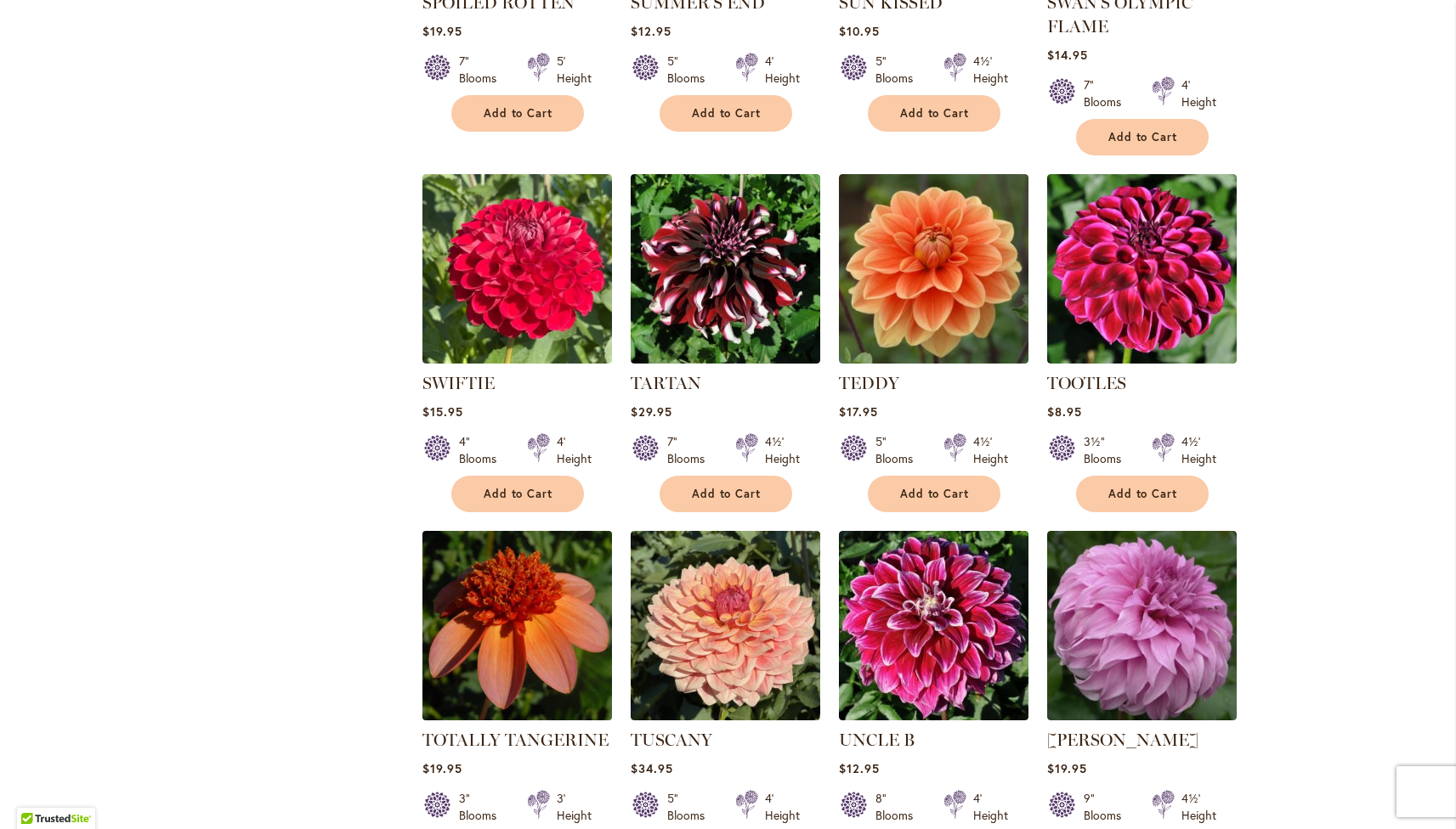
click at [505, 603] on img at bounding box center [517, 625] width 199 height 199
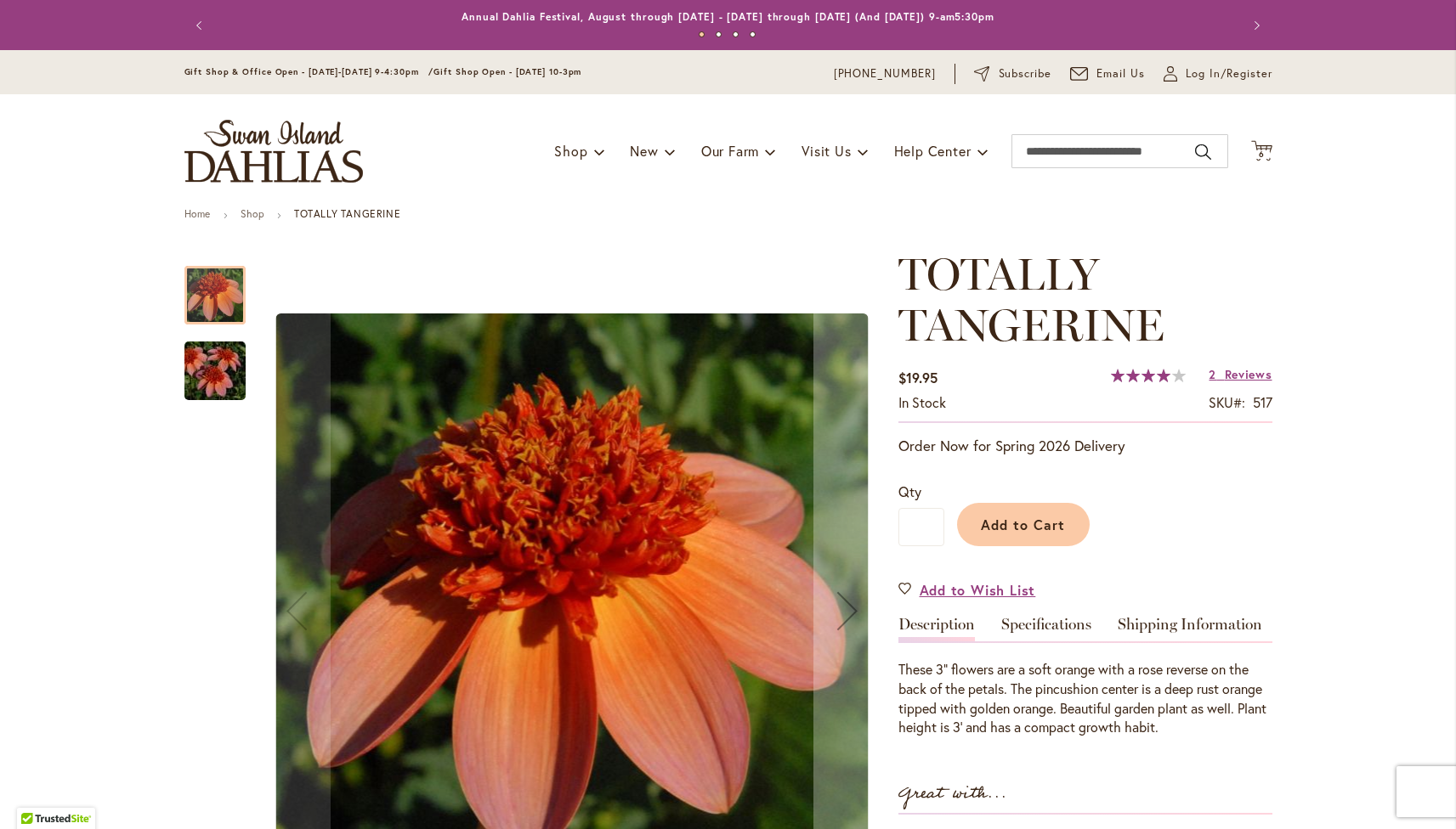
click at [218, 380] on img "TOTALLY TANGERINE" at bounding box center [215, 371] width 122 height 81
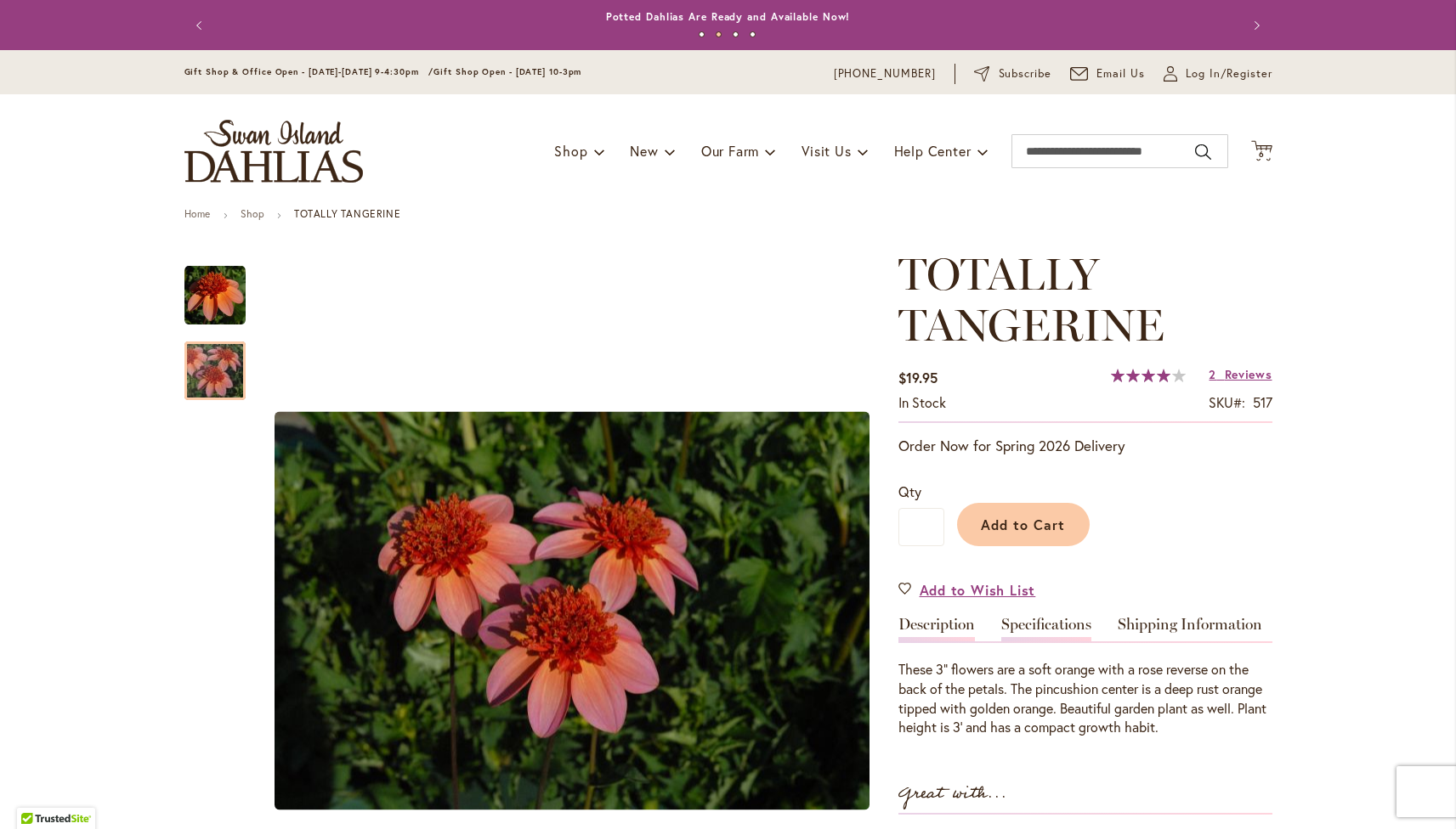
click at [1037, 622] on link "Specifications" at bounding box center [1047, 629] width 90 height 25
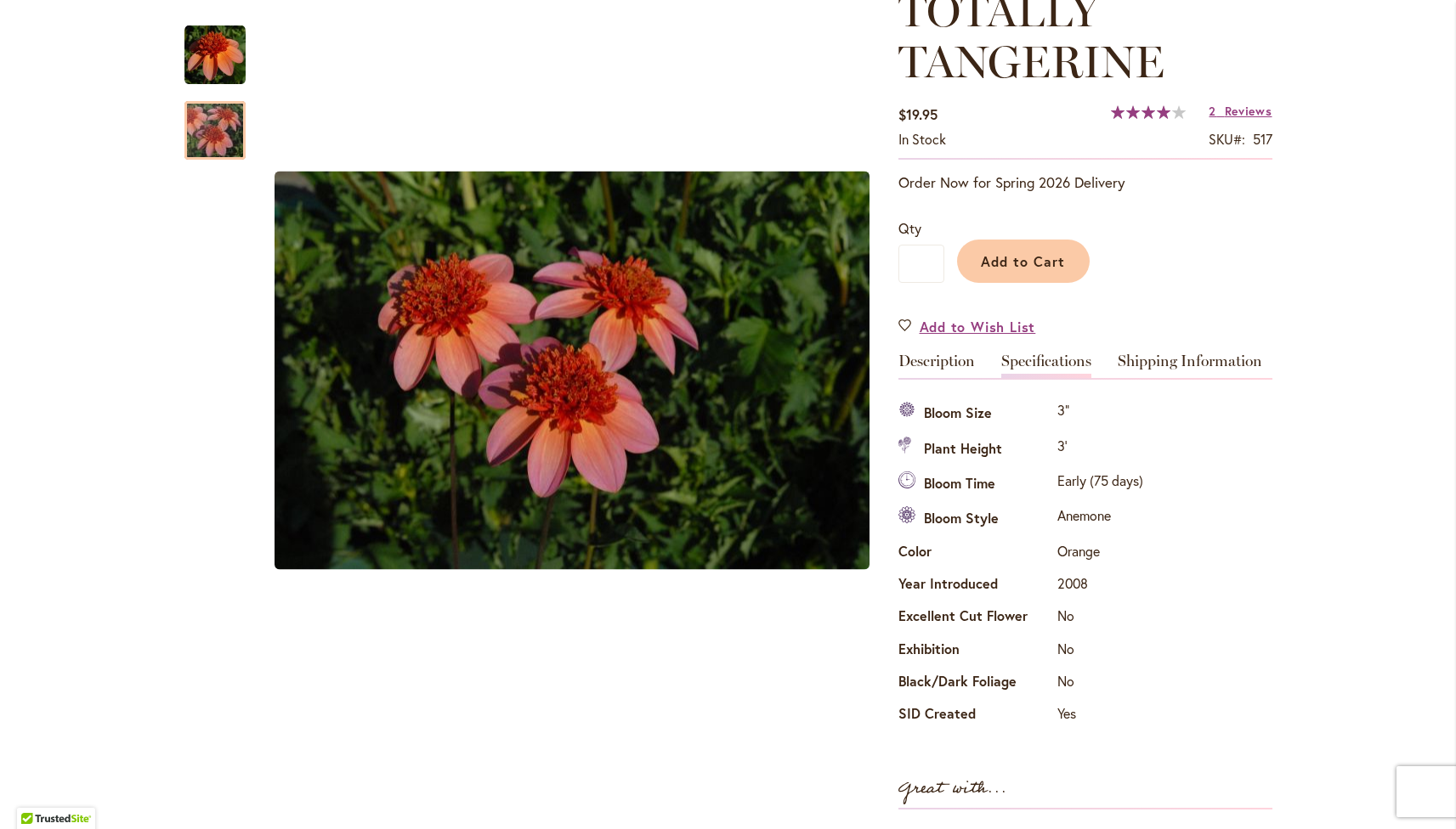
scroll to position [259, 0]
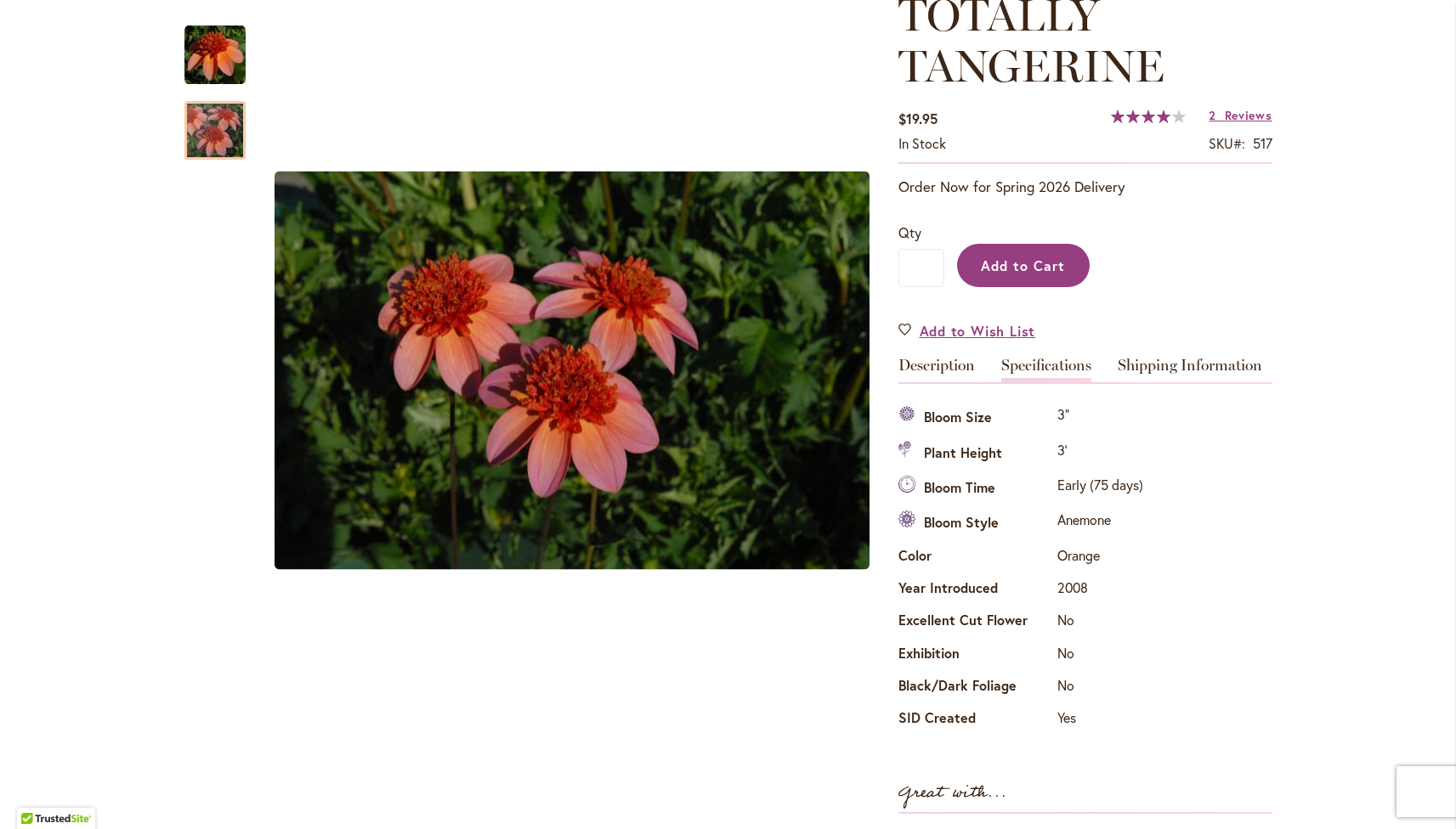
click at [1030, 255] on button "Add to Cart" at bounding box center [1024, 265] width 133 height 43
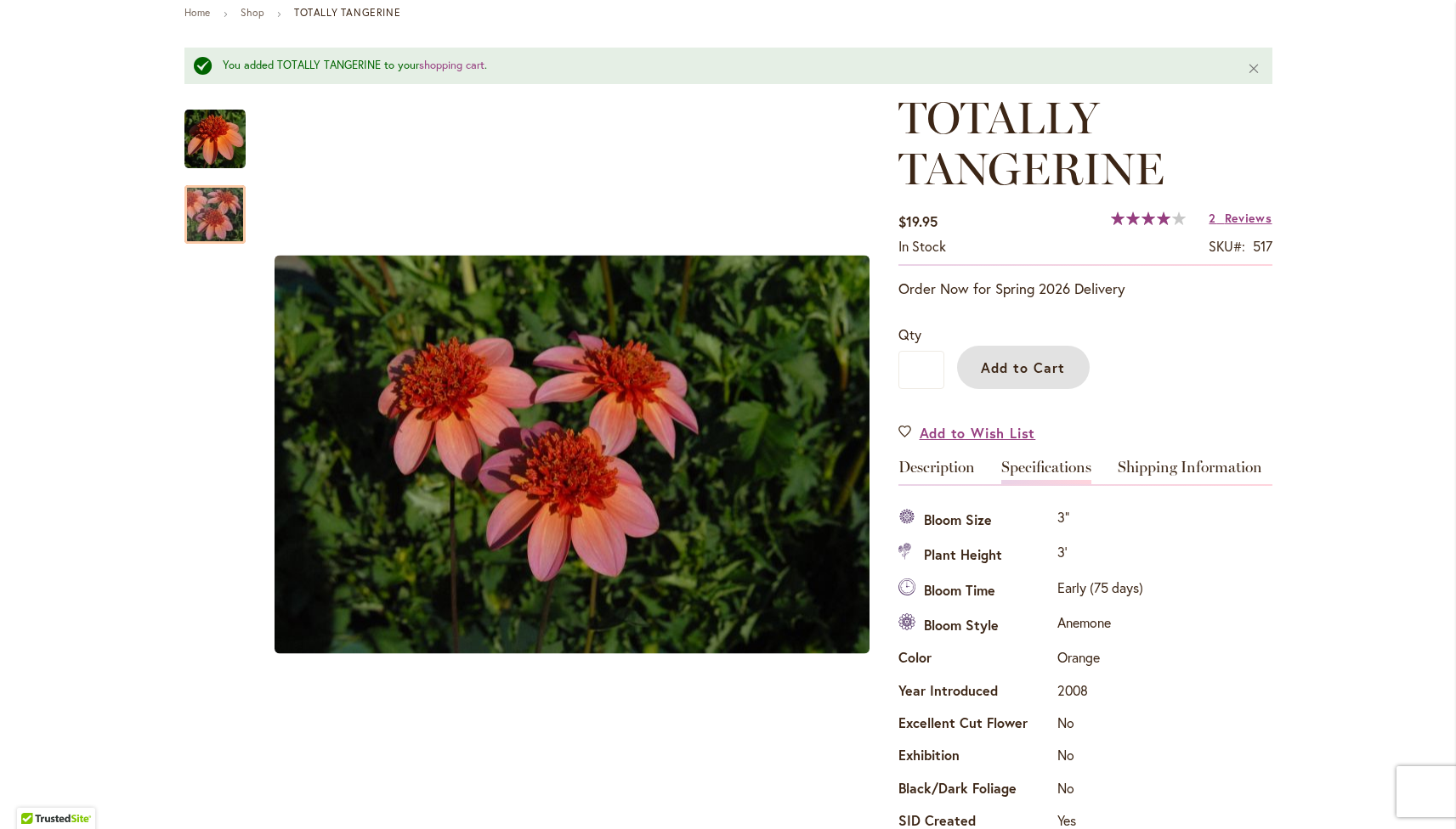
scroll to position [0, 0]
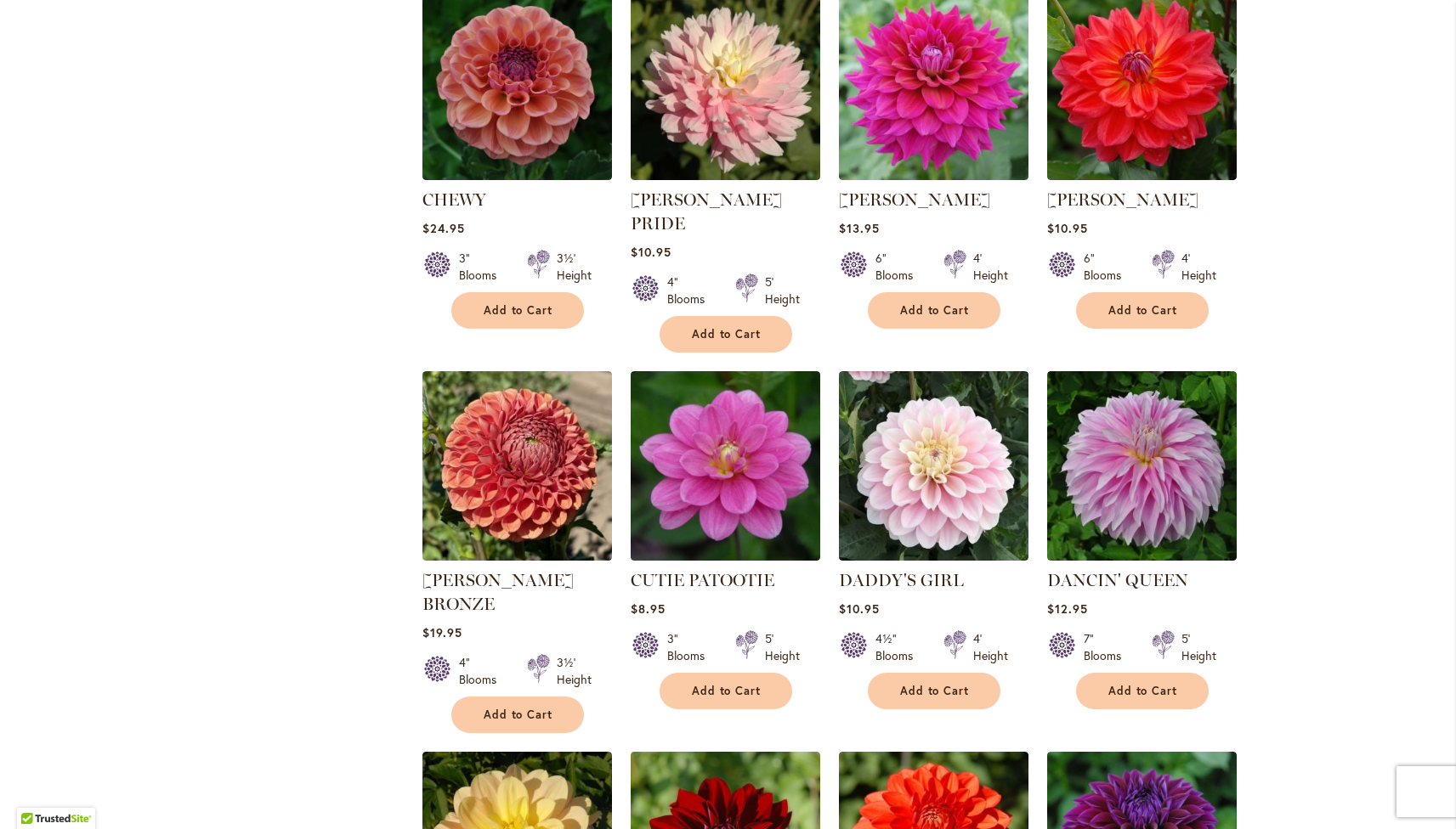
scroll to position [1847, 0]
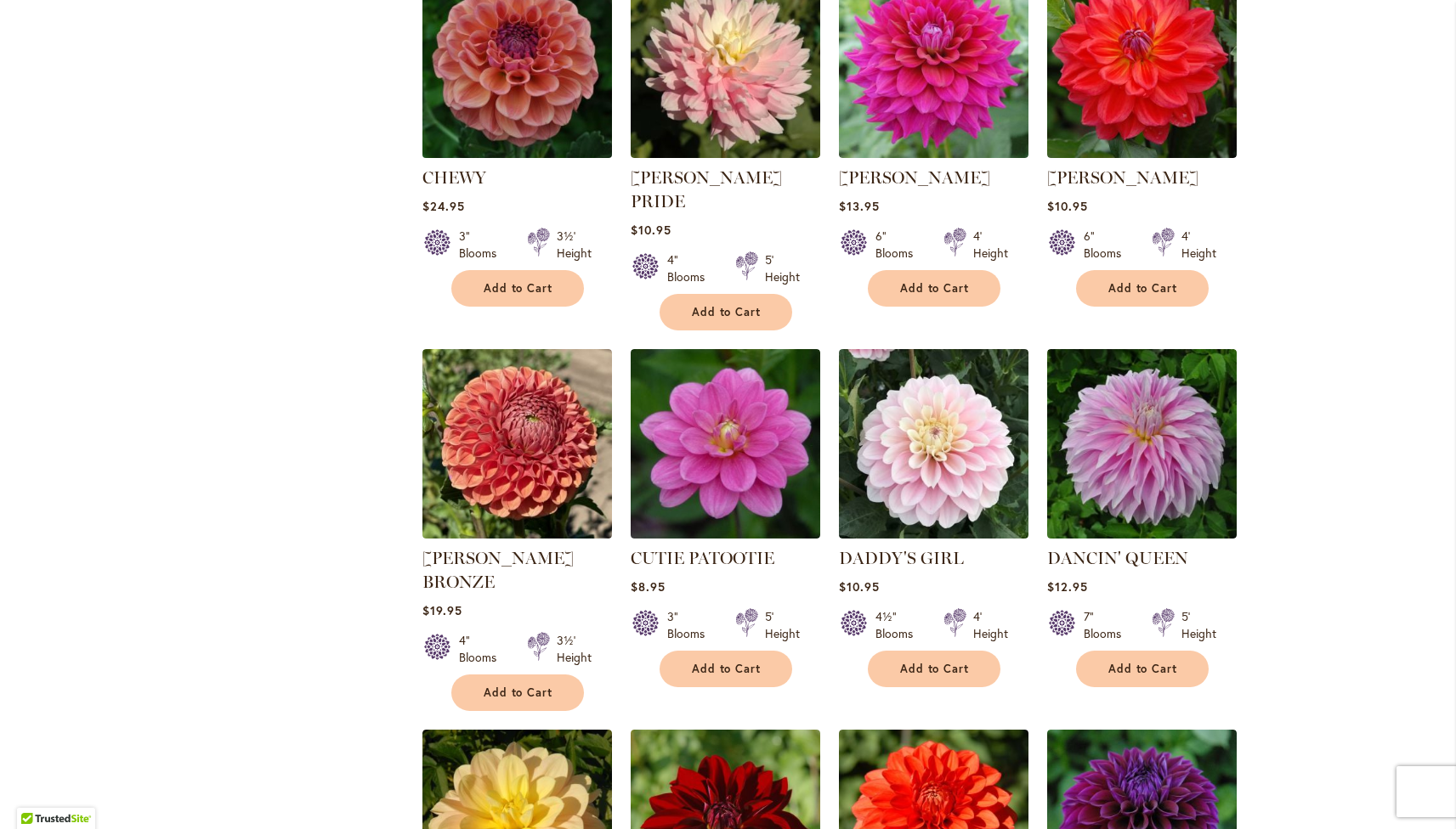
click at [520, 42] on img at bounding box center [517, 63] width 199 height 199
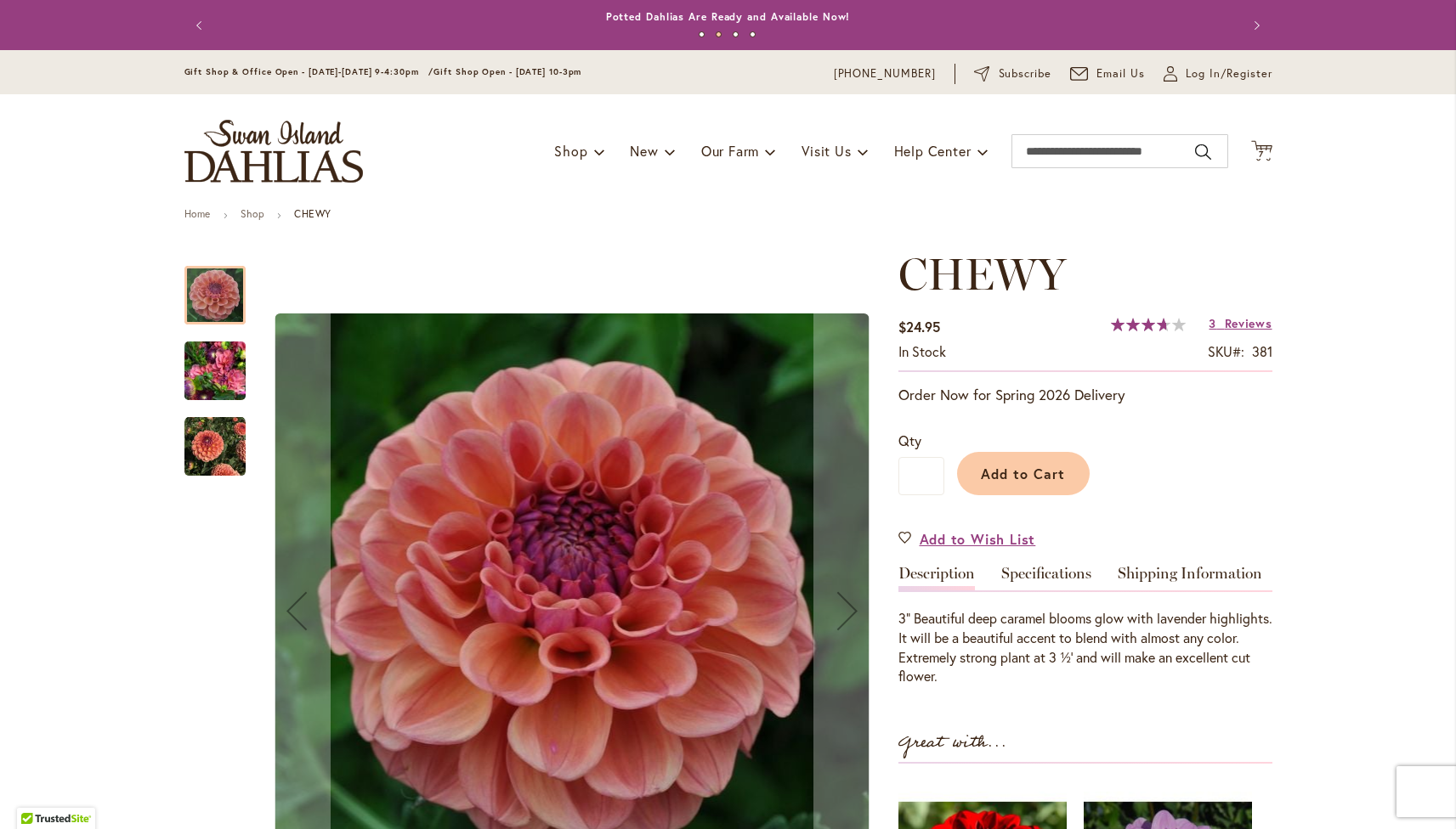
click at [218, 370] on img "CHEWY" at bounding box center [215, 371] width 61 height 81
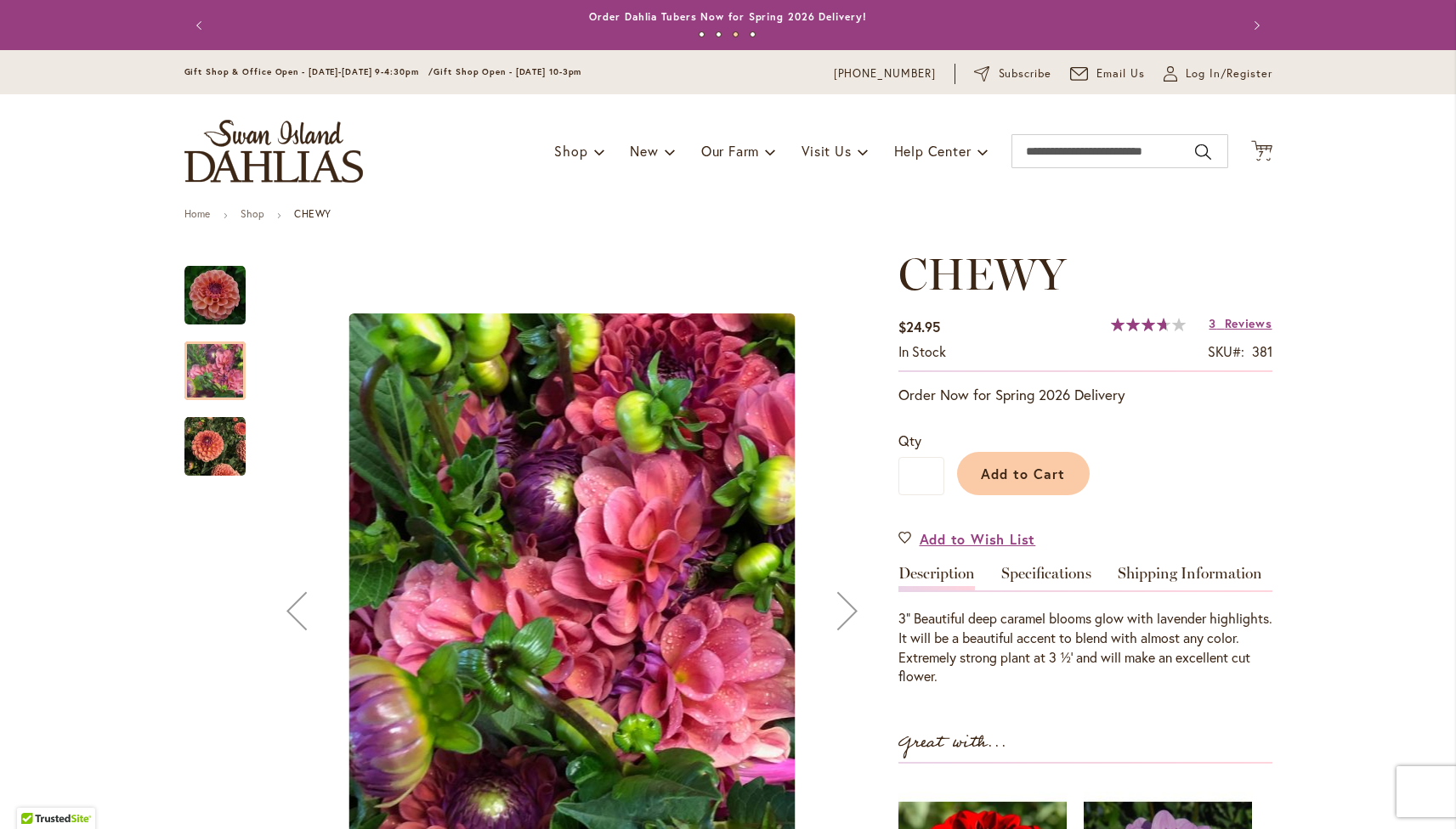
click at [221, 447] on img "CHEWY" at bounding box center [215, 447] width 61 height 61
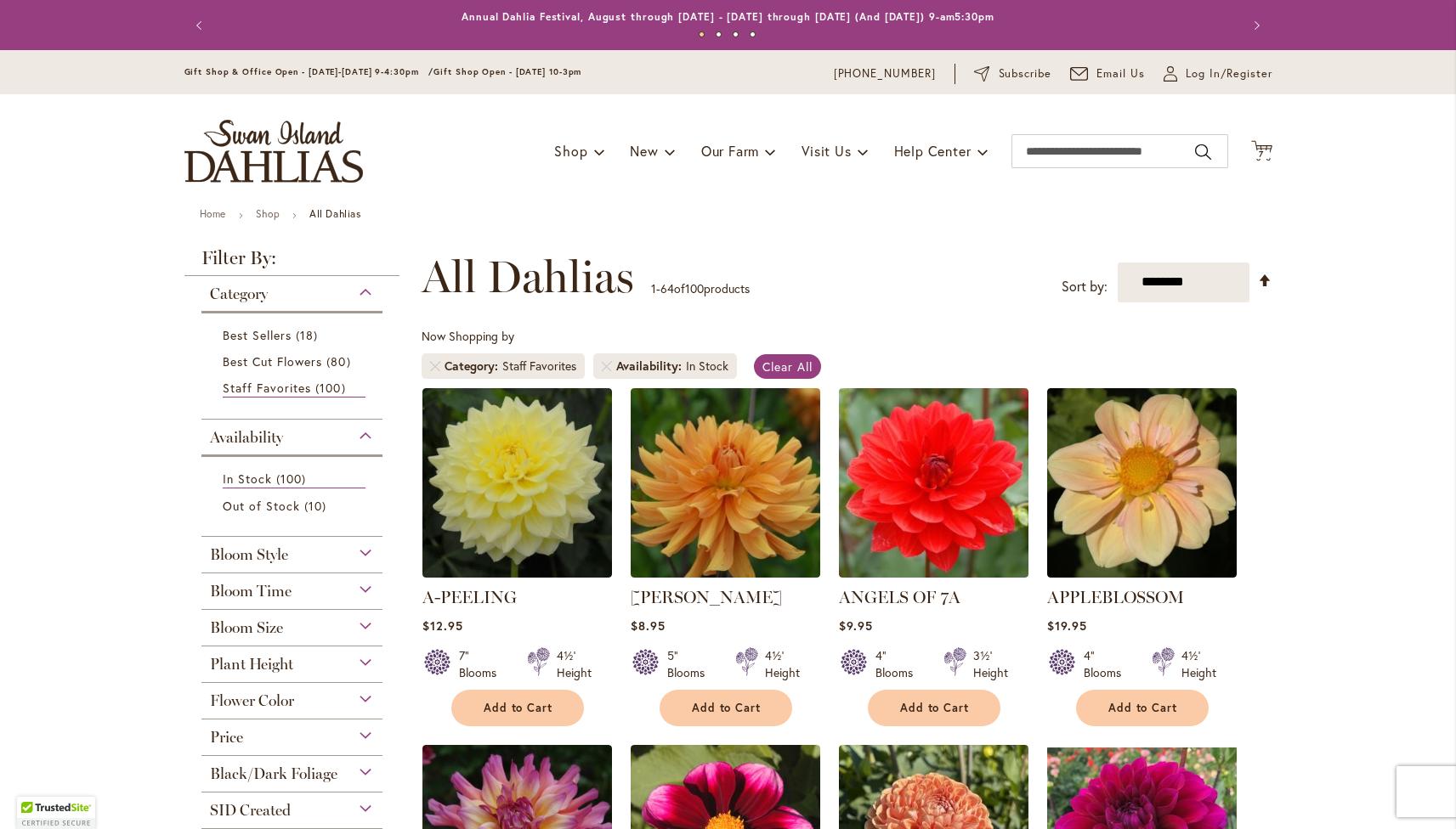
click at [232, 590] on span "Bloom Time" at bounding box center [251, 592] width 81 height 19
click at [254, 626] on span "Early (75 days)" at bounding box center [267, 632] width 89 height 16
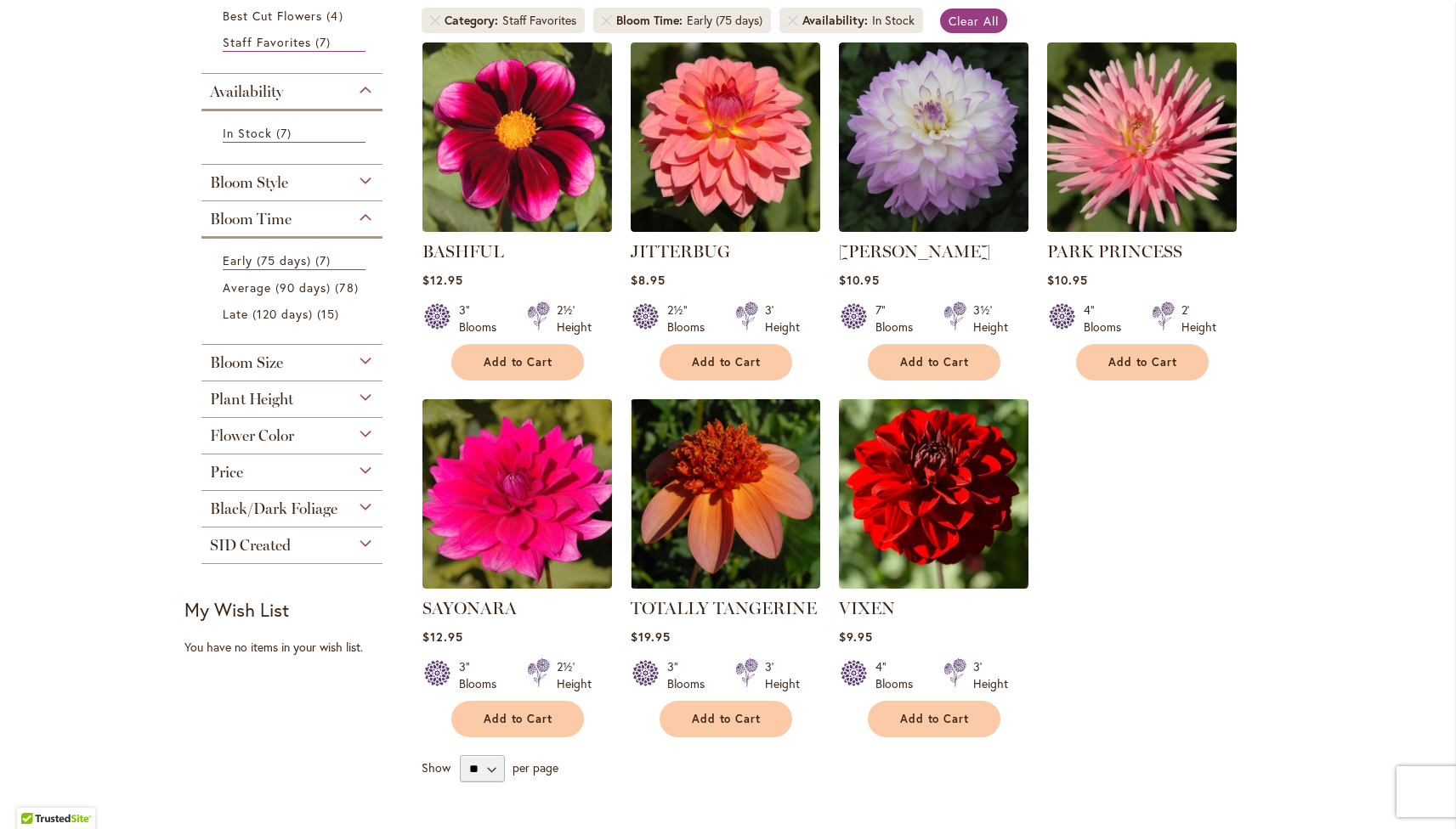
scroll to position [324, 0]
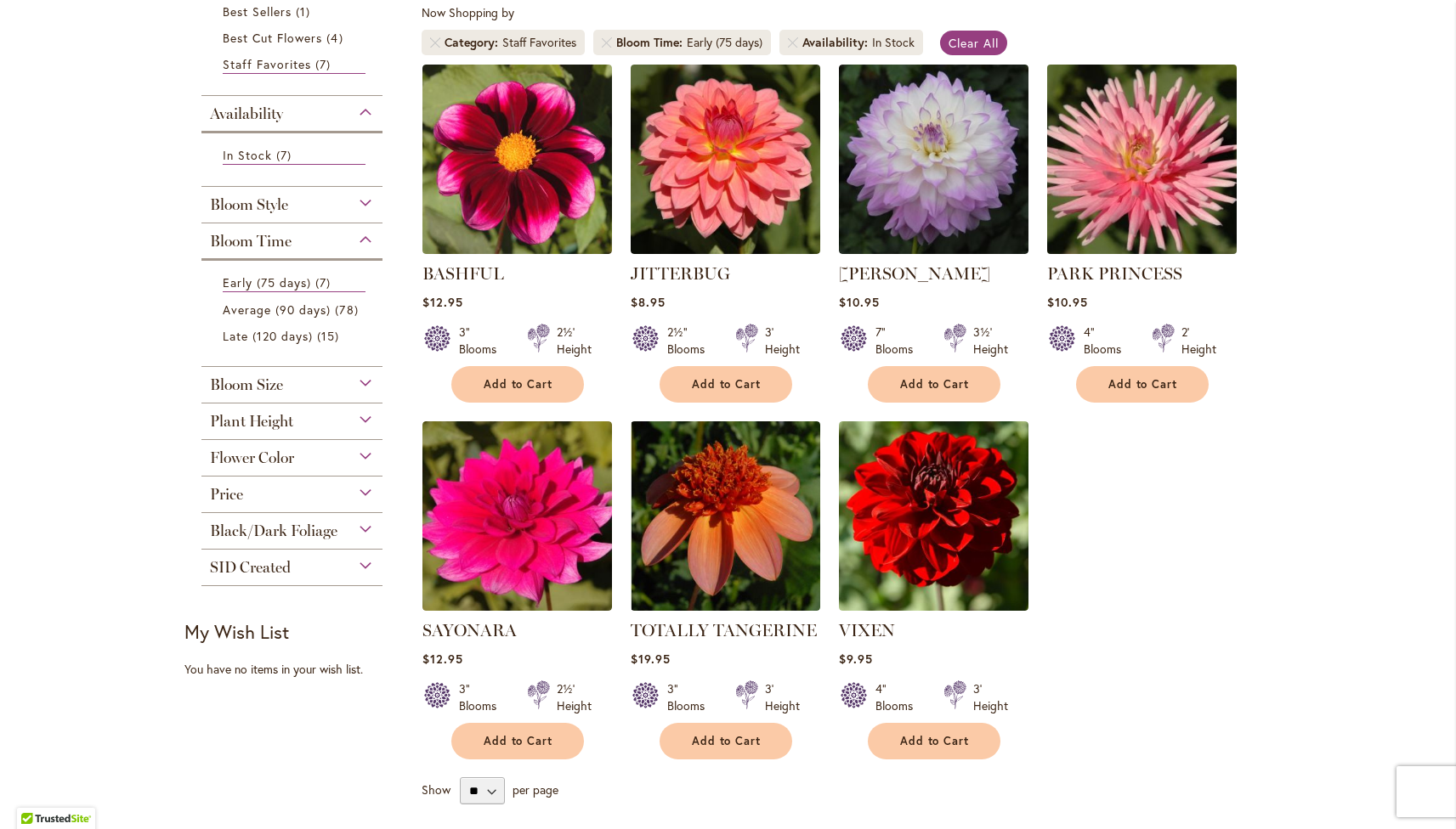
click at [1144, 215] on img at bounding box center [1142, 159] width 199 height 199
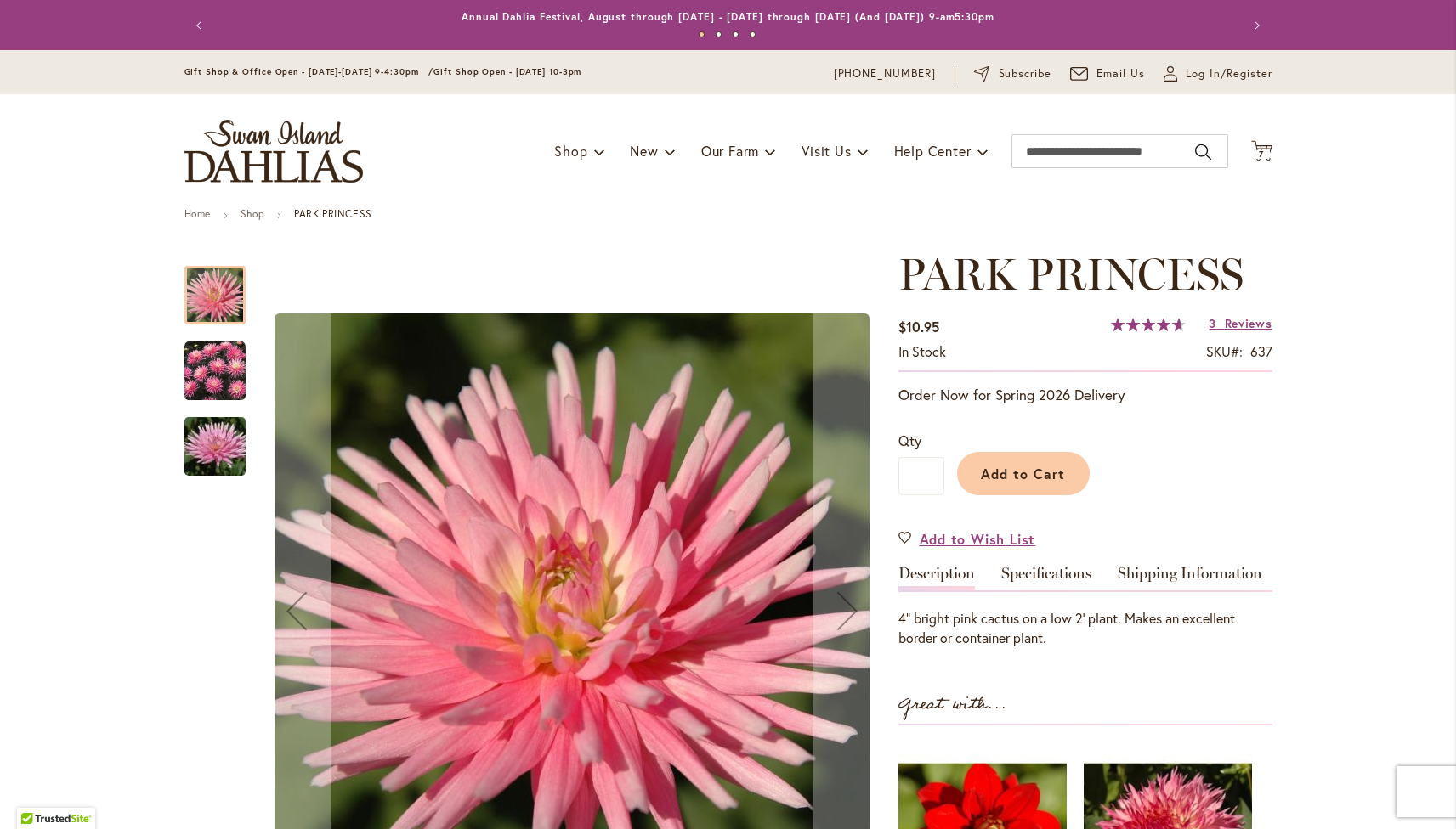
click at [207, 395] on img "PARK PRINCESS" at bounding box center [215, 371] width 61 height 61
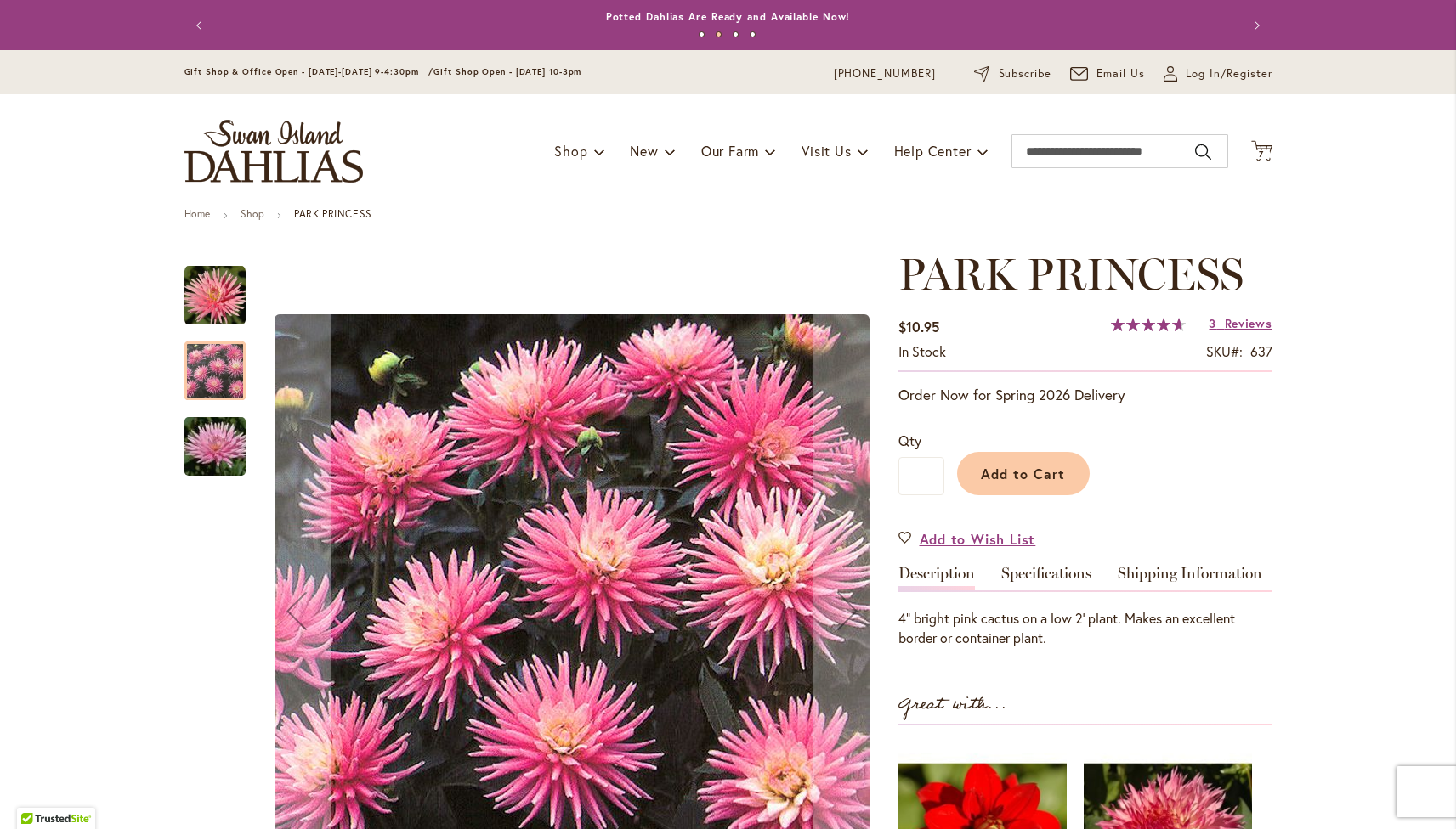
click at [215, 470] on img "PARK PRINCESS" at bounding box center [215, 447] width 122 height 92
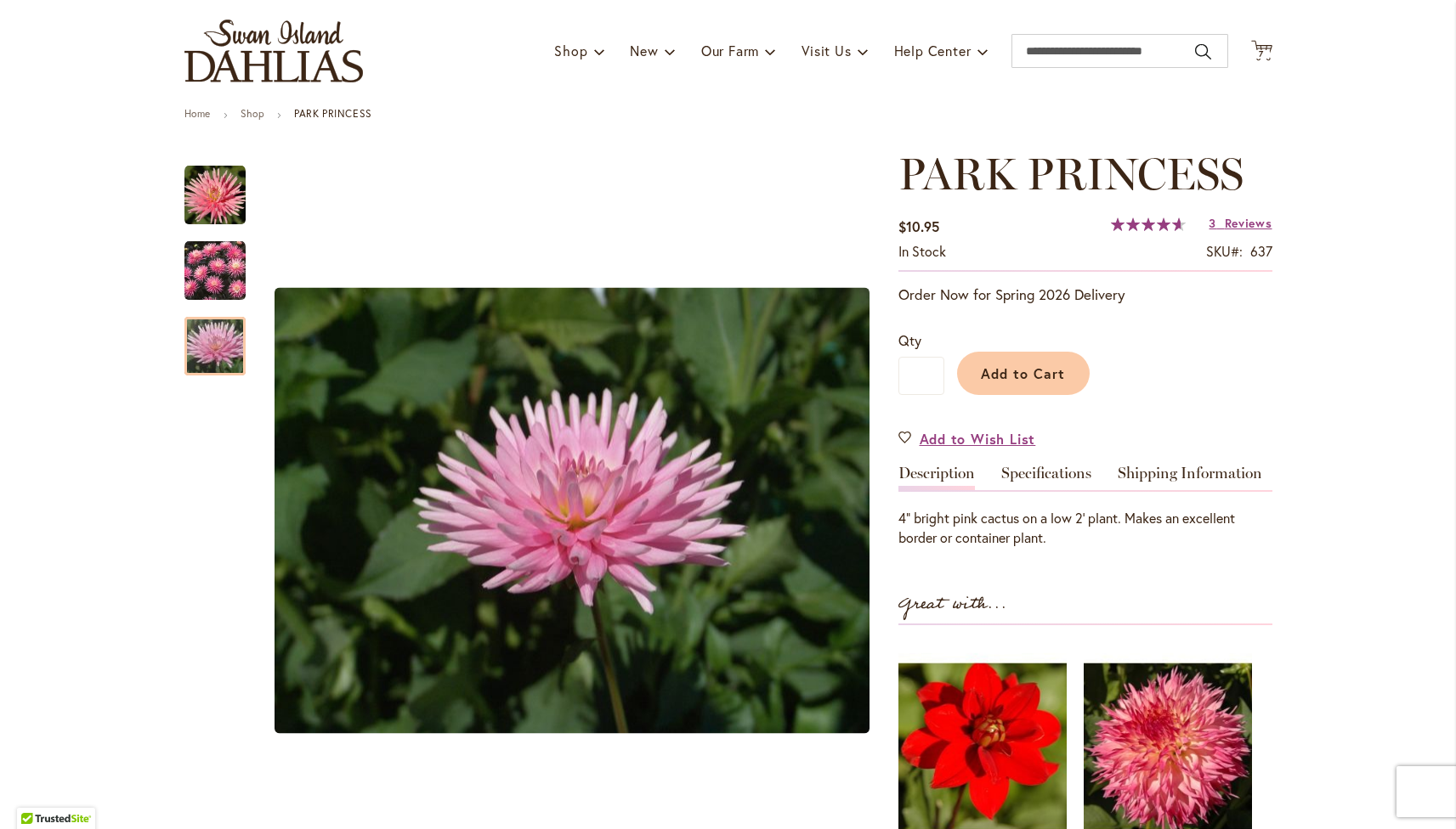
scroll to position [77, 0]
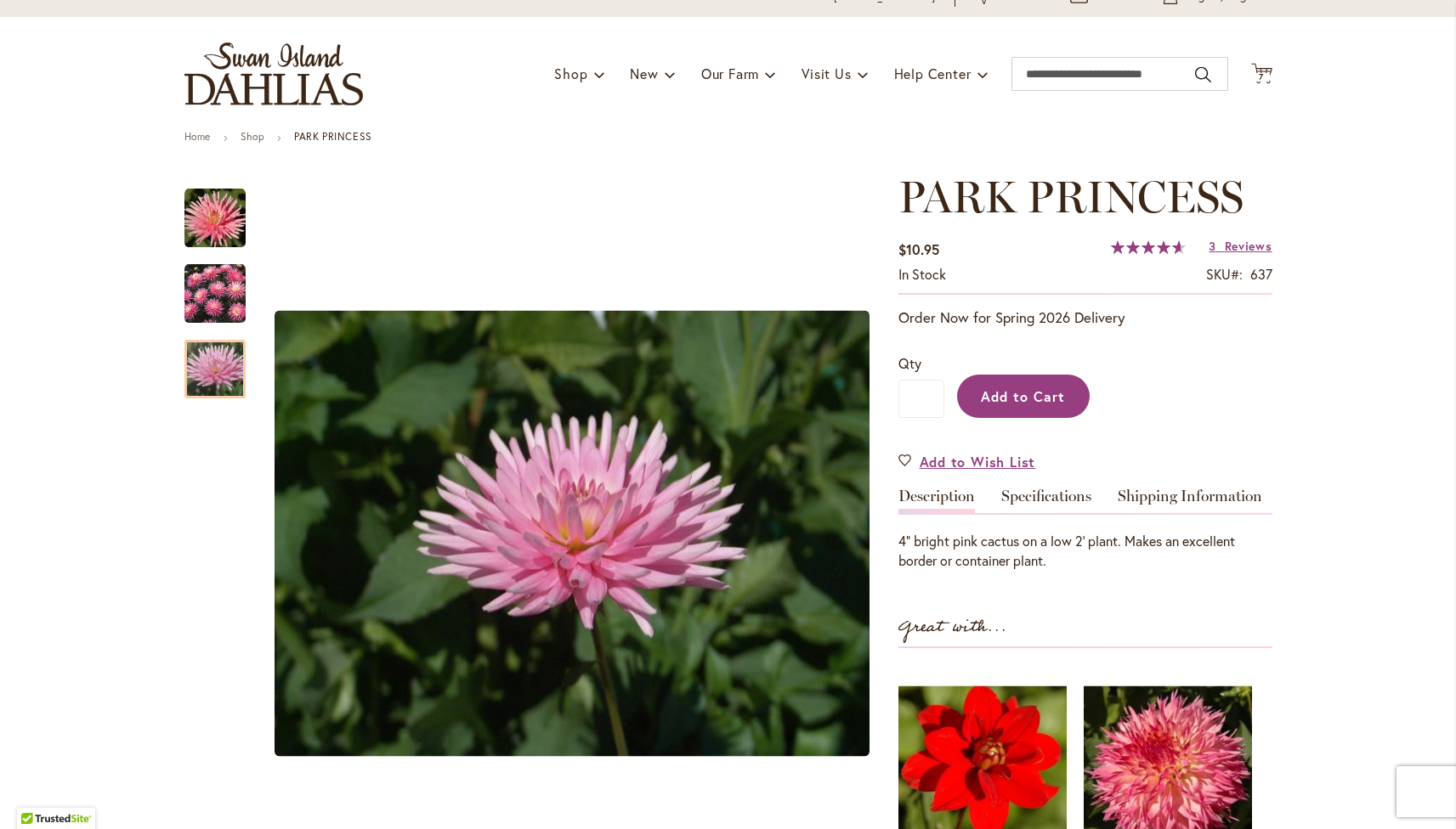
click at [1007, 401] on span "Add to Cart" at bounding box center [1024, 396] width 84 height 18
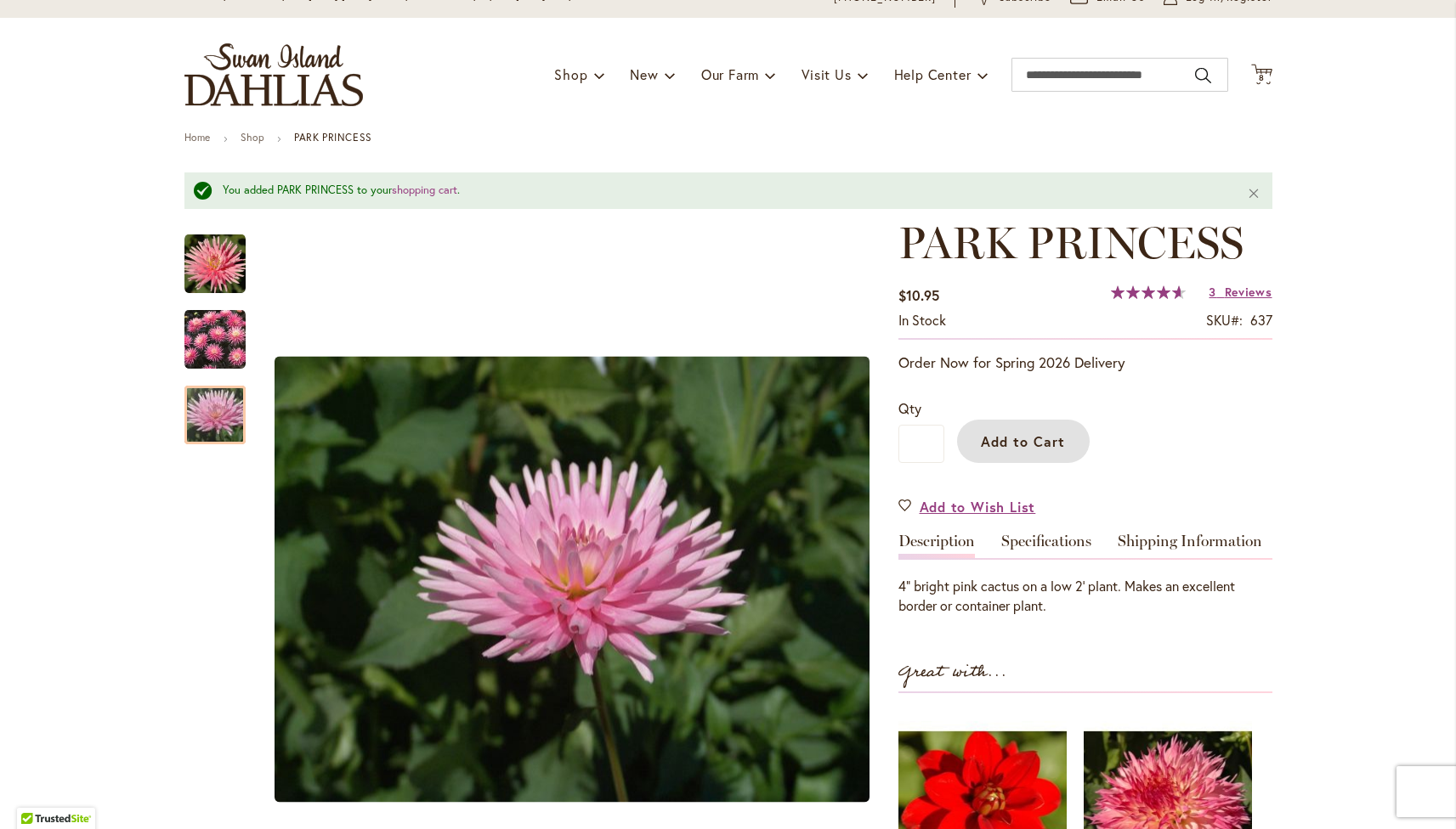
scroll to position [0, 0]
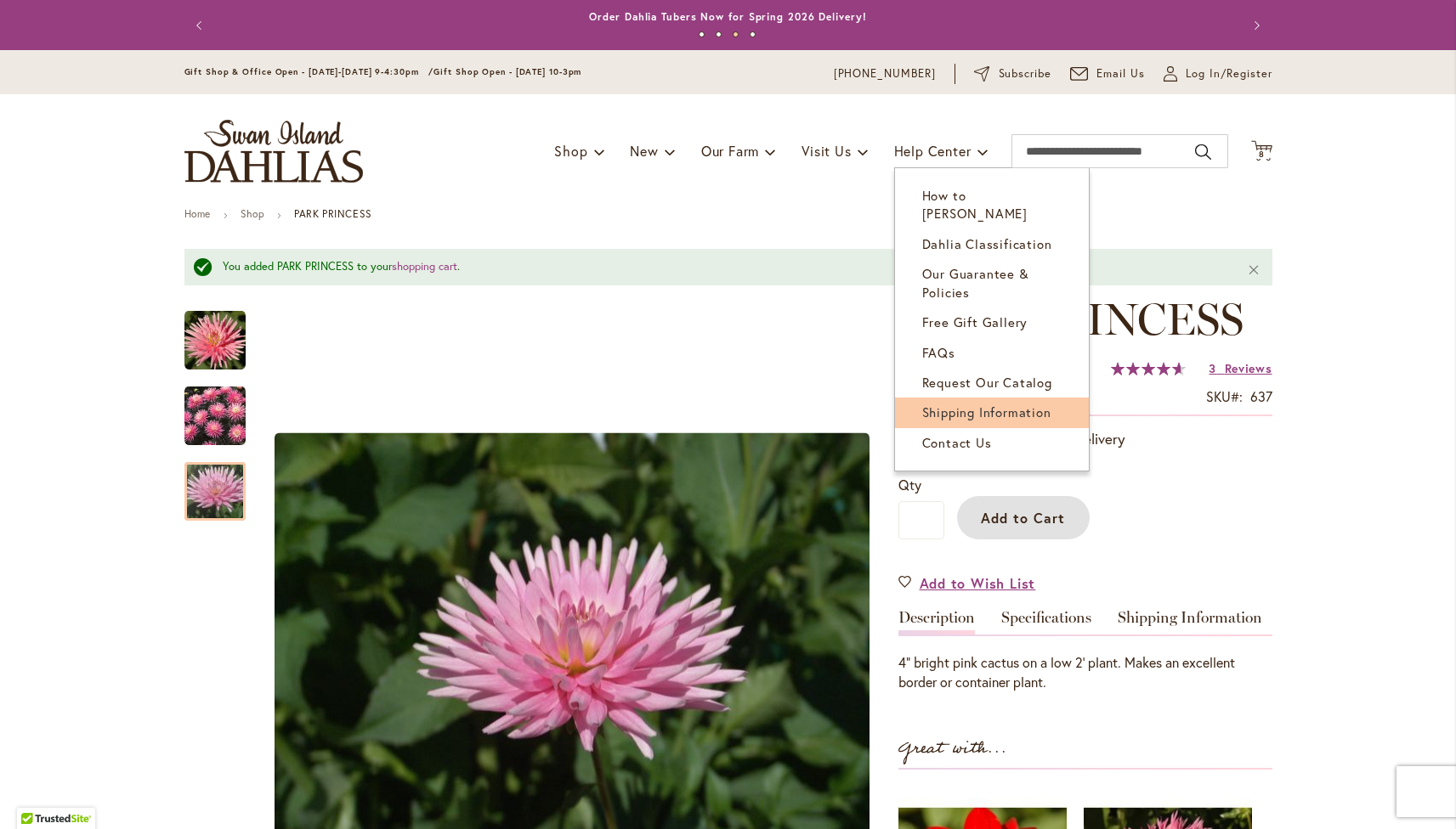
click at [951, 404] on span "Shipping Information" at bounding box center [986, 412] width 129 height 17
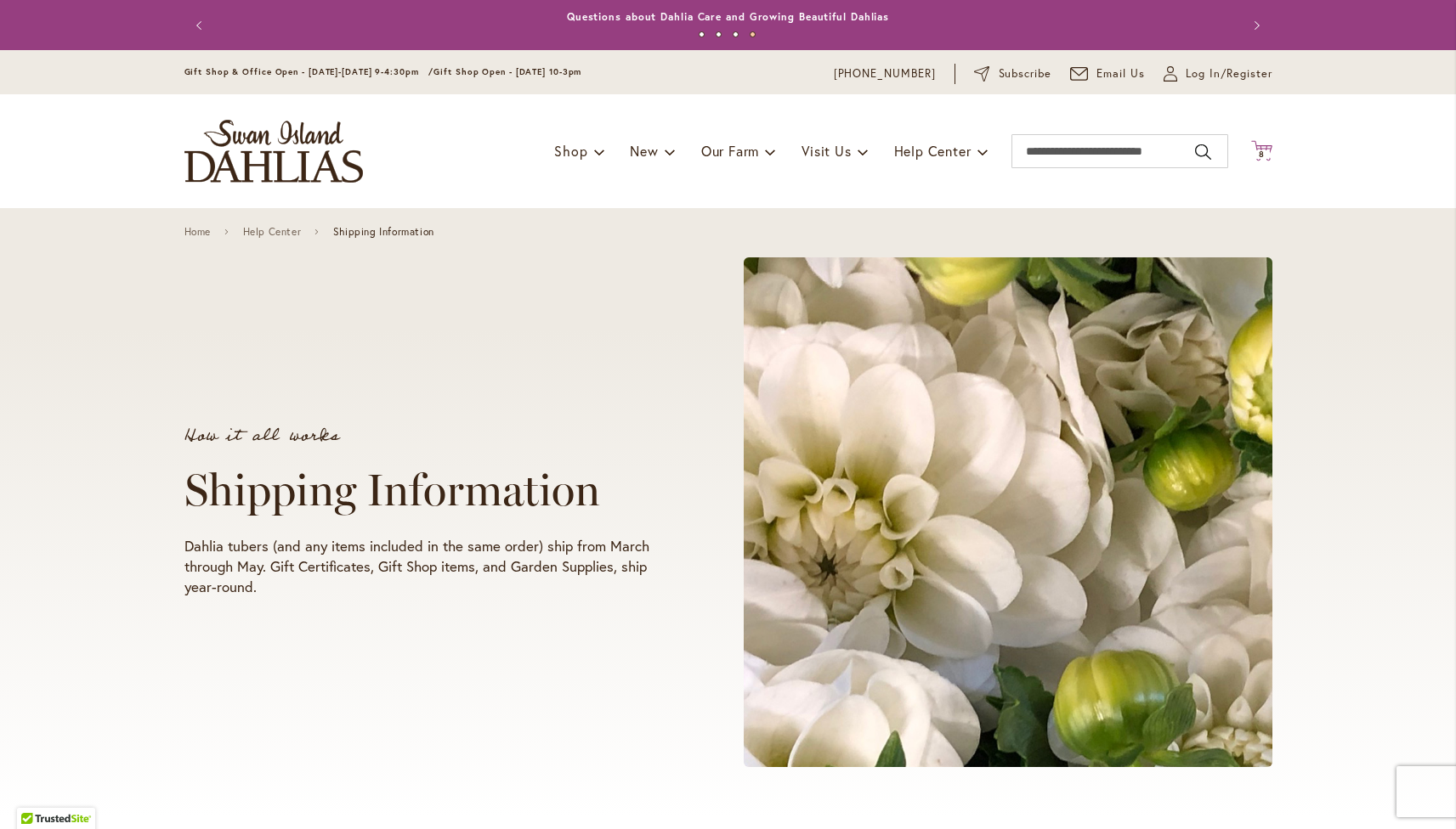
click at [1259, 153] on span "8" at bounding box center [1262, 155] width 6 height 11
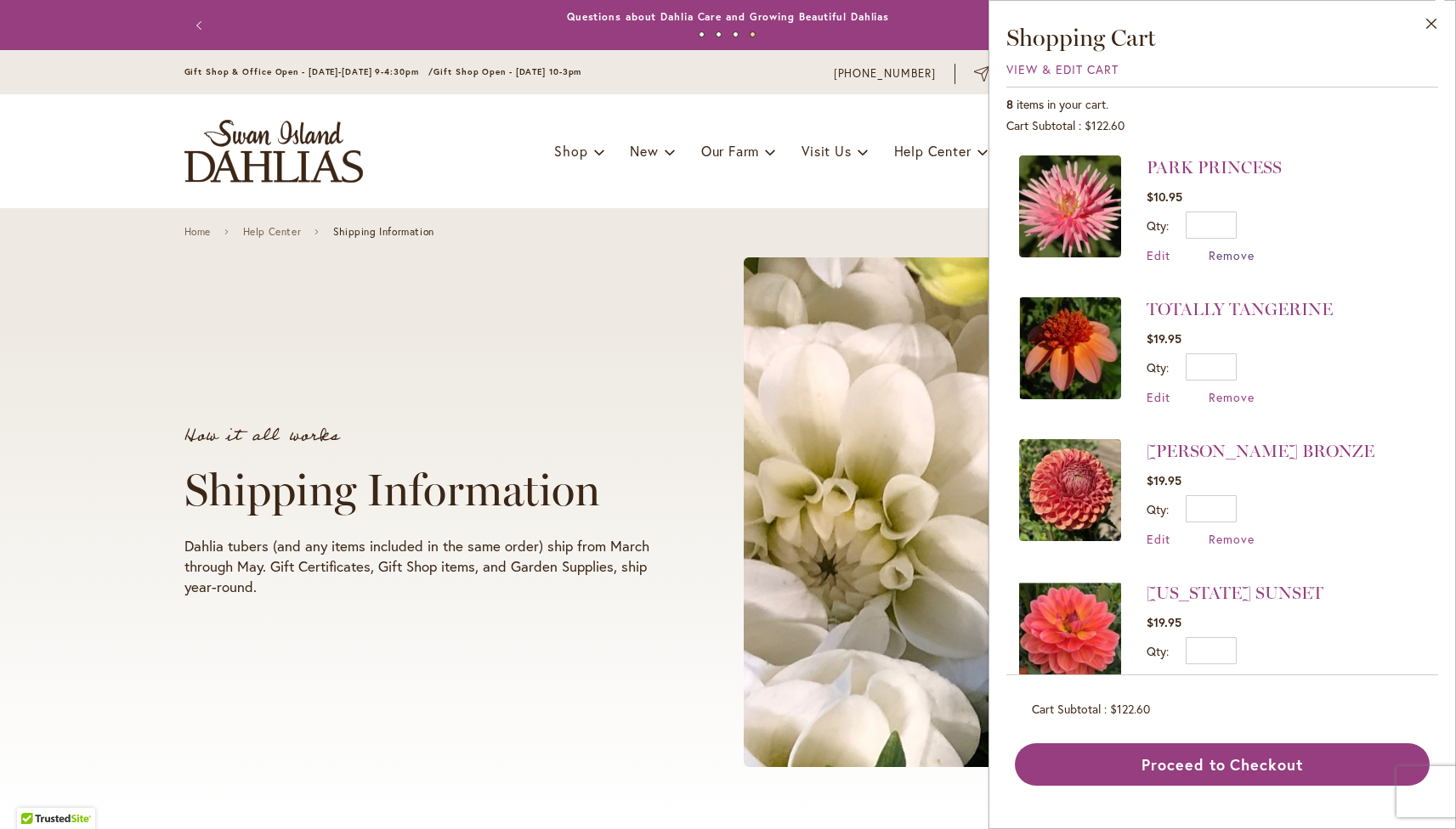
click at [1220, 259] on span "Remove" at bounding box center [1232, 255] width 46 height 16
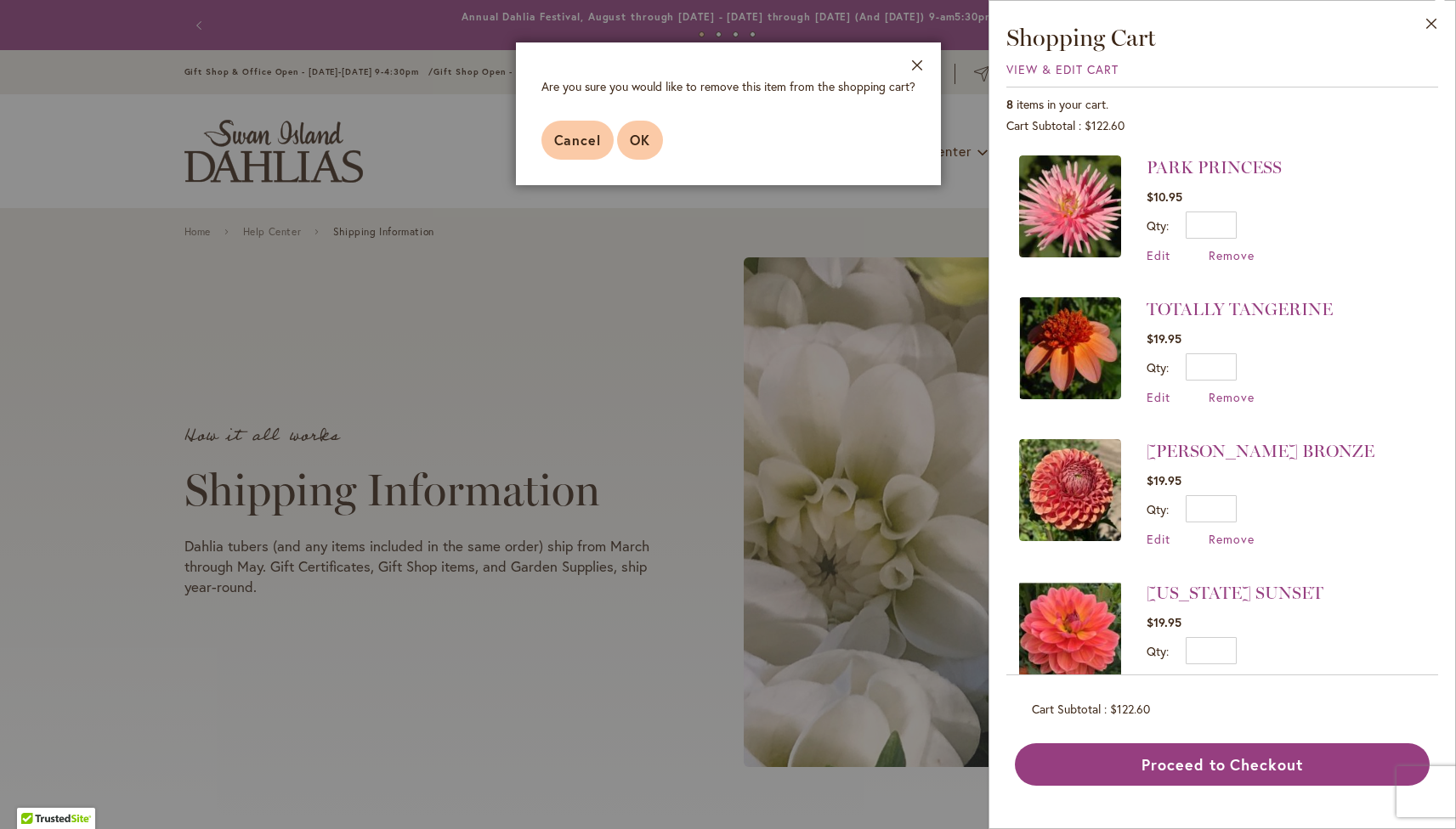
click at [627, 142] on button "OK" at bounding box center [640, 140] width 46 height 39
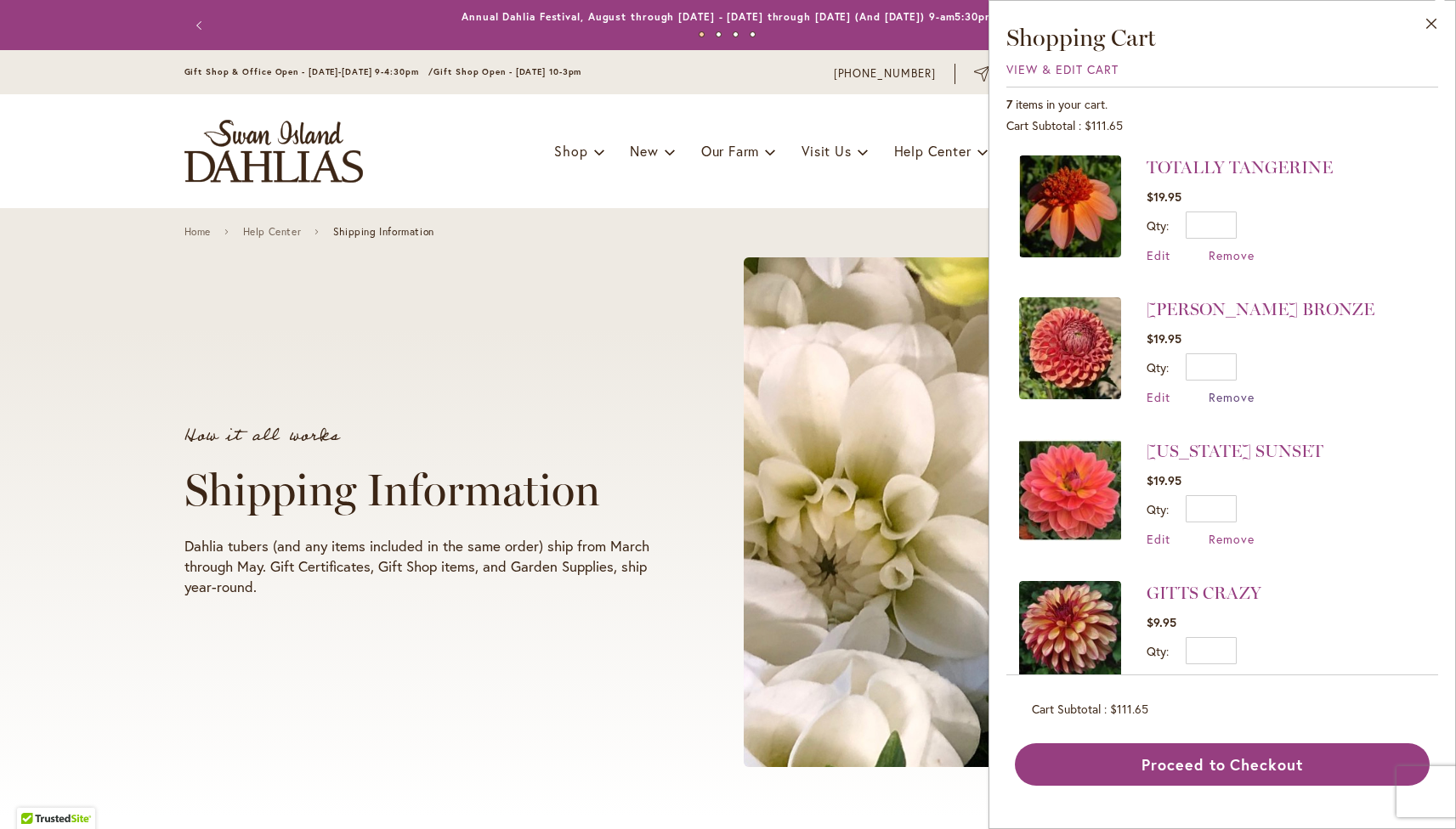
click at [1234, 400] on span "Remove" at bounding box center [1232, 397] width 46 height 16
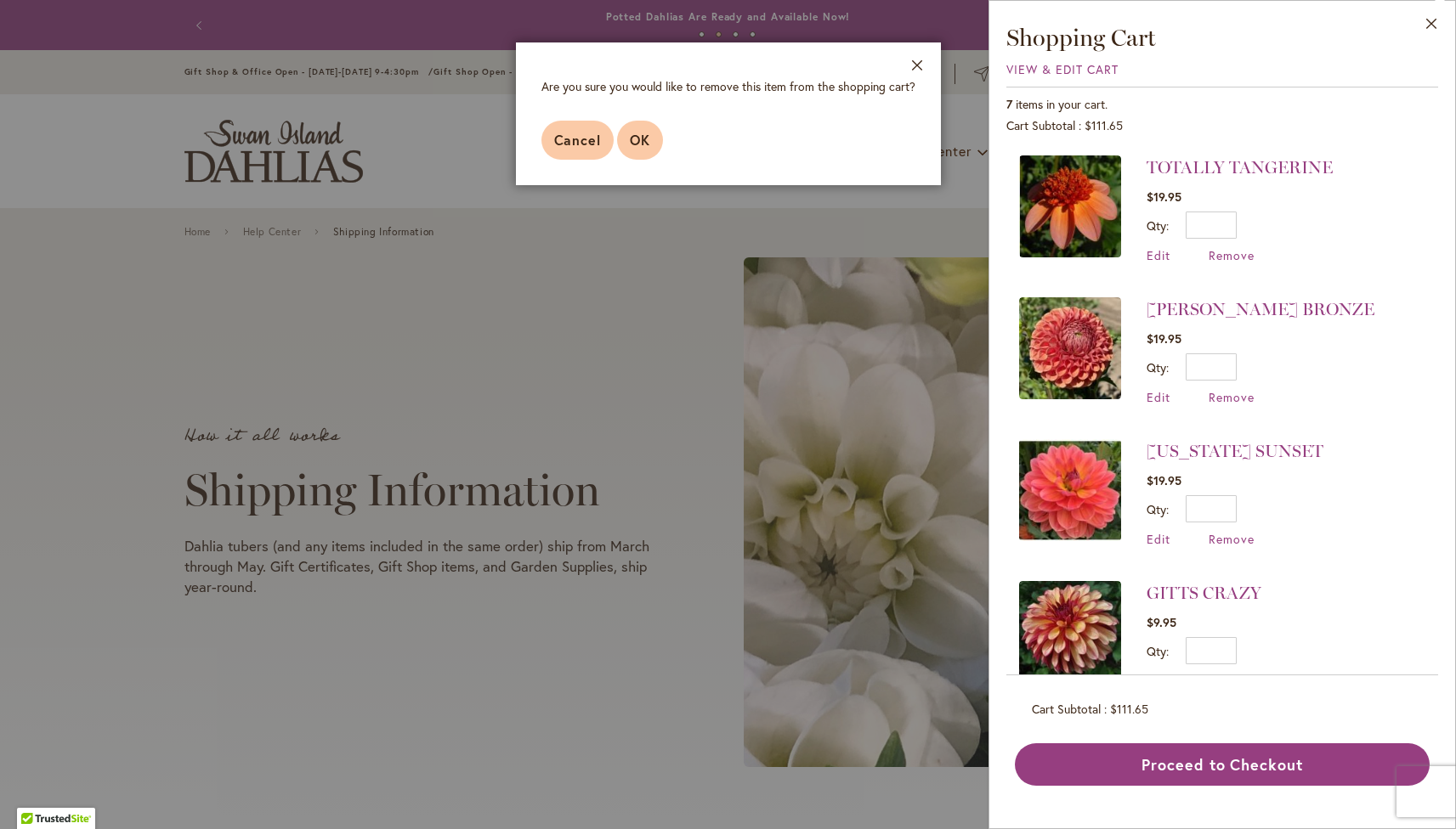
click at [639, 140] on span "OK" at bounding box center [640, 140] width 20 height 18
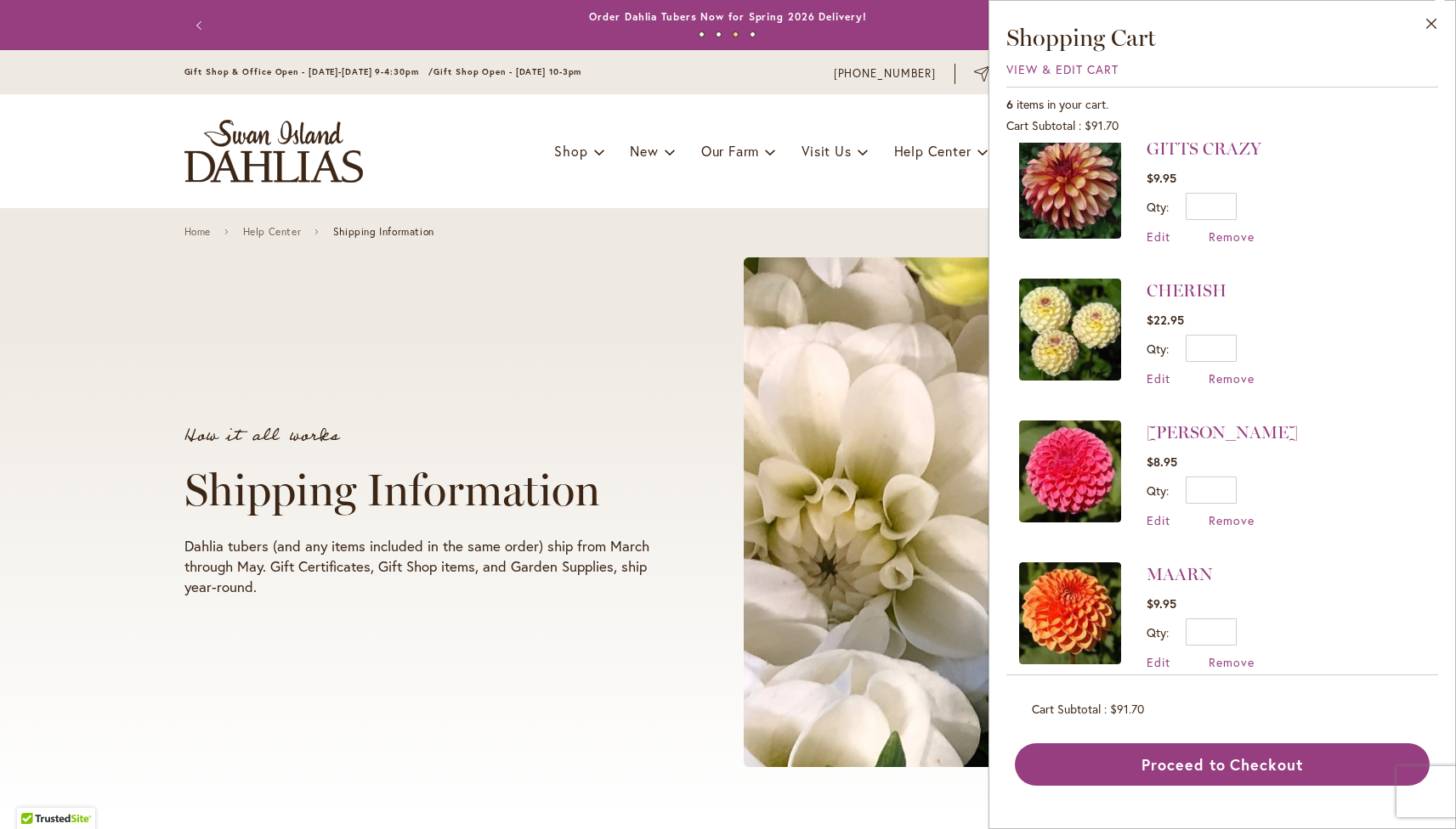
scroll to position [325, 0]
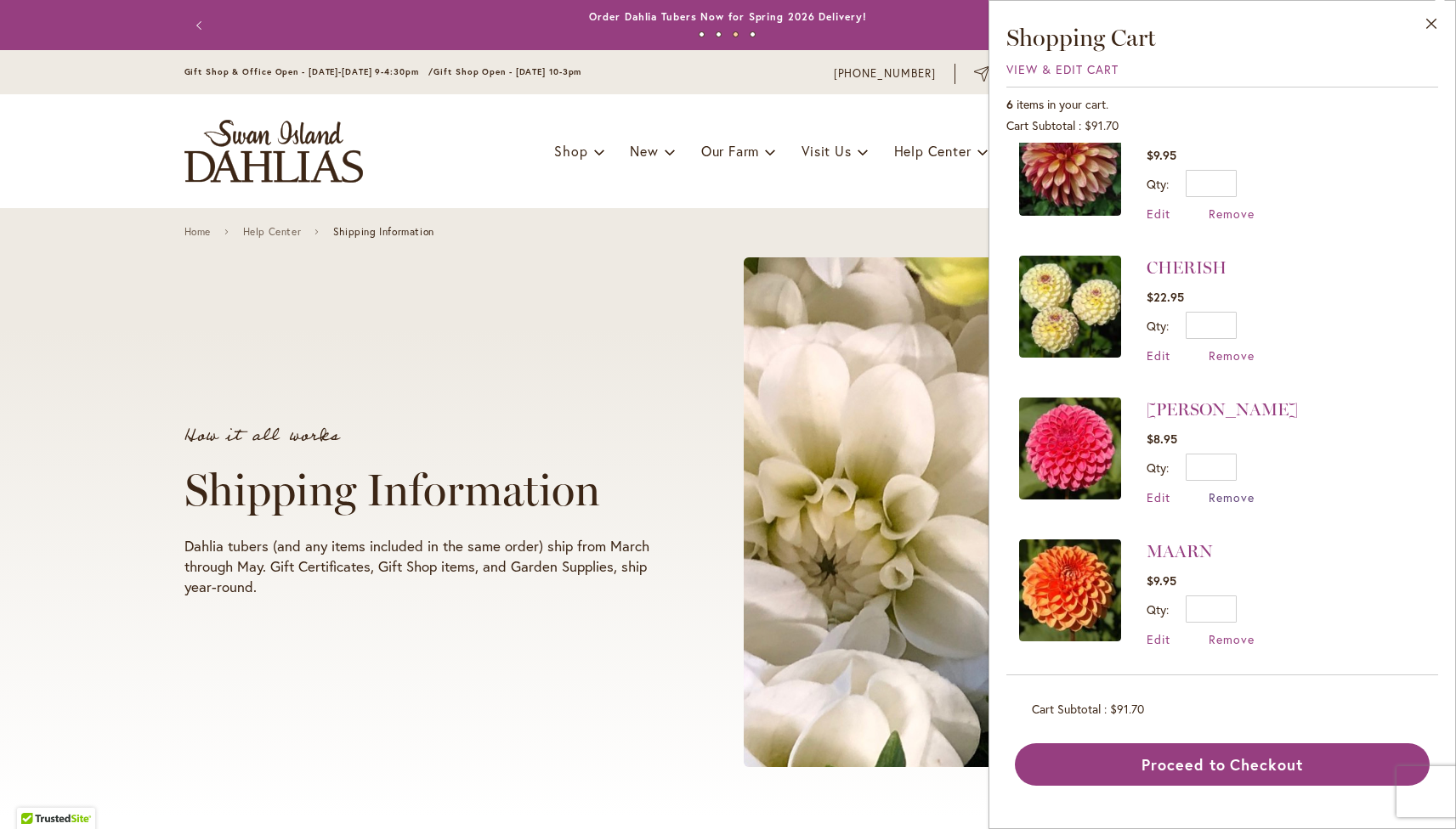
click at [1232, 500] on span "Remove" at bounding box center [1232, 497] width 46 height 16
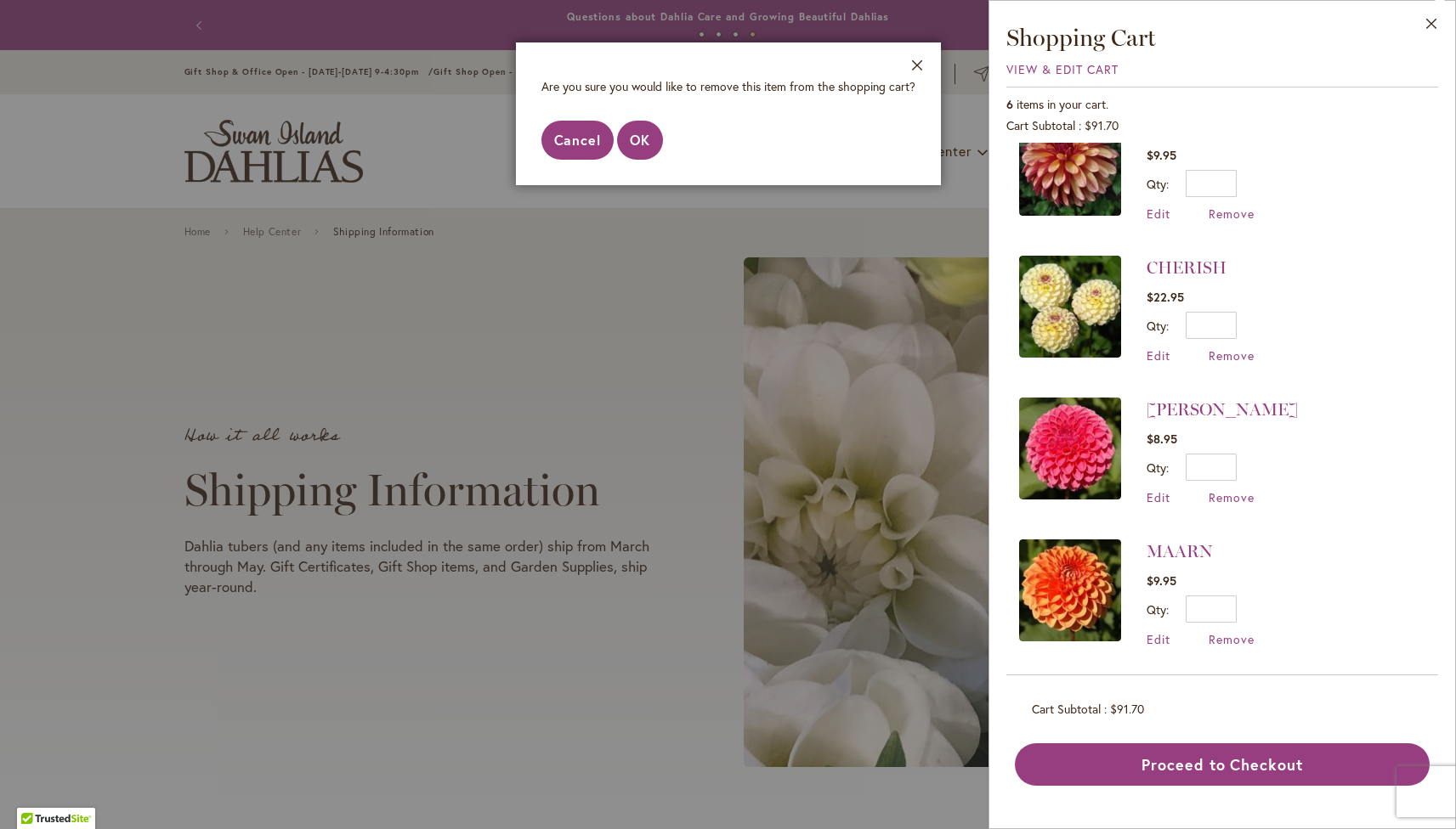
click at [588, 142] on span "Cancel" at bounding box center [578, 140] width 48 height 18
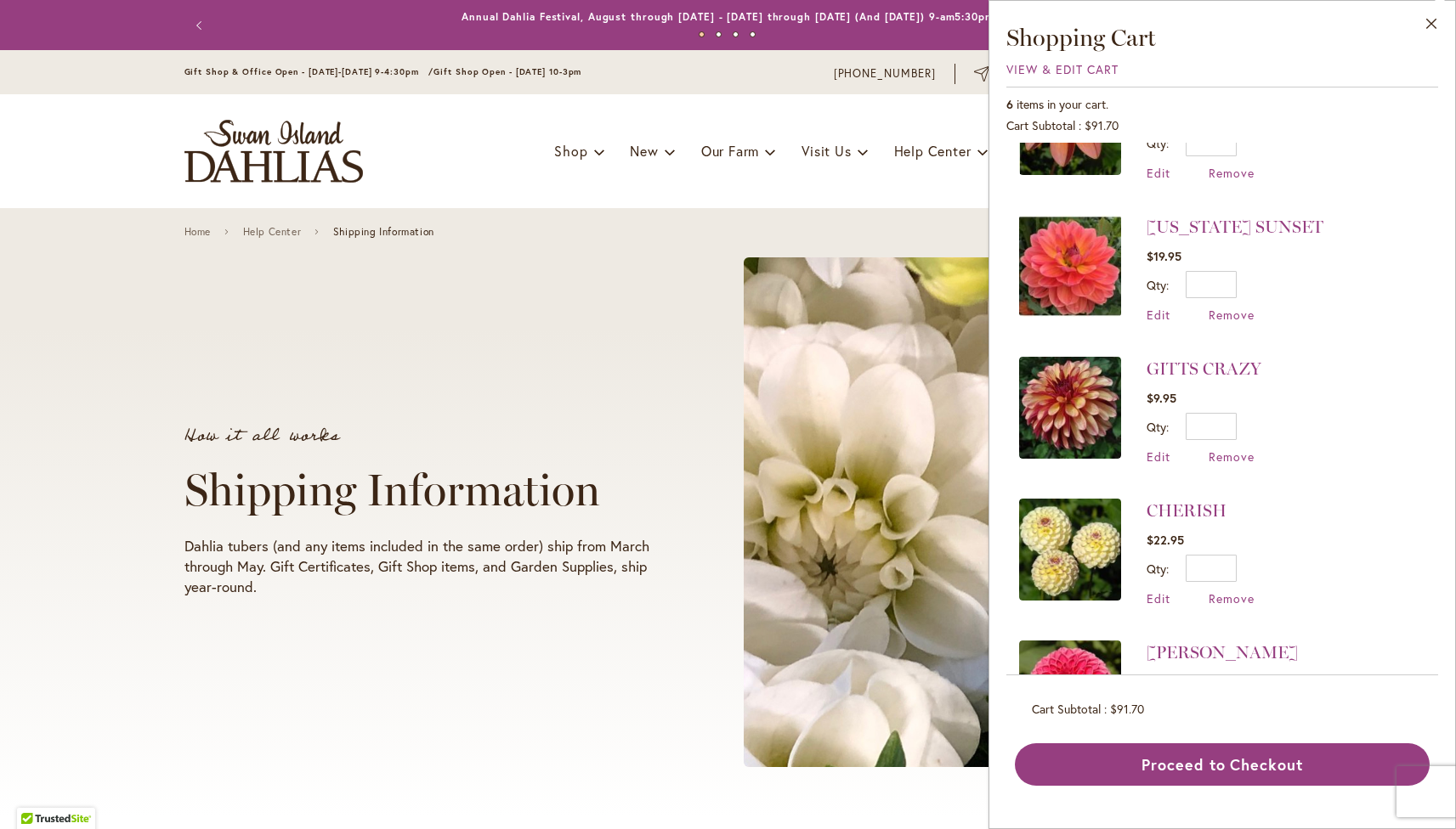
scroll to position [0, 0]
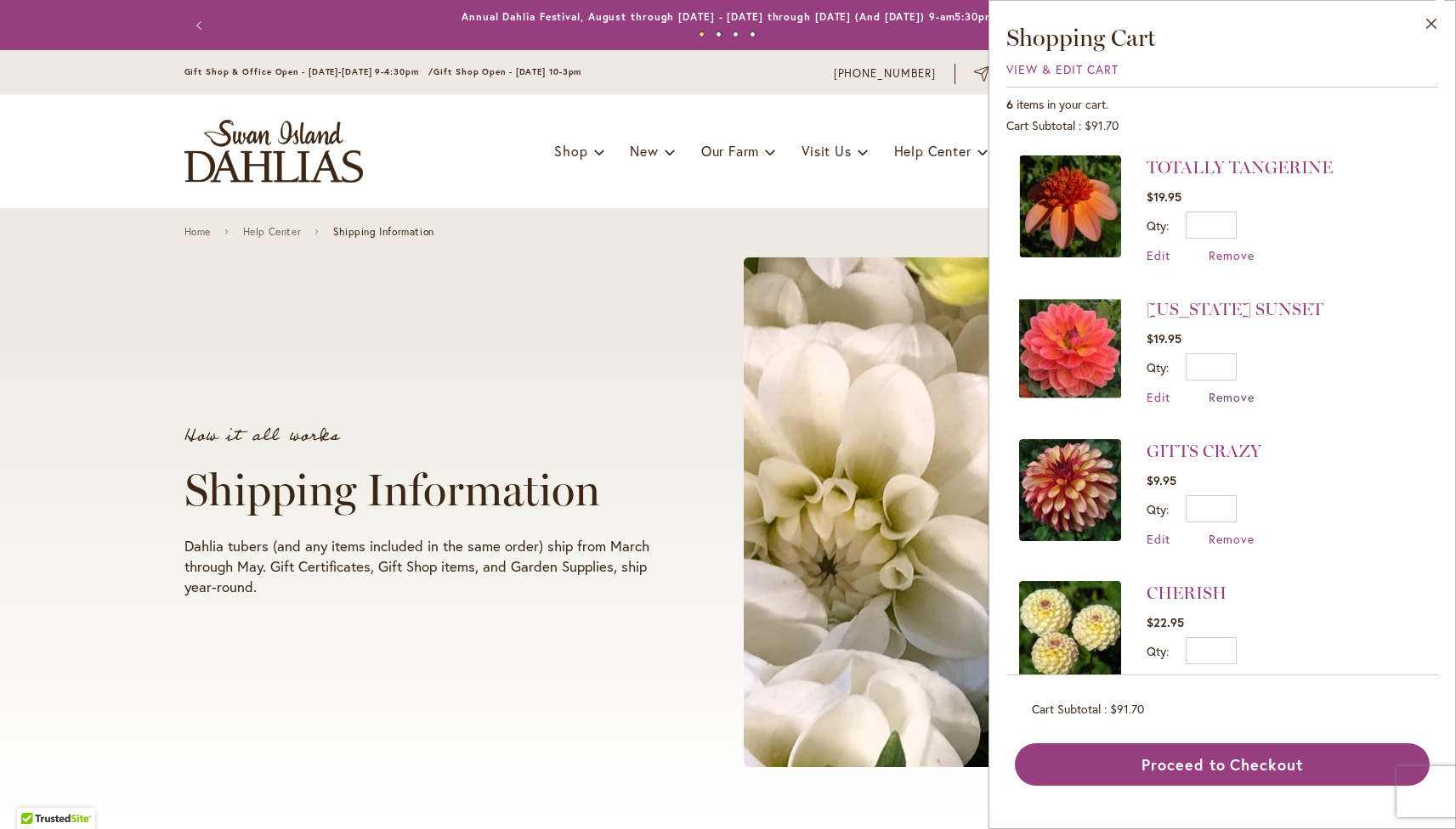
click at [1224, 398] on span "Remove" at bounding box center [1232, 397] width 46 height 16
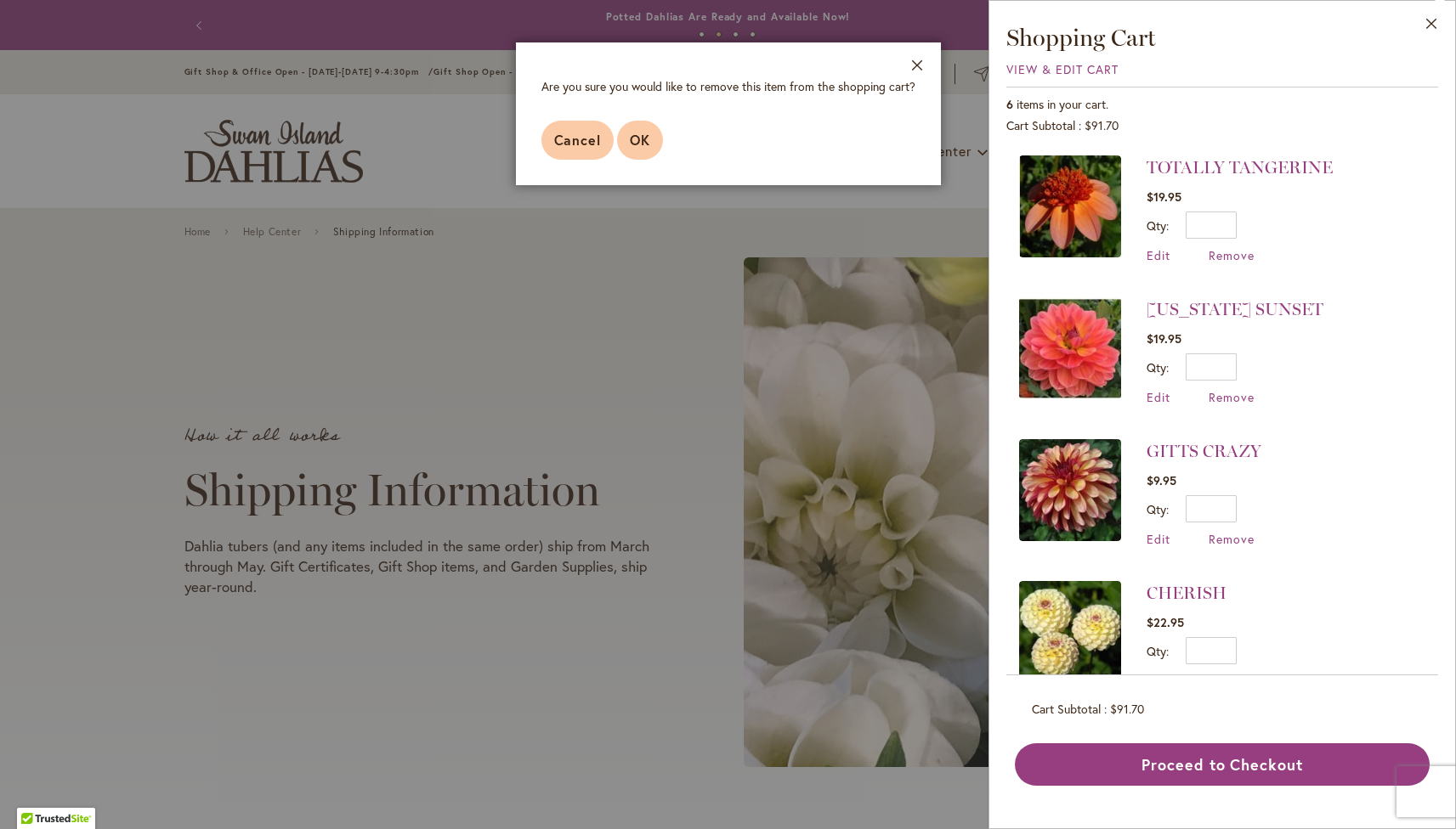
click at [657, 139] on button "OK" at bounding box center [640, 140] width 46 height 39
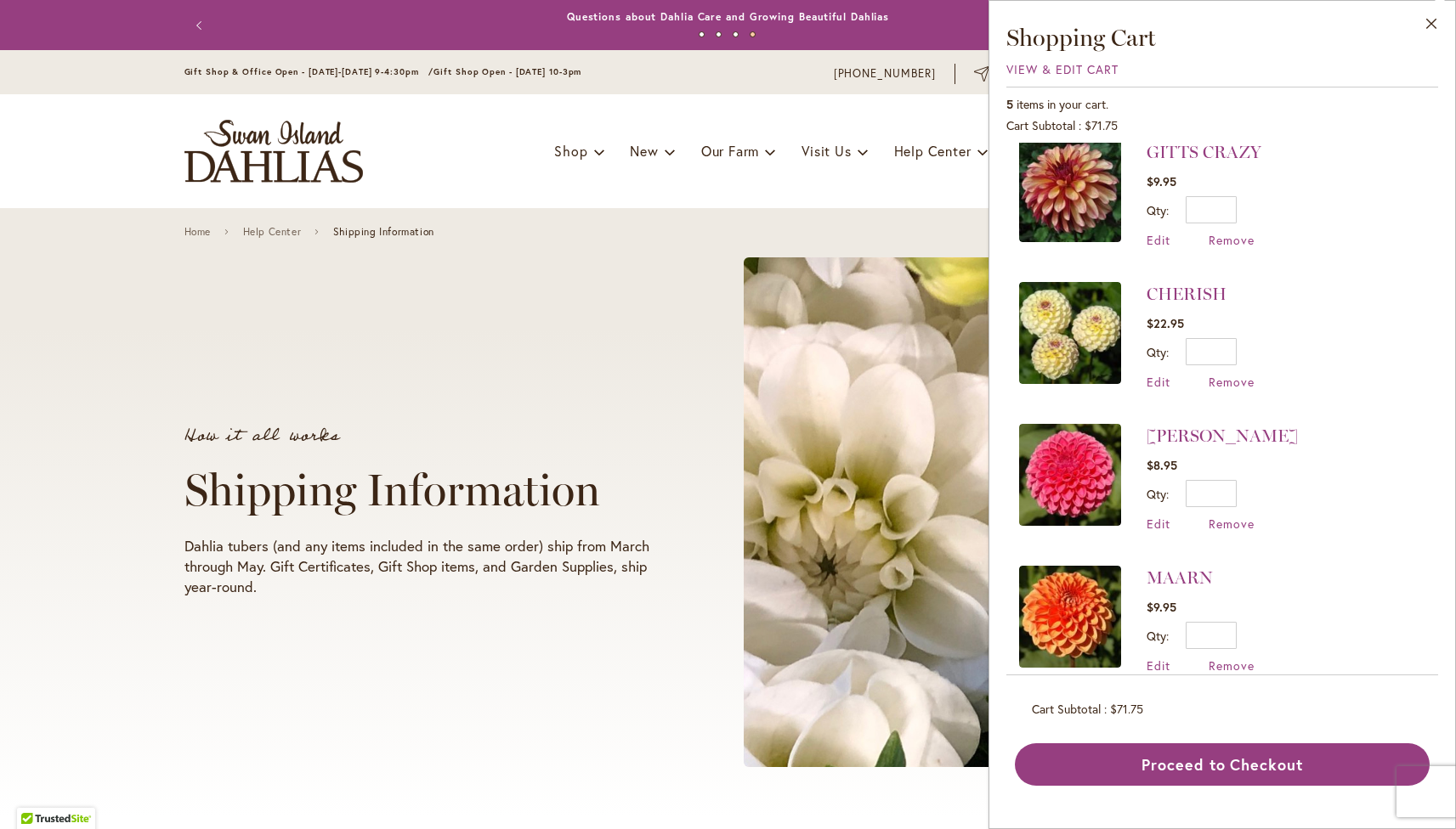
scroll to position [184, 0]
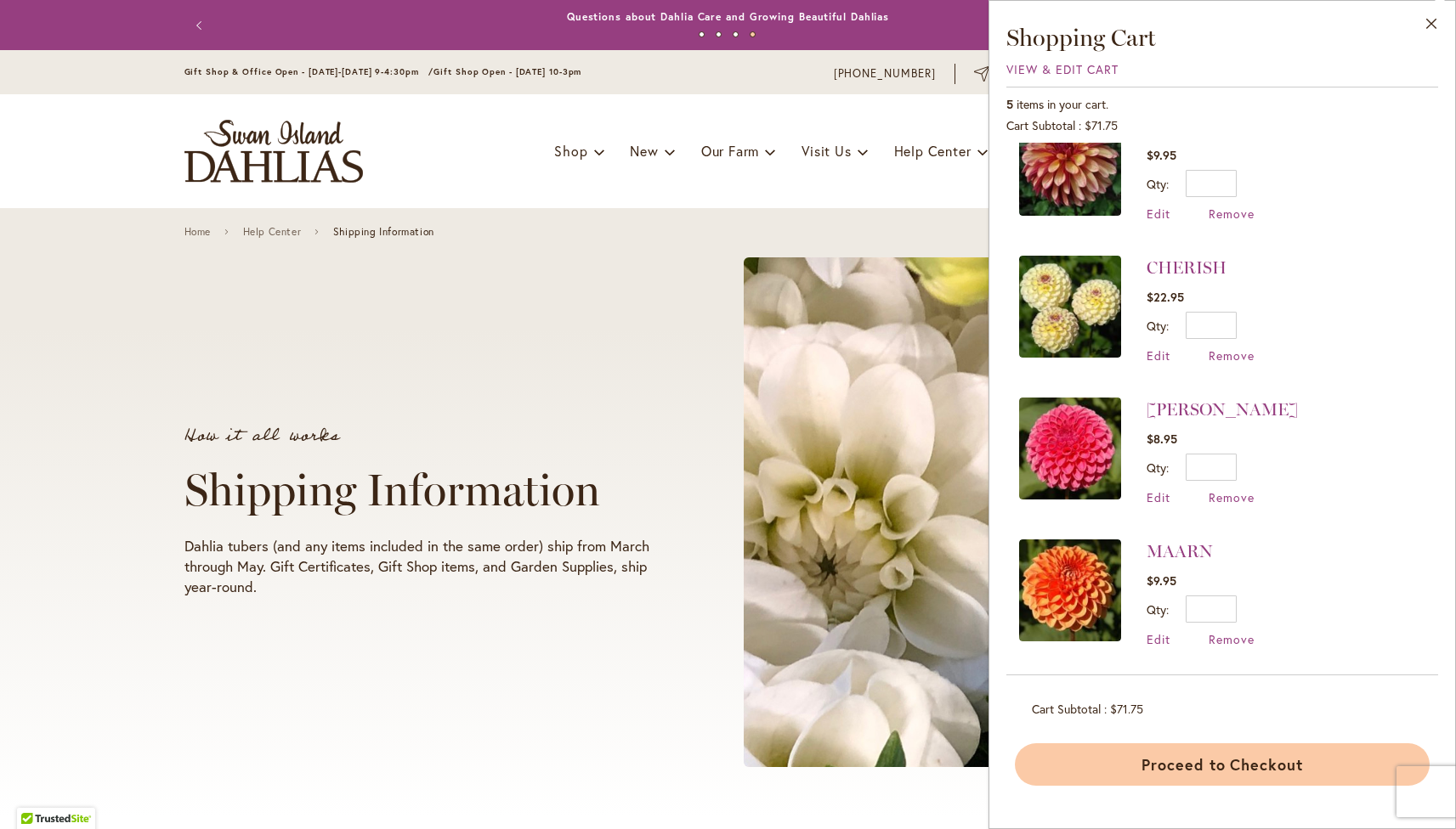
click at [1174, 761] on button "Proceed to Checkout" at bounding box center [1223, 765] width 415 height 42
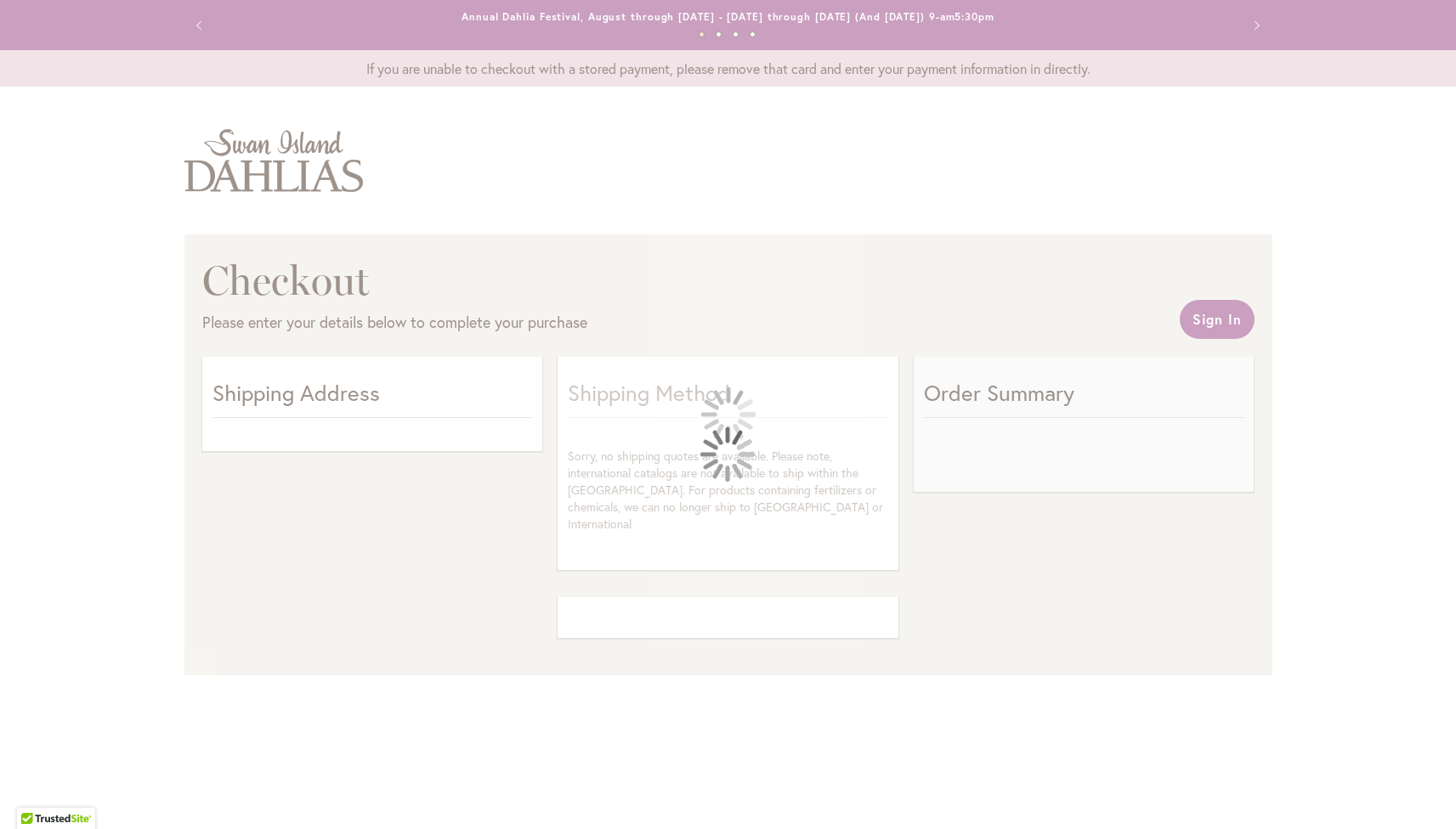
select select "**"
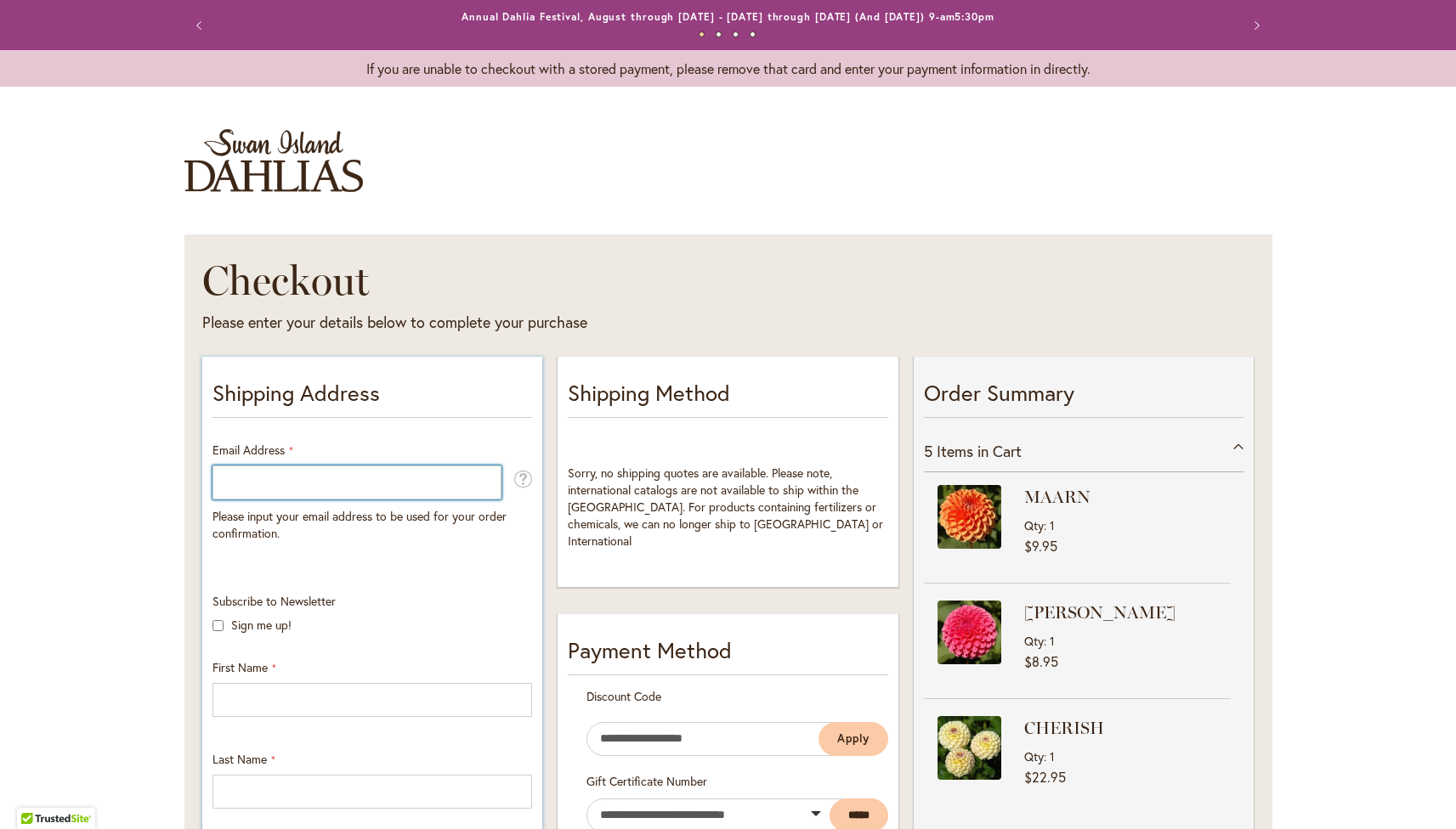
click at [347, 477] on input "Email Address" at bounding box center [357, 483] width 289 height 34
type input "**********"
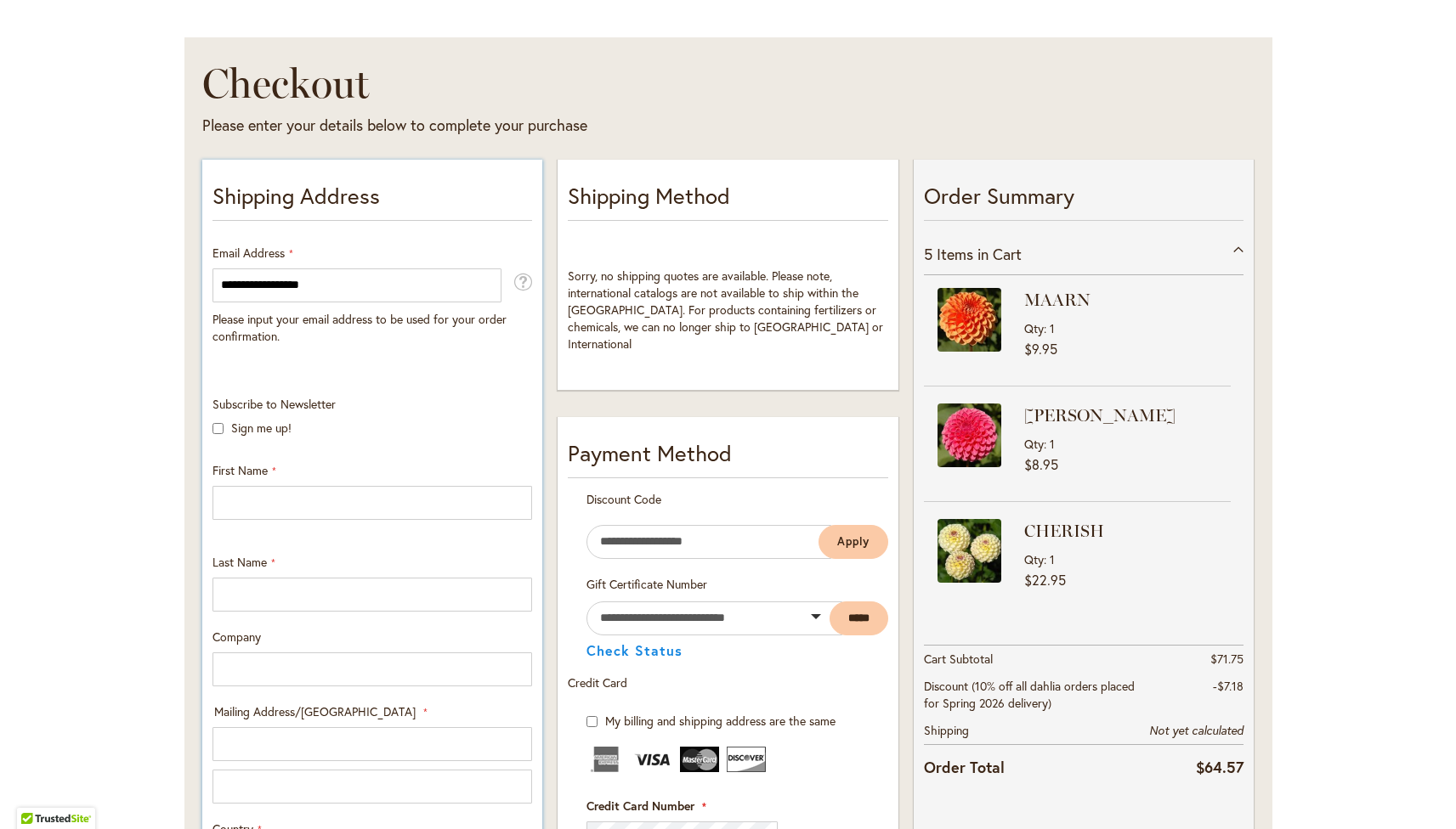
scroll to position [236, 0]
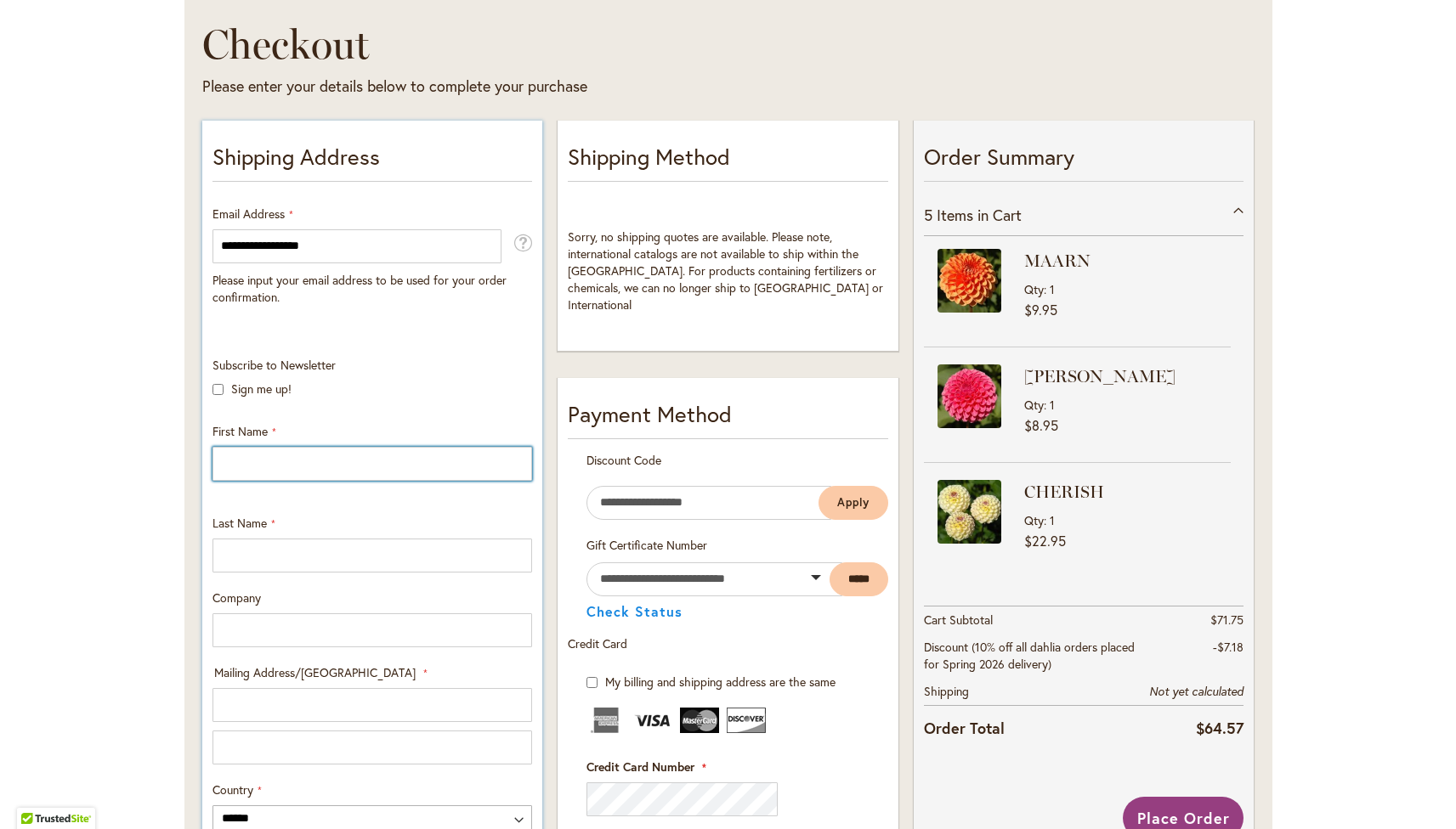
click at [265, 466] on input "First Name" at bounding box center [372, 464] width 320 height 34
type input "*******"
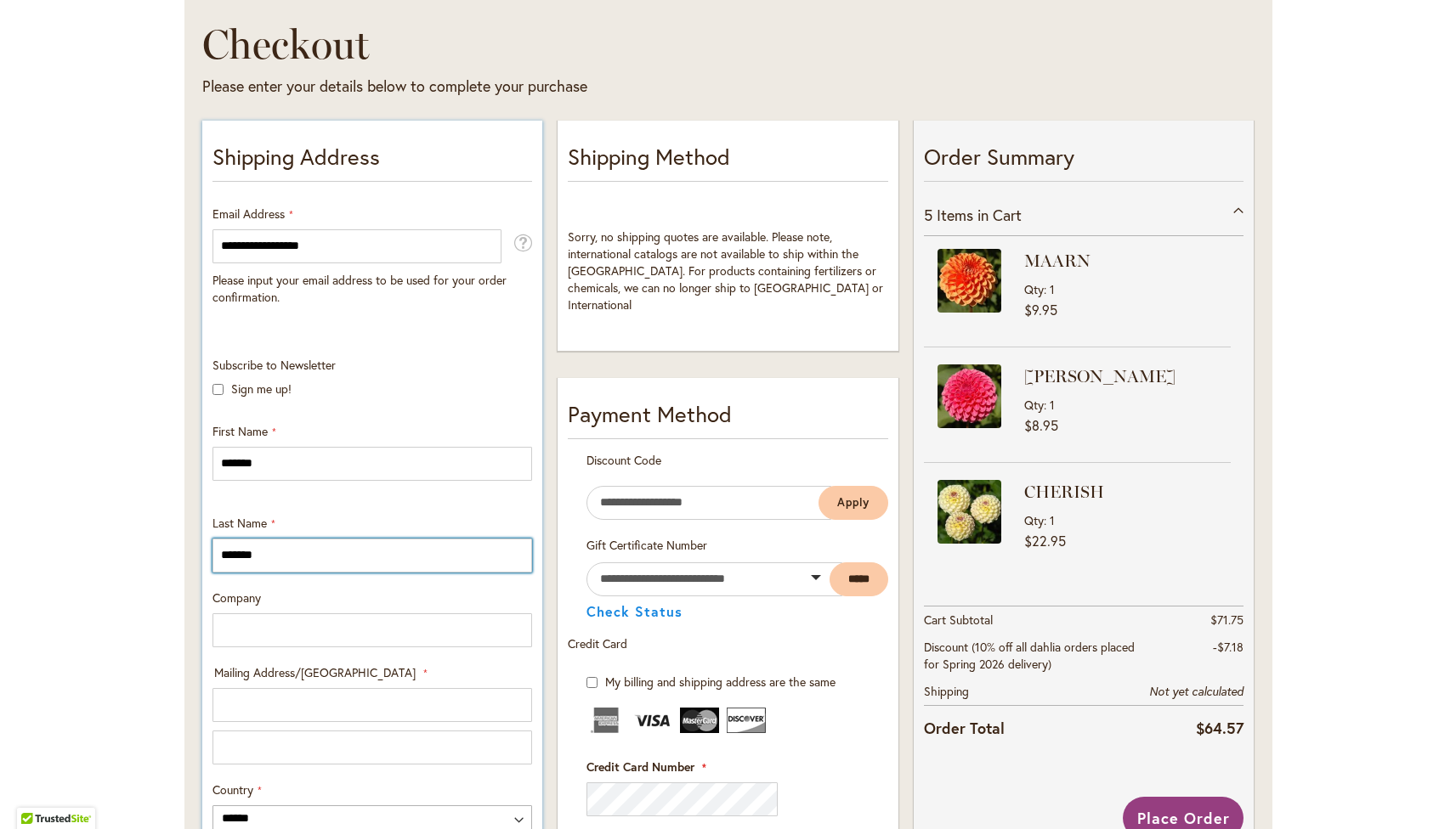
type input "*******"
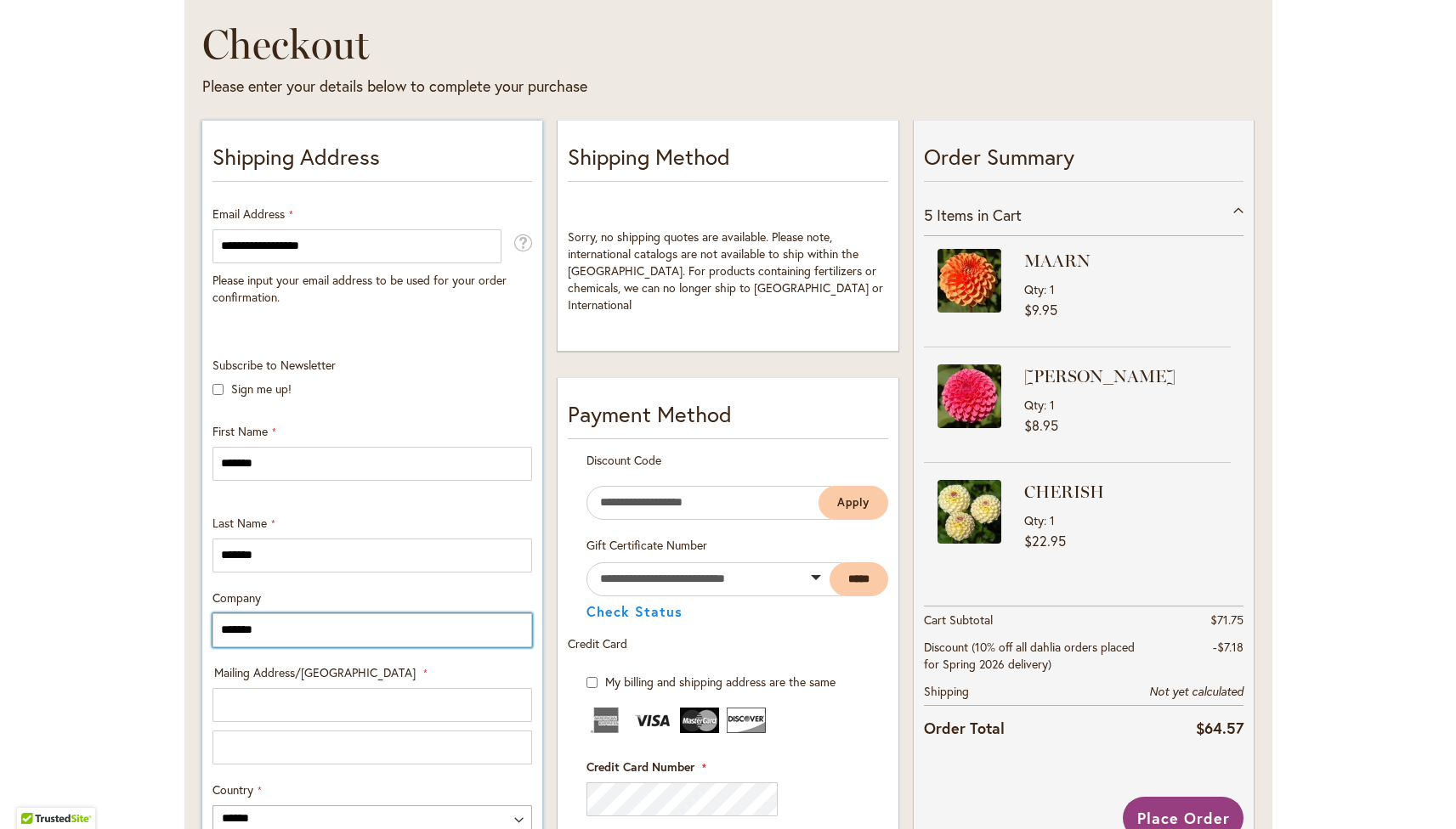
type input "**********"
select select "**"
type input "*********"
type input "*****"
type input "**********"
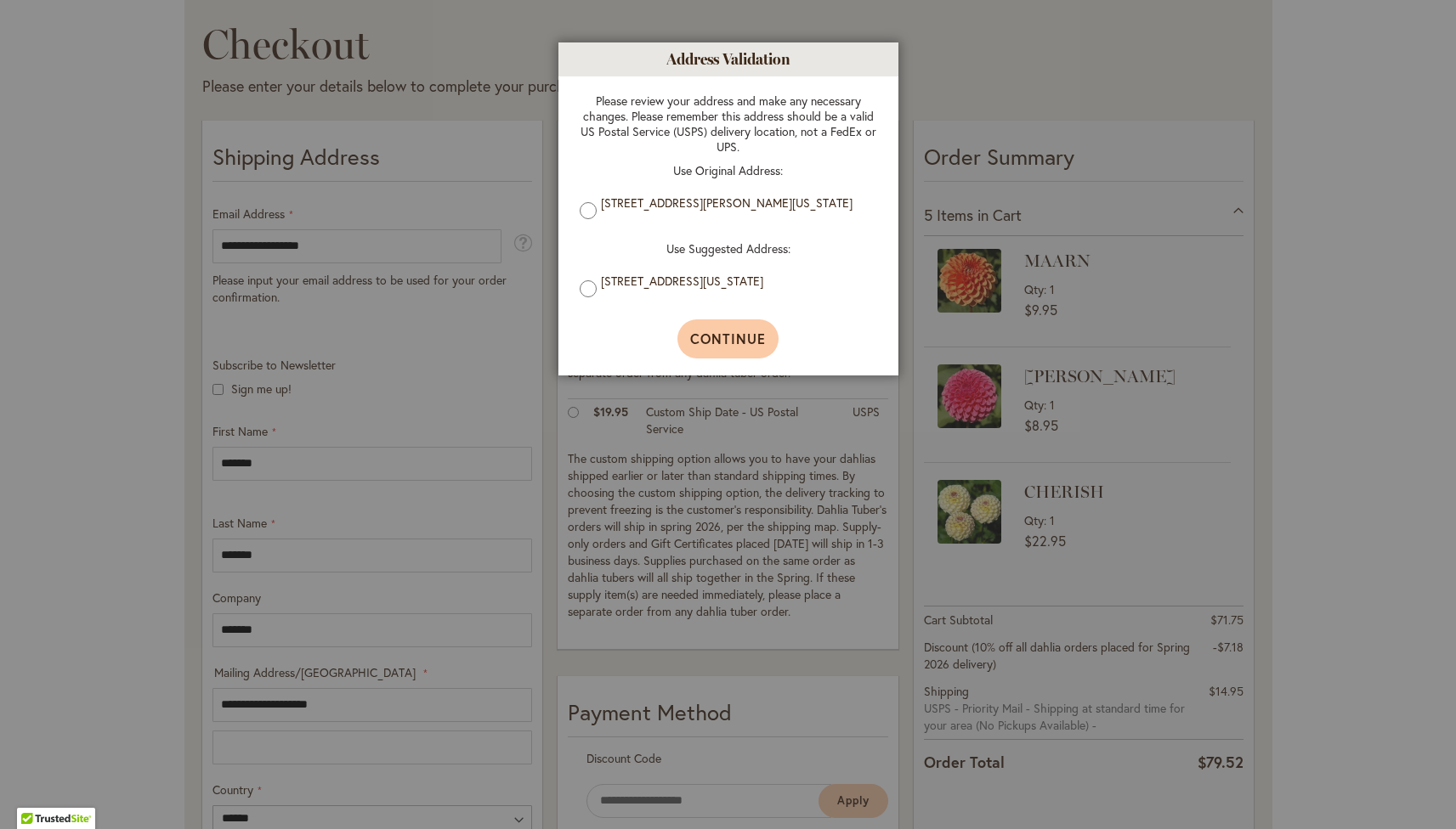
click at [726, 342] on span "Continue" at bounding box center [728, 338] width 76 height 18
type input "**********"
type input "*********"
type input "**********"
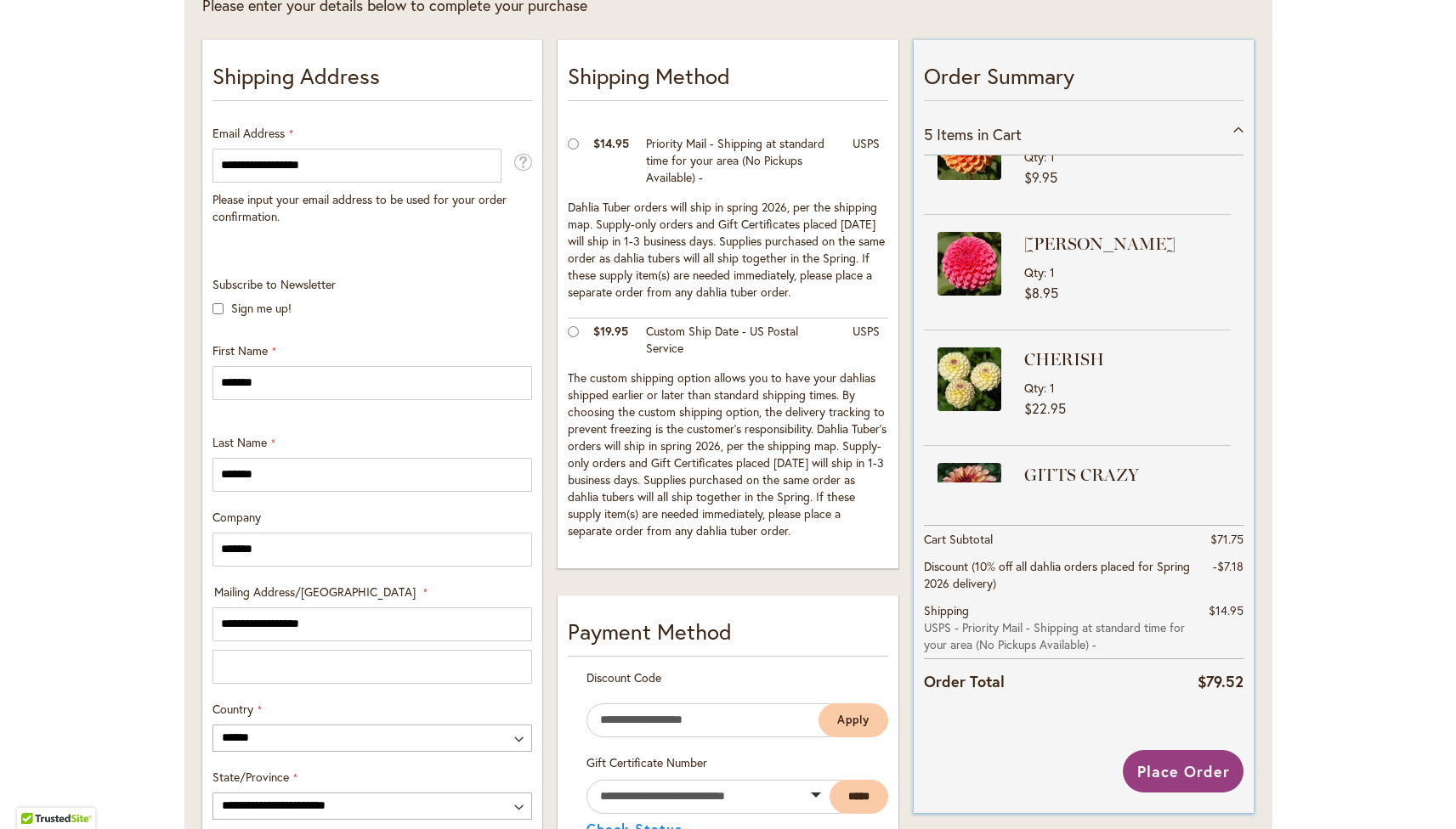
scroll to position [0, 0]
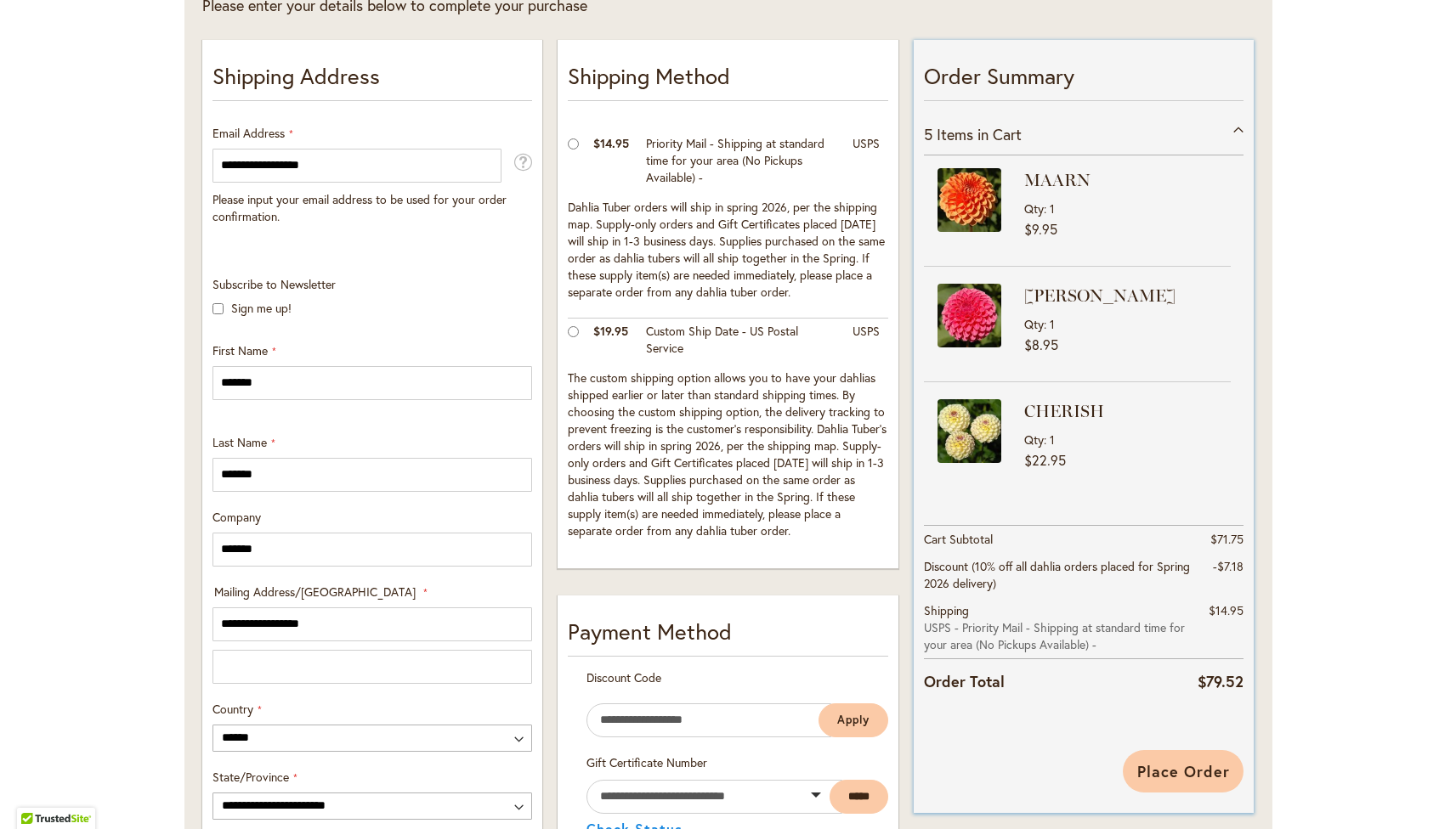
click at [1166, 768] on span "Place Order" at bounding box center [1183, 771] width 93 height 20
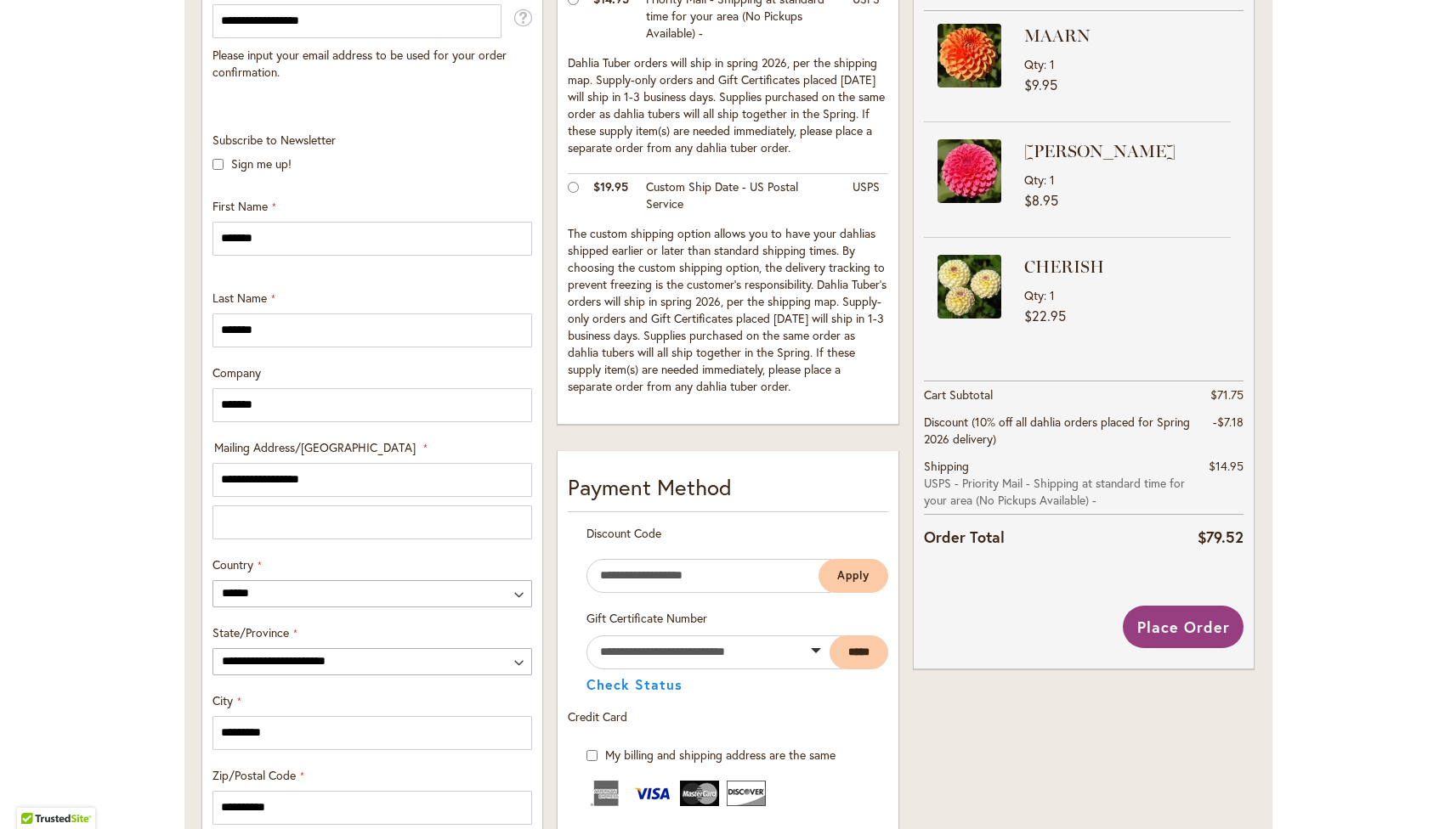
scroll to position [438, 0]
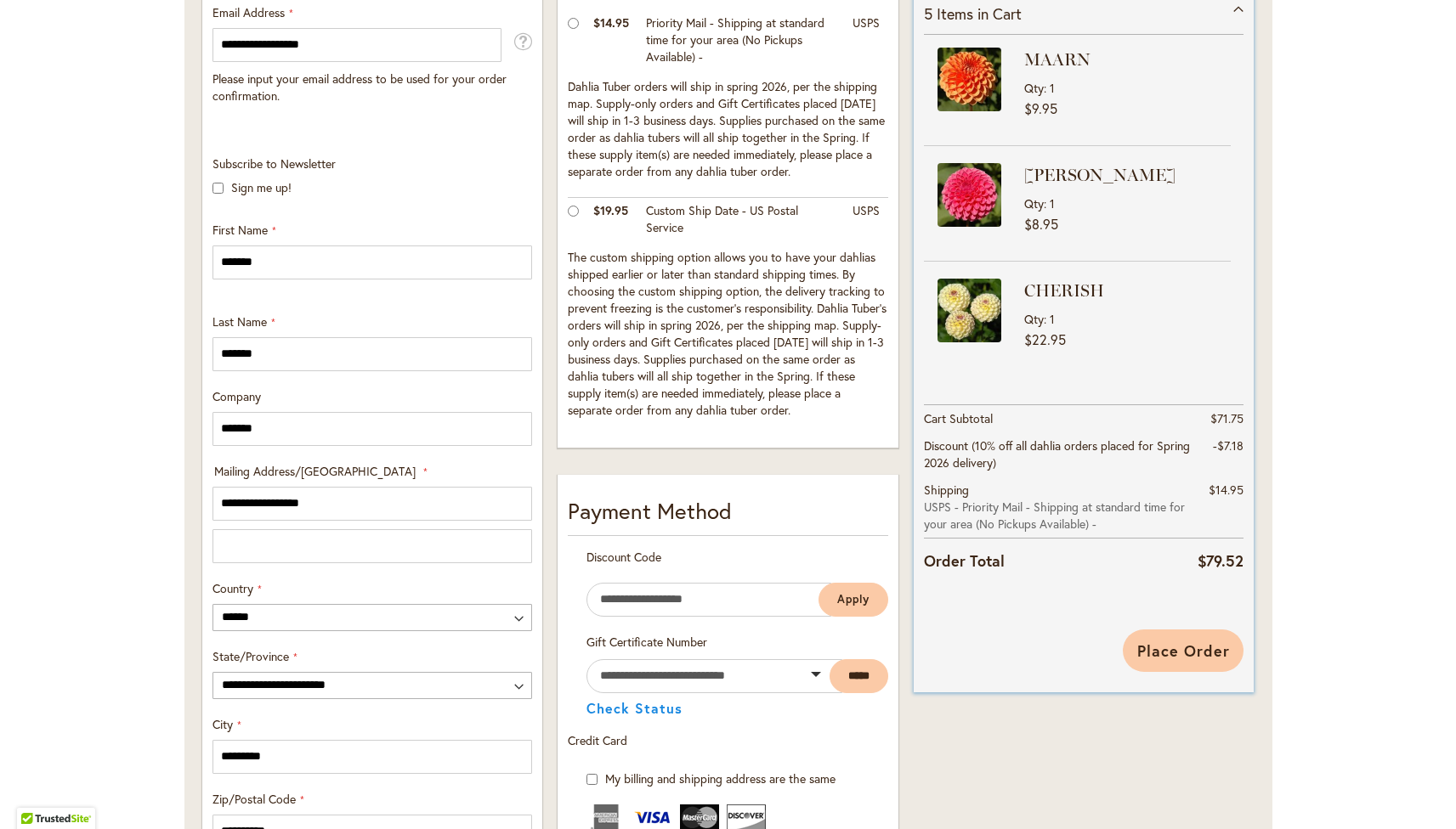
click at [1137, 652] on span "Place Order" at bounding box center [1183, 650] width 93 height 20
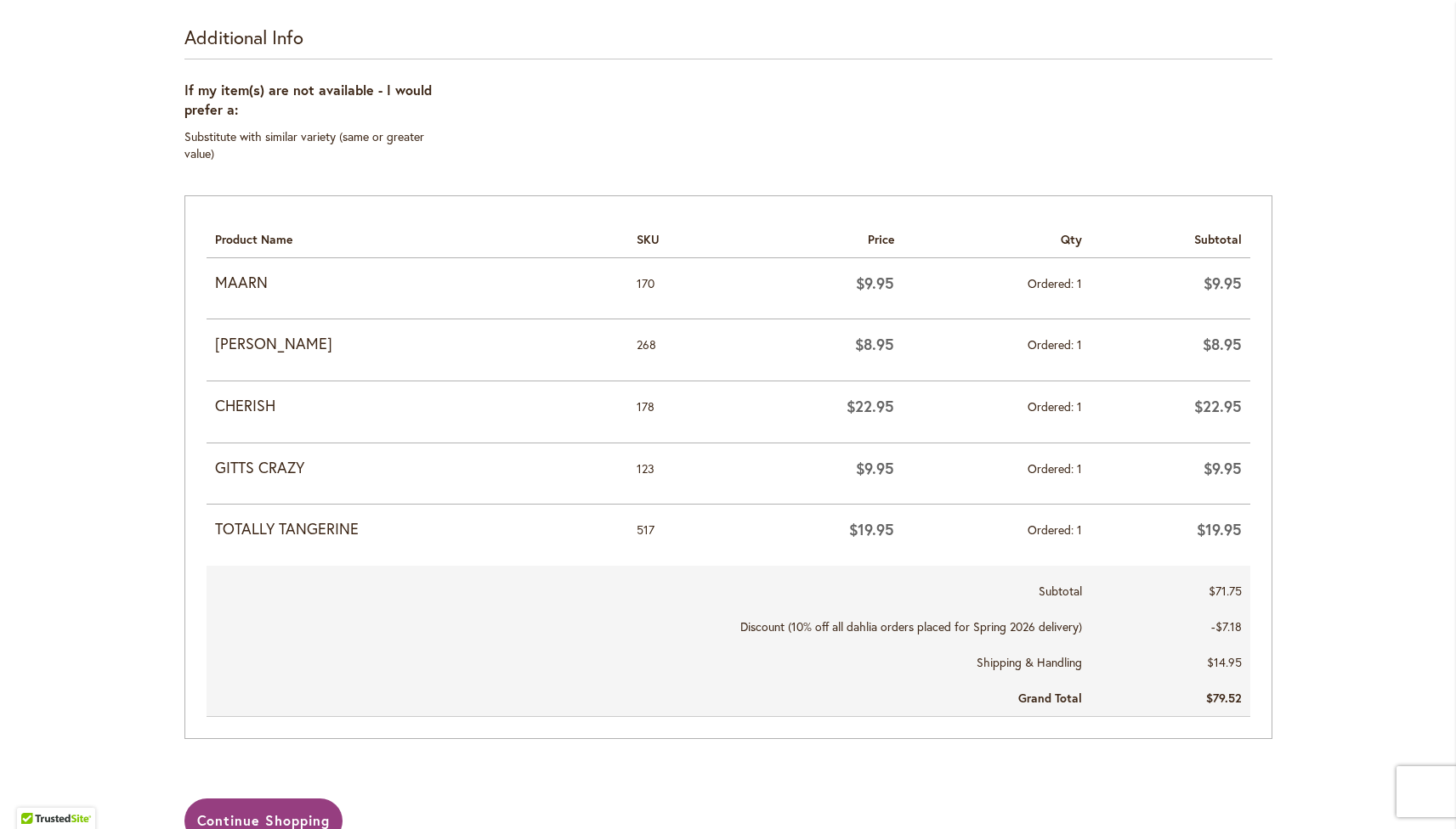
scroll to position [655, 0]
